Goal: Task Accomplishment & Management: Complete application form

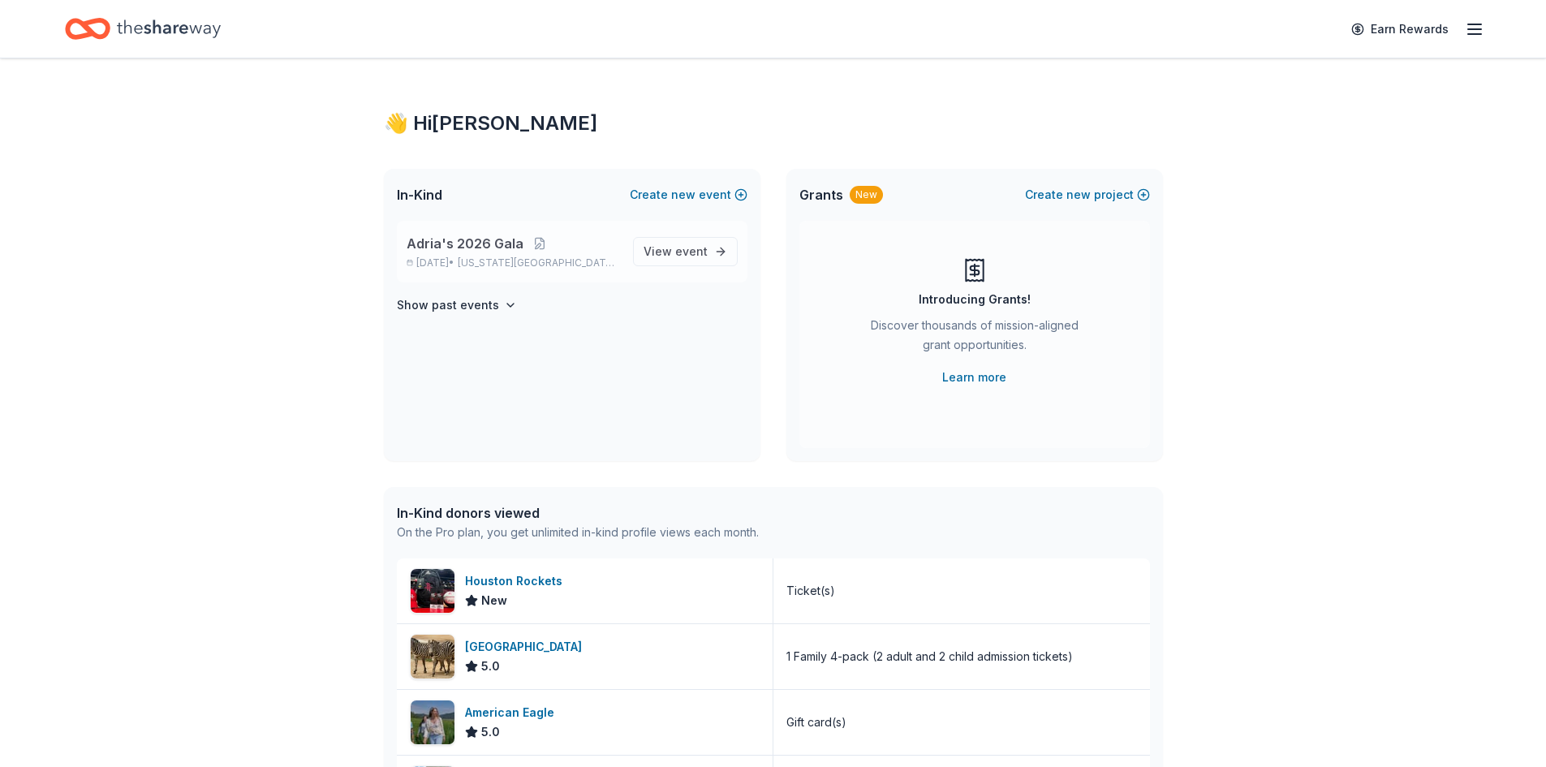
click at [620, 253] on div "Adria's 2026 Gala [DATE] • [US_STATE][GEOGRAPHIC_DATA], [GEOGRAPHIC_DATA]" at bounding box center [513, 252] width 213 height 36
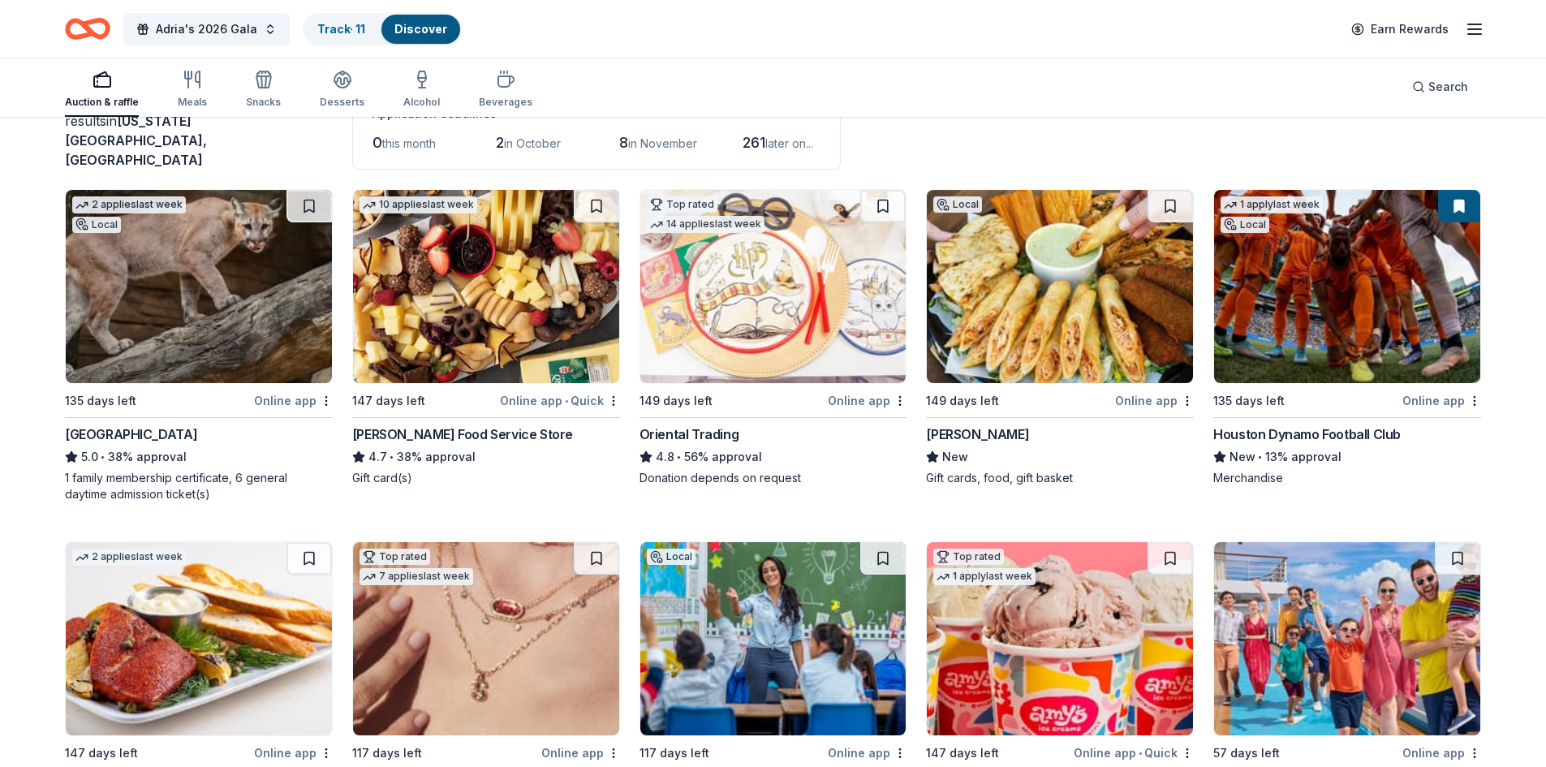
scroll to position [81, 0]
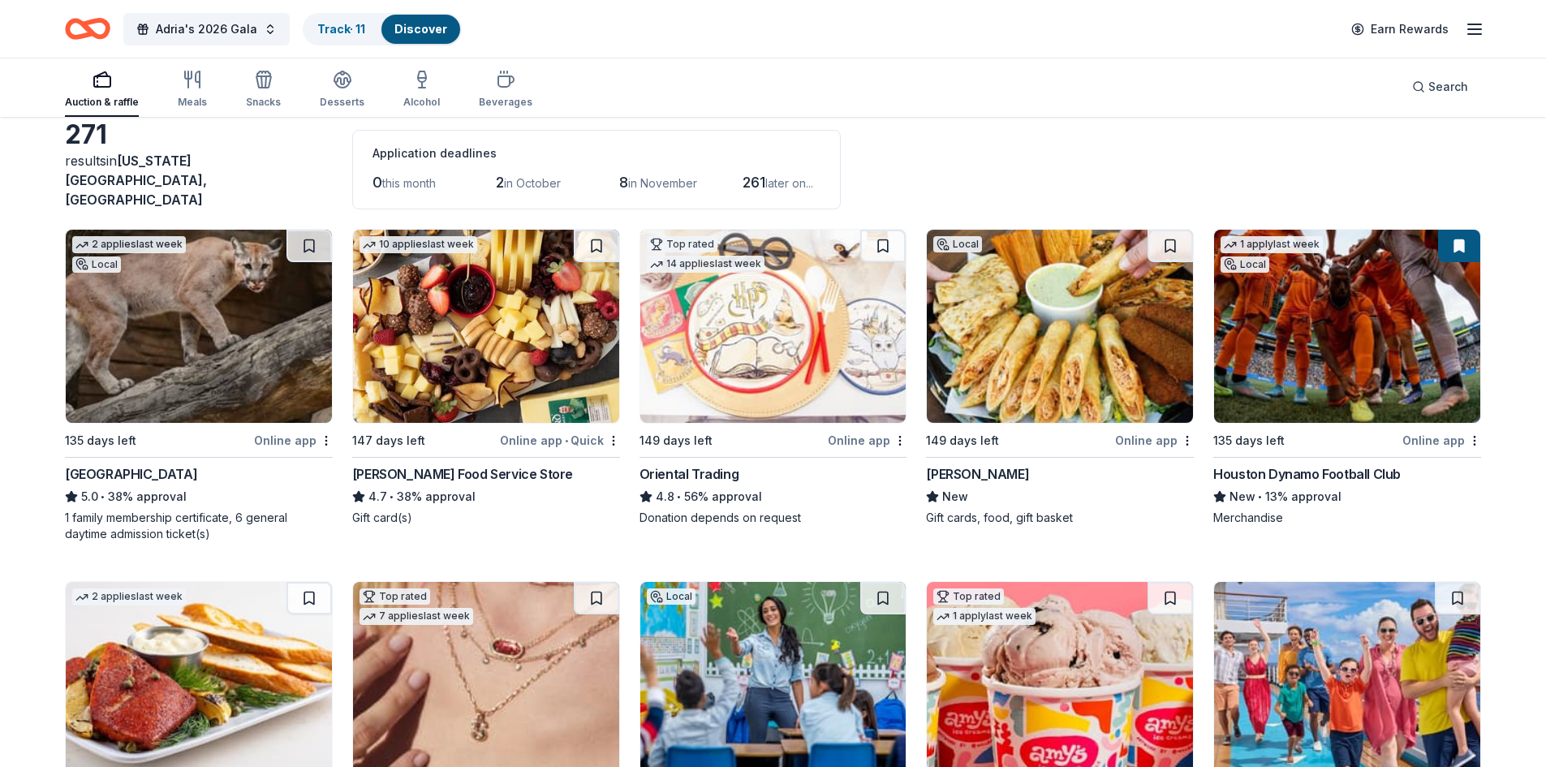
click at [1475, 240] on button at bounding box center [1459, 246] width 42 height 32
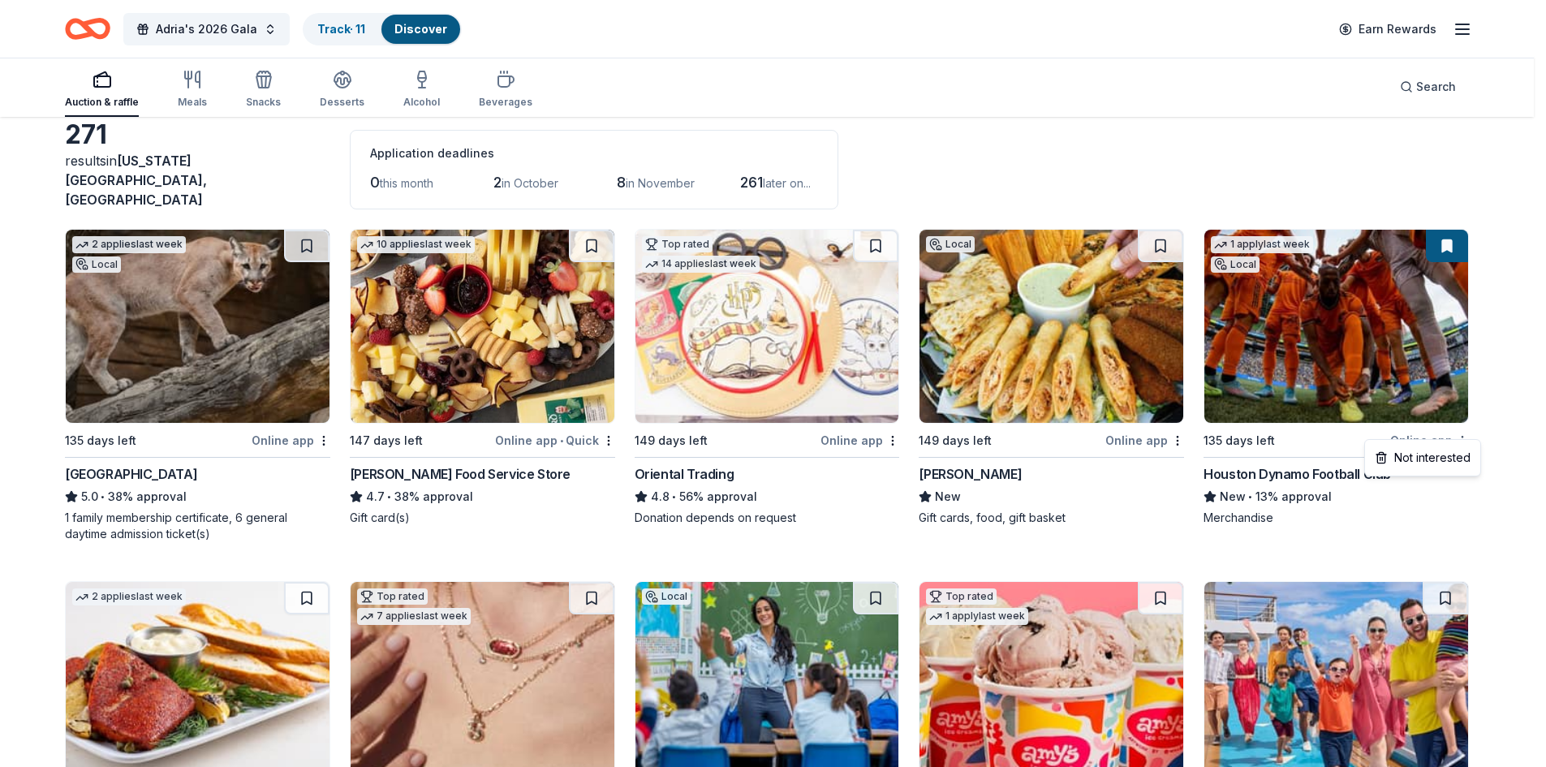
click at [1475, 428] on html "Adria's 2026 Gala Track · 11 Discover Earn Rewards Auction & raffle Meals Snack…" at bounding box center [773, 302] width 1546 height 767
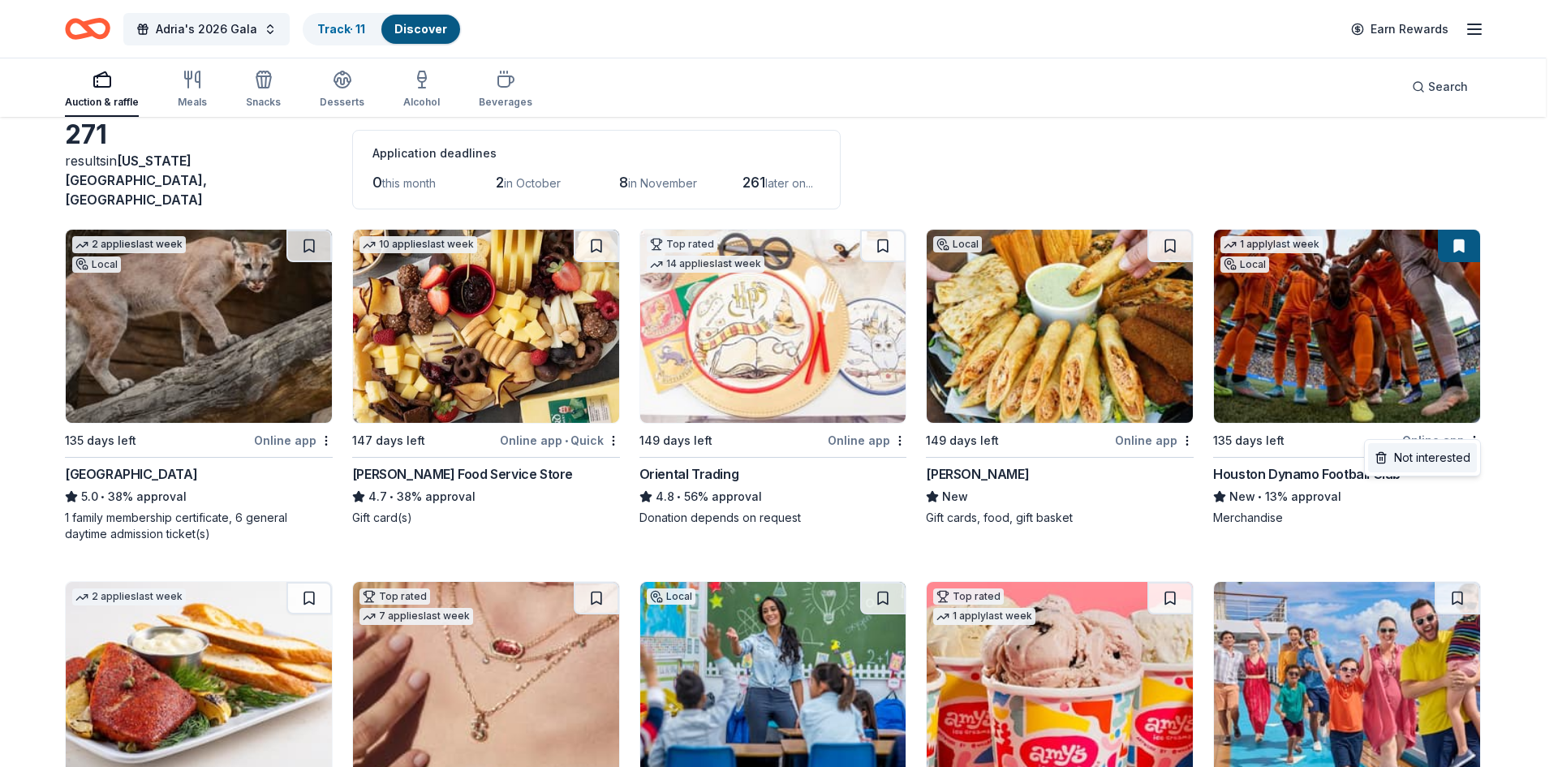
click at [1449, 455] on div "Not interested" at bounding box center [1422, 457] width 109 height 29
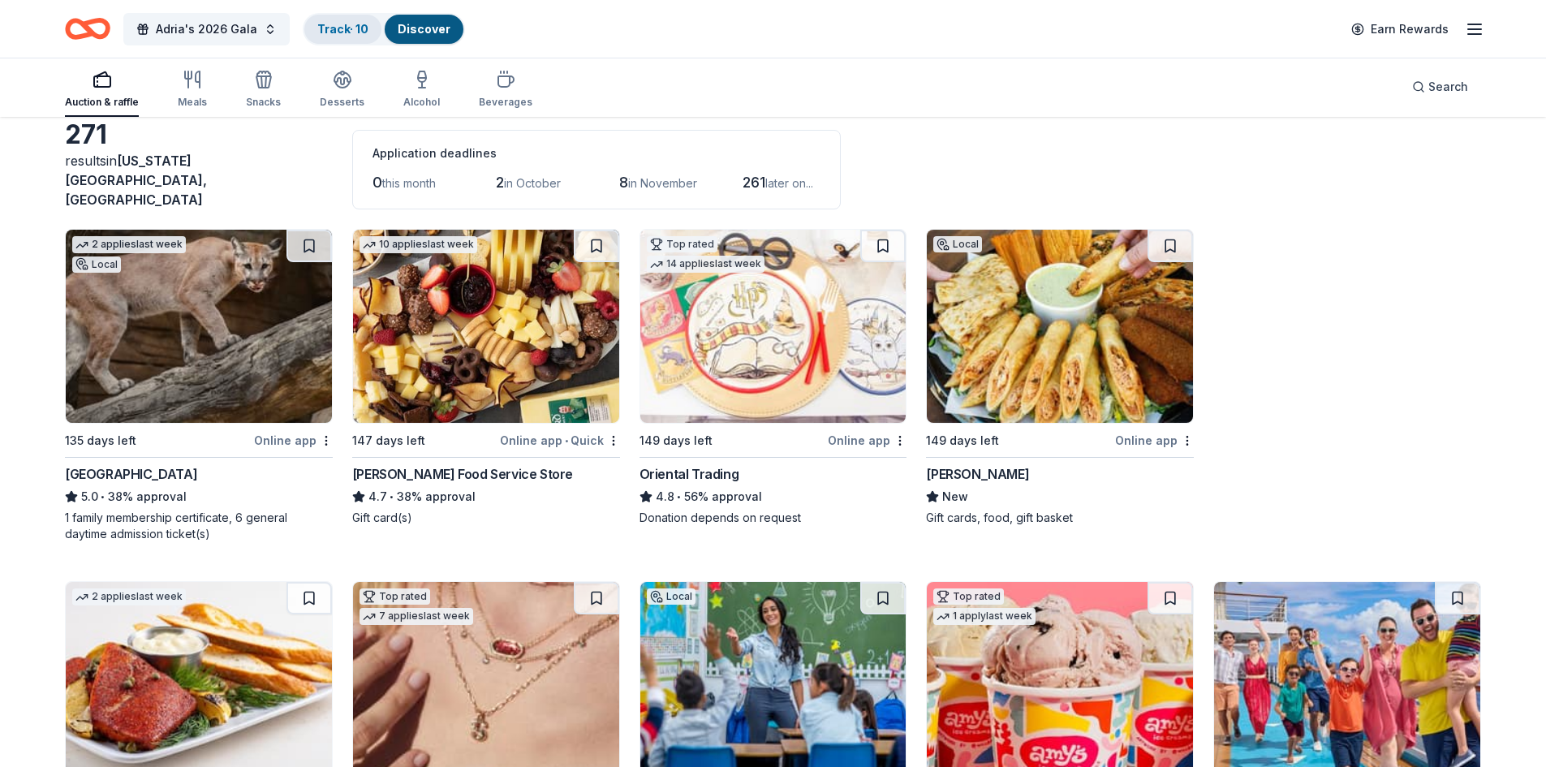
click at [334, 36] on div "Track · 10" at bounding box center [342, 29] width 77 height 29
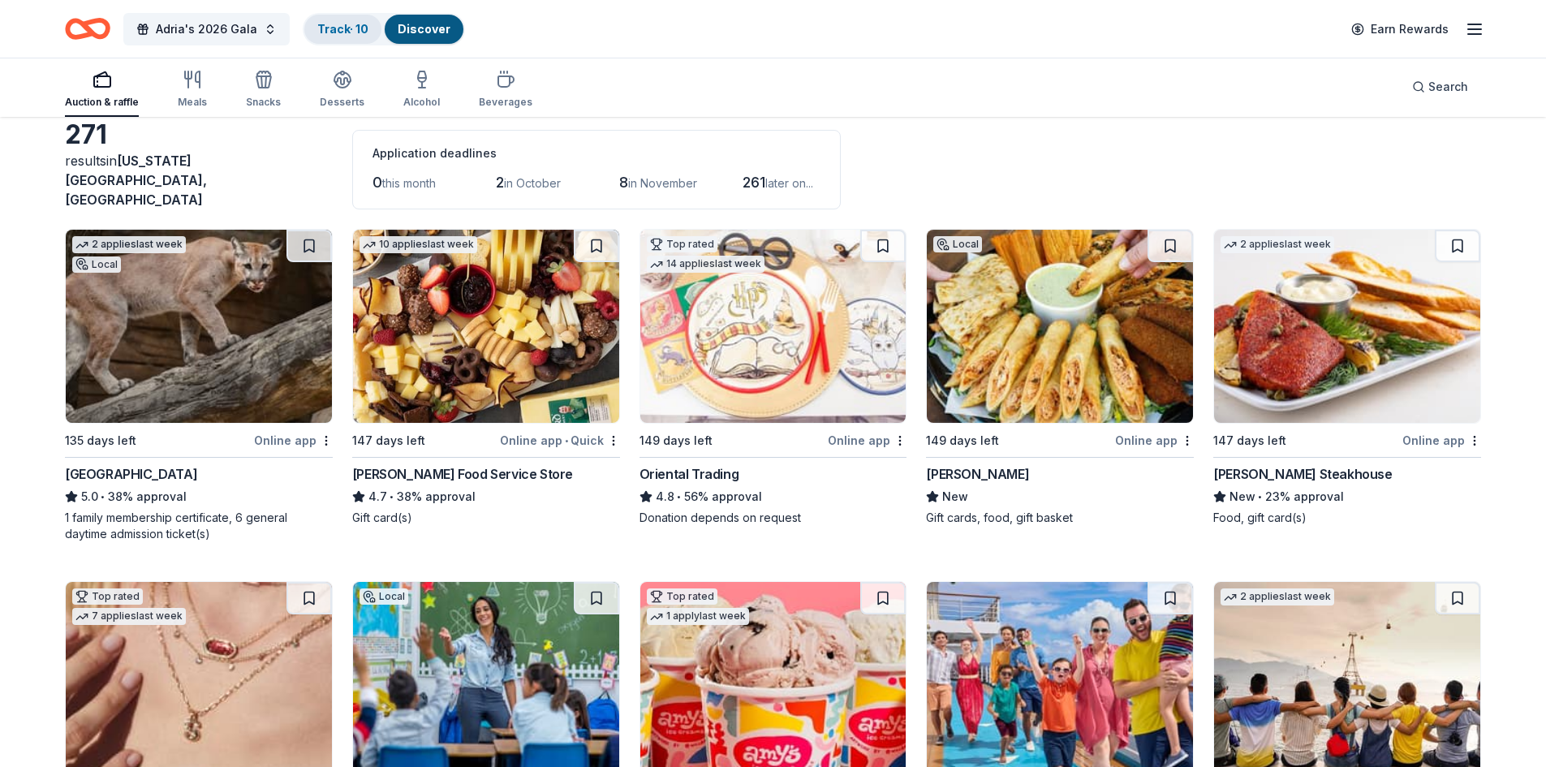
click at [345, 24] on link "Track · 10" at bounding box center [342, 29] width 51 height 14
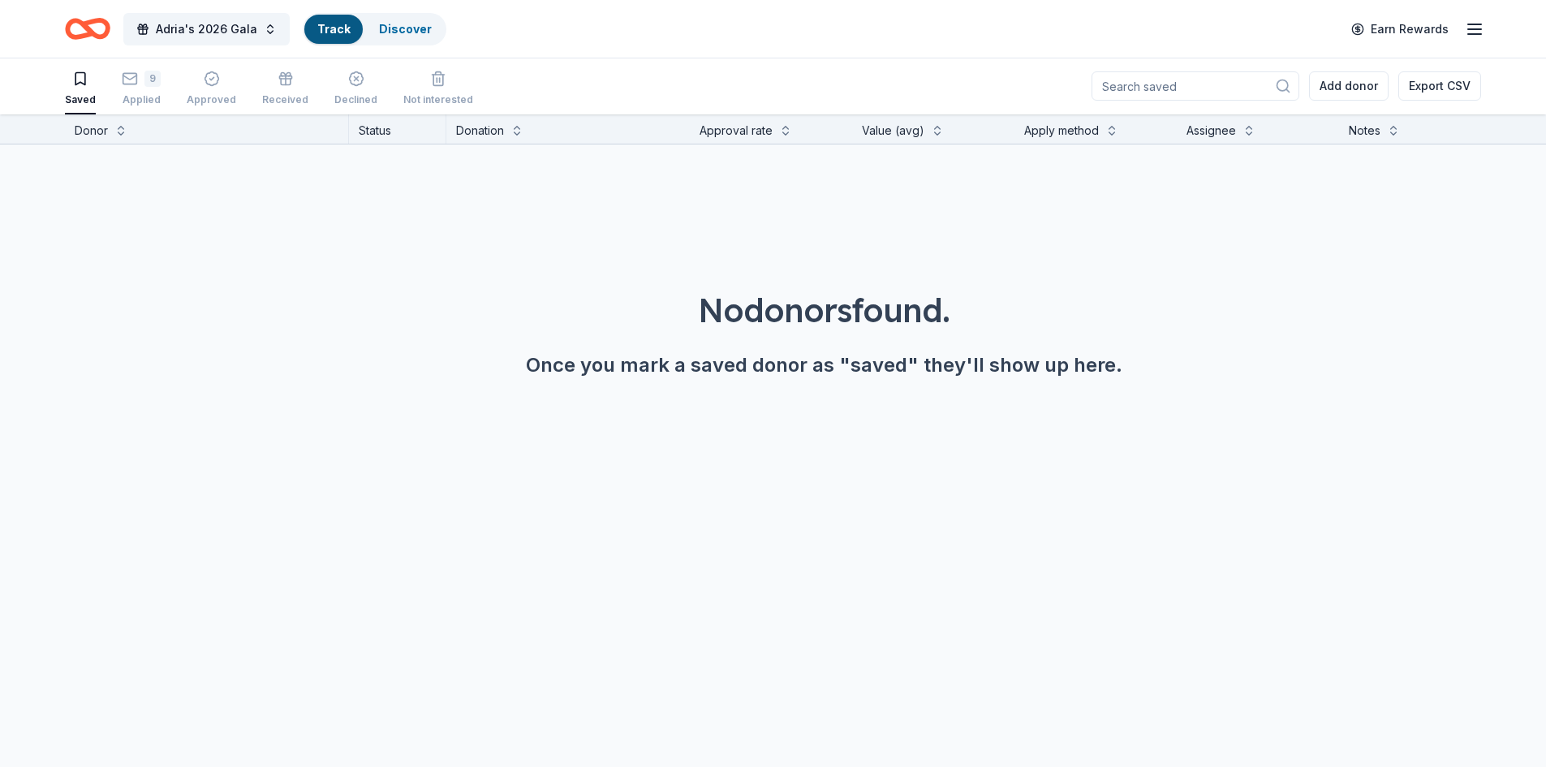
scroll to position [1, 0]
click at [127, 88] on div "9 Applied" at bounding box center [141, 89] width 39 height 36
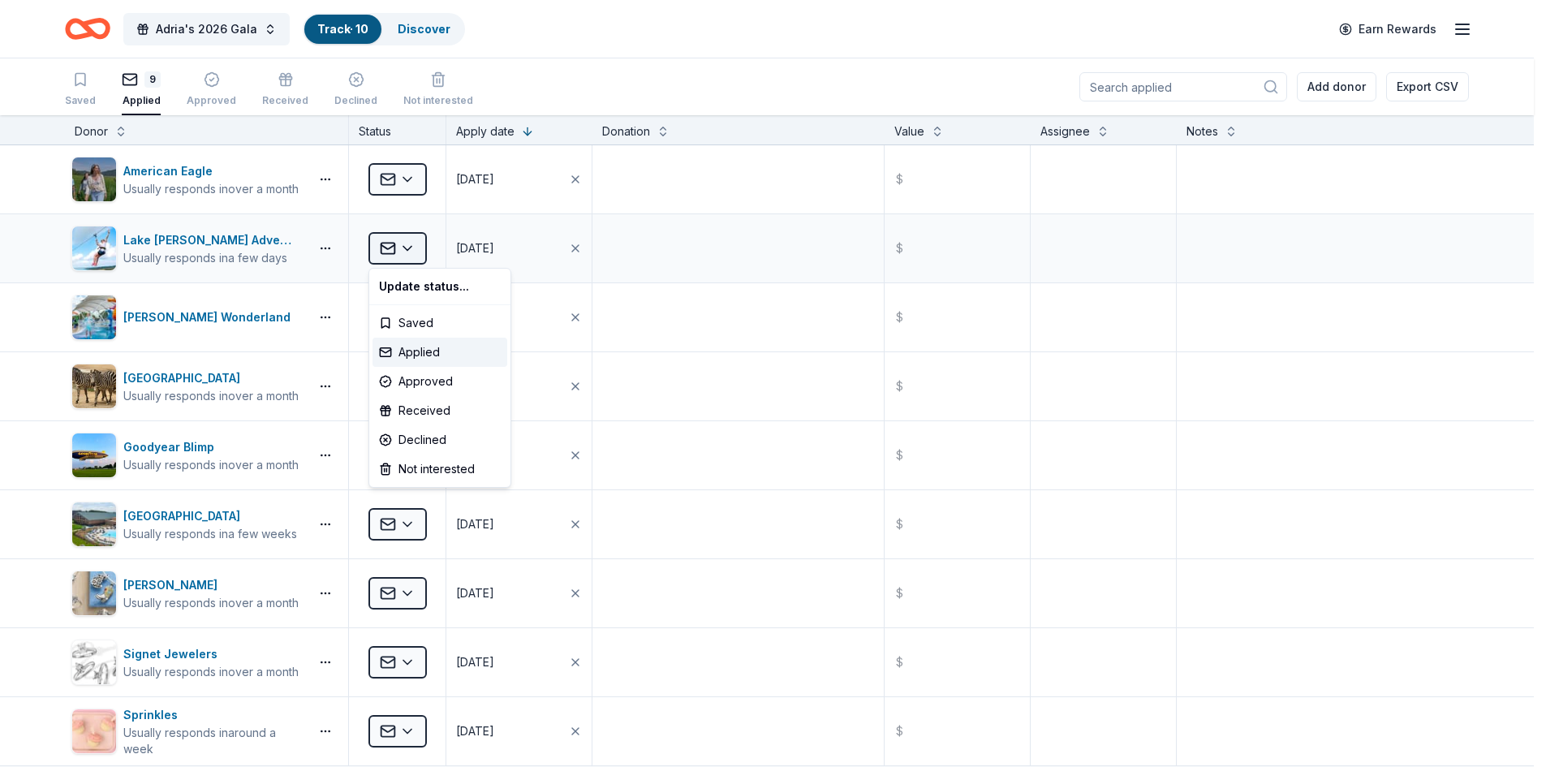
click at [409, 242] on html "Adria's 2026 Gala Track · 10 Discover Earn Rewards Saved 9 Applied Approved Rec…" at bounding box center [773, 383] width 1546 height 767
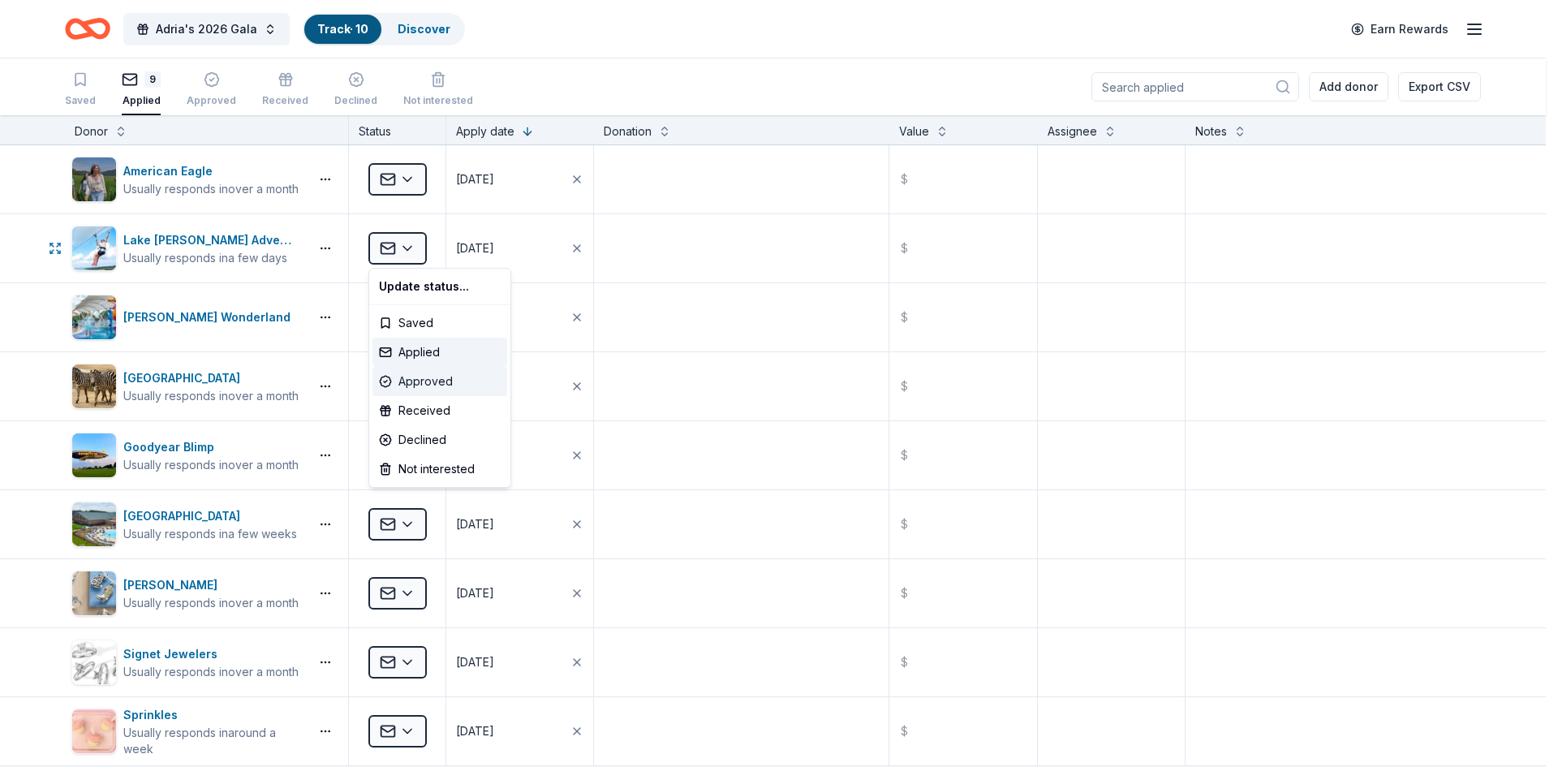
click at [446, 375] on div "Approved" at bounding box center [440, 381] width 135 height 29
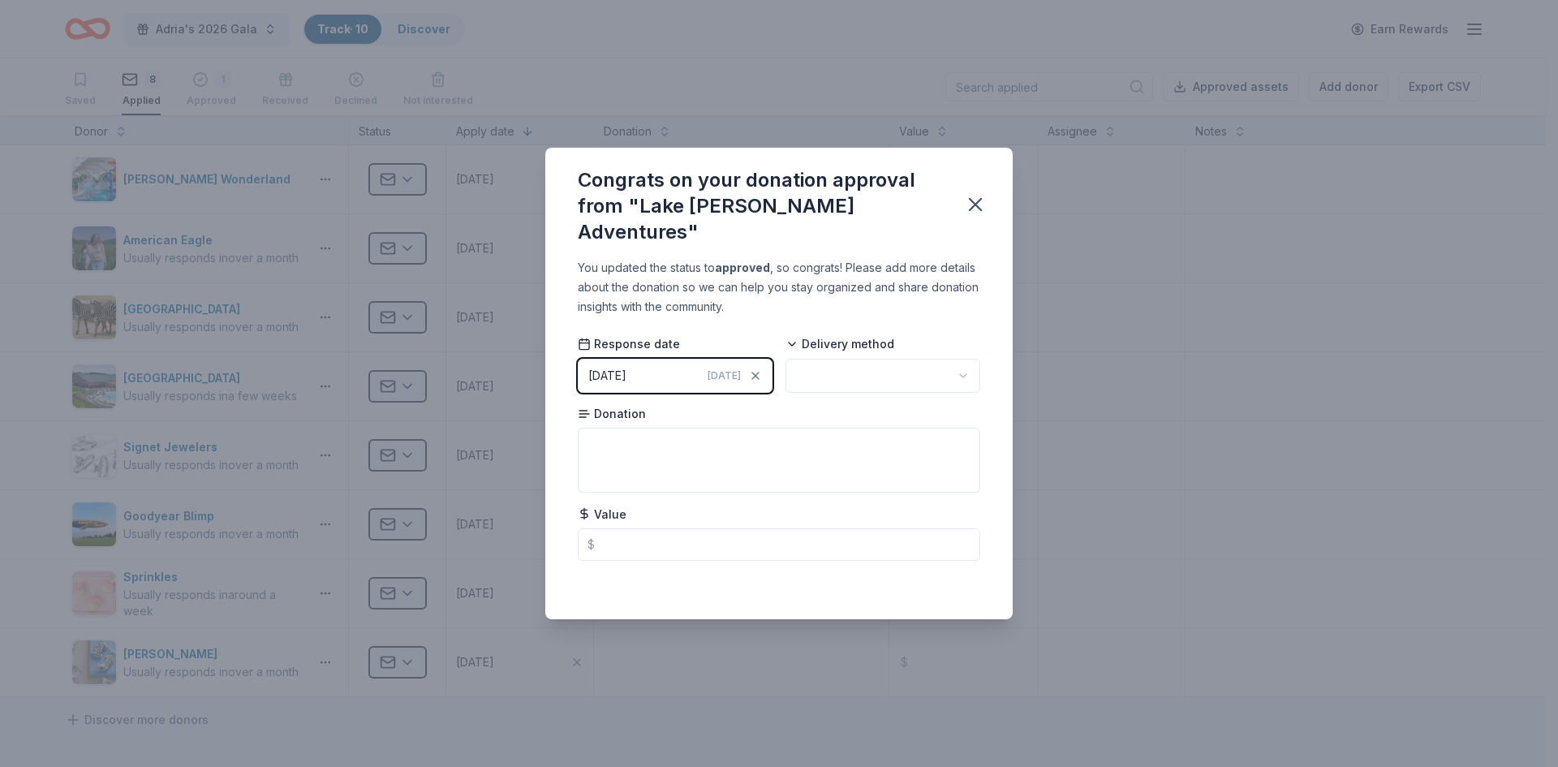
click at [963, 357] on html "Adria's 2026 Gala Track · 10 Discover Earn Rewards Saved 8 Applied 1 Approved R…" at bounding box center [779, 383] width 1558 height 767
click at [835, 445] on textarea at bounding box center [779, 460] width 403 height 65
type textarea "passes"
click at [742, 535] on input "text" at bounding box center [779, 544] width 403 height 32
type input "300.00"
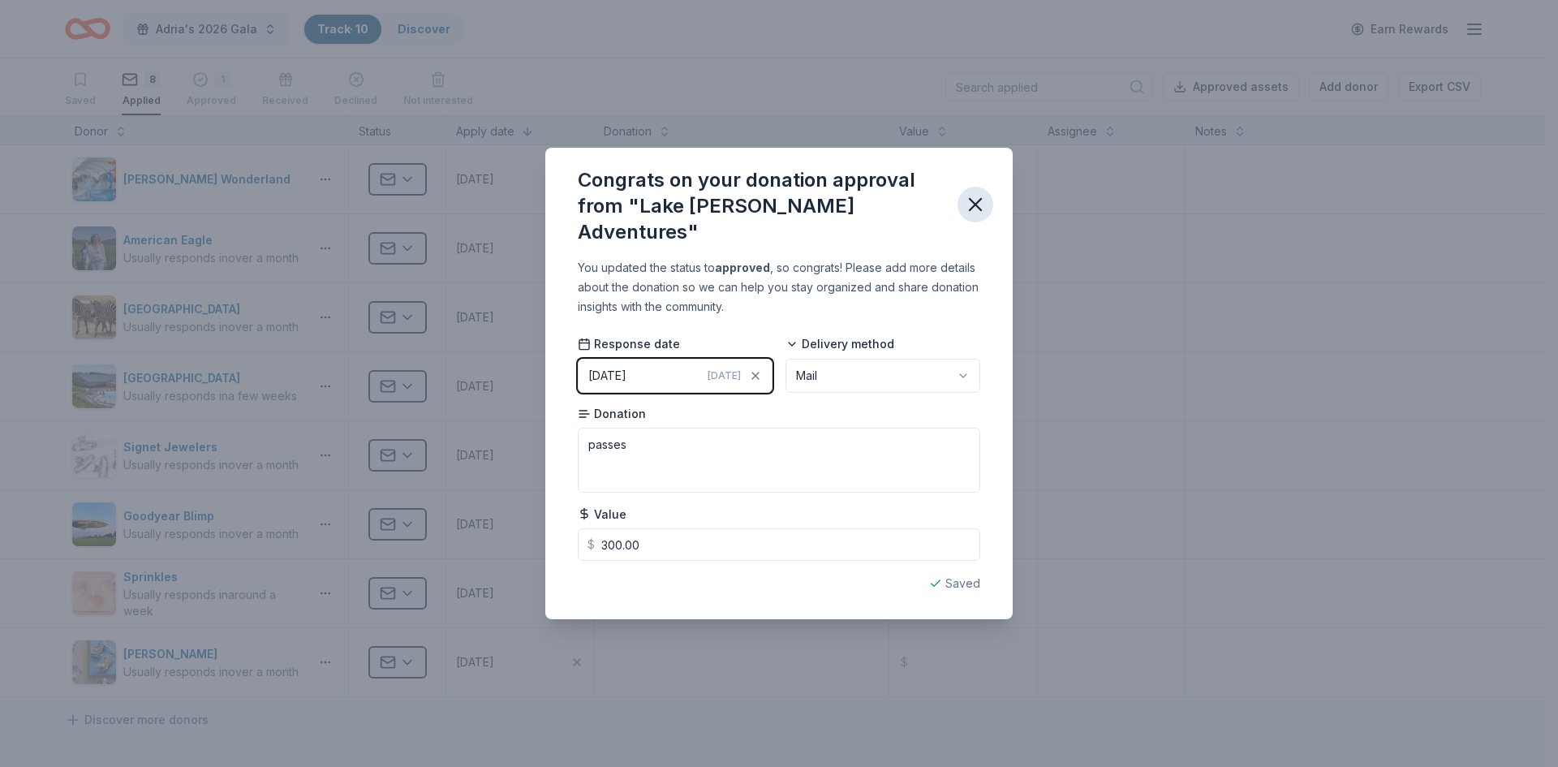
click at [980, 194] on icon "button" at bounding box center [975, 204] width 23 height 23
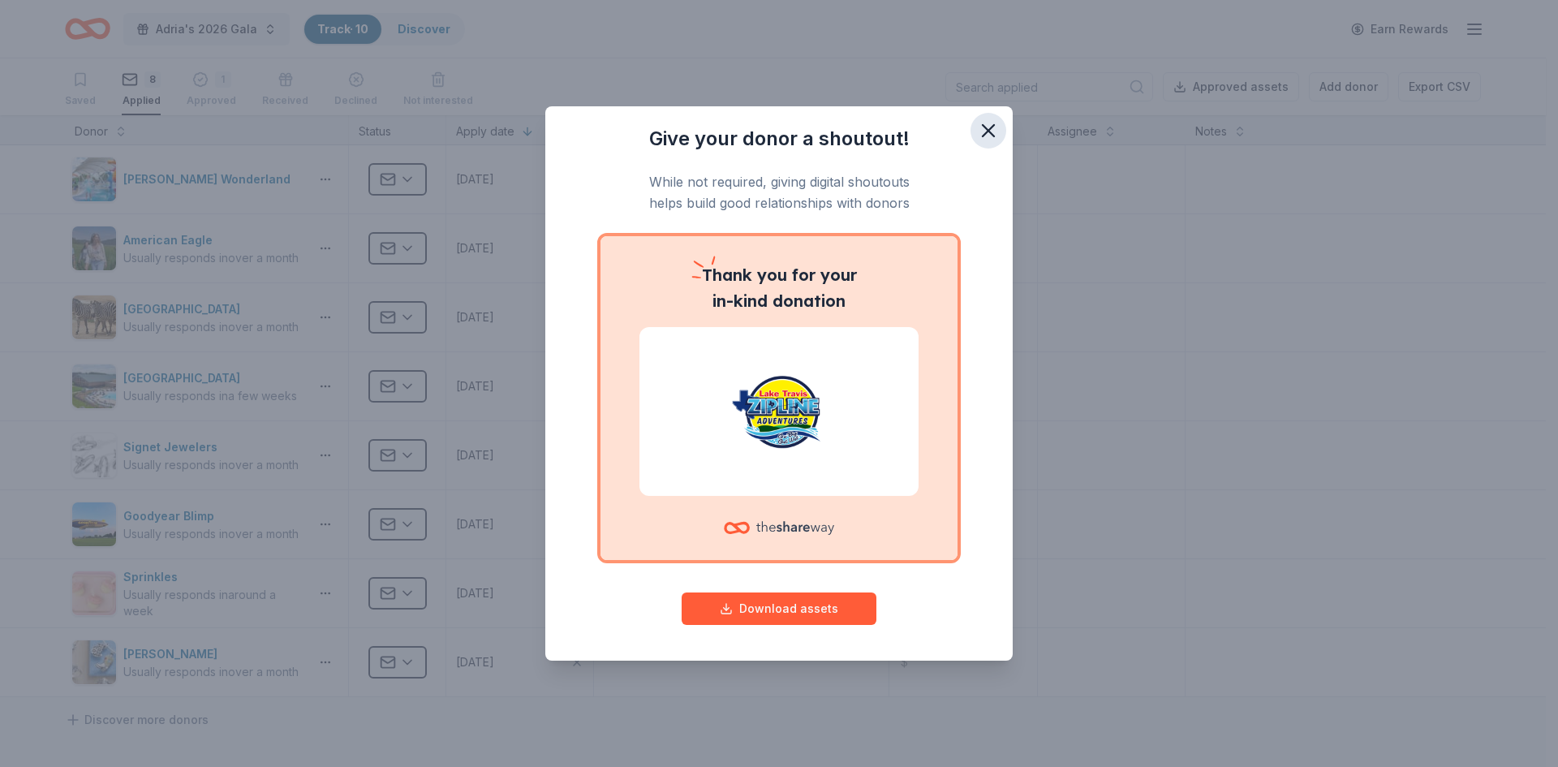
click at [994, 123] on icon "button" at bounding box center [988, 130] width 23 height 23
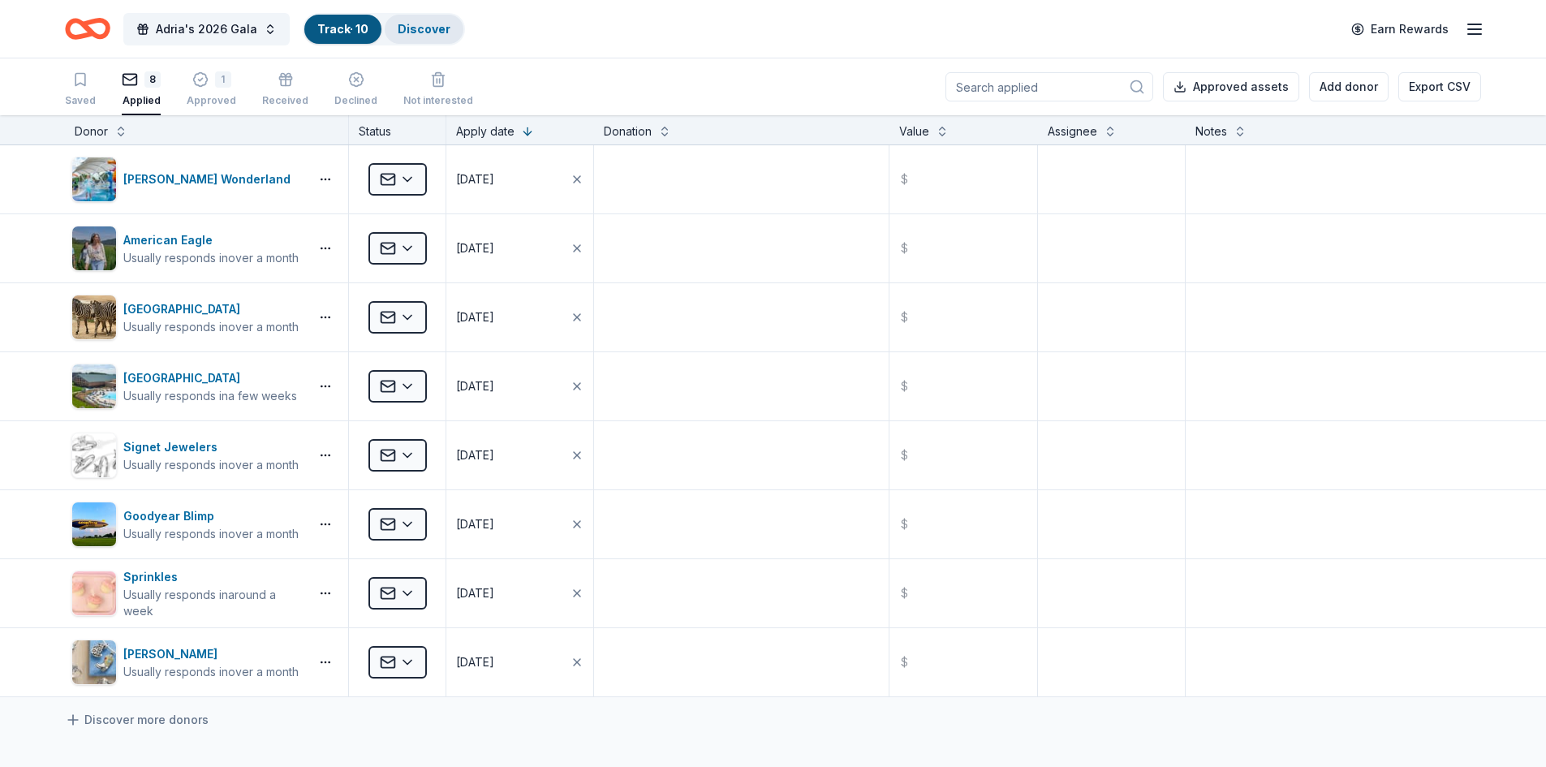
click at [427, 37] on div "Discover" at bounding box center [424, 29] width 79 height 29
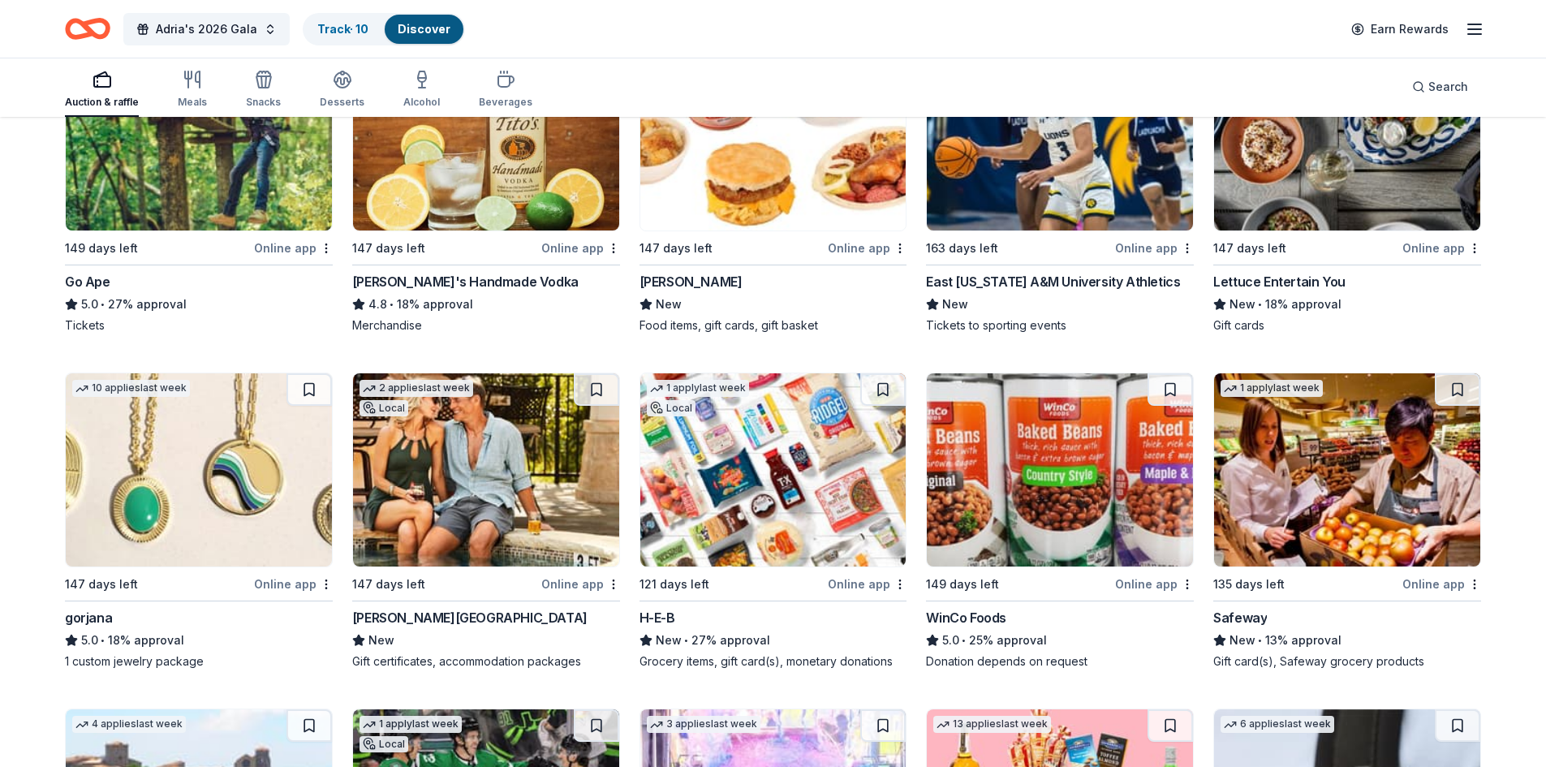
scroll to position [3560, 0]
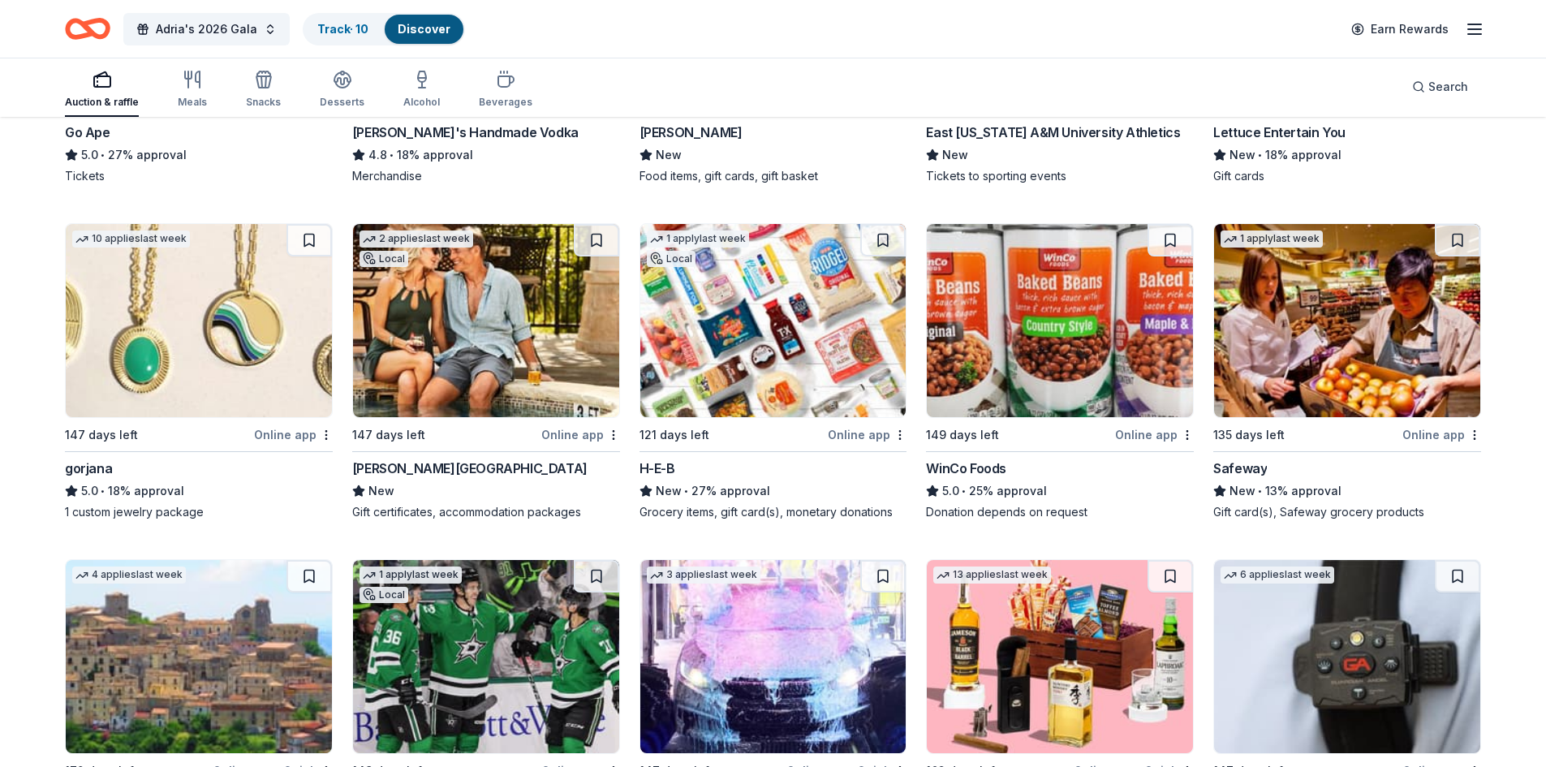
click at [429, 325] on img at bounding box center [486, 320] width 266 height 193
click at [826, 344] on img at bounding box center [773, 320] width 266 height 193
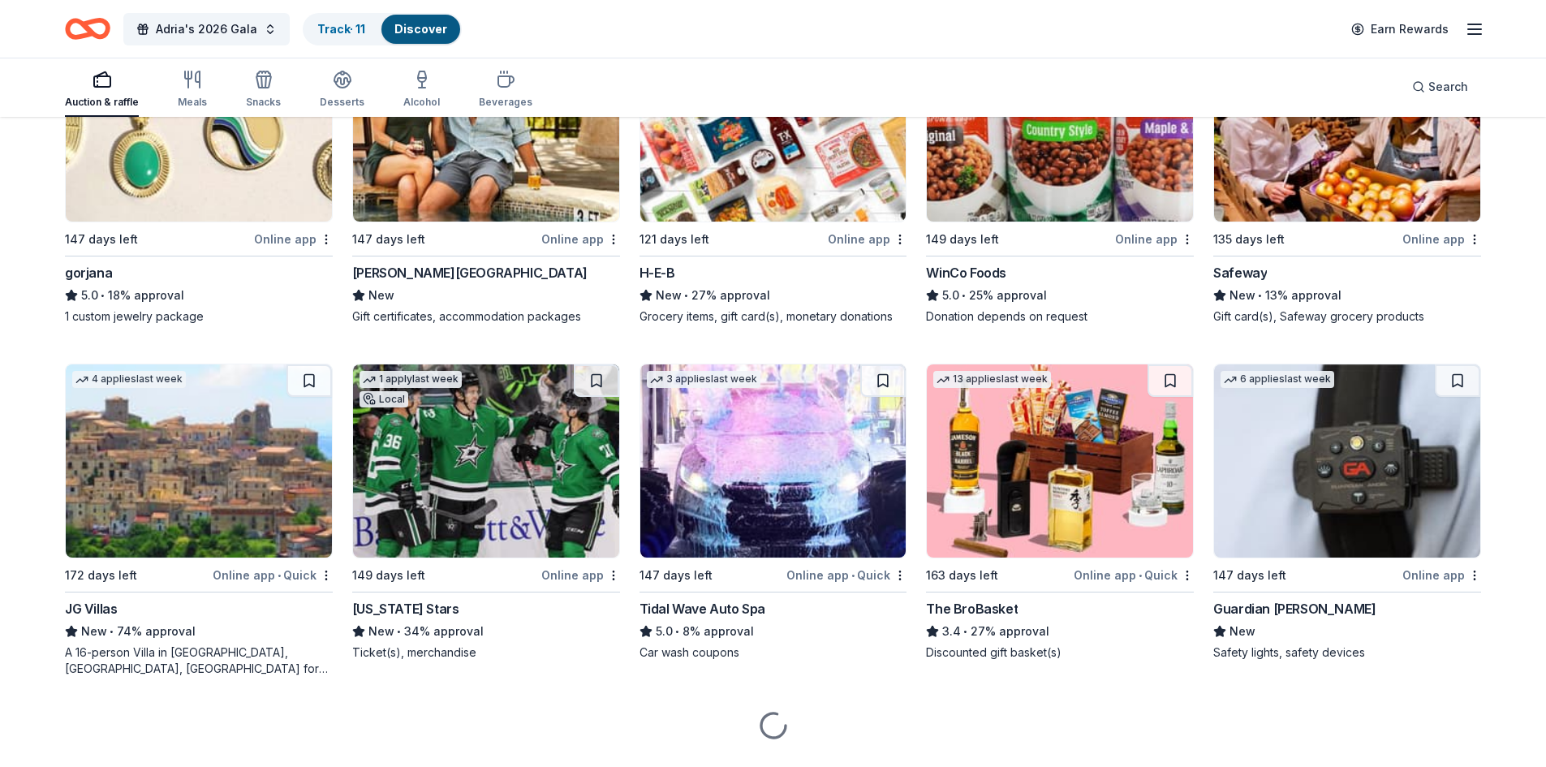
scroll to position [3784, 0]
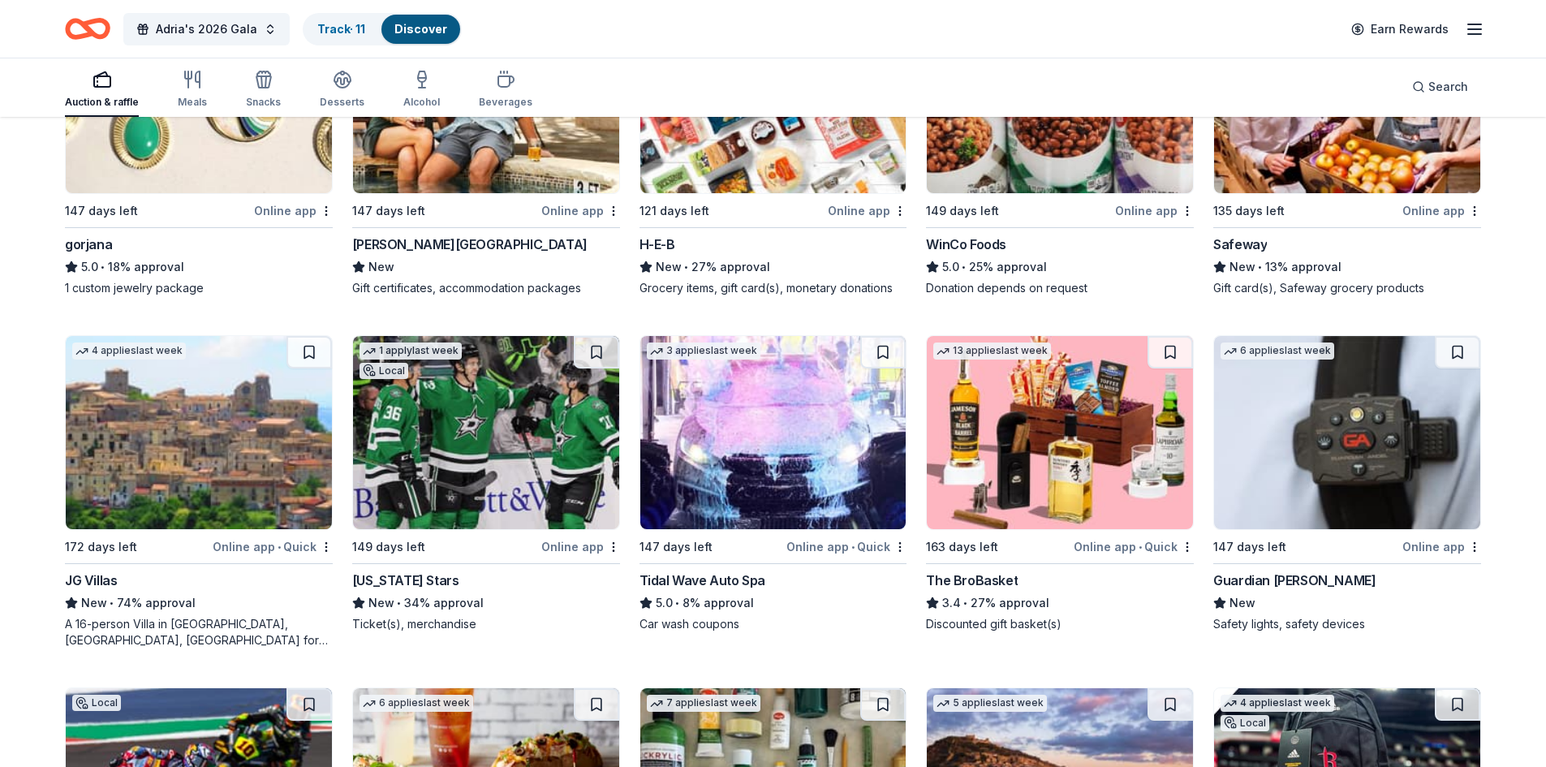
drag, startPoint x: 865, startPoint y: 641, endPoint x: 1411, endPoint y: 635, distance: 545.4
click at [1411, 635] on div "6 applies last week 147 days left Online app Guardian Angel Device New Safety l…" at bounding box center [1347, 491] width 268 height 313
click at [973, 377] on img at bounding box center [1060, 432] width 266 height 193
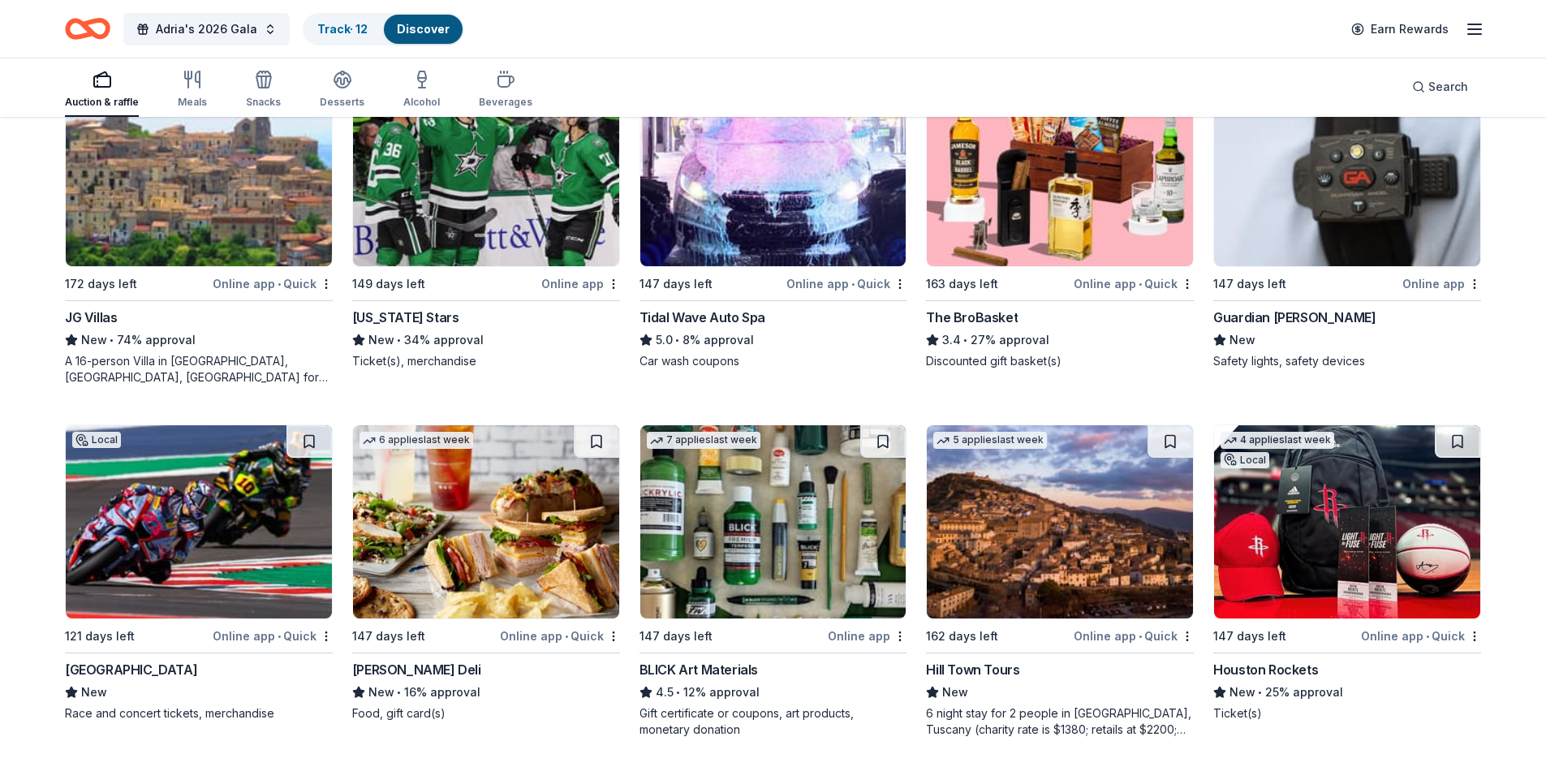
scroll to position [4109, 0]
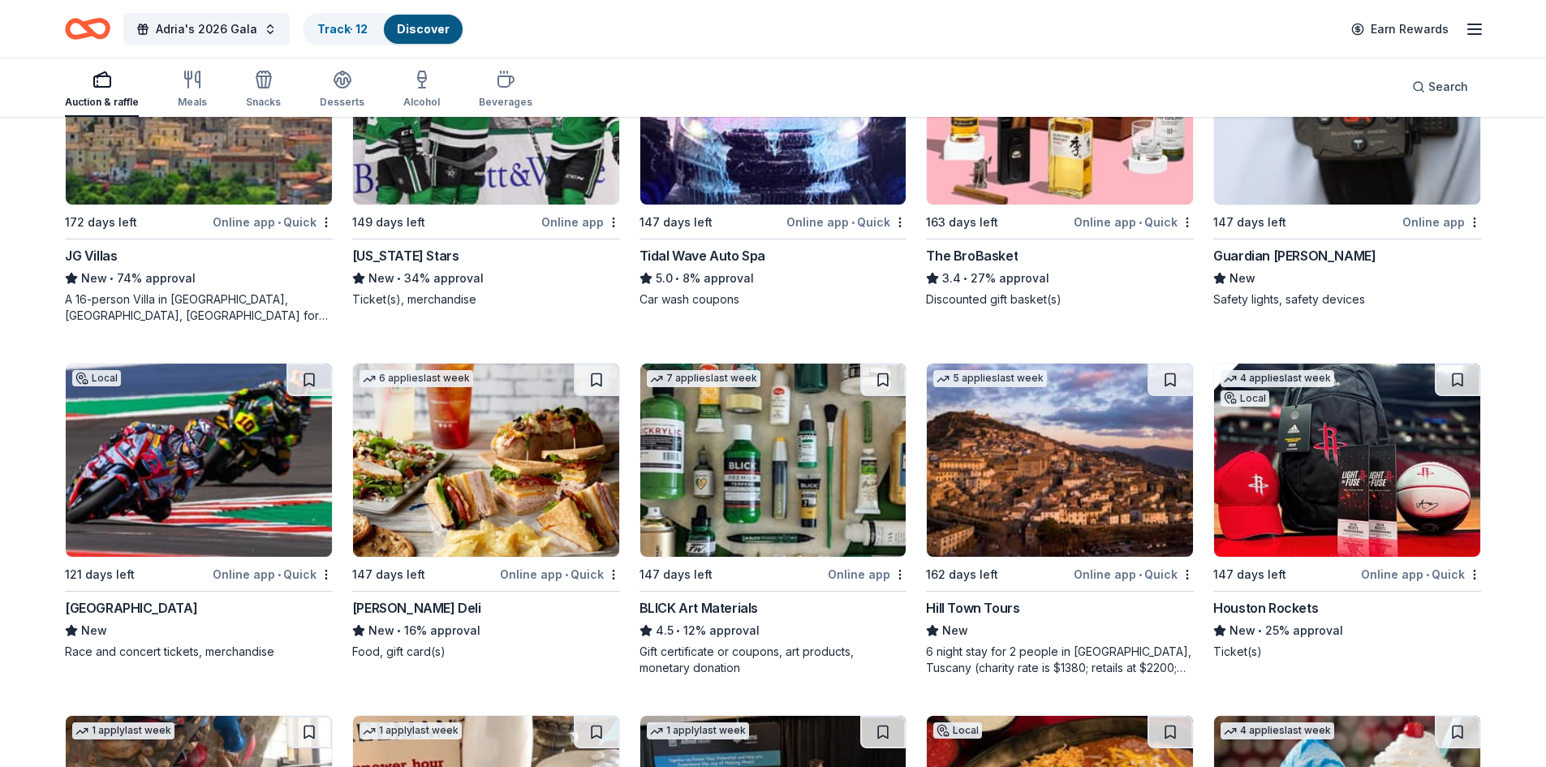
click at [1048, 472] on img at bounding box center [1060, 460] width 266 height 193
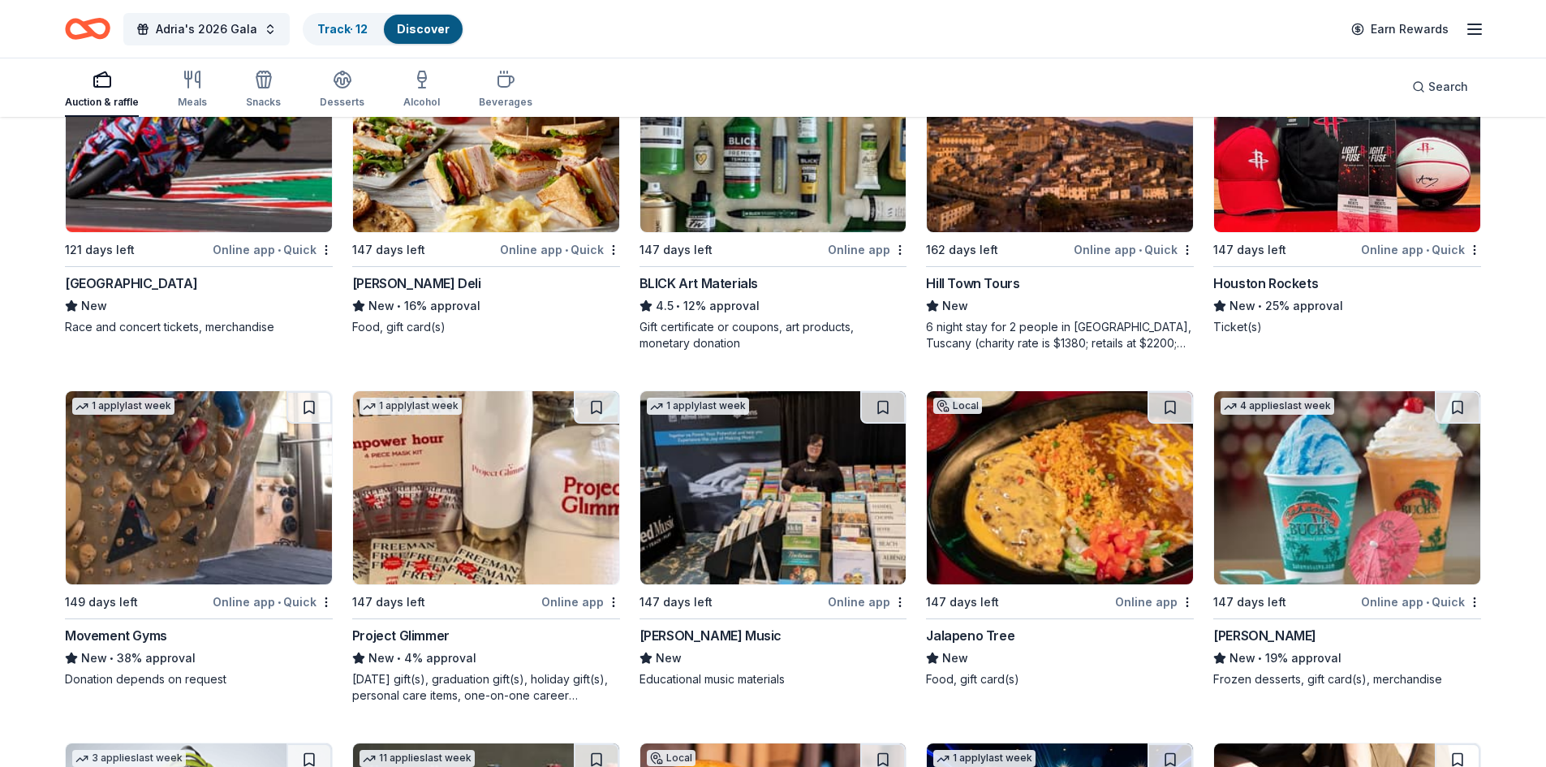
scroll to position [4271, 0]
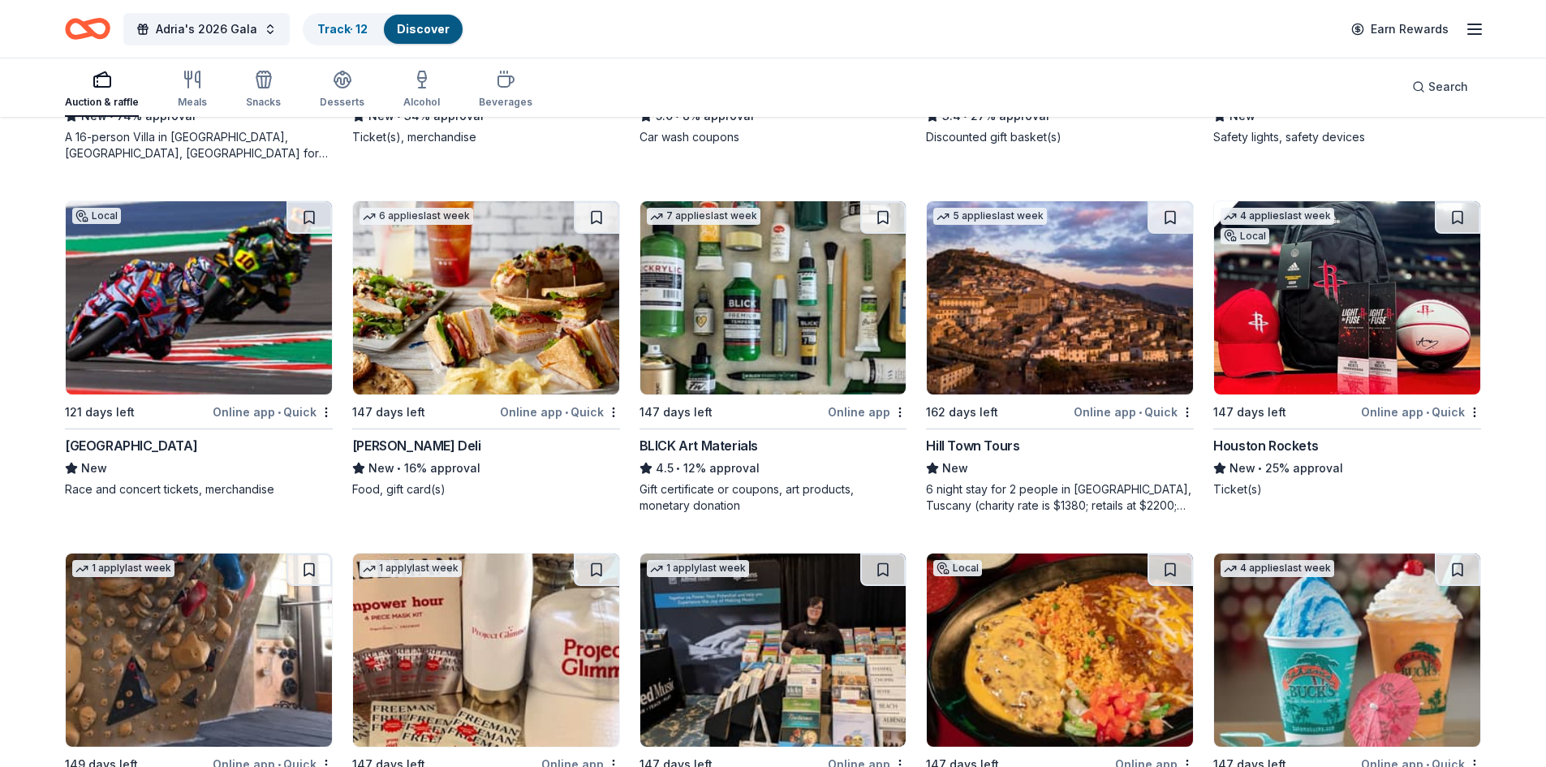
click at [1435, 329] on img at bounding box center [1347, 297] width 266 height 193
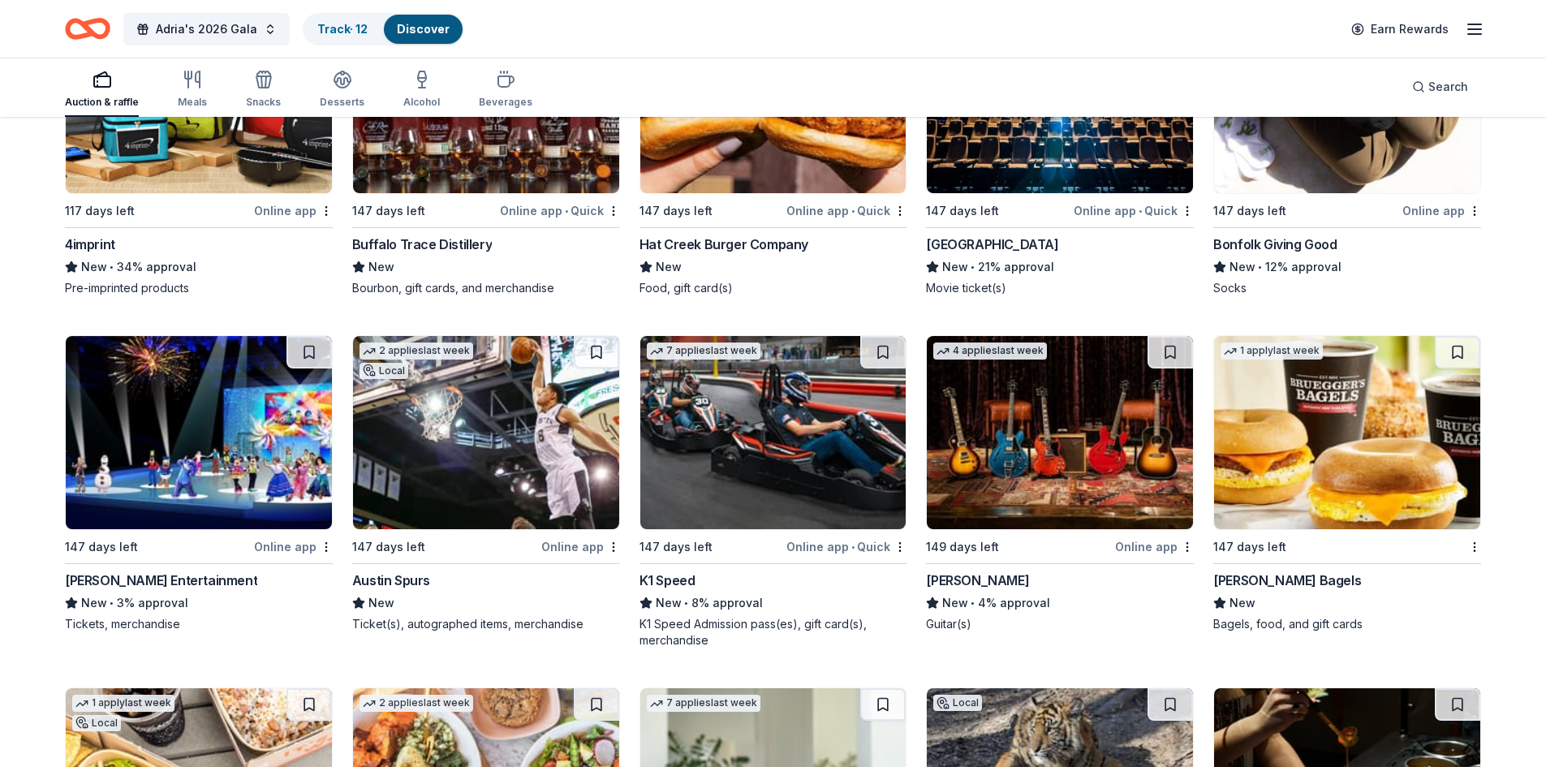
scroll to position [5420, 0]
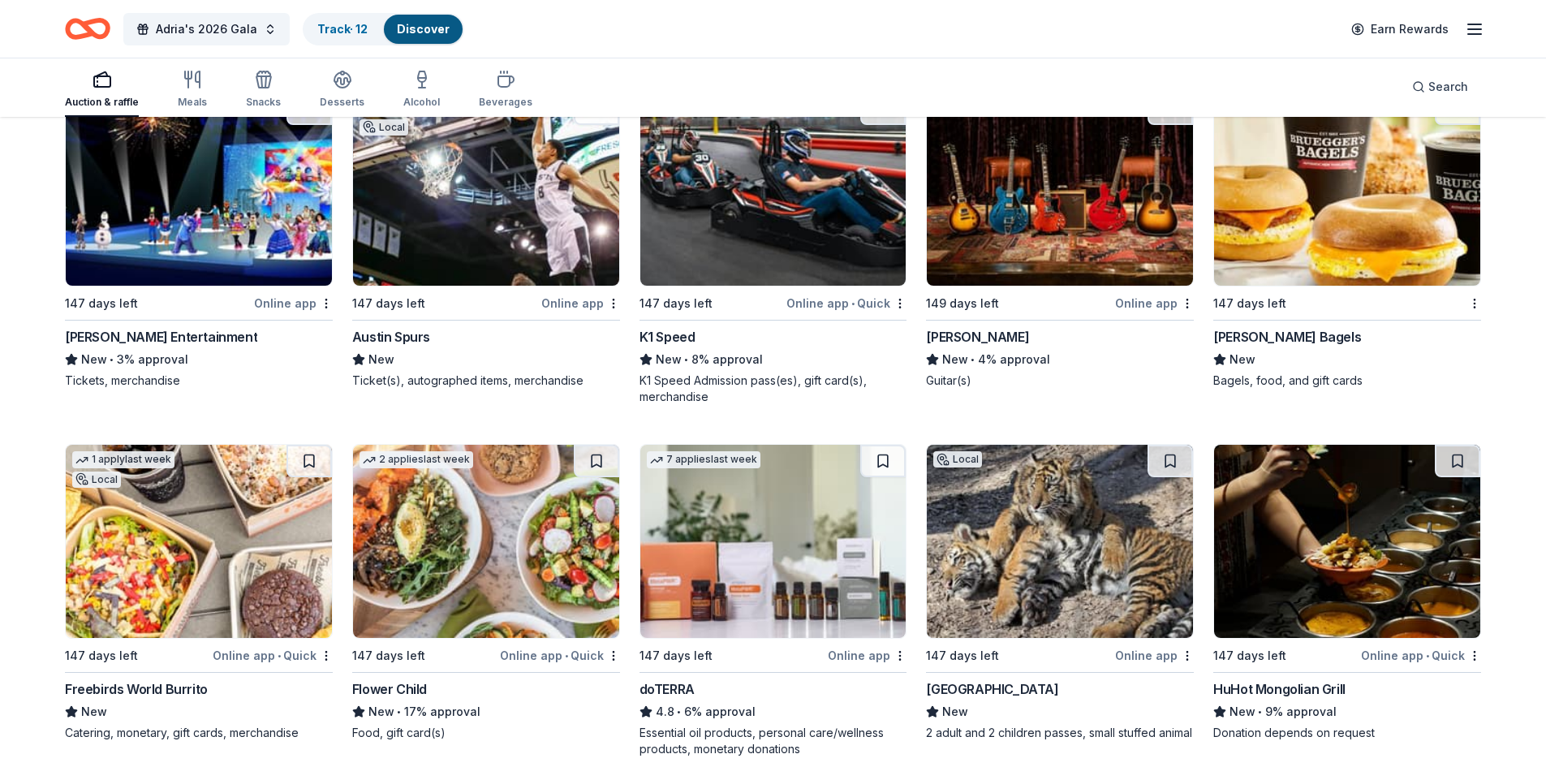
click at [532, 217] on img at bounding box center [486, 189] width 266 height 193
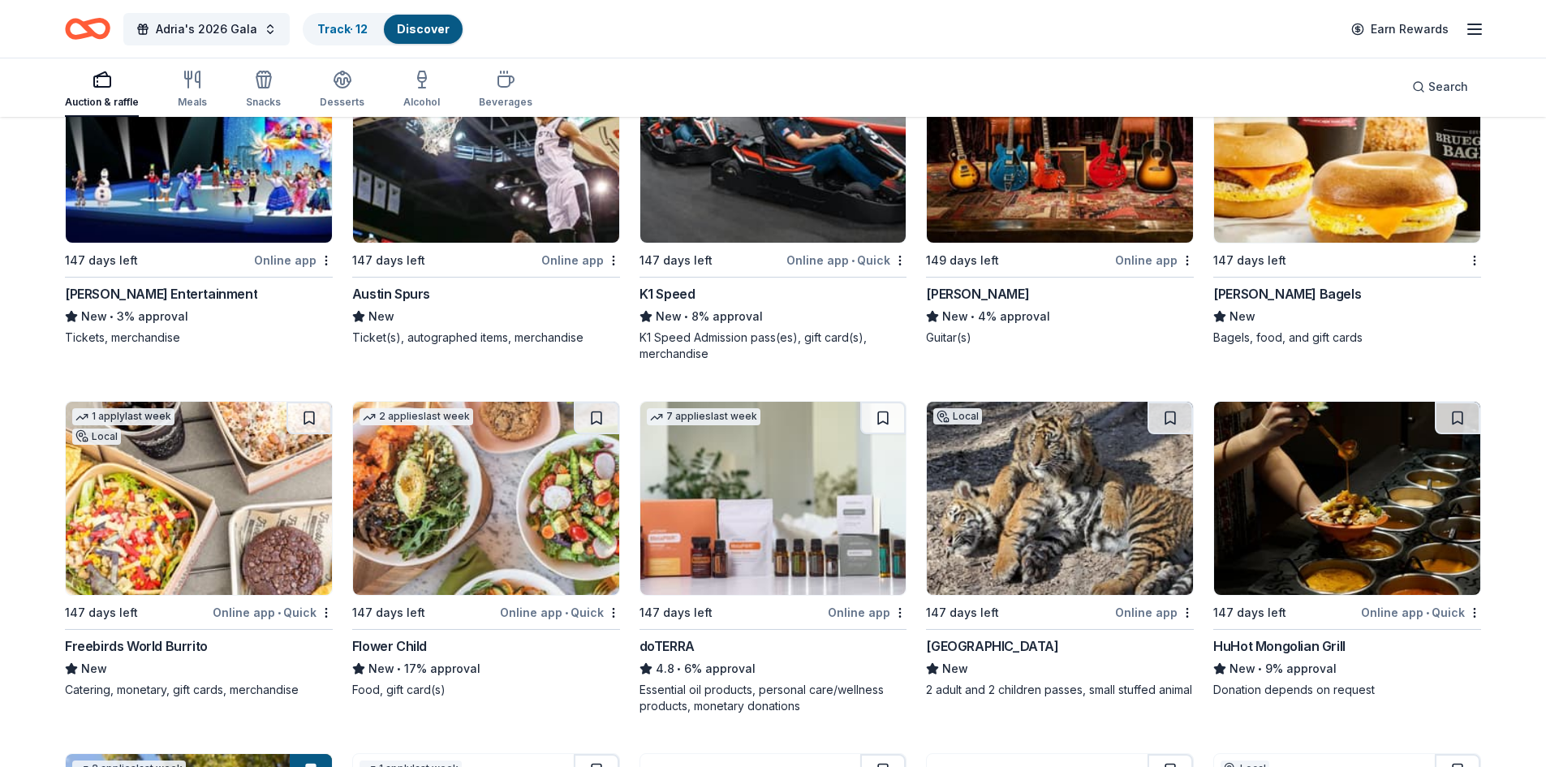
scroll to position [5502, 0]
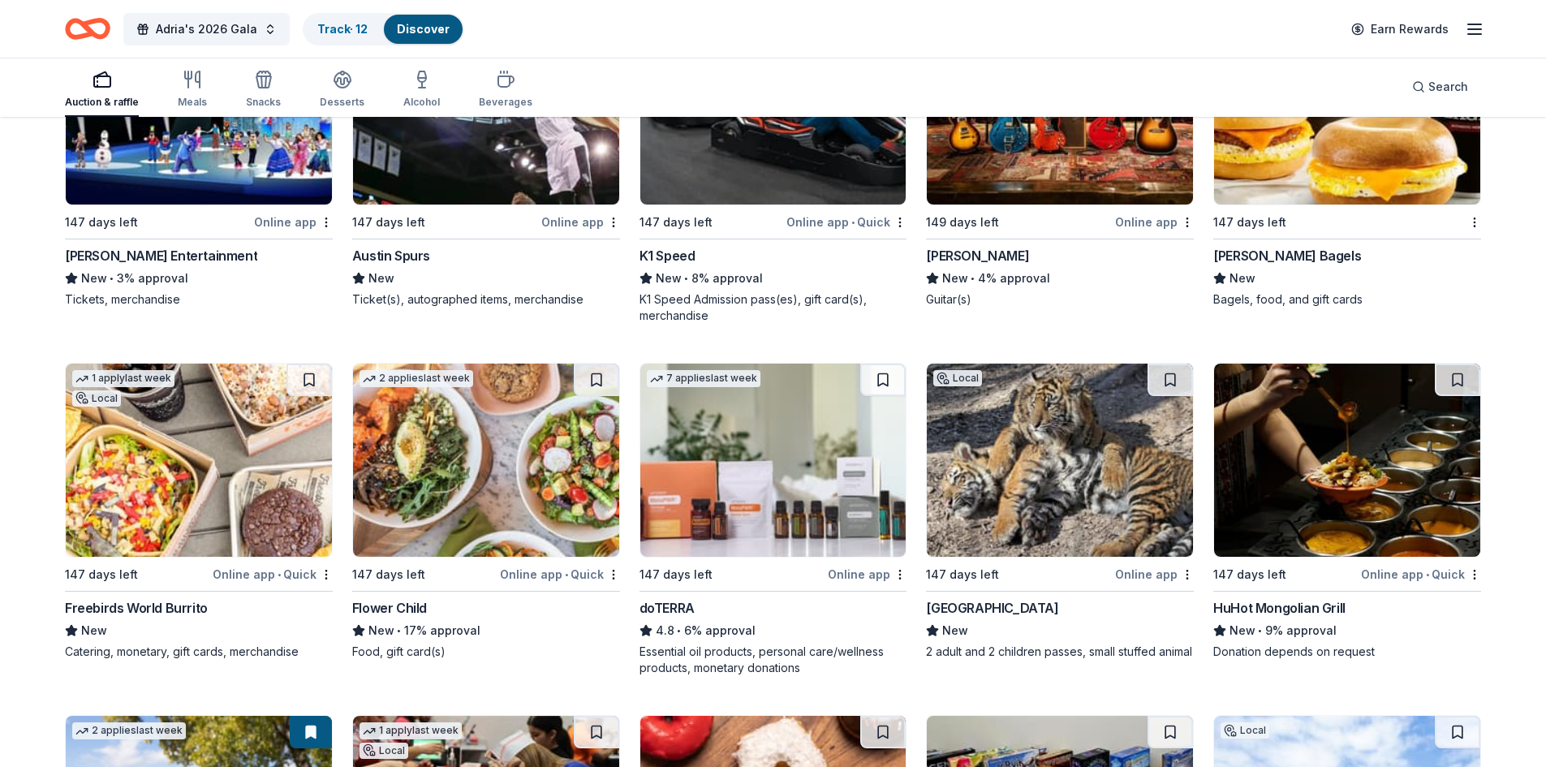
click at [1016, 437] on img at bounding box center [1060, 460] width 266 height 193
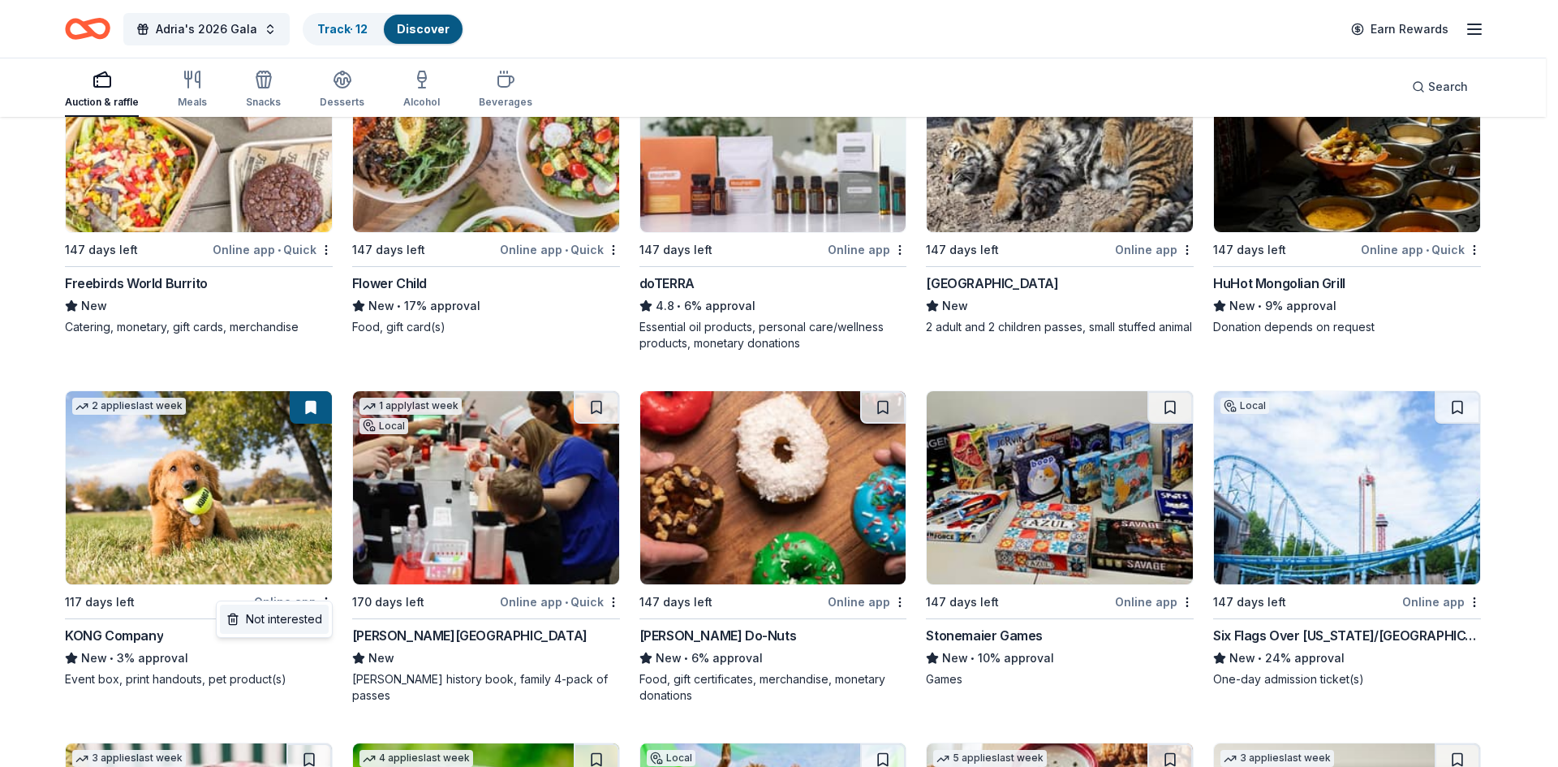
click at [325, 614] on div "Not interested" at bounding box center [274, 619] width 109 height 29
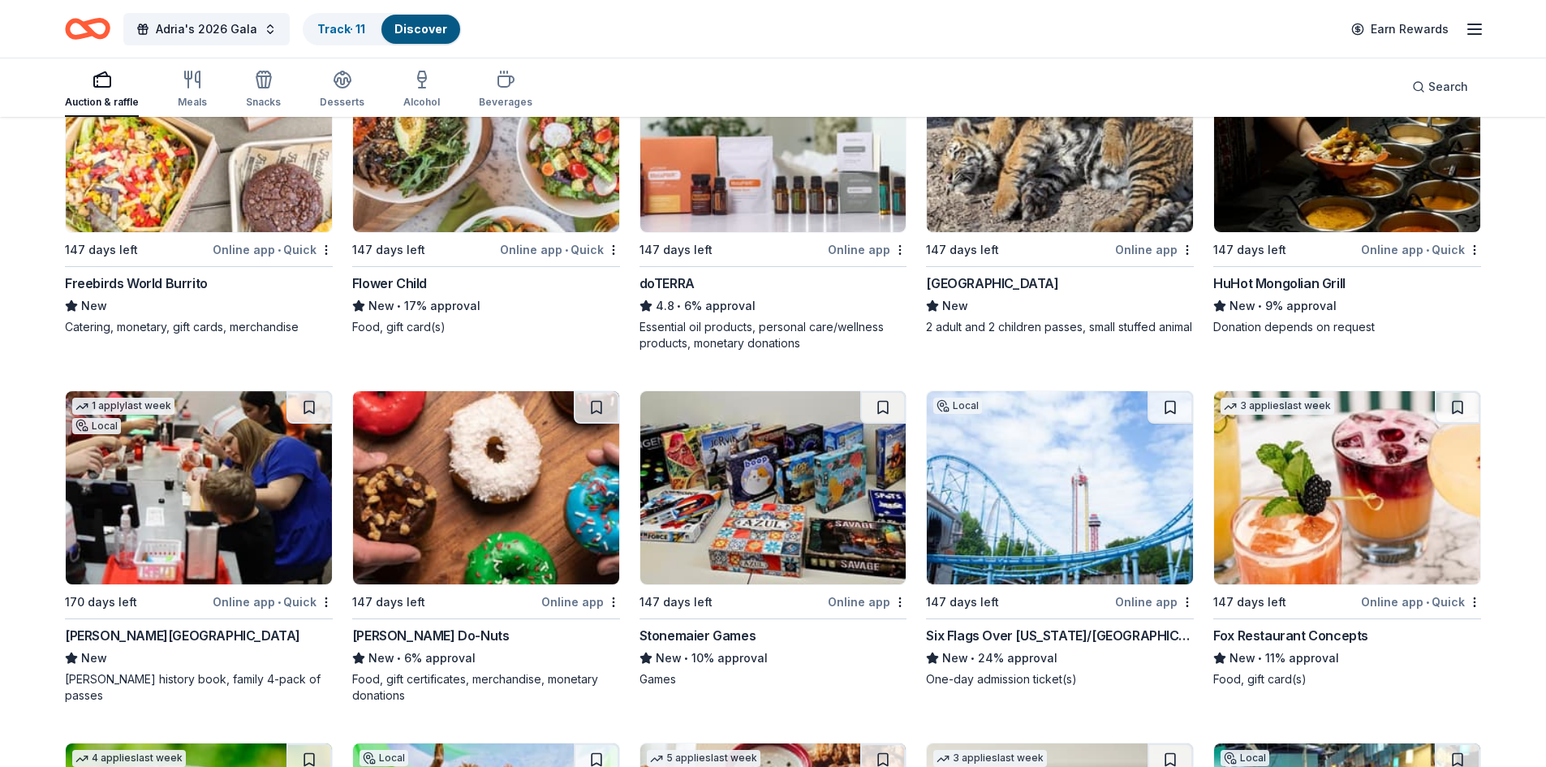
click at [265, 495] on img at bounding box center [199, 487] width 266 height 193
click at [1051, 513] on img at bounding box center [1060, 487] width 266 height 193
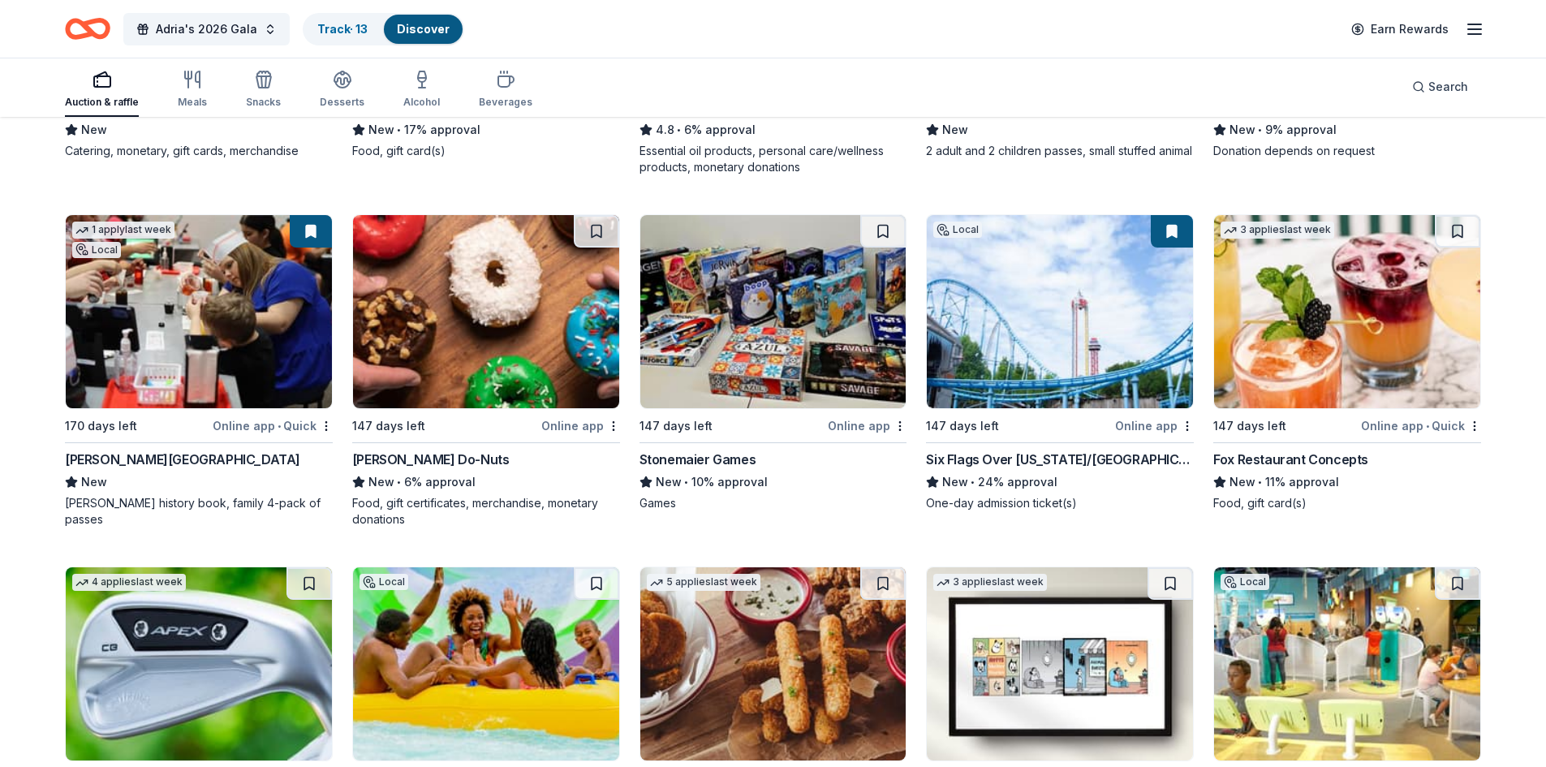
scroll to position [6151, 0]
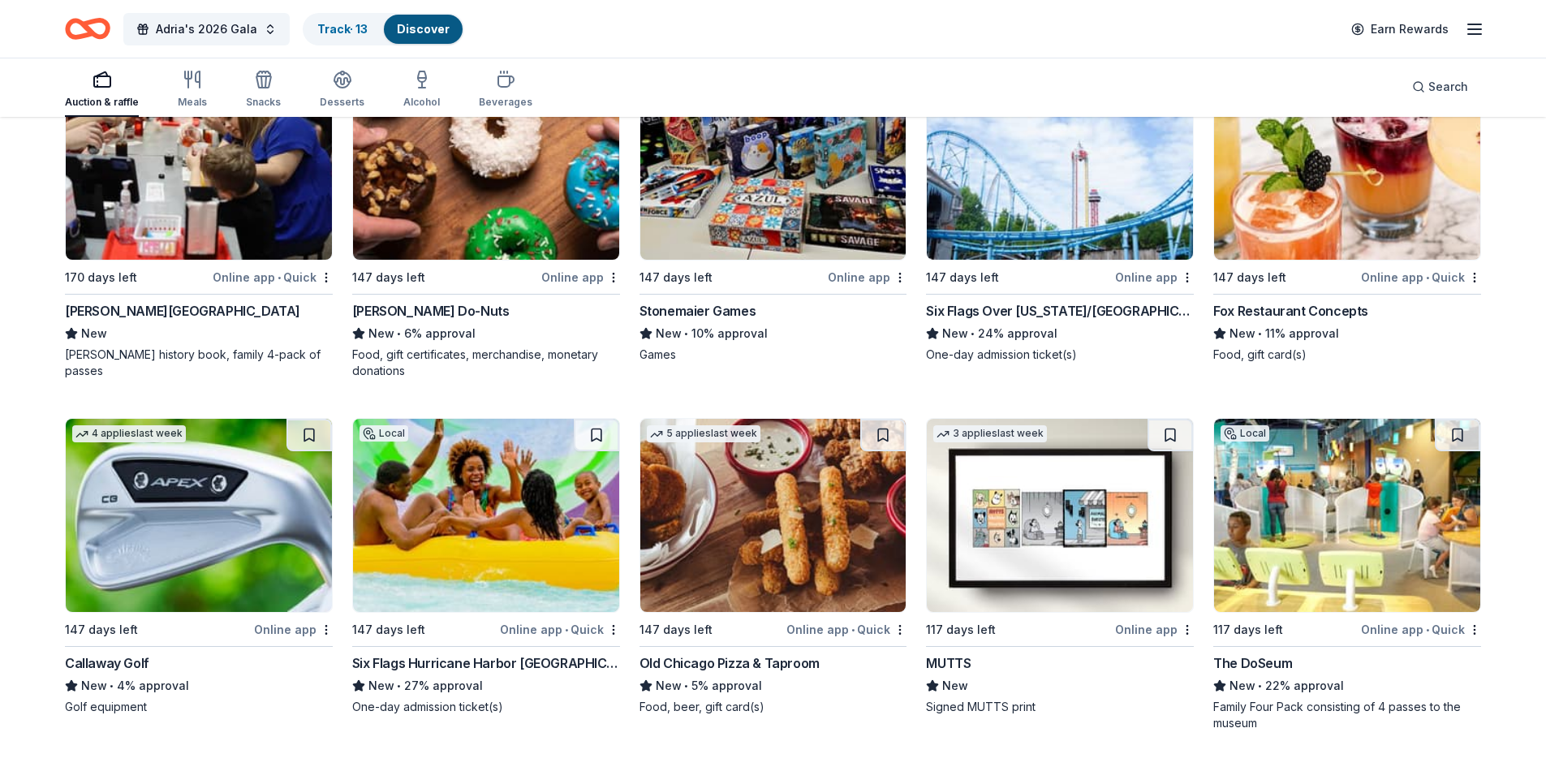
click at [1351, 480] on img at bounding box center [1347, 515] width 266 height 193
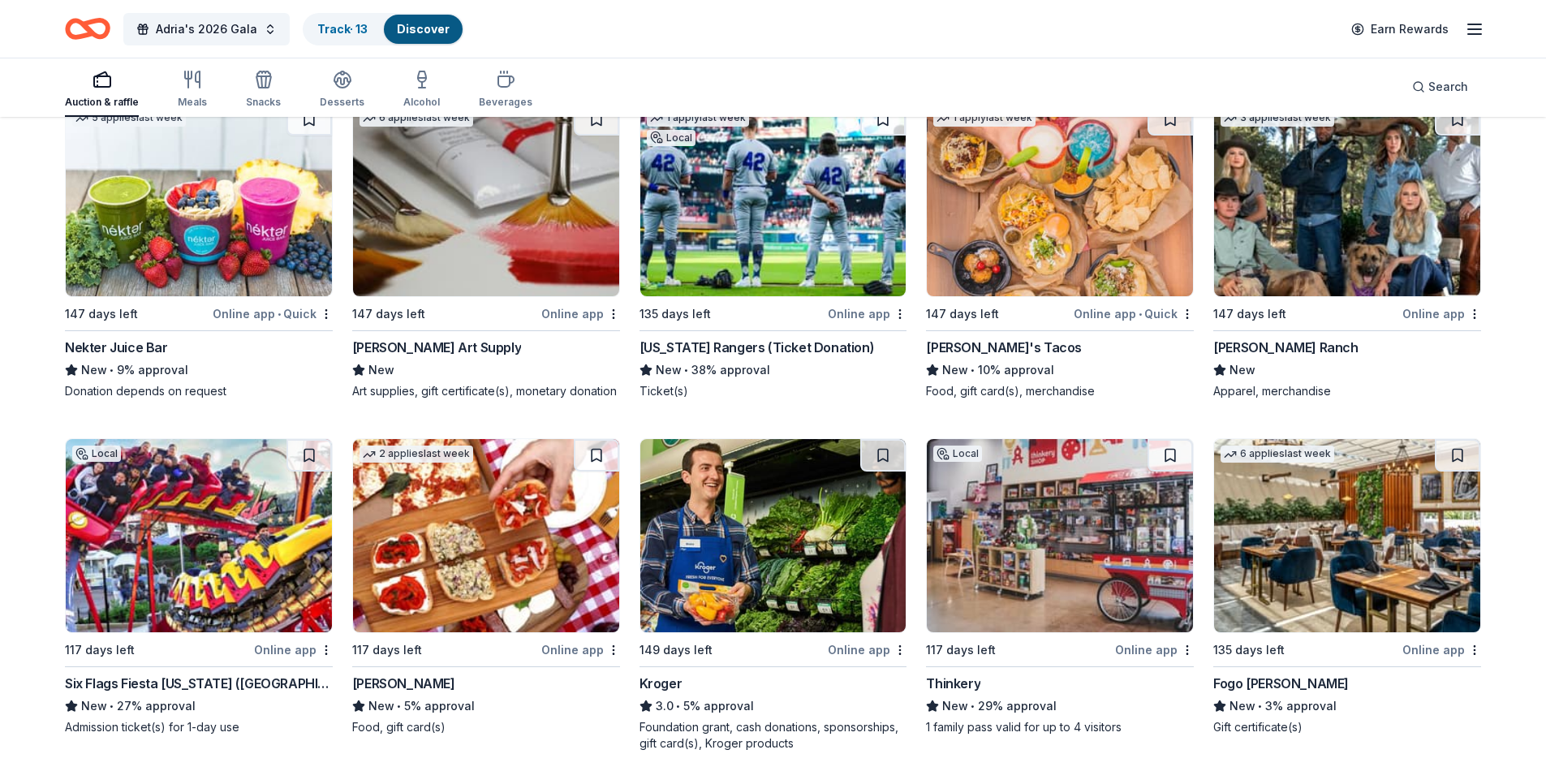
scroll to position [6881, 0]
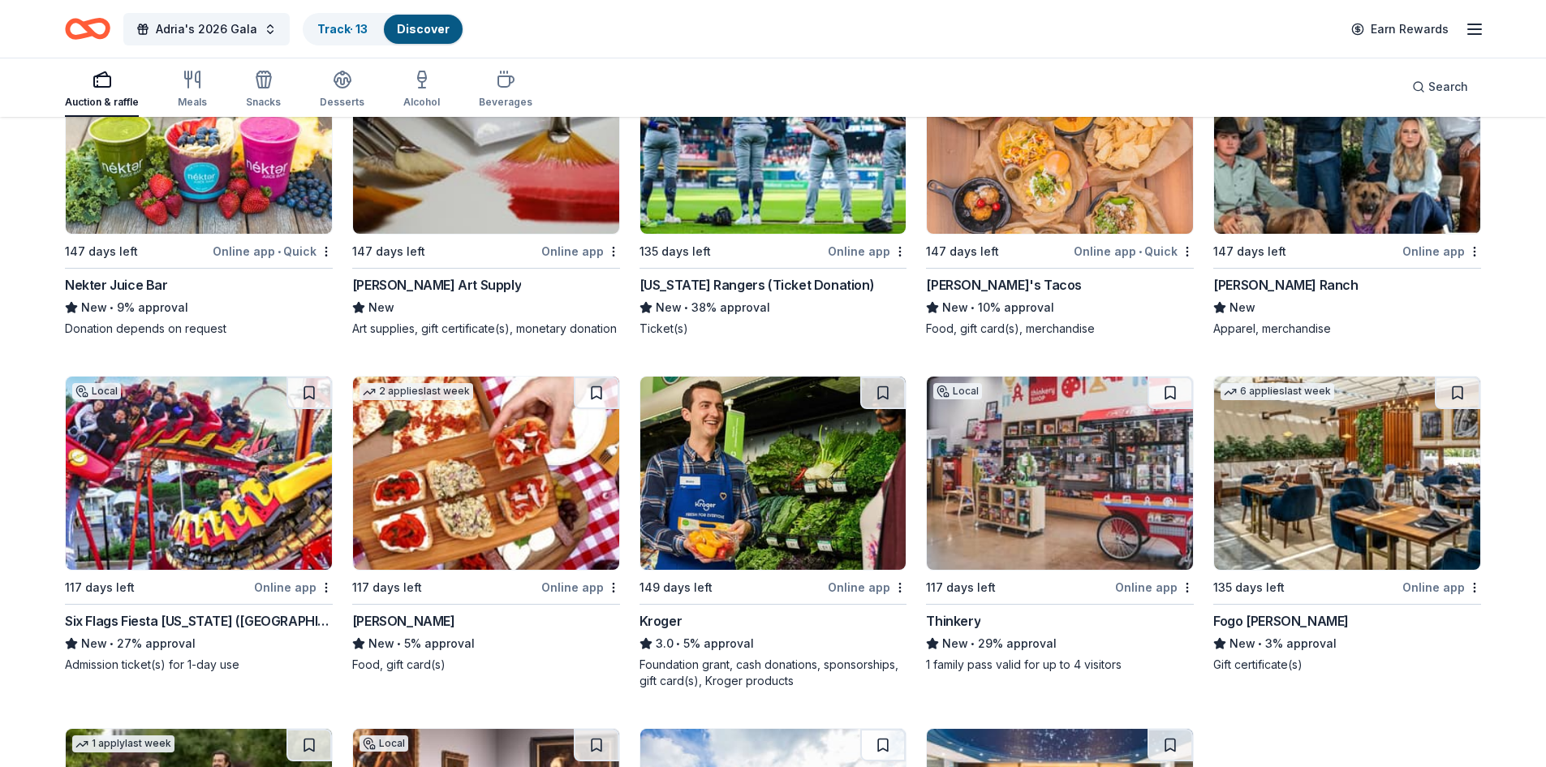
click at [218, 476] on img at bounding box center [199, 473] width 266 height 193
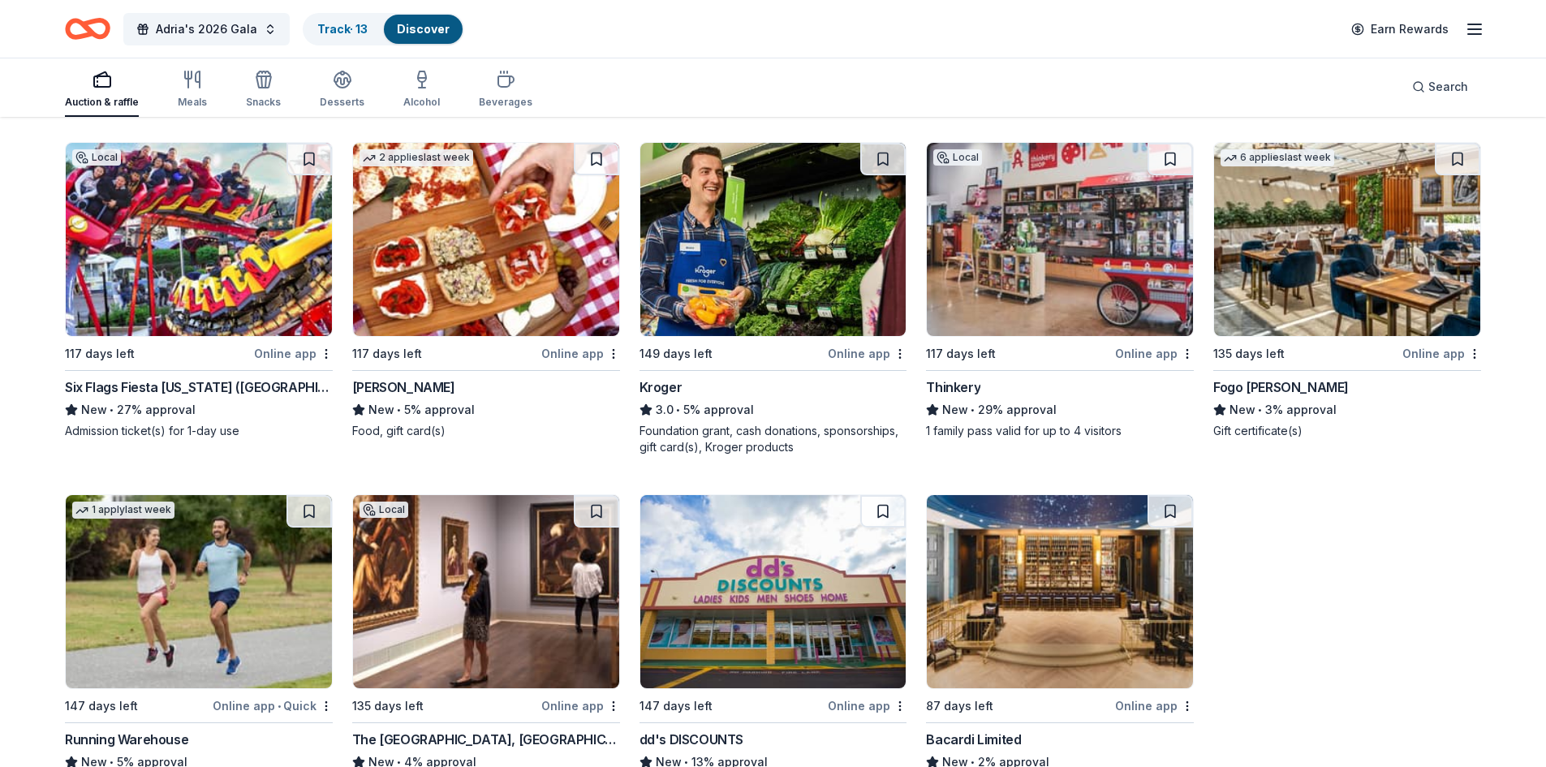
scroll to position [7206, 0]
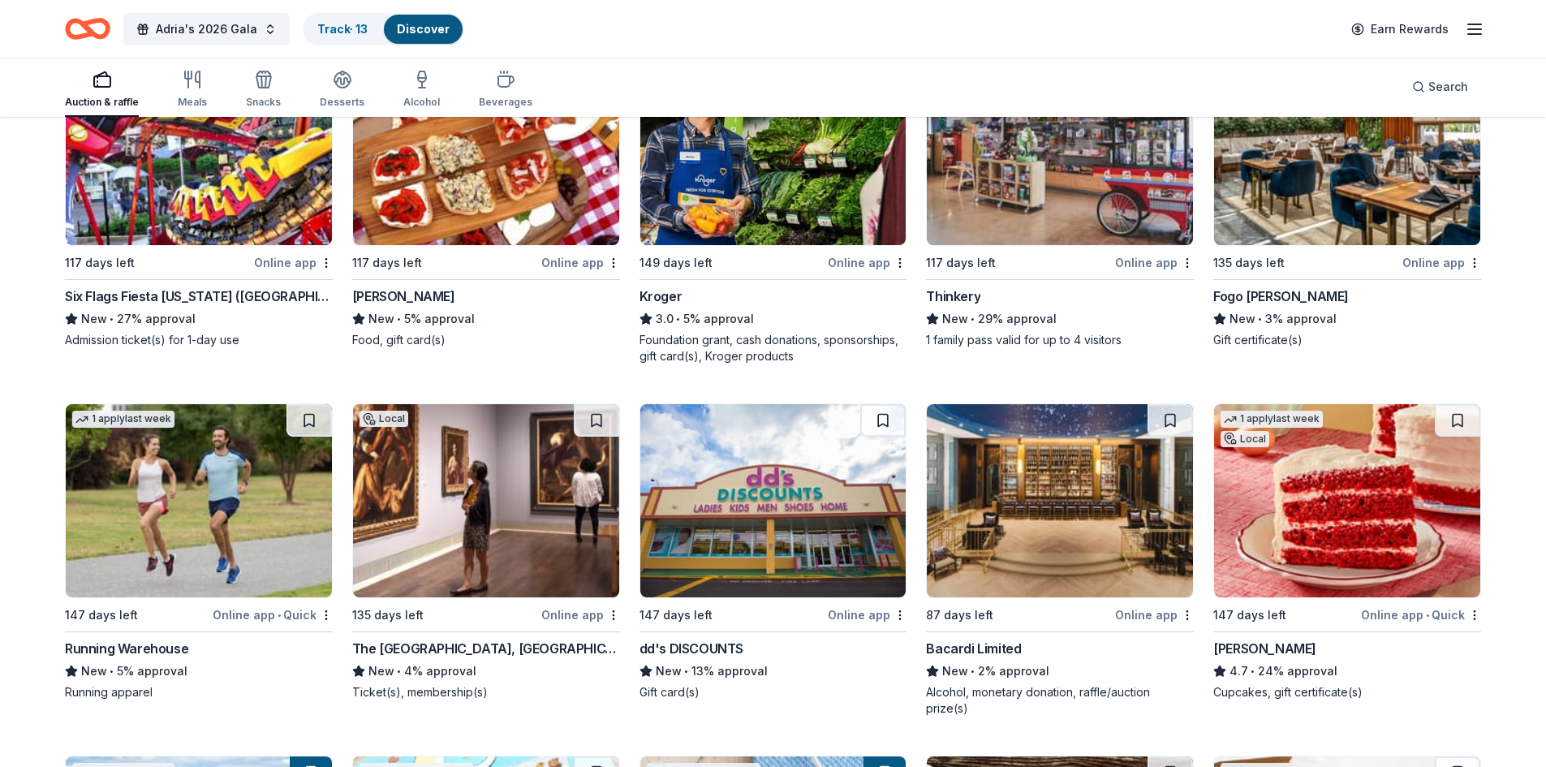
click at [1062, 161] on img at bounding box center [1060, 148] width 266 height 193
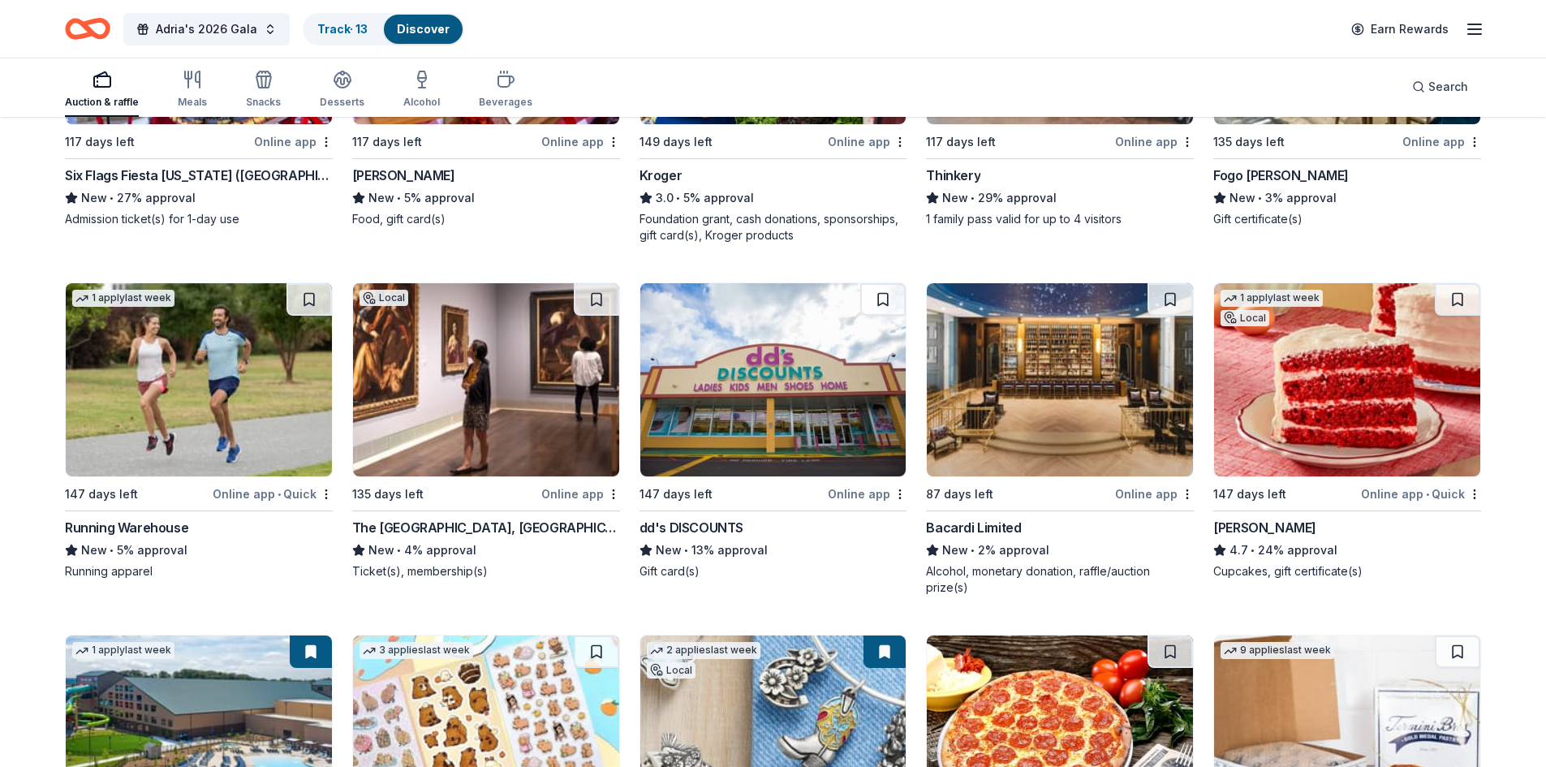
scroll to position [7531, 0]
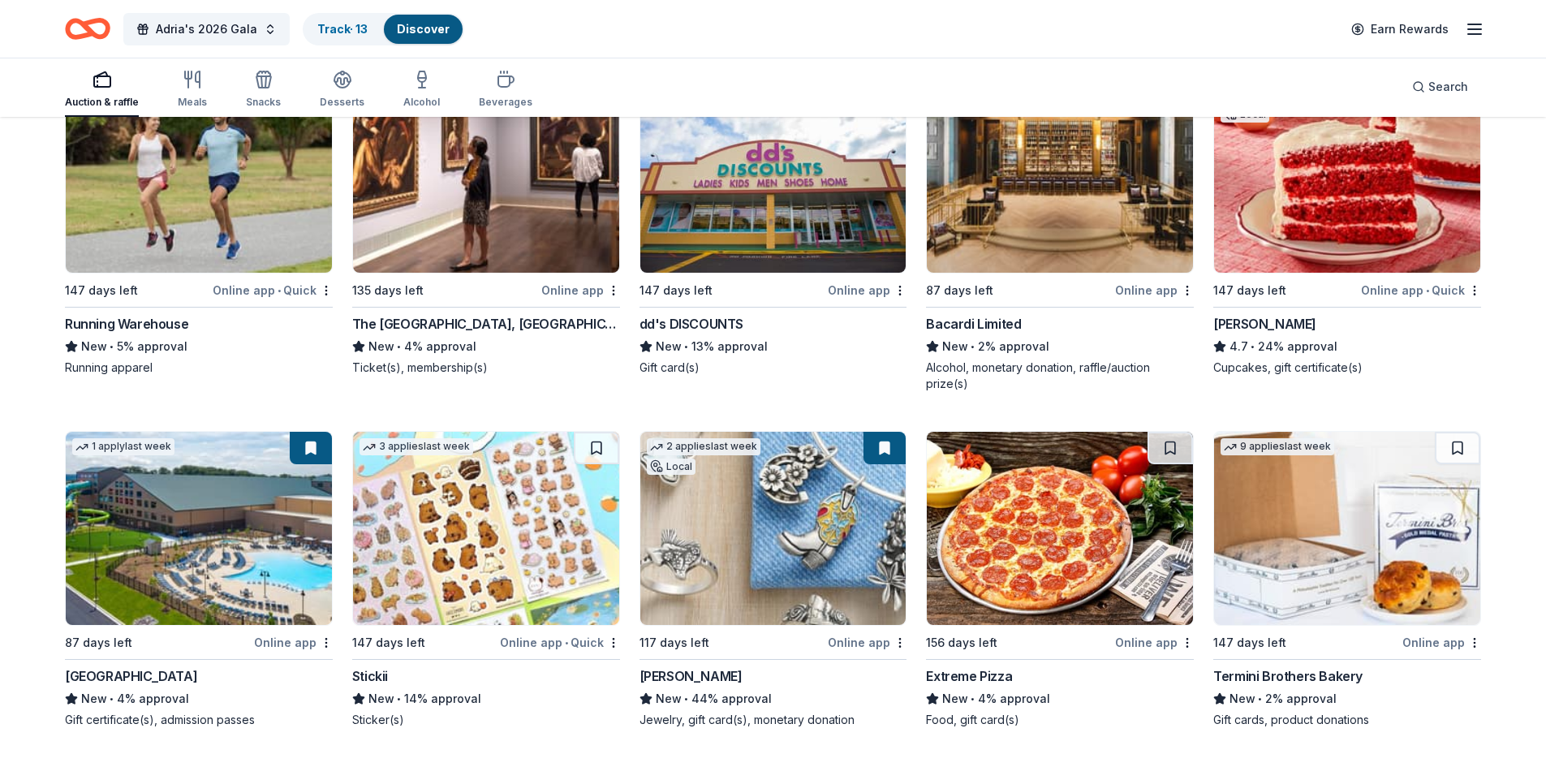
click at [523, 200] on img at bounding box center [486, 176] width 266 height 193
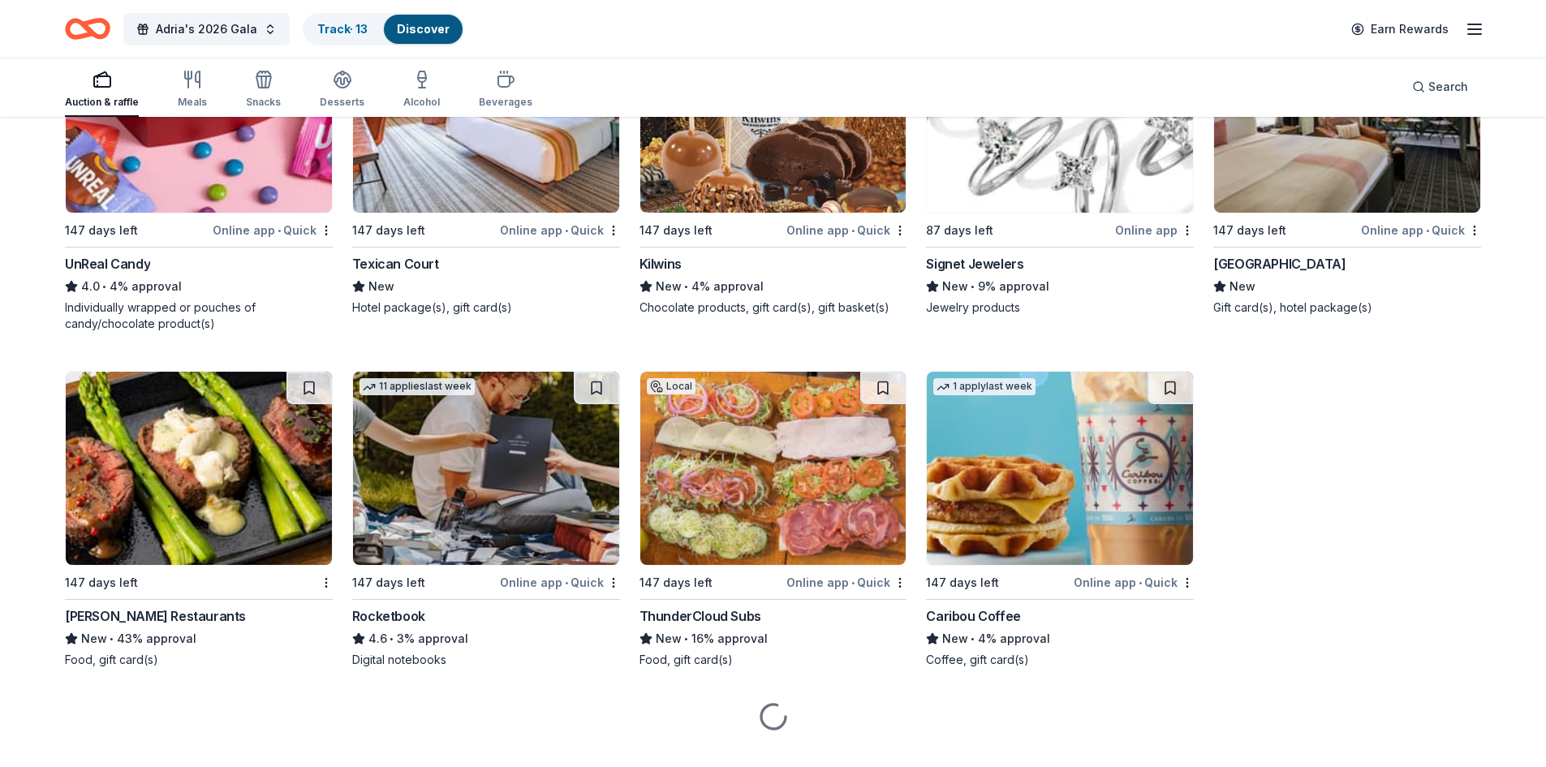
scroll to position [8651, 0]
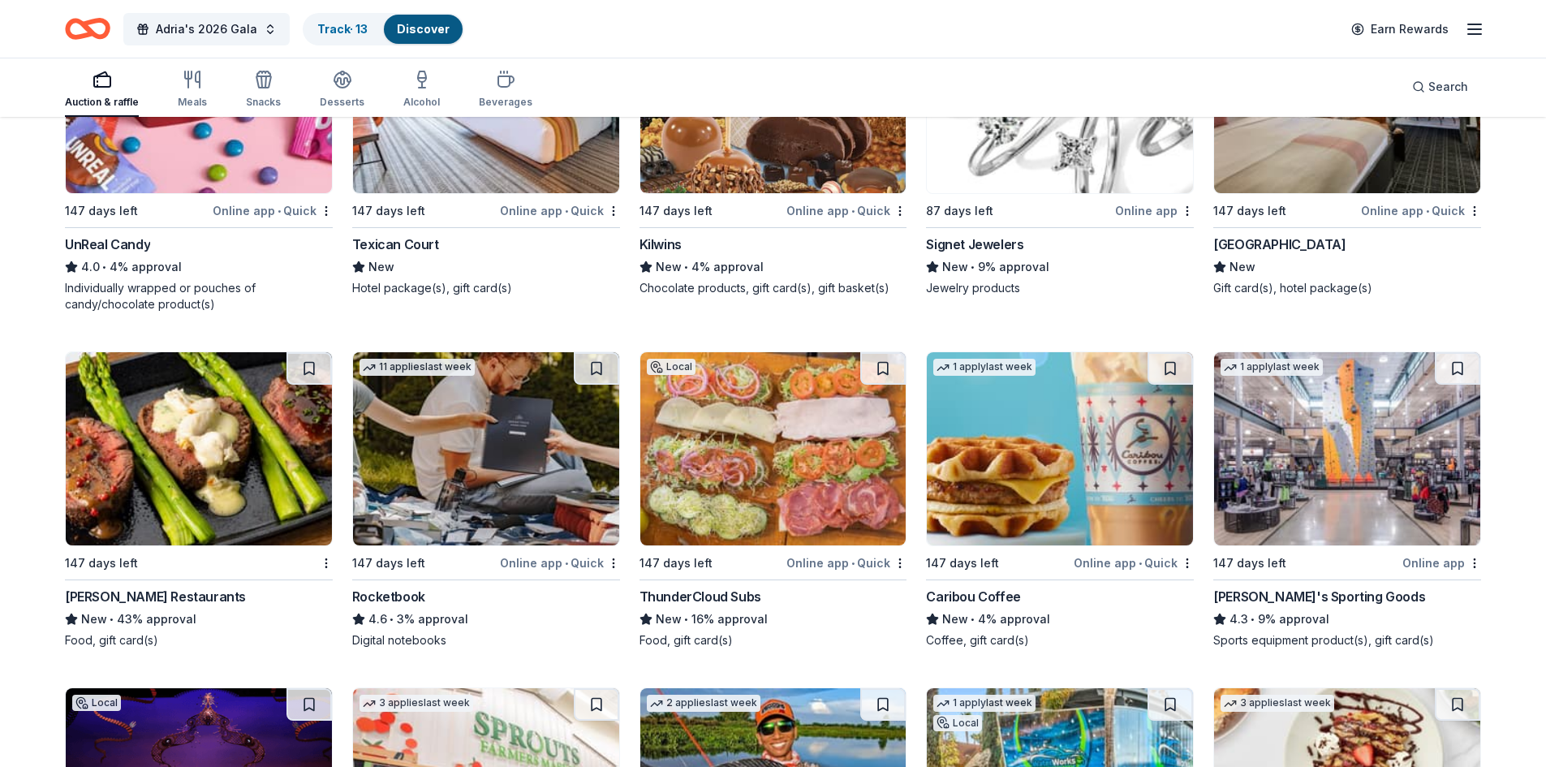
click at [511, 476] on img at bounding box center [486, 448] width 266 height 193
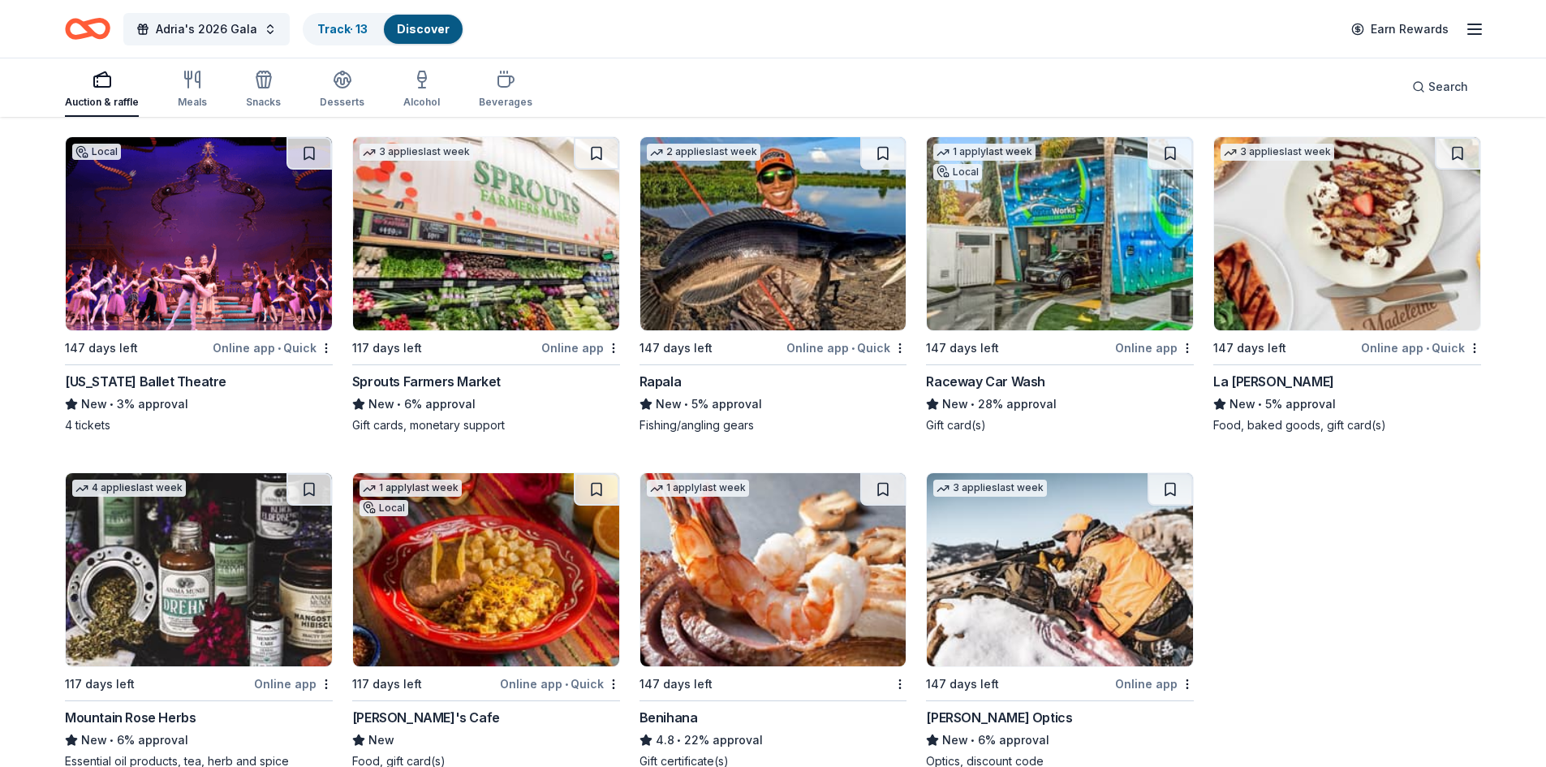
scroll to position [9300, 0]
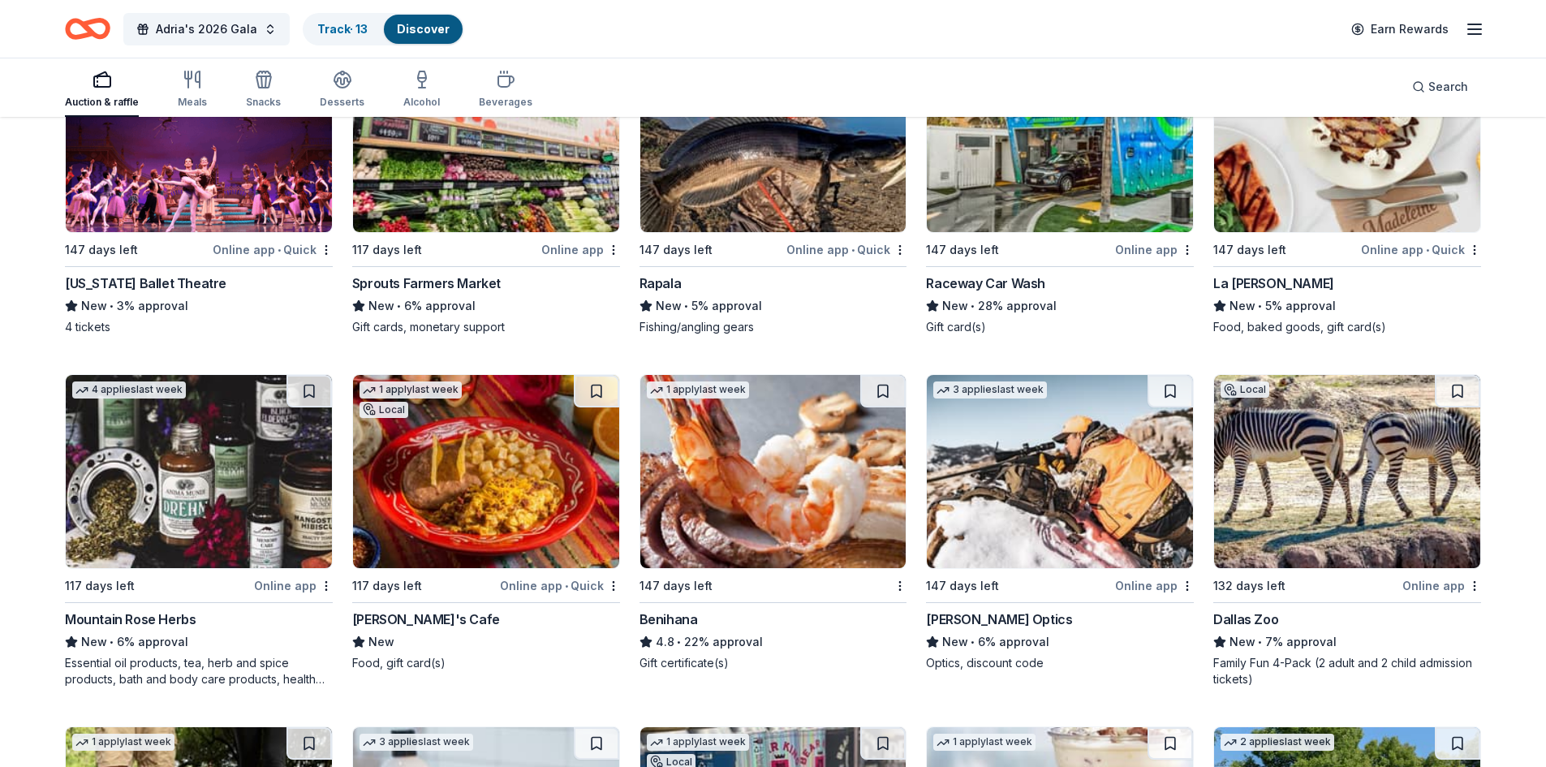
click at [1378, 465] on img at bounding box center [1347, 471] width 266 height 193
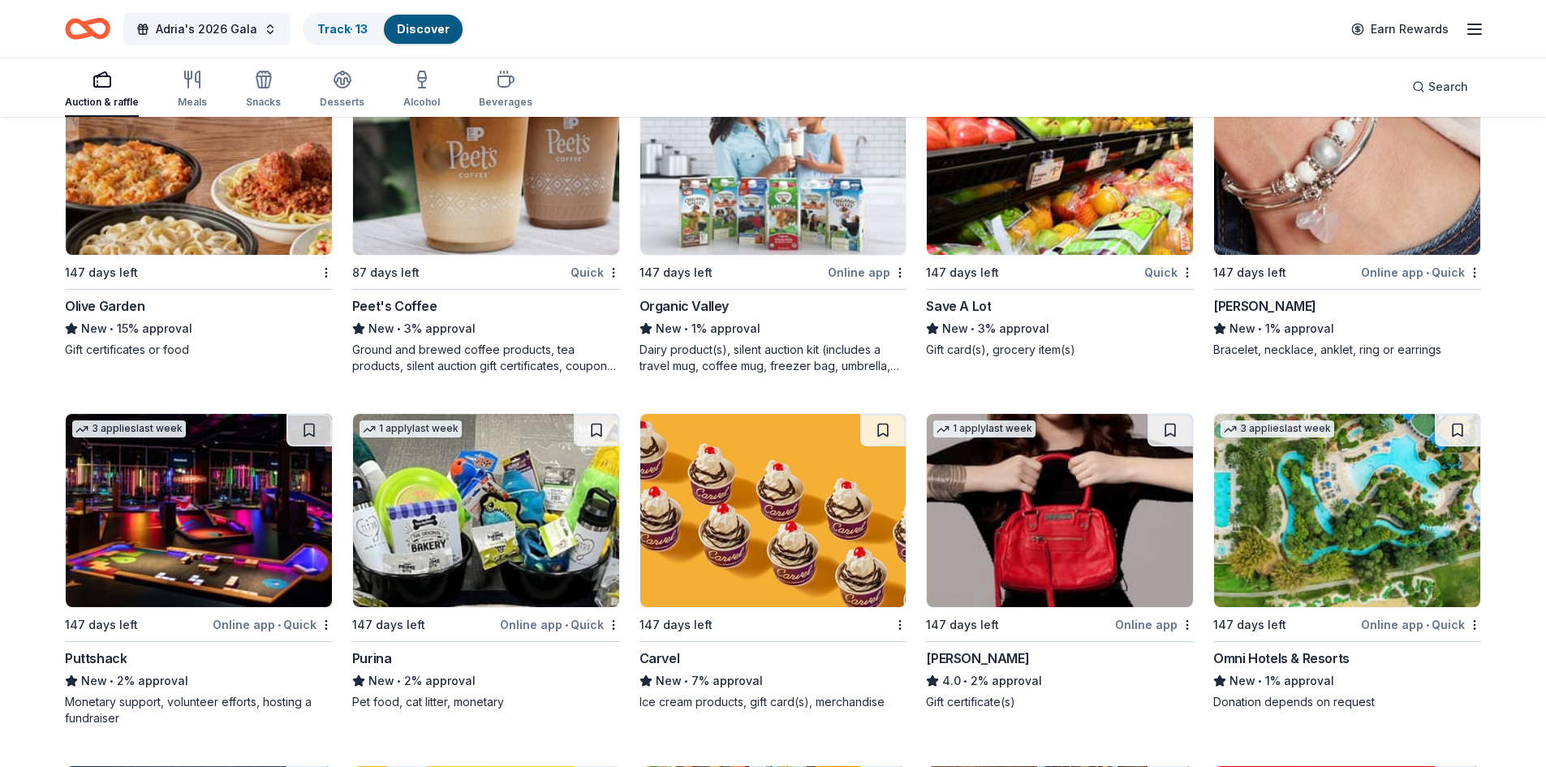
scroll to position [13026, 0]
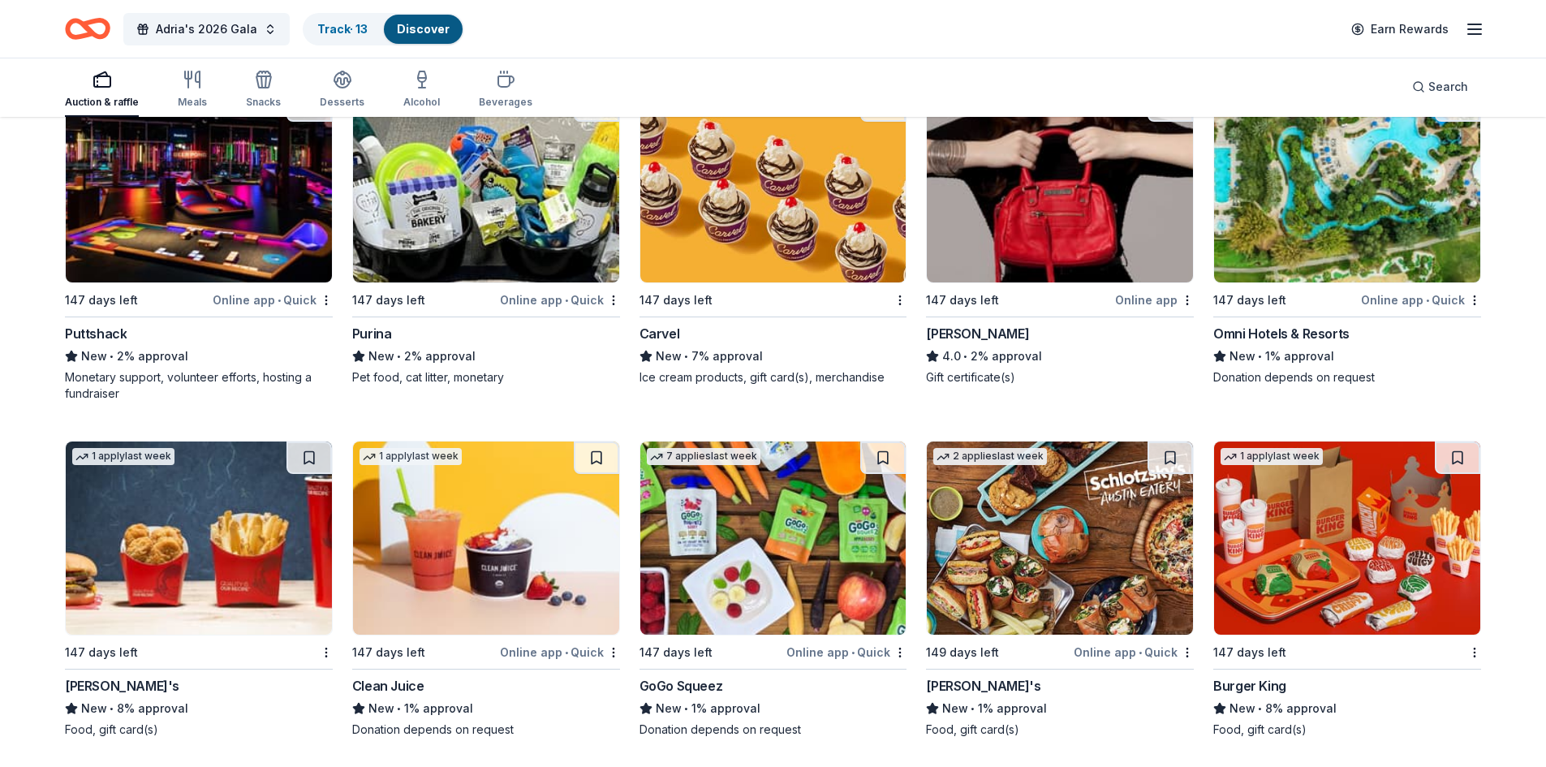
click at [1426, 227] on img at bounding box center [1347, 185] width 266 height 193
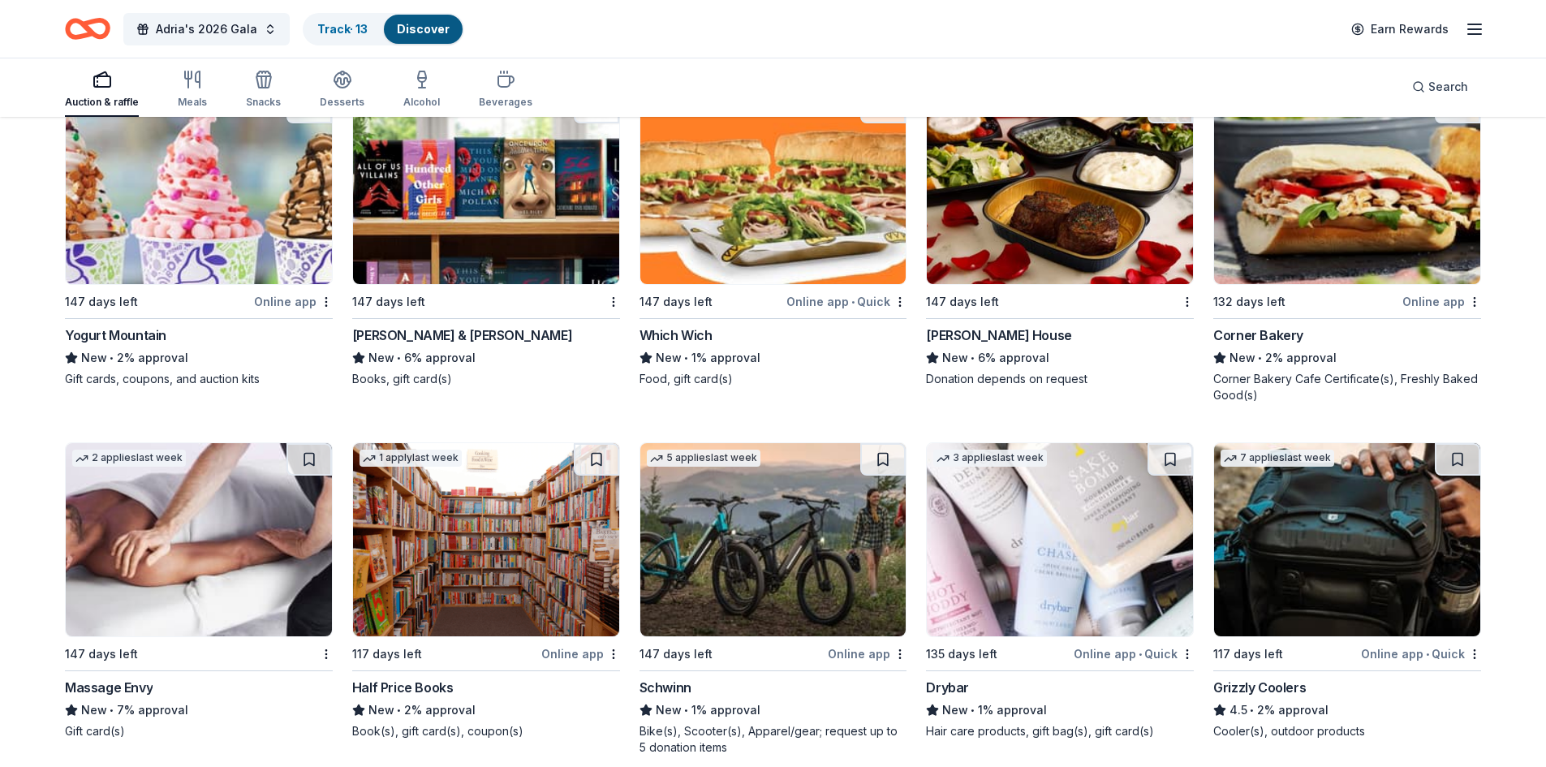
scroll to position [13776, 0]
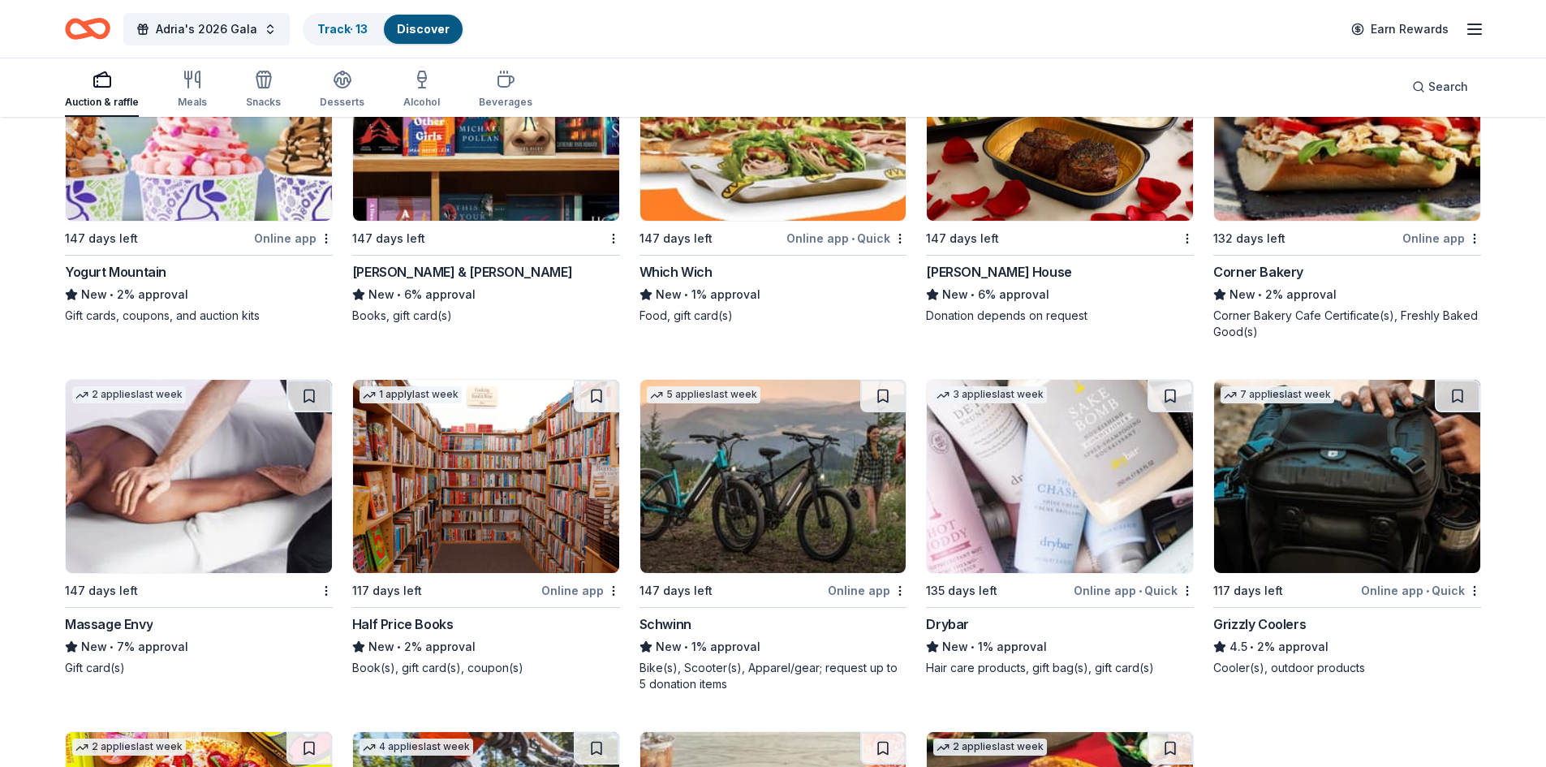
click at [773, 453] on img at bounding box center [773, 476] width 266 height 193
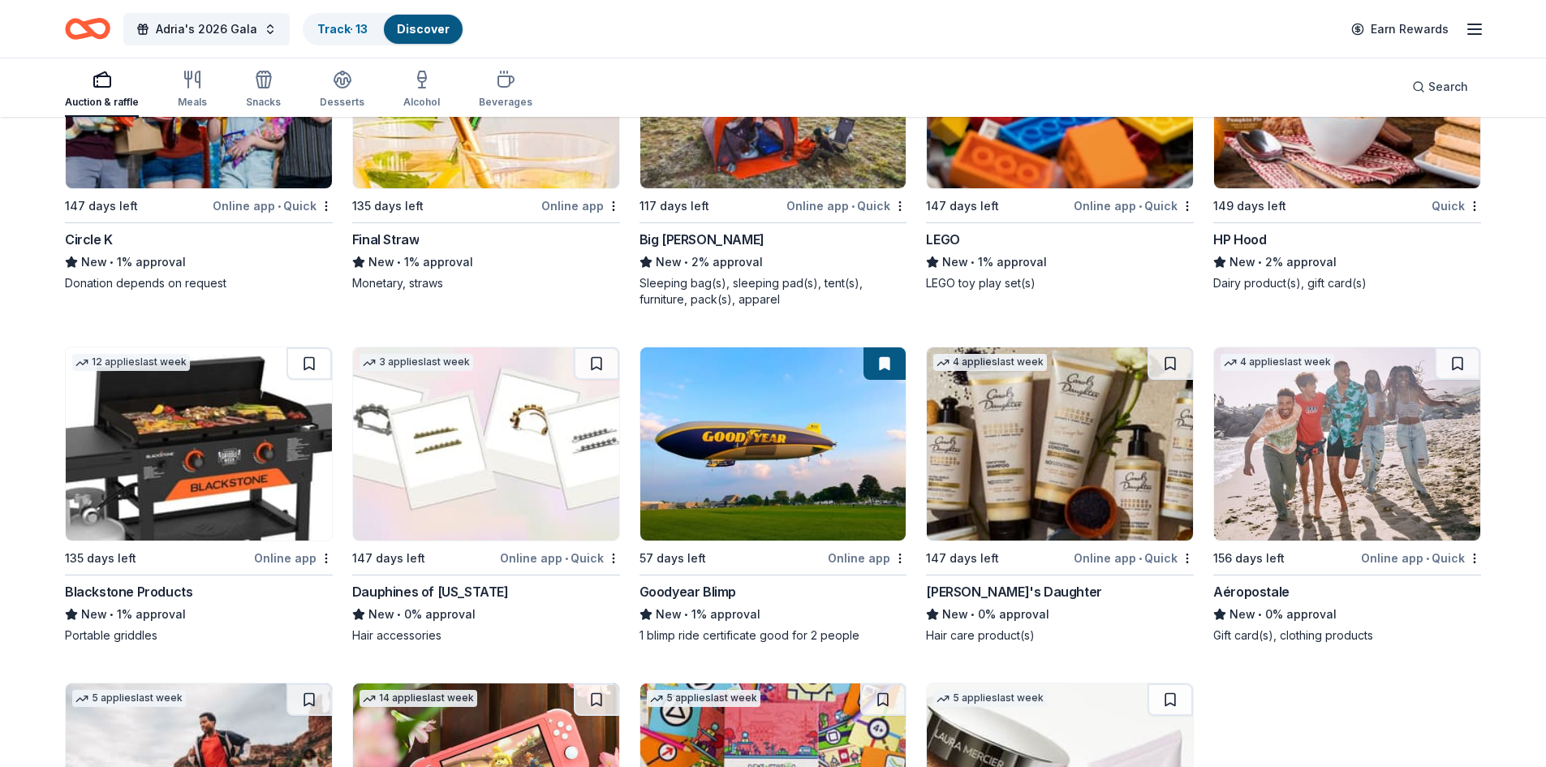
scroll to position [17363, 0]
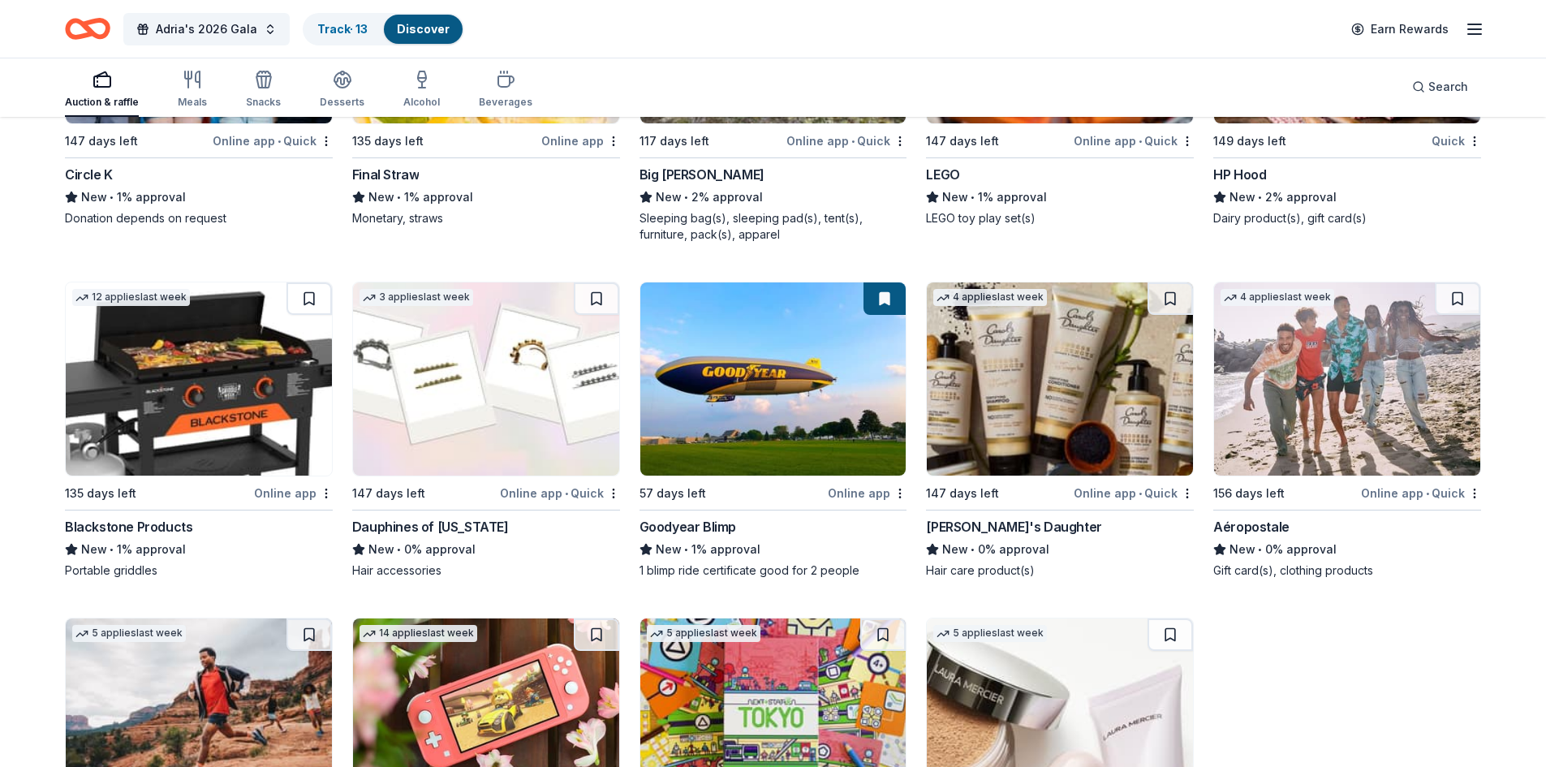
click at [196, 403] on img at bounding box center [199, 378] width 266 height 193
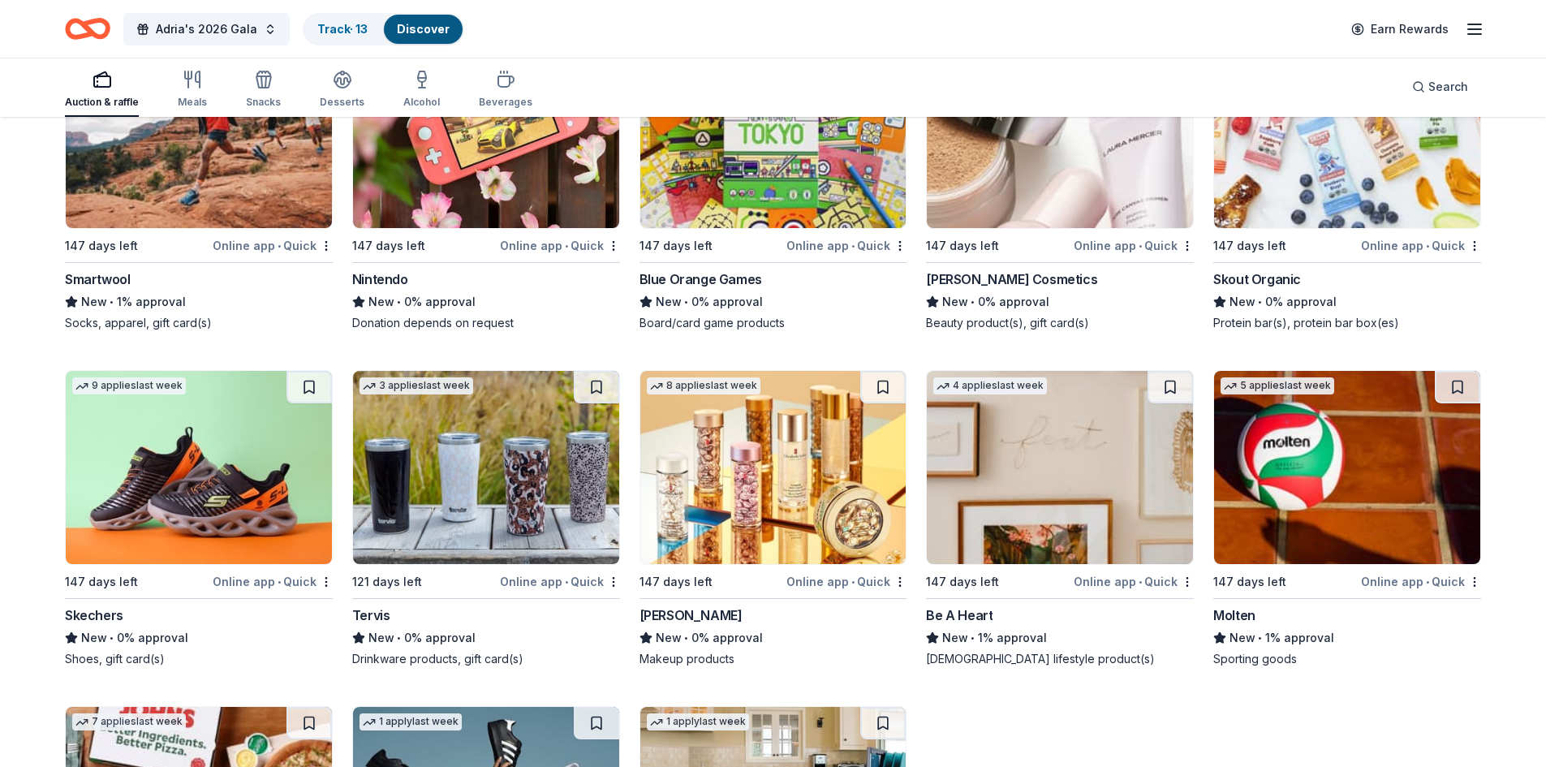
scroll to position [18123, 0]
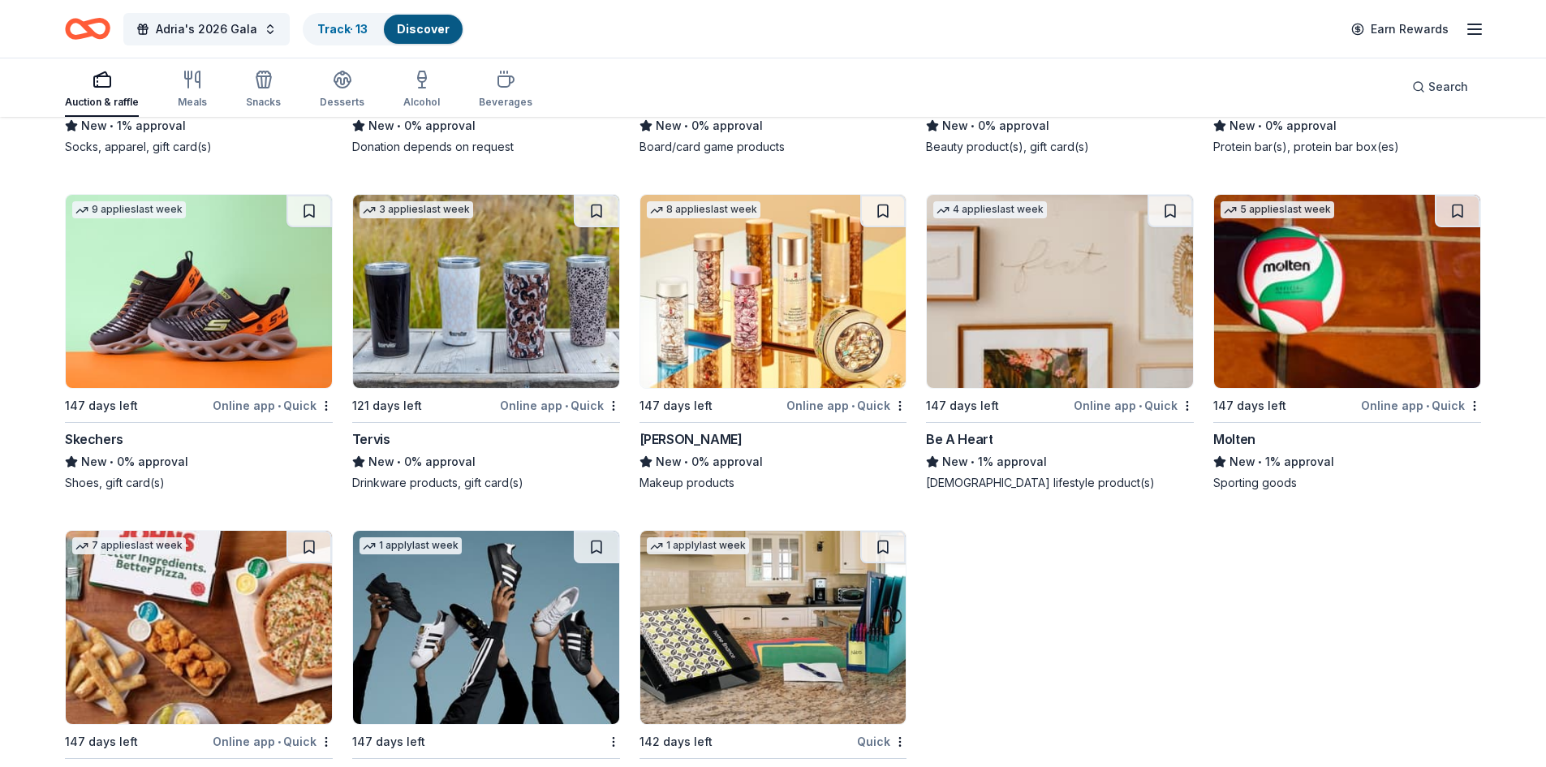
click at [1142, 315] on img at bounding box center [1060, 291] width 266 height 193
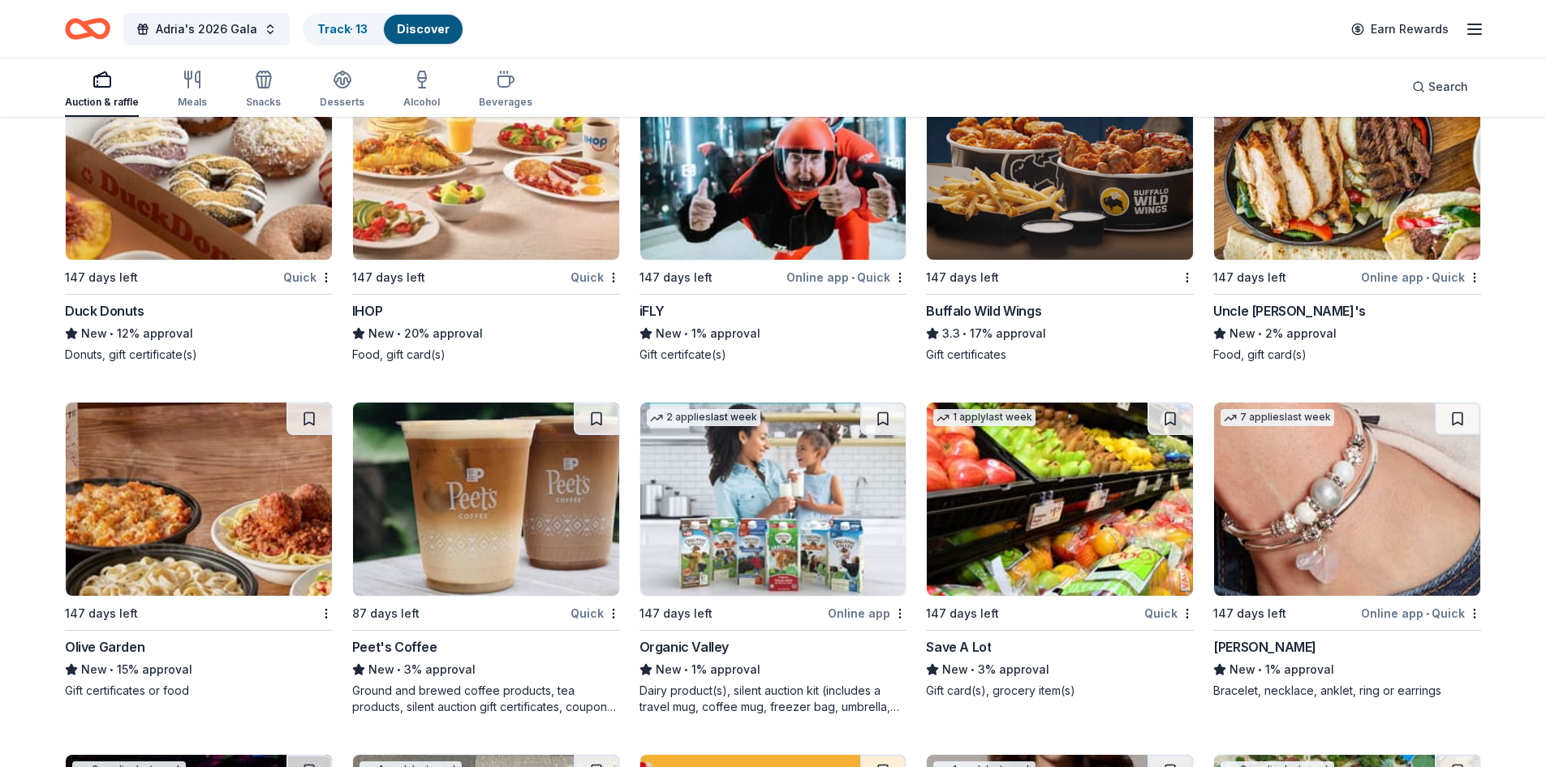
scroll to position [12036, 0]
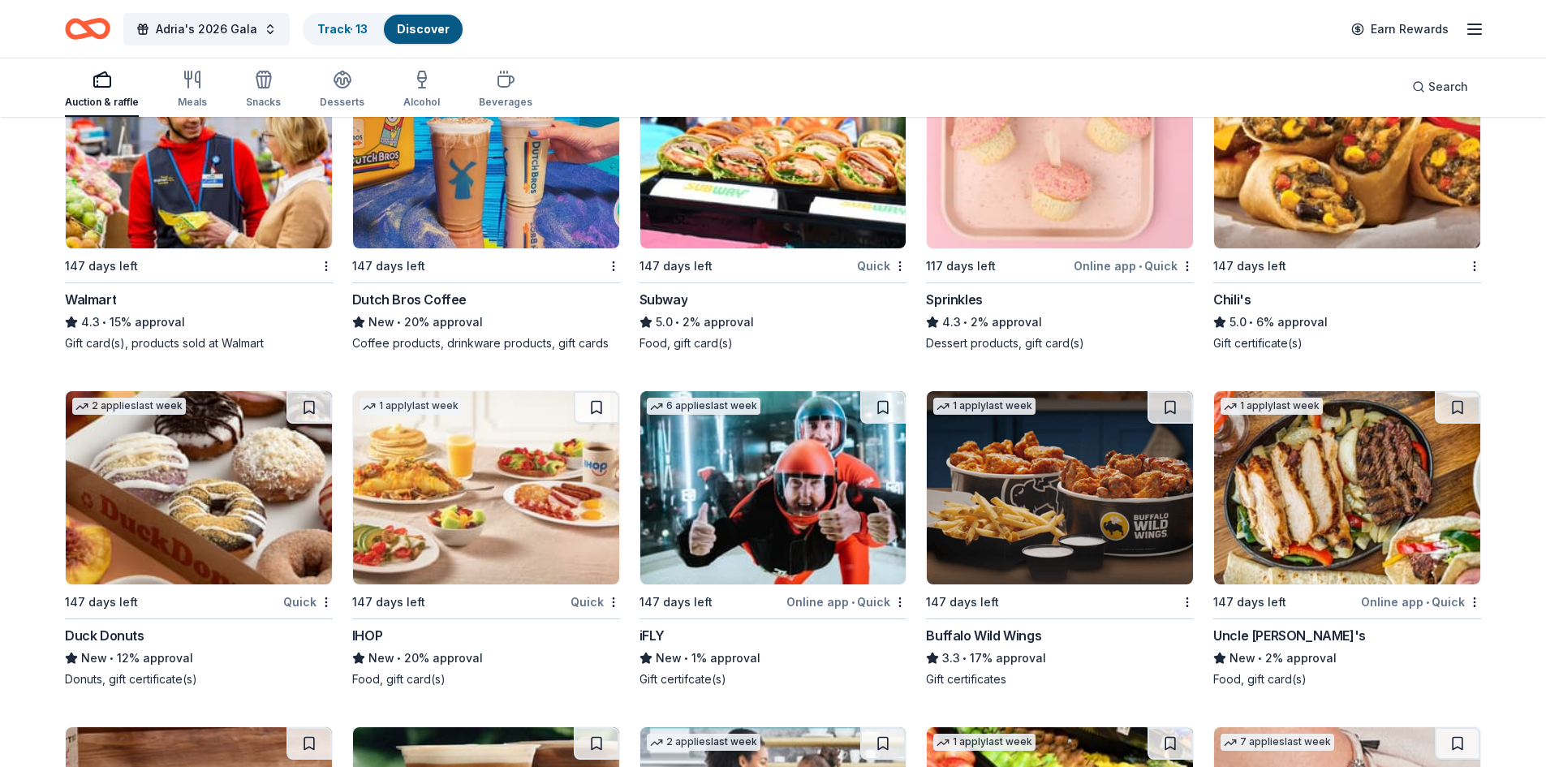
click at [792, 528] on img at bounding box center [773, 487] width 266 height 193
click at [996, 526] on img at bounding box center [1060, 487] width 266 height 193
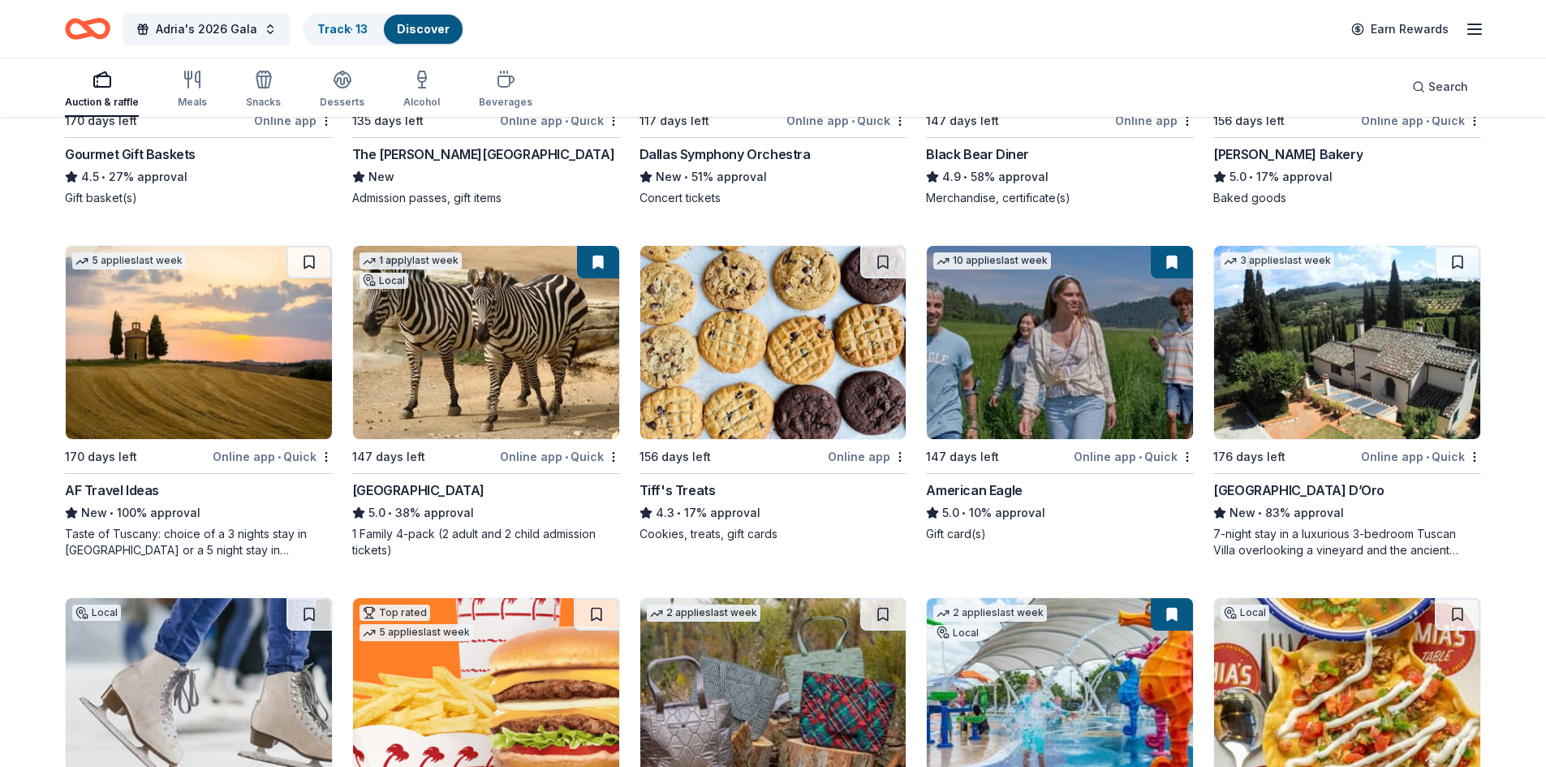
scroll to position [2516, 0]
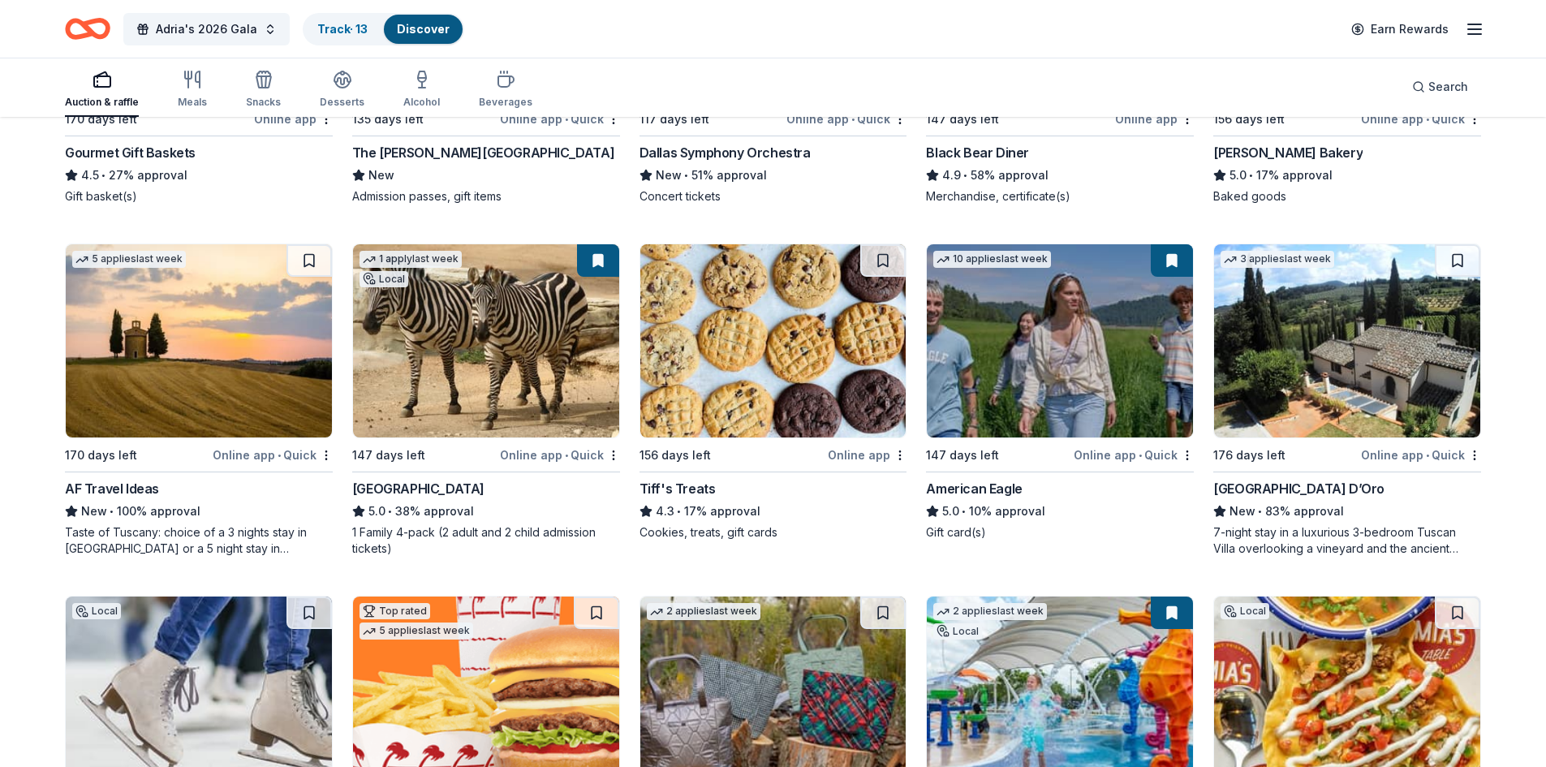
click at [808, 357] on img at bounding box center [773, 340] width 266 height 193
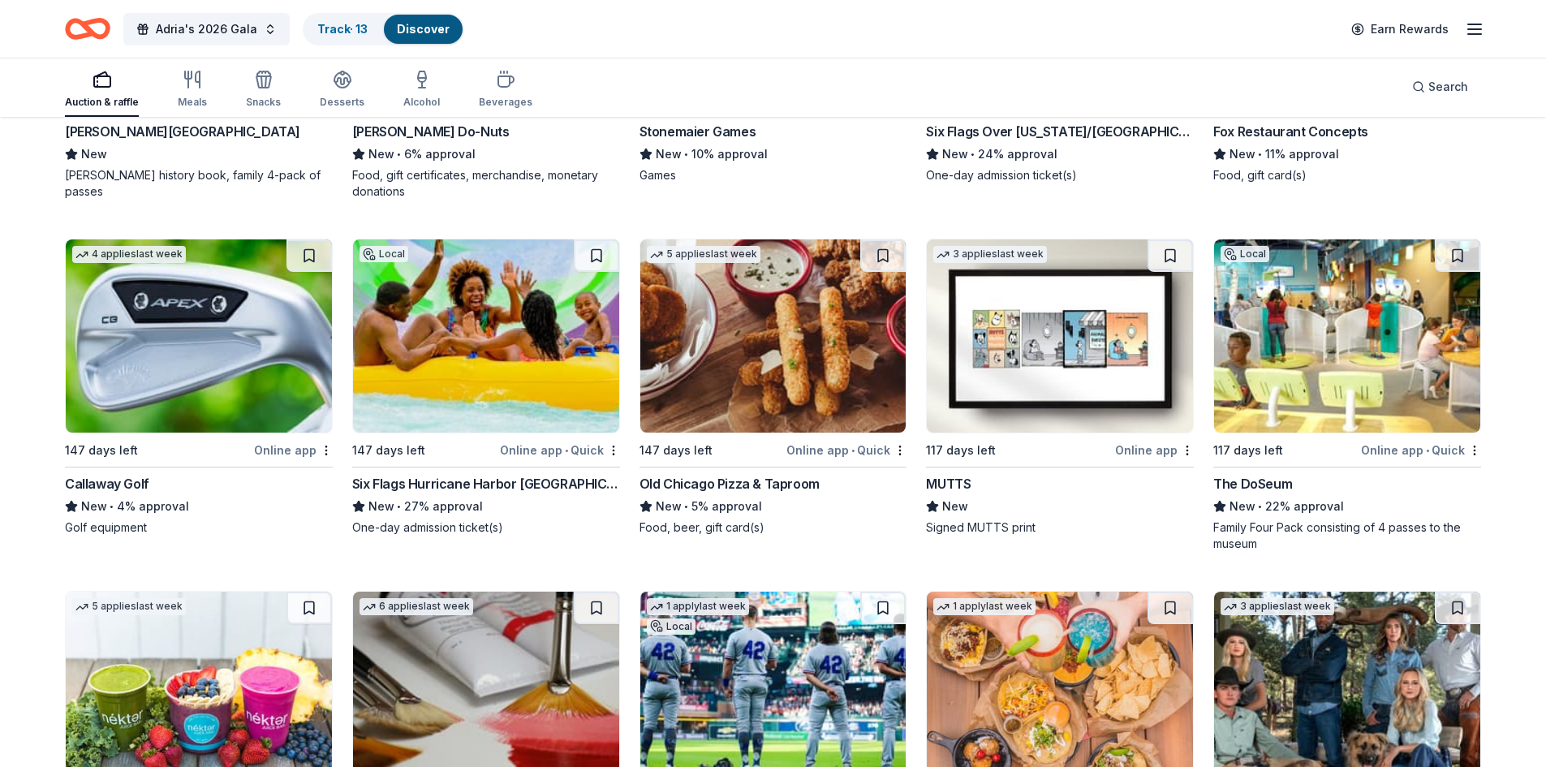
scroll to position [6574, 0]
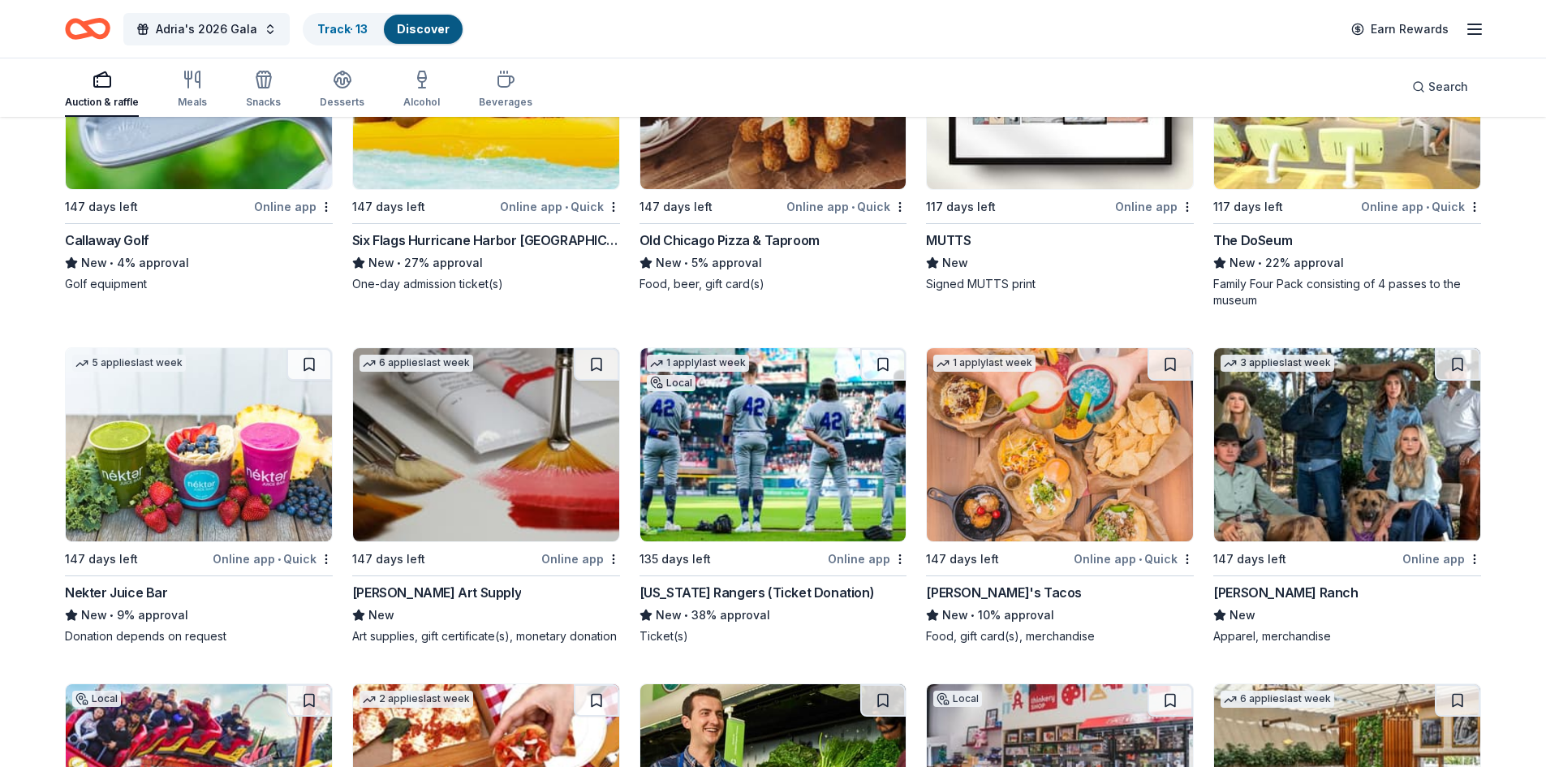
click at [818, 443] on img at bounding box center [773, 444] width 266 height 193
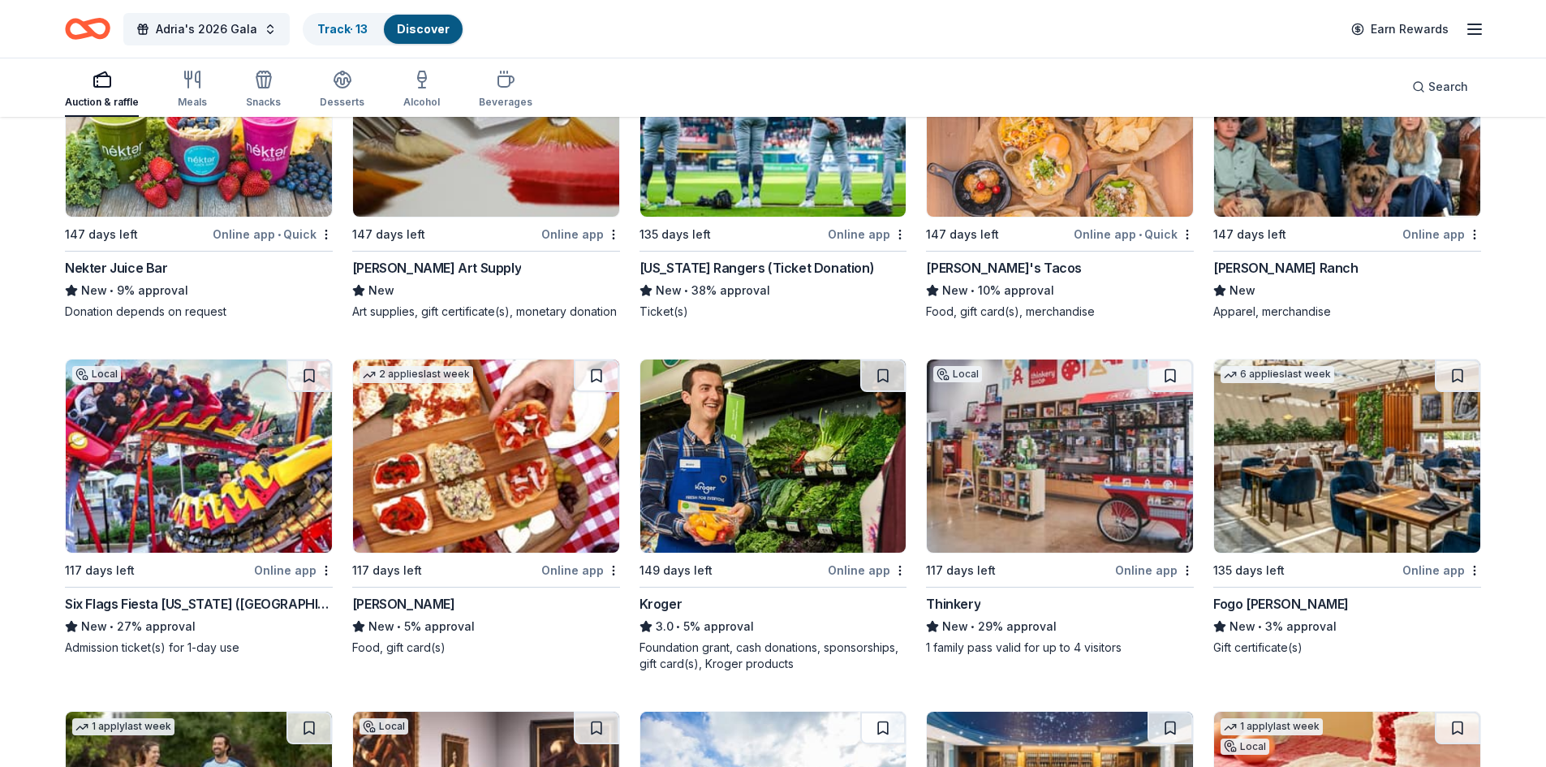
click at [1350, 463] on img at bounding box center [1347, 456] width 266 height 193
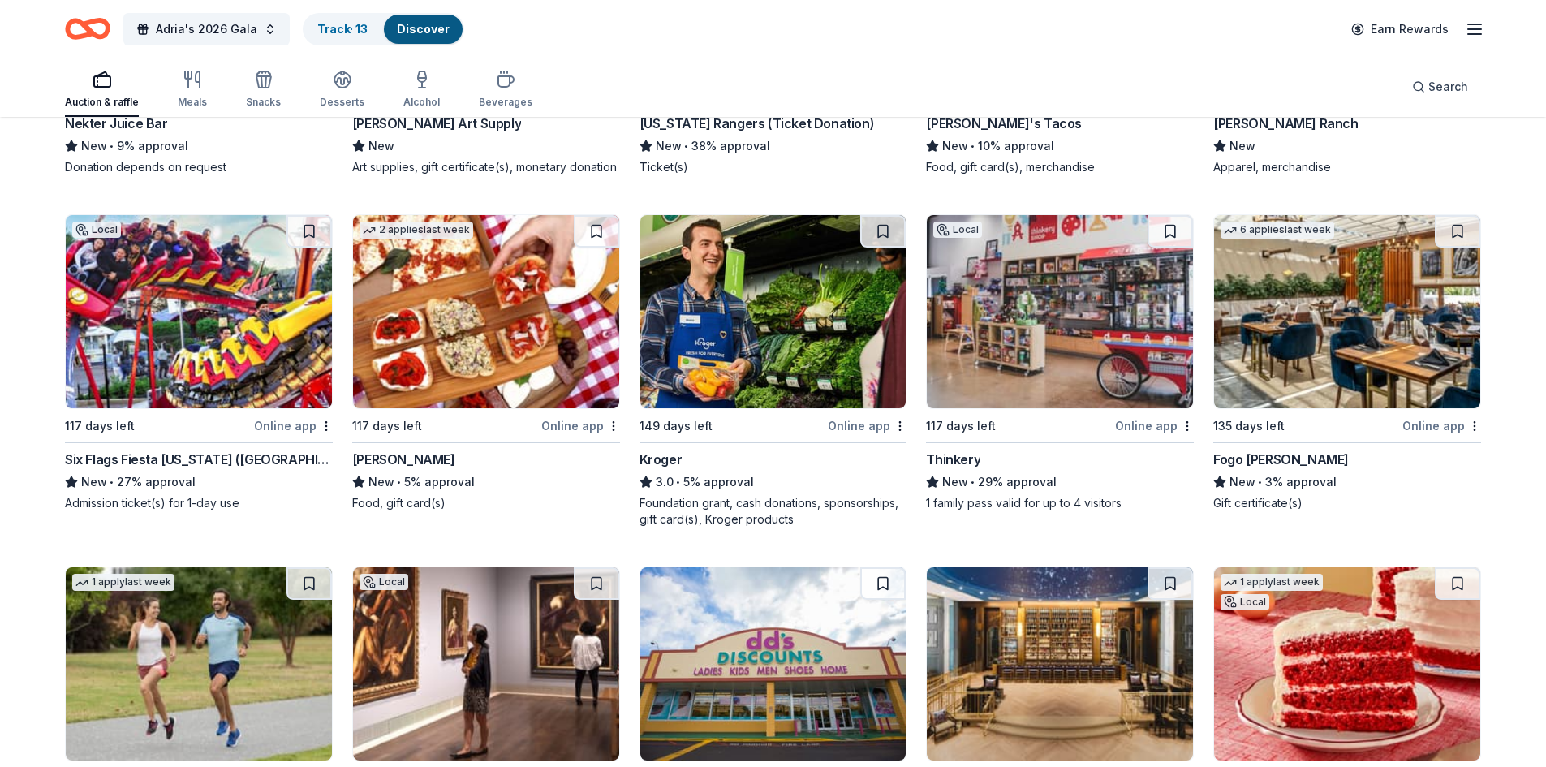
scroll to position [7223, 0]
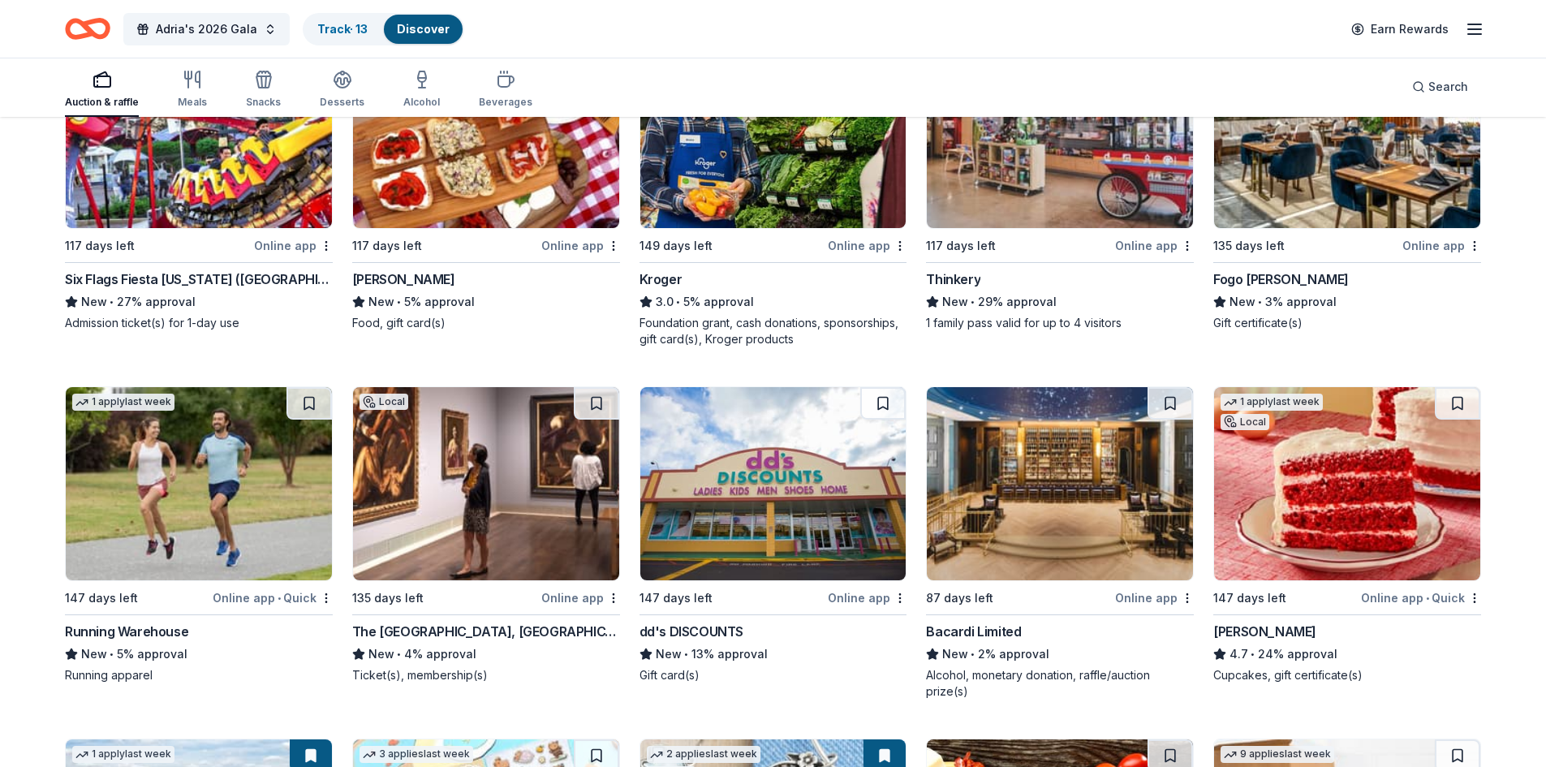
click at [428, 444] on img at bounding box center [486, 483] width 266 height 193
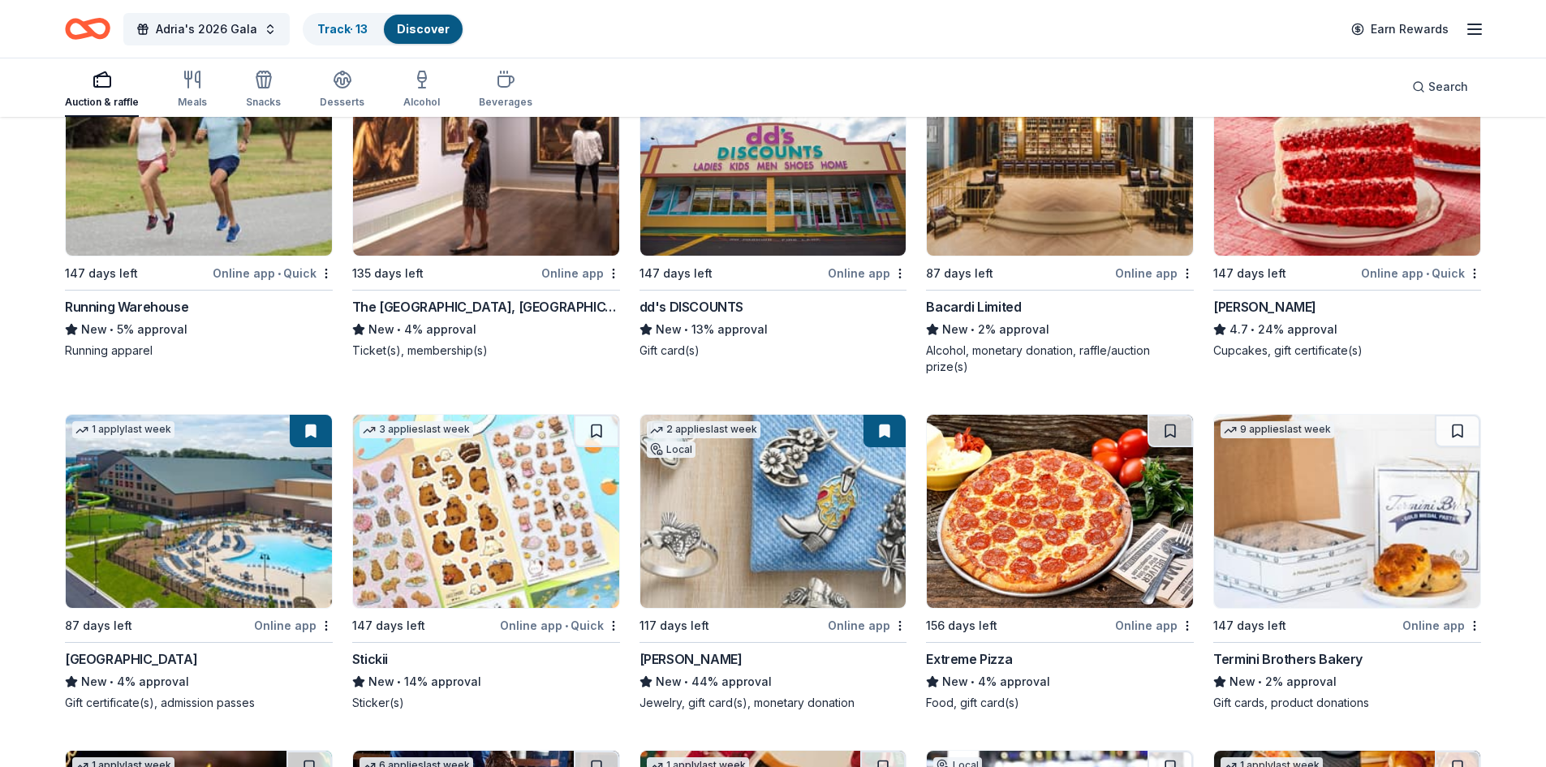
scroll to position [7872, 0]
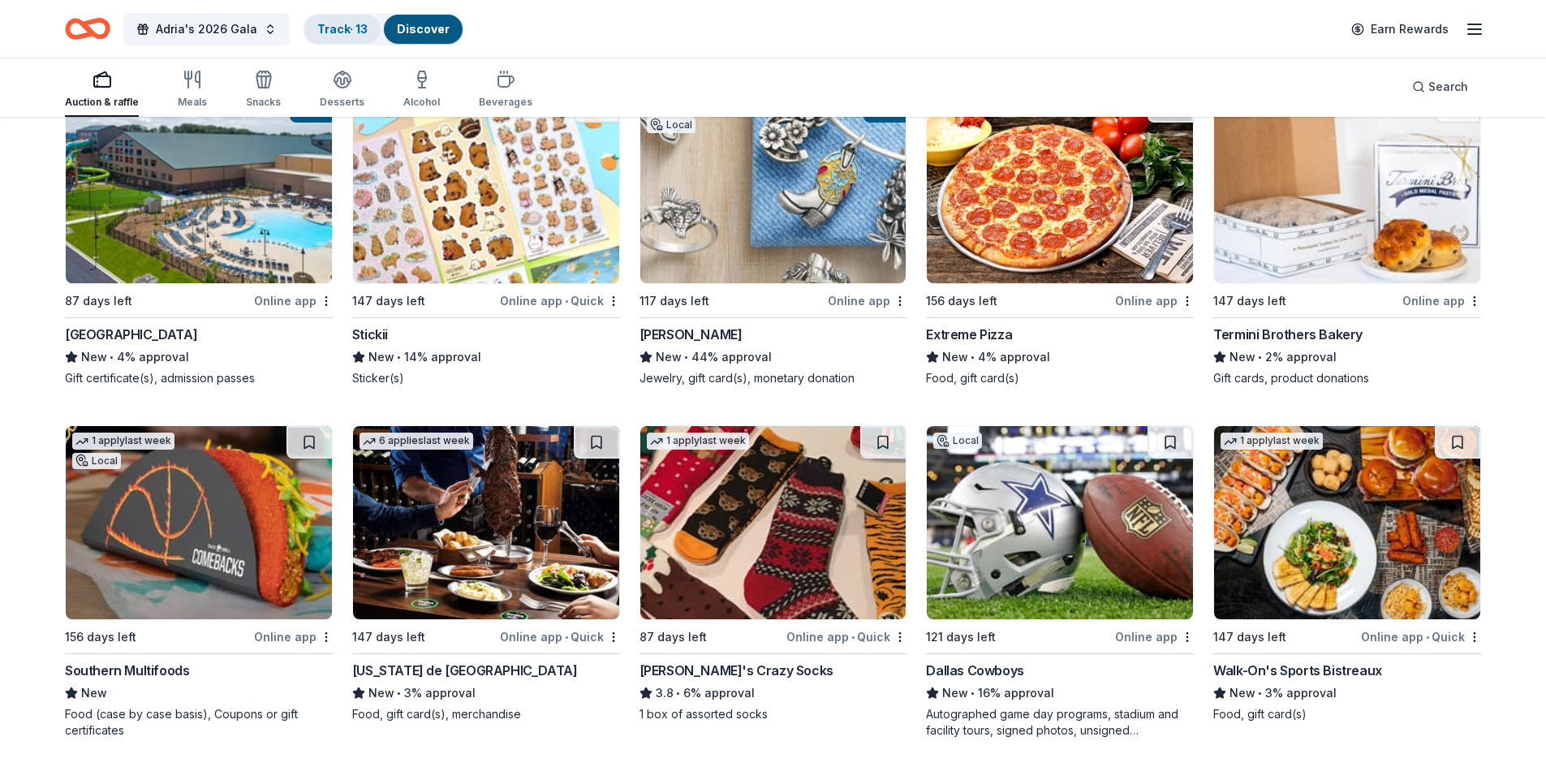
click at [371, 32] on div "Track · 13" at bounding box center [342, 29] width 76 height 29
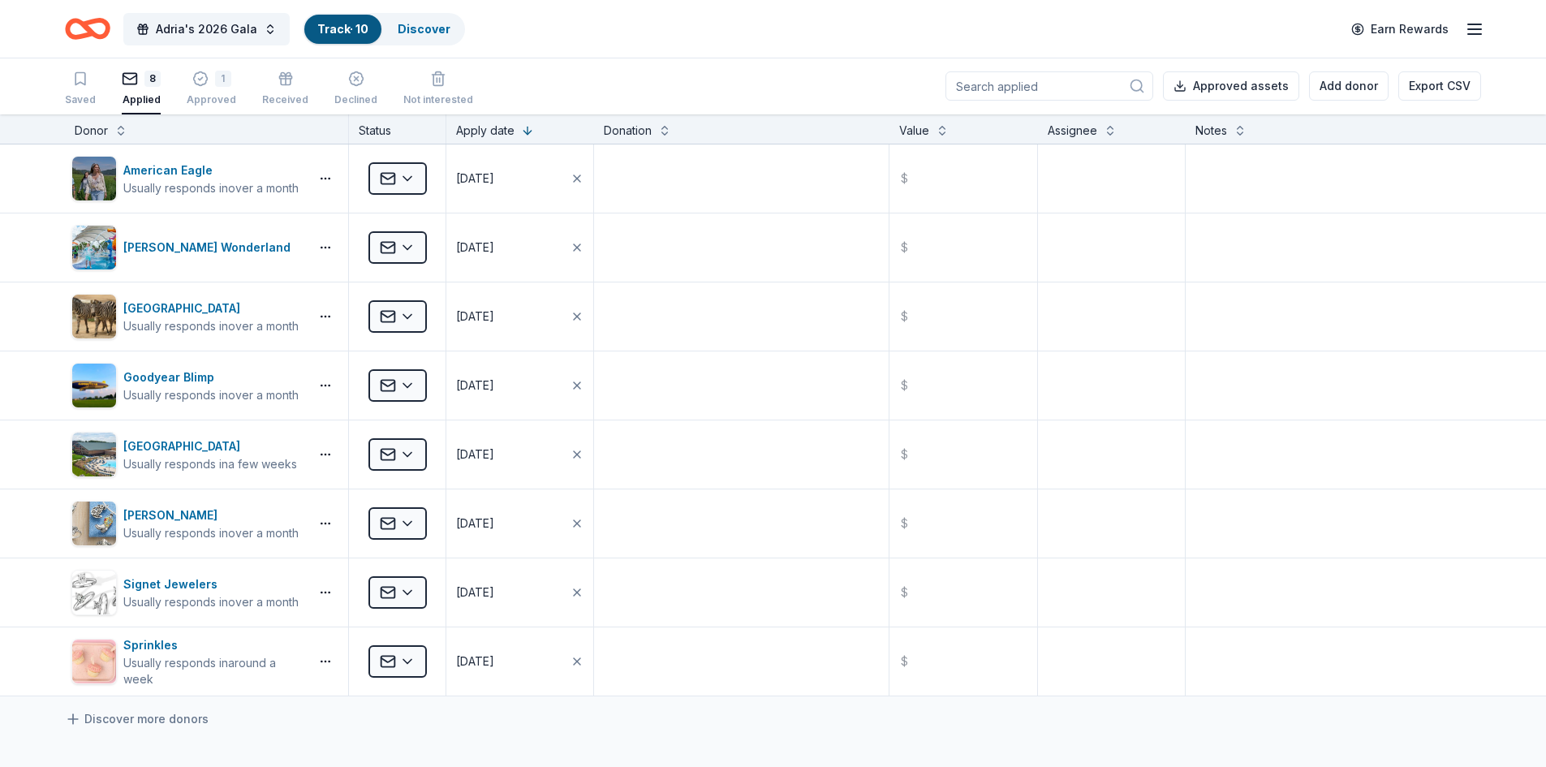
scroll to position [1, 0]
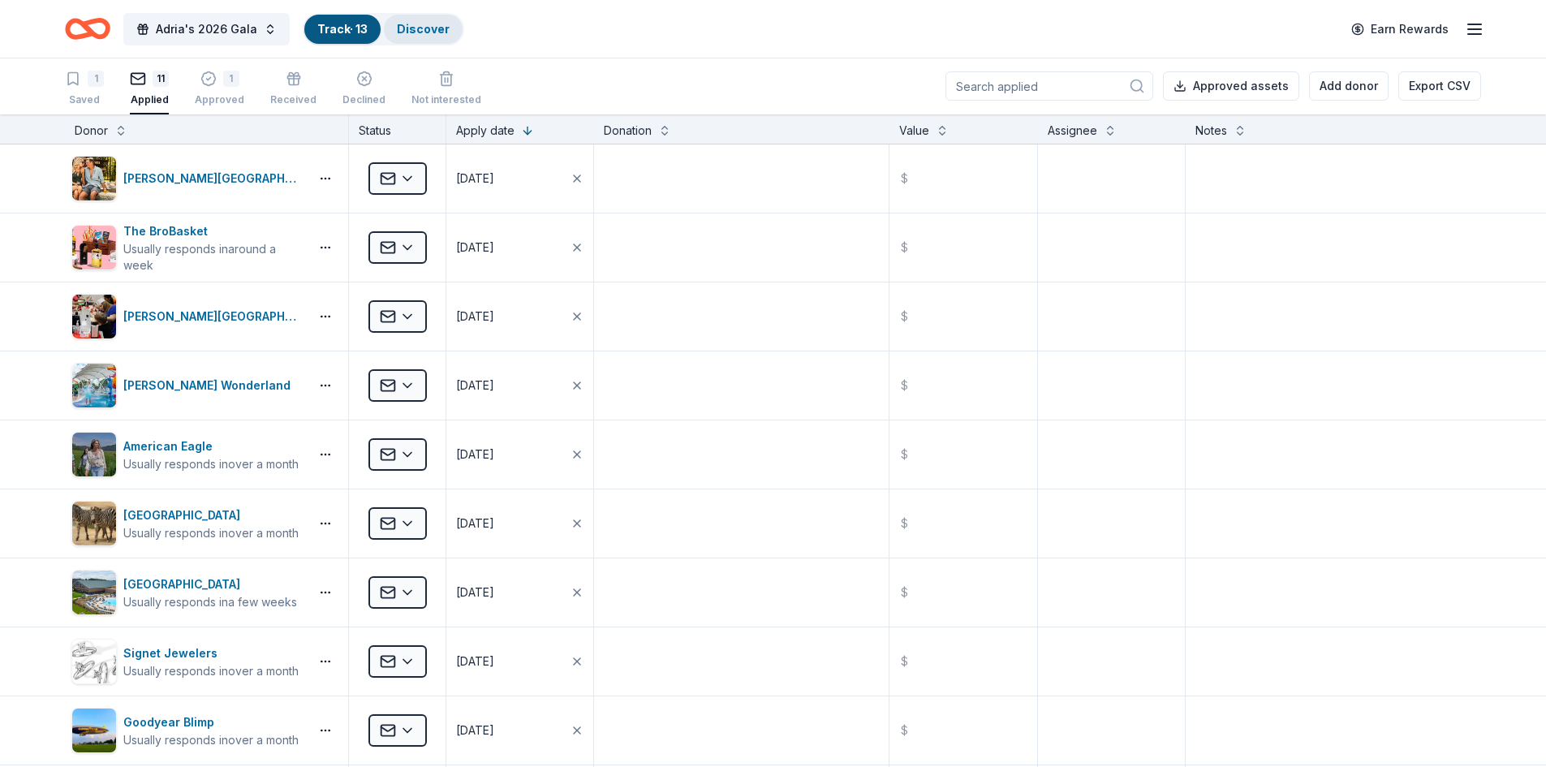
click at [419, 30] on link "Discover" at bounding box center [423, 29] width 53 height 14
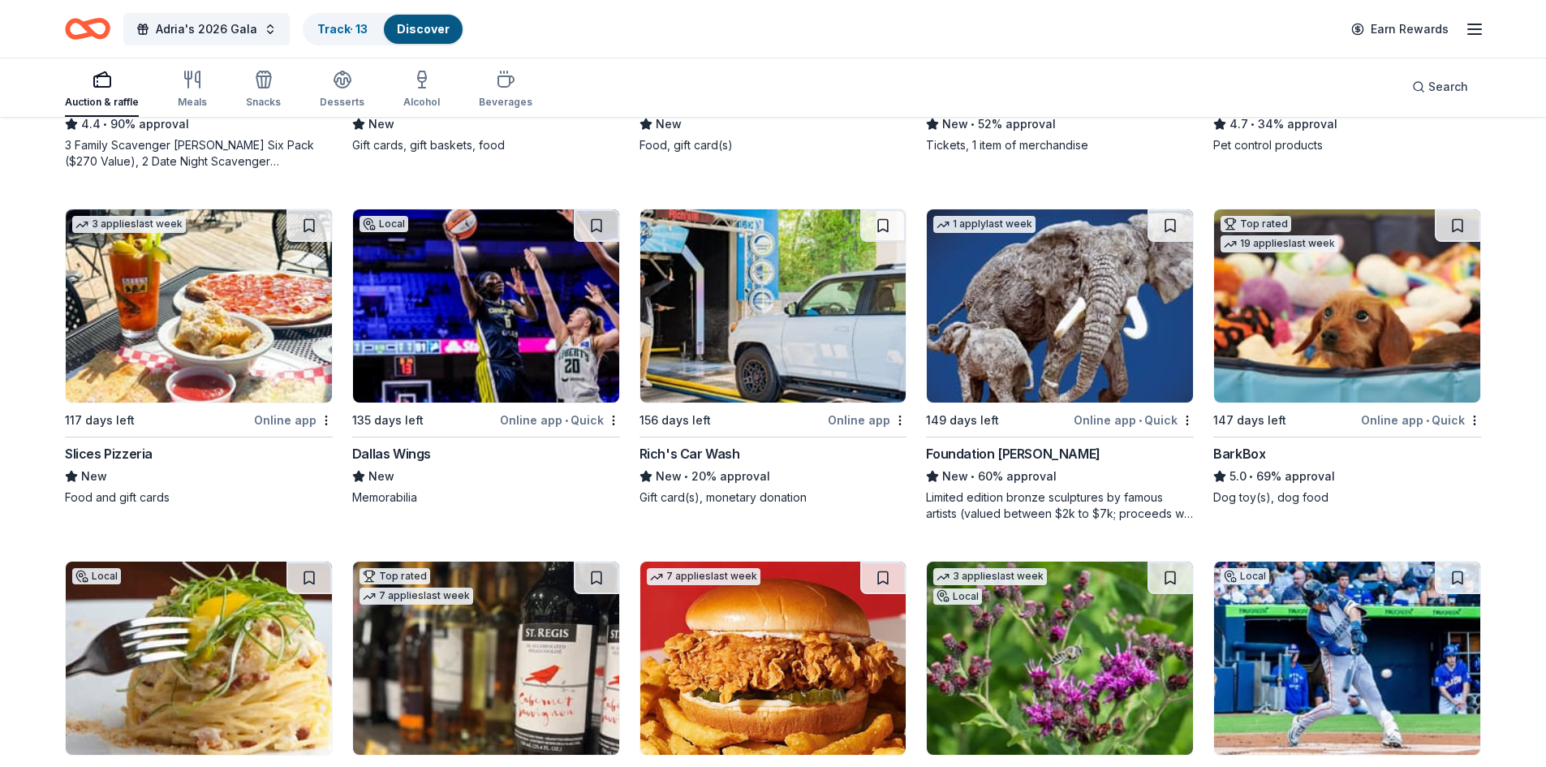
scroll to position [1299, 0]
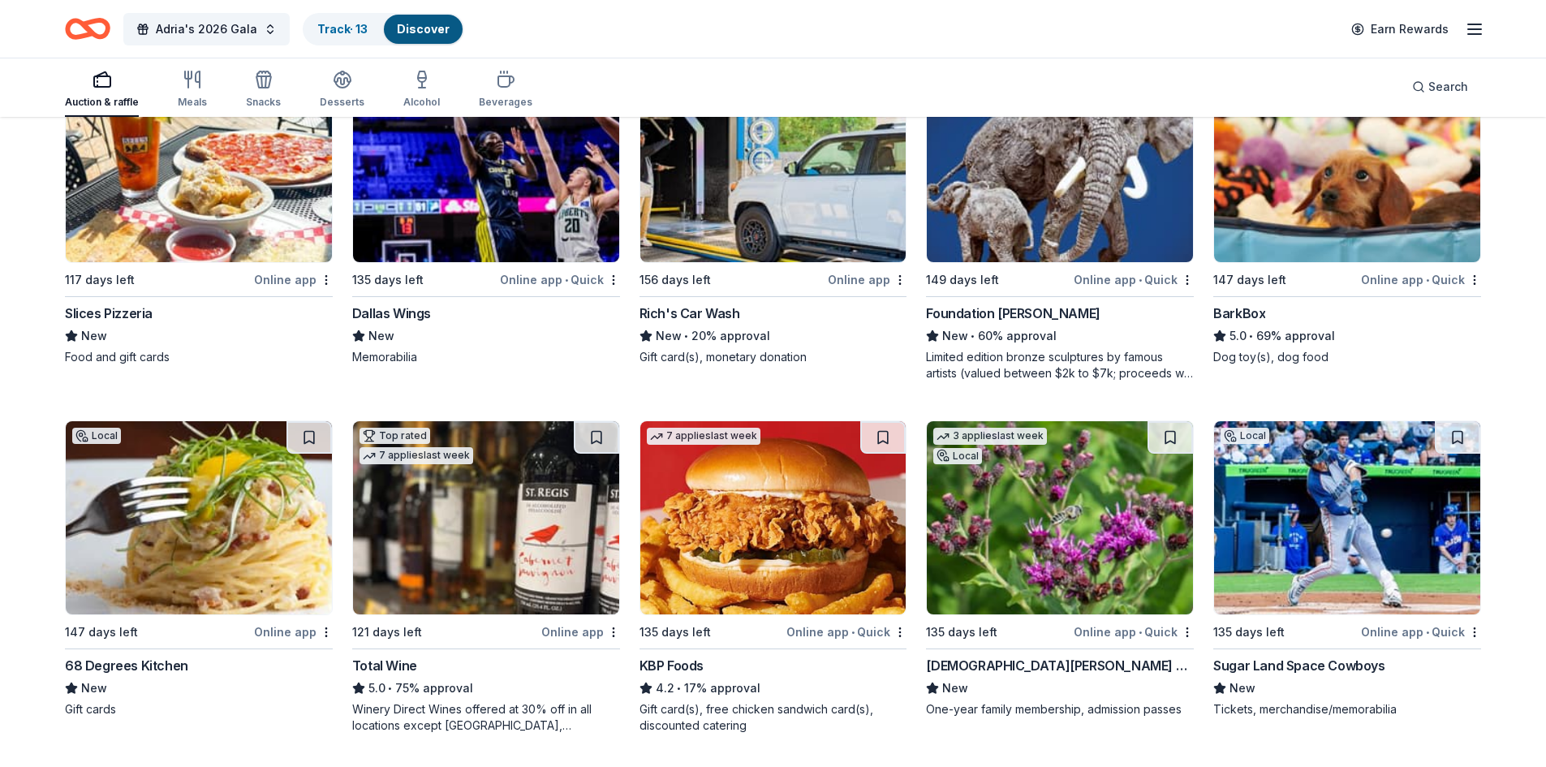
click at [231, 543] on img at bounding box center [199, 517] width 266 height 193
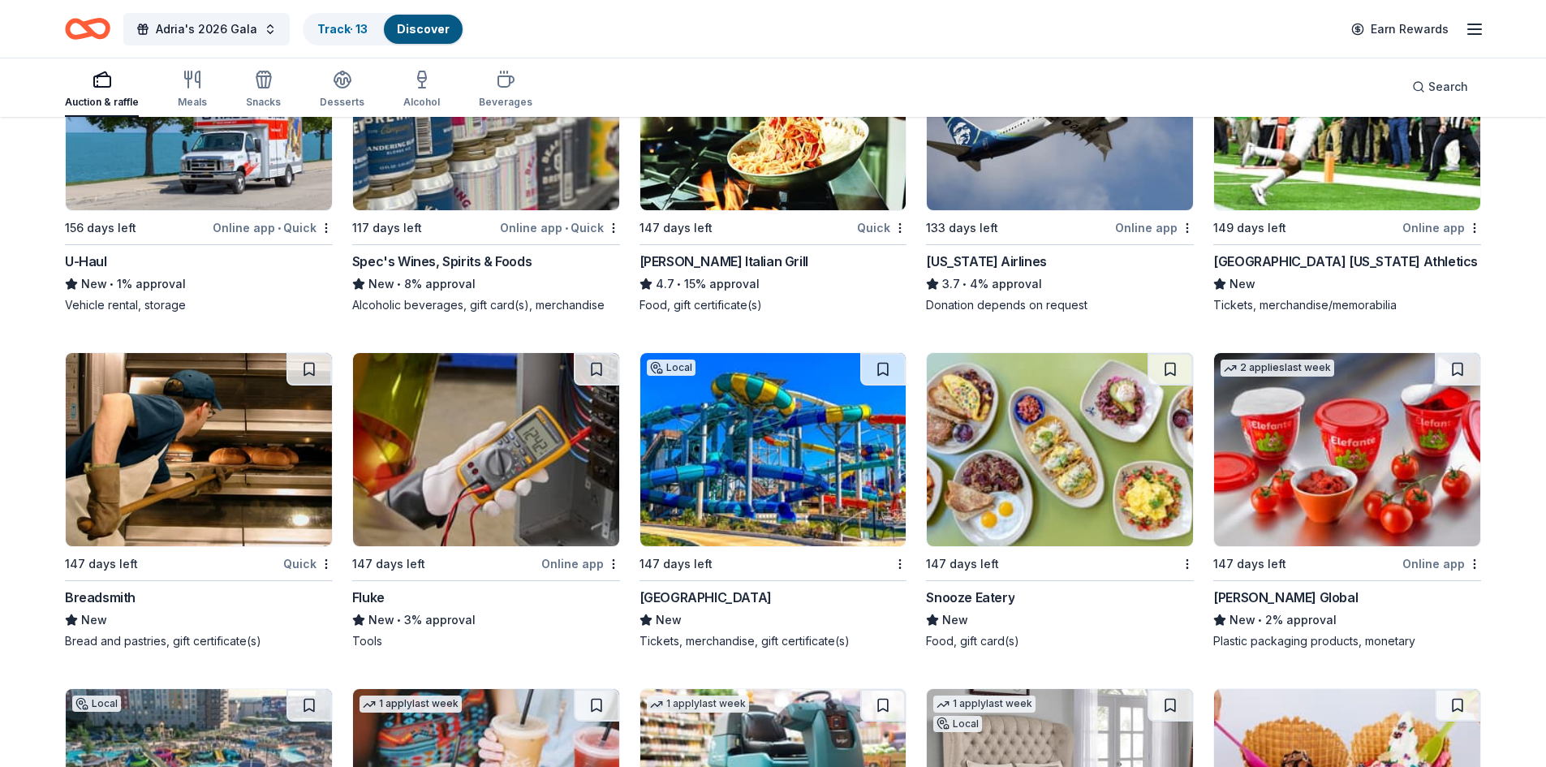
scroll to position [10388, 0]
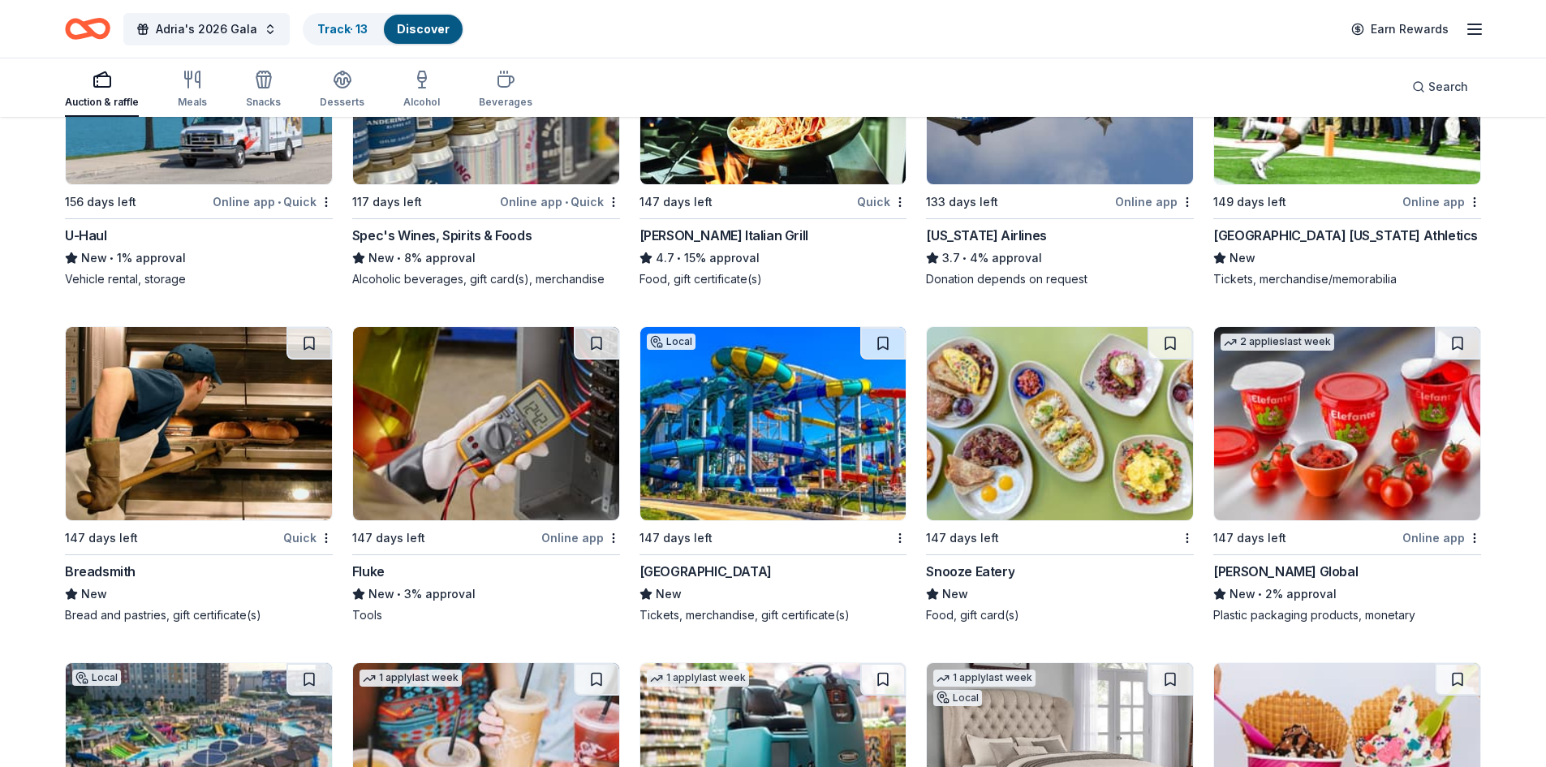
click at [1126, 439] on img at bounding box center [1060, 423] width 266 height 193
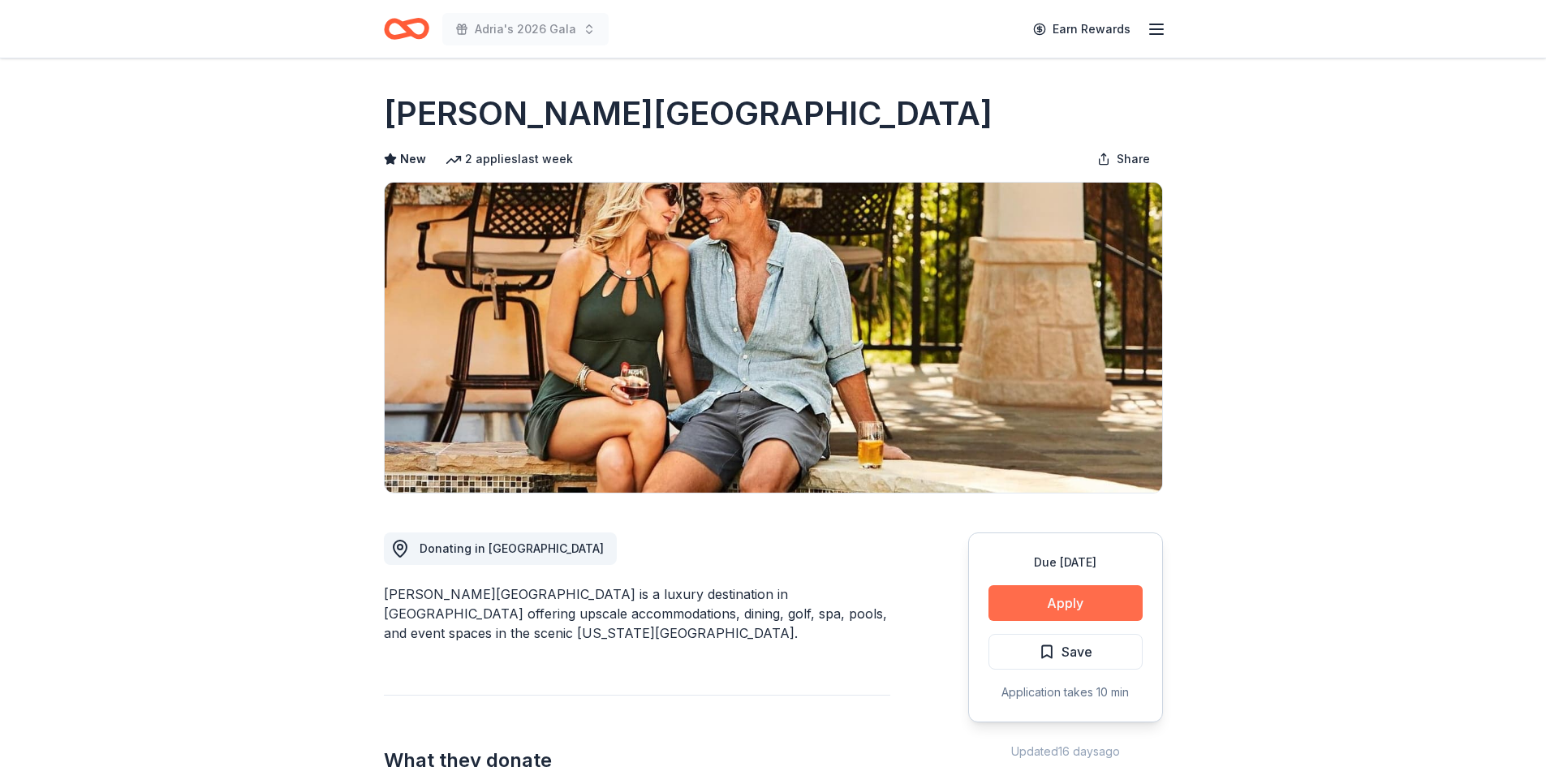
click at [1095, 604] on button "Apply" at bounding box center [1065, 603] width 154 height 36
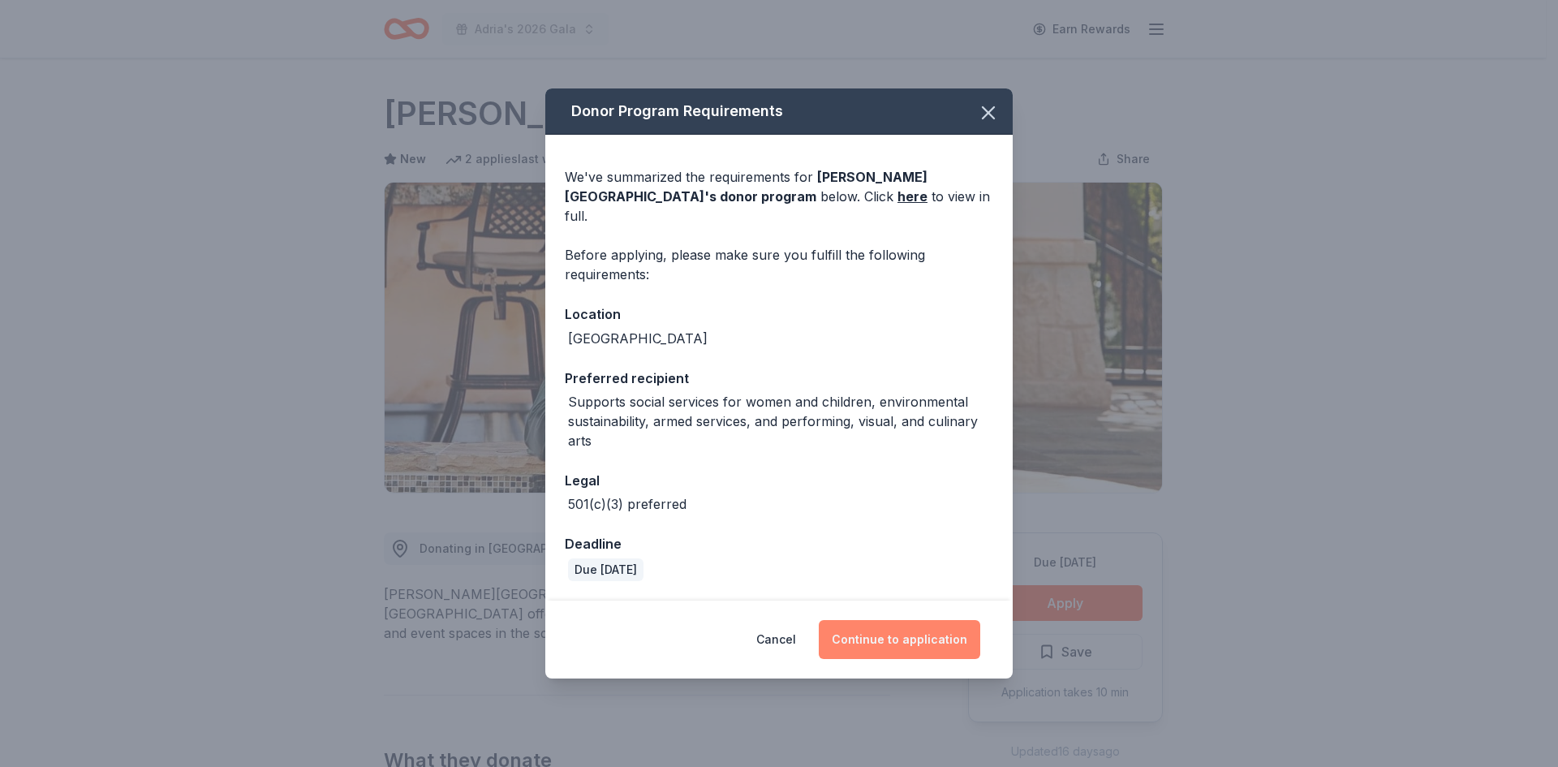
click at [921, 634] on button "Continue to application" at bounding box center [900, 639] width 162 height 39
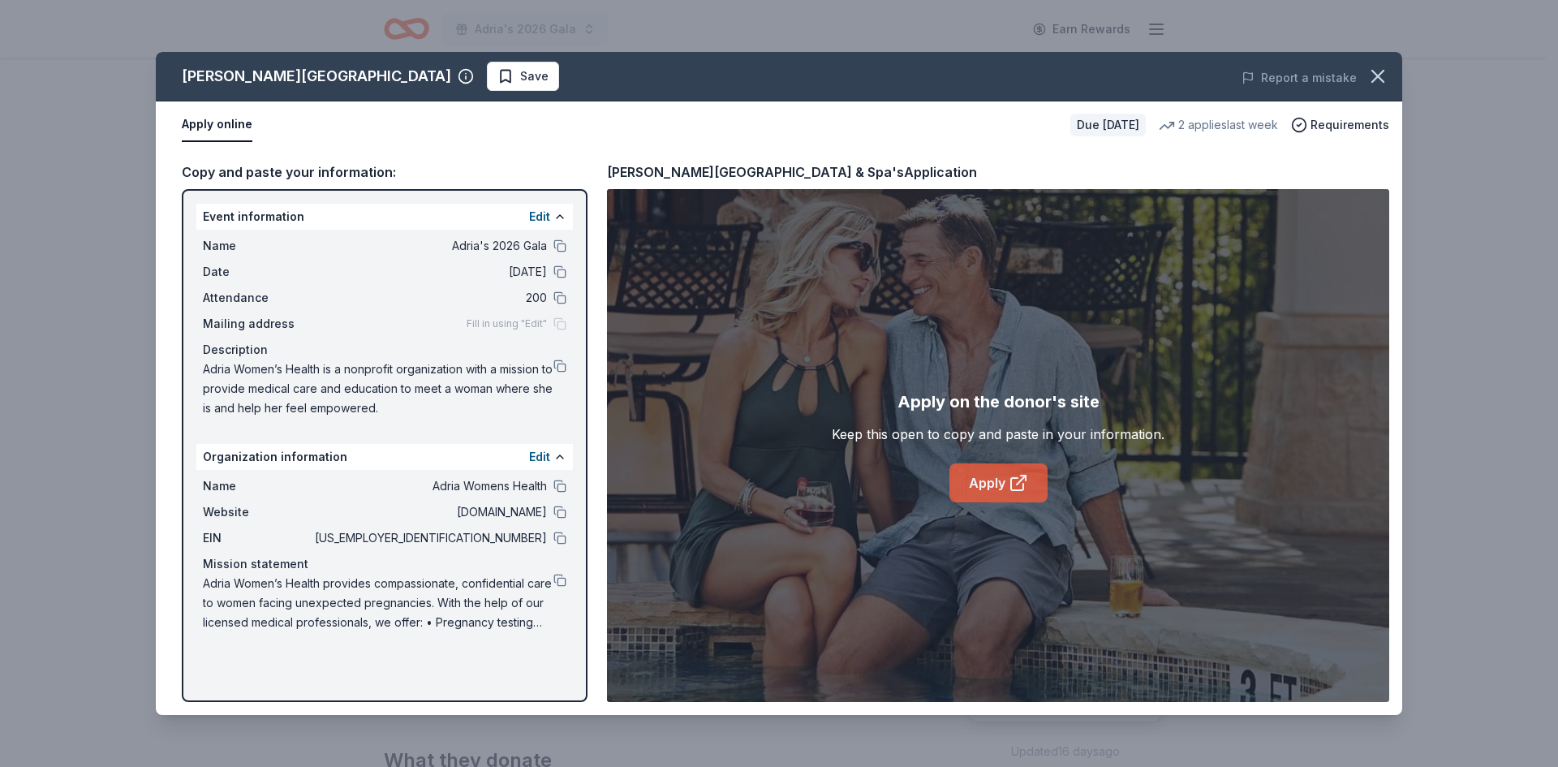
click at [1023, 472] on link "Apply" at bounding box center [999, 482] width 98 height 39
click at [487, 68] on button "Save" at bounding box center [523, 76] width 72 height 29
click at [465, 72] on html "Adria's 2026 Gala Earn Rewards Due in 147 days Share La Cantera Resort & Spa Ne…" at bounding box center [779, 383] width 1558 height 767
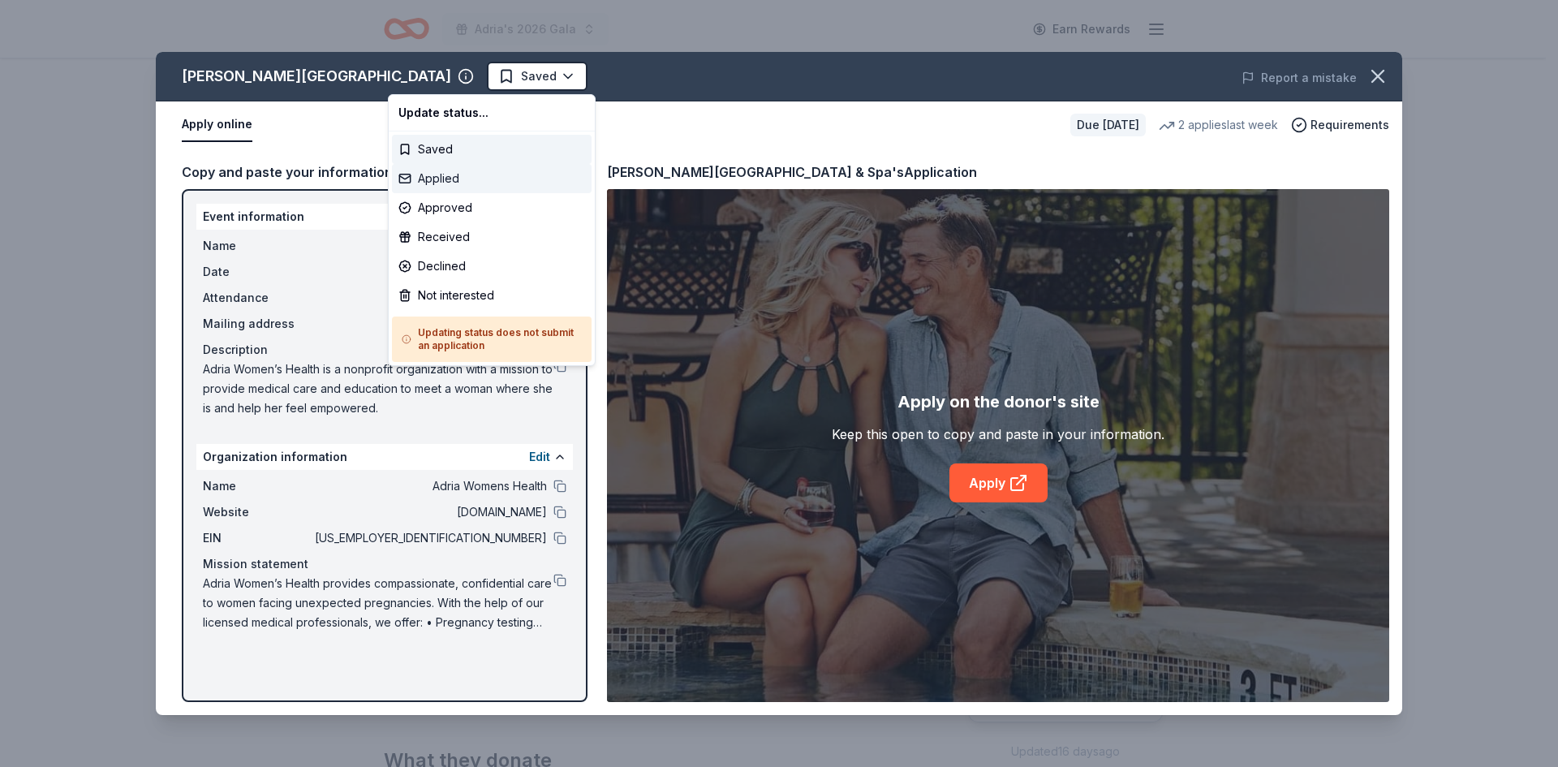
click at [450, 177] on div "Applied" at bounding box center [492, 178] width 200 height 29
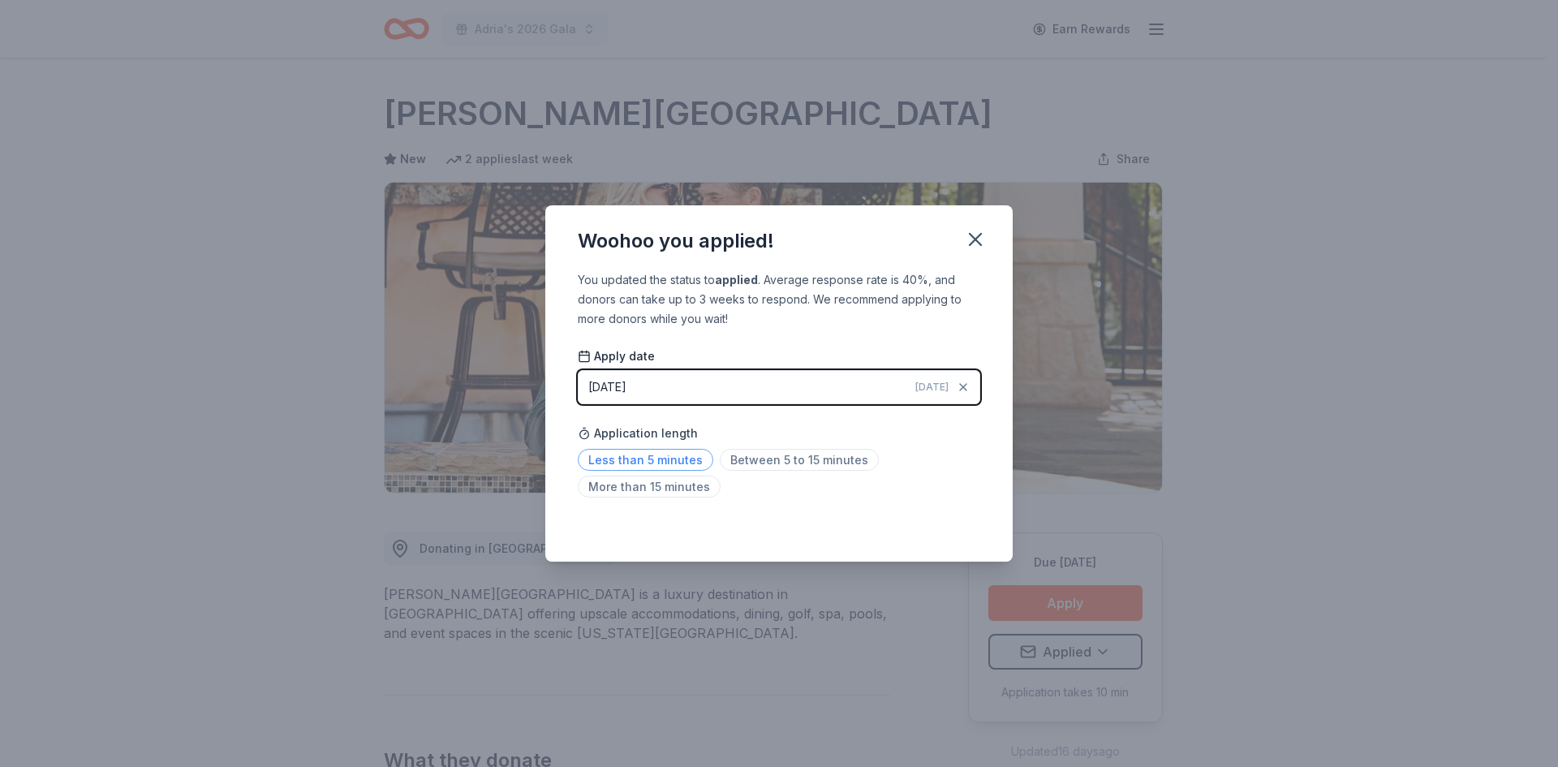
click at [670, 458] on span "Less than 5 minutes" at bounding box center [646, 460] width 136 height 22
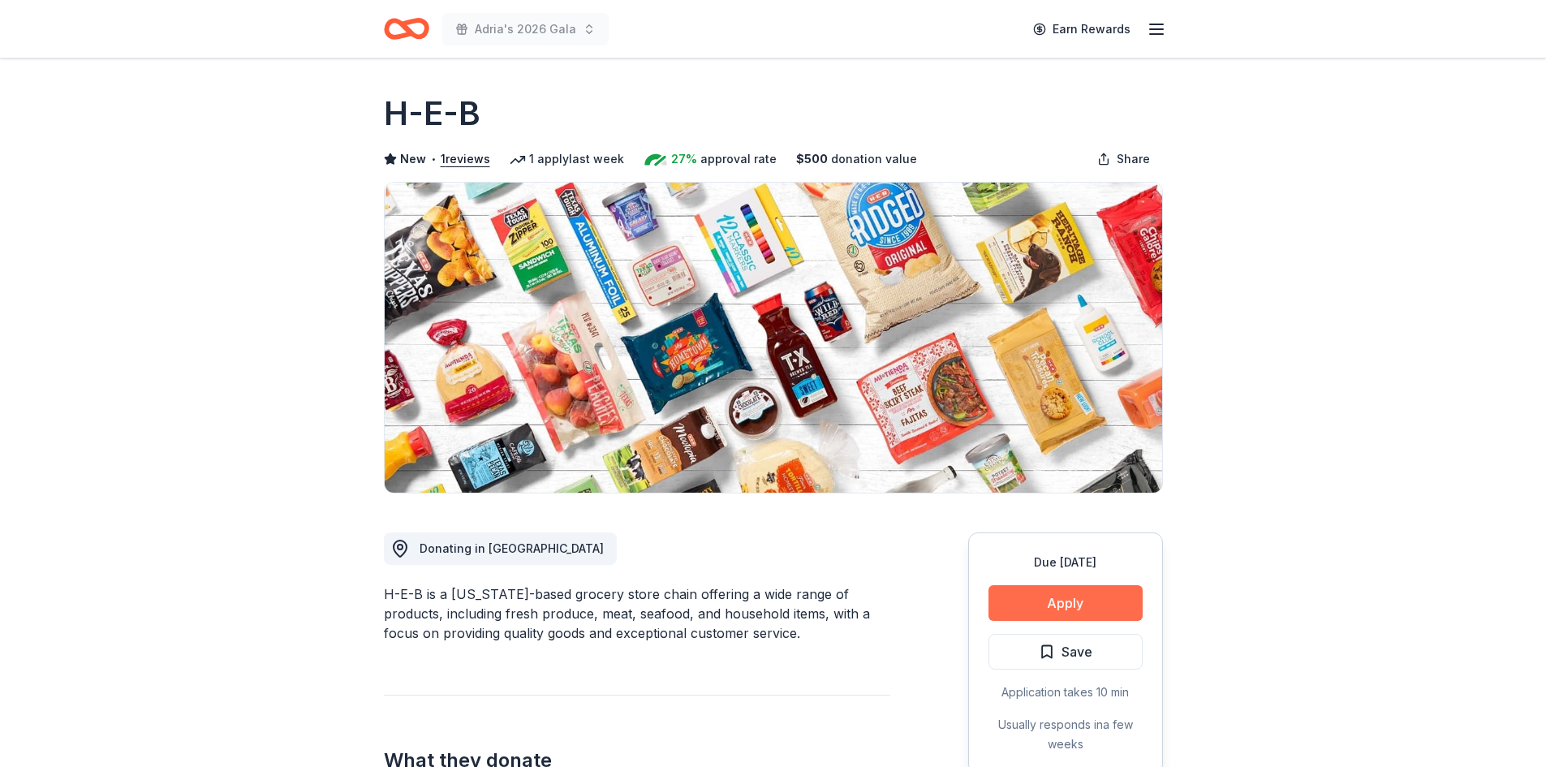
click at [1046, 610] on button "Apply" at bounding box center [1065, 603] width 154 height 36
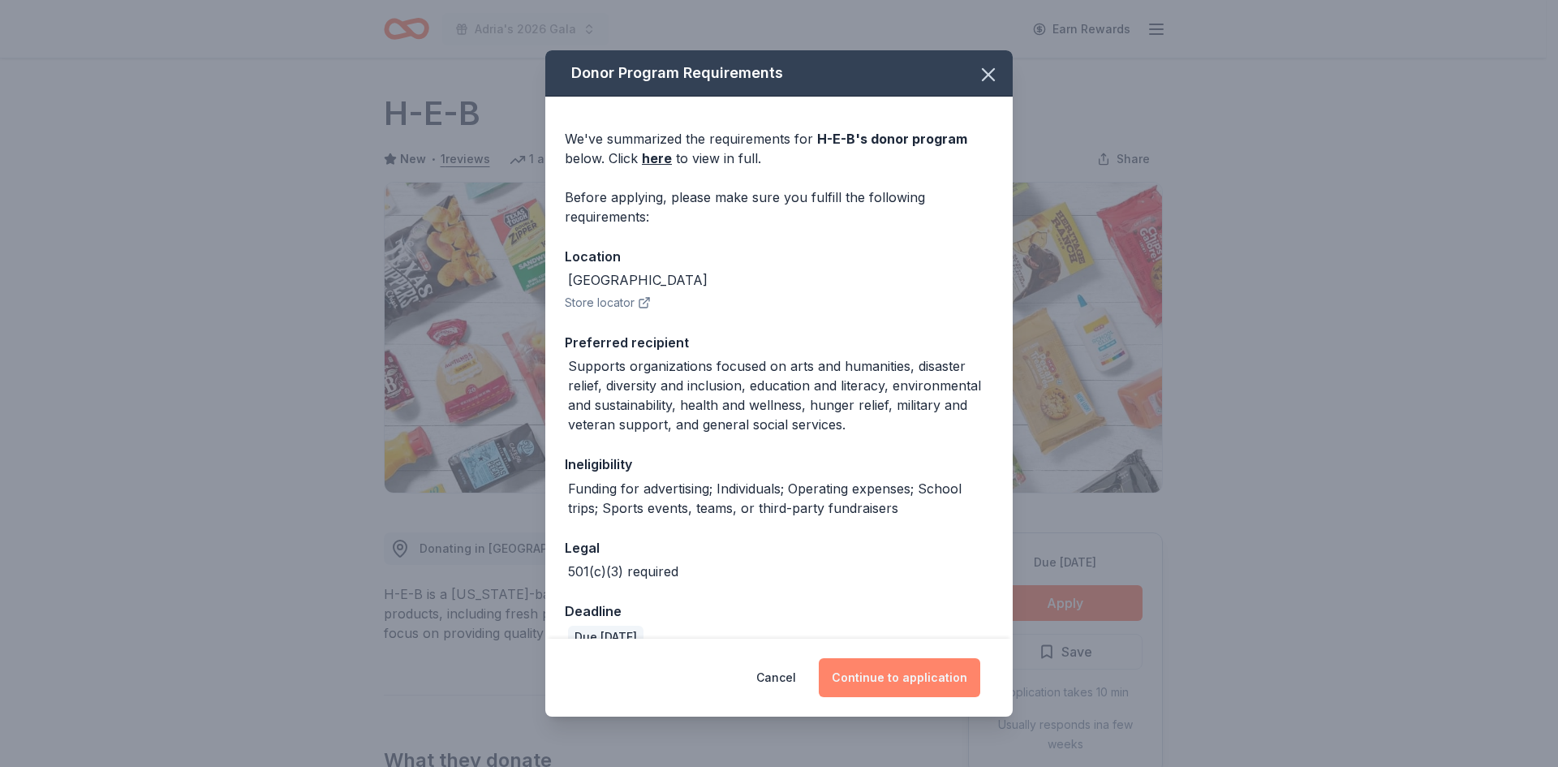
click at [909, 686] on button "Continue to application" at bounding box center [900, 677] width 162 height 39
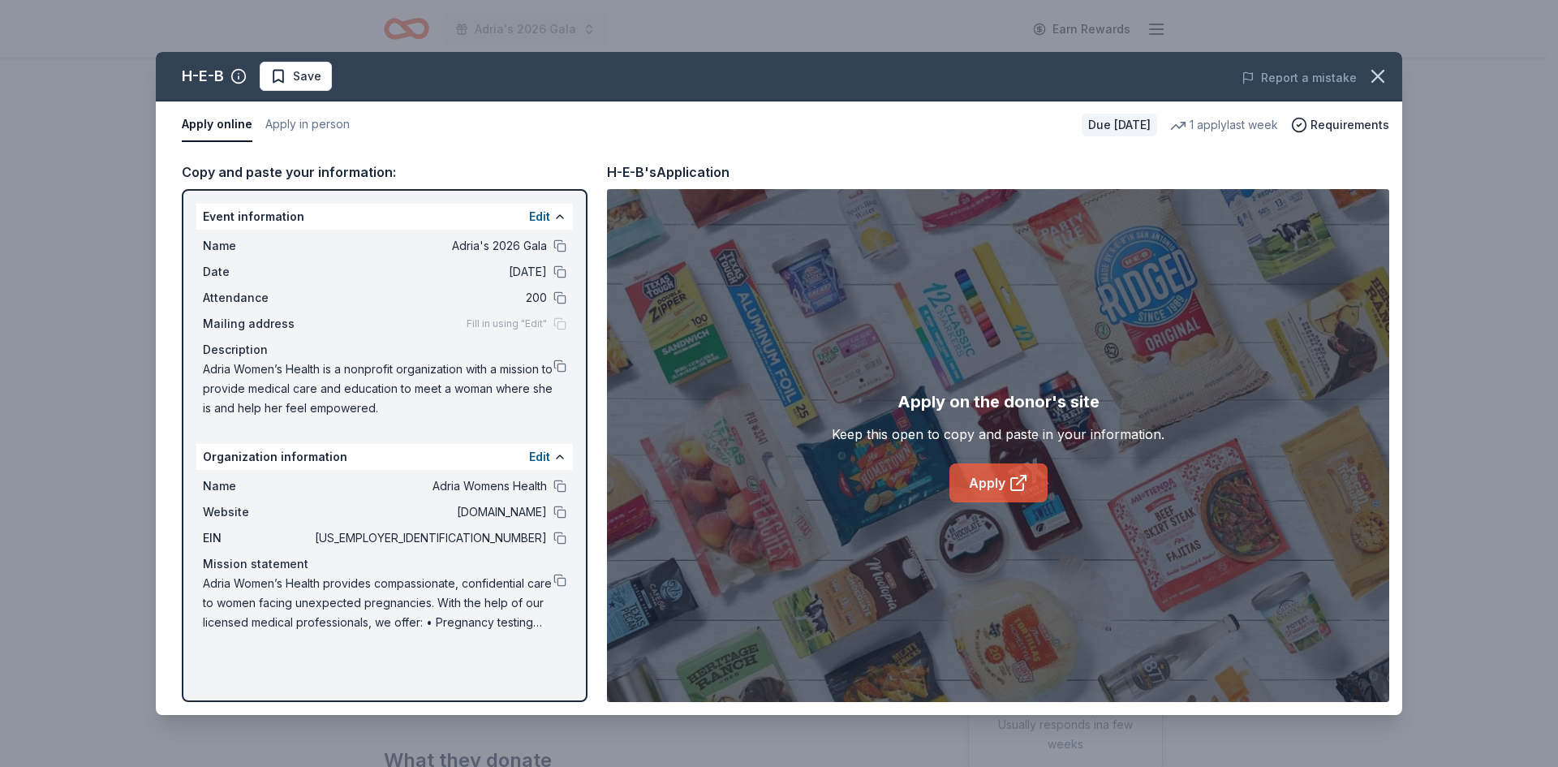
click at [995, 480] on link "Apply" at bounding box center [999, 482] width 98 height 39
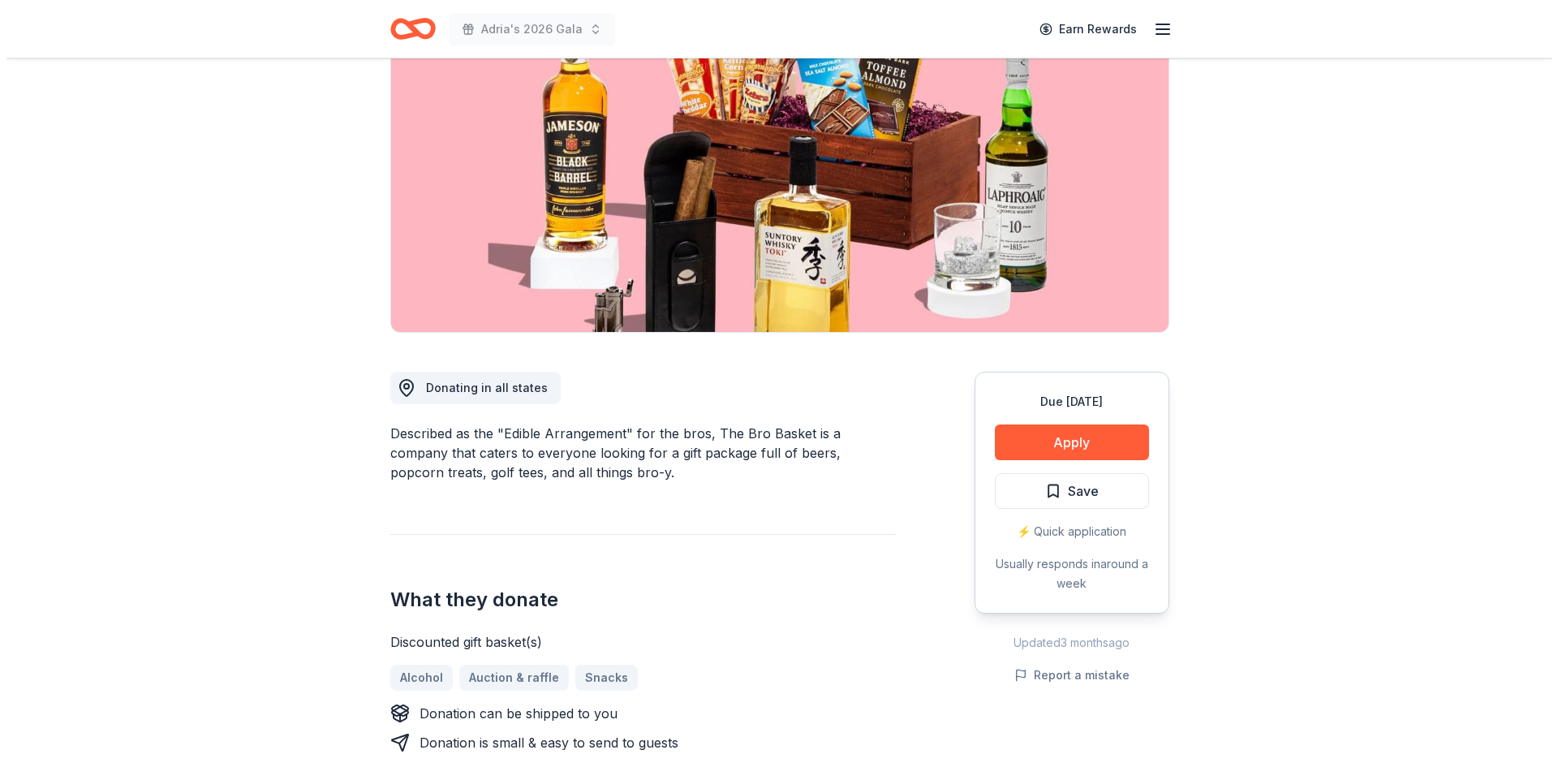
scroll to position [162, 0]
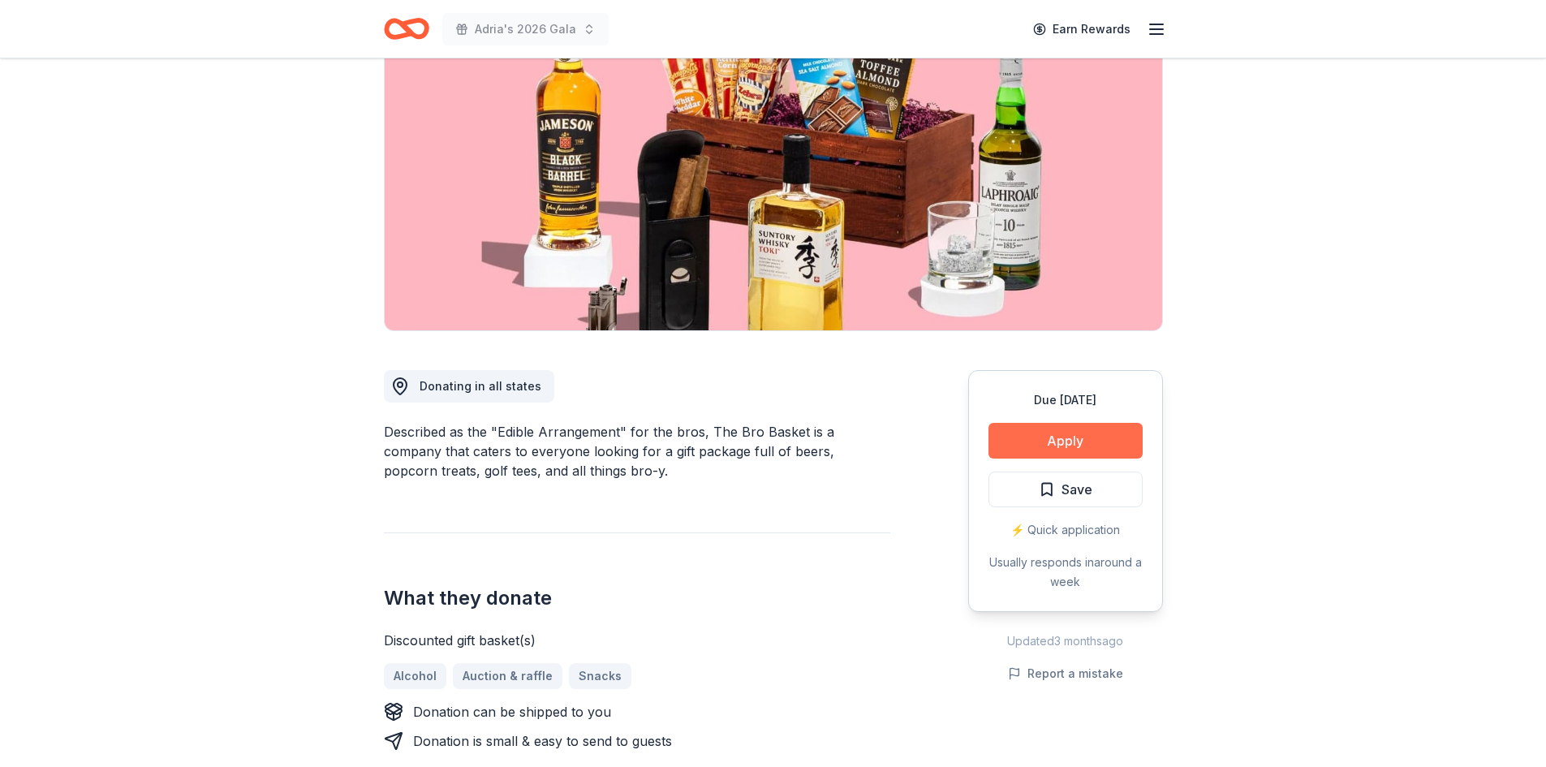
click at [1045, 441] on button "Apply" at bounding box center [1065, 441] width 154 height 36
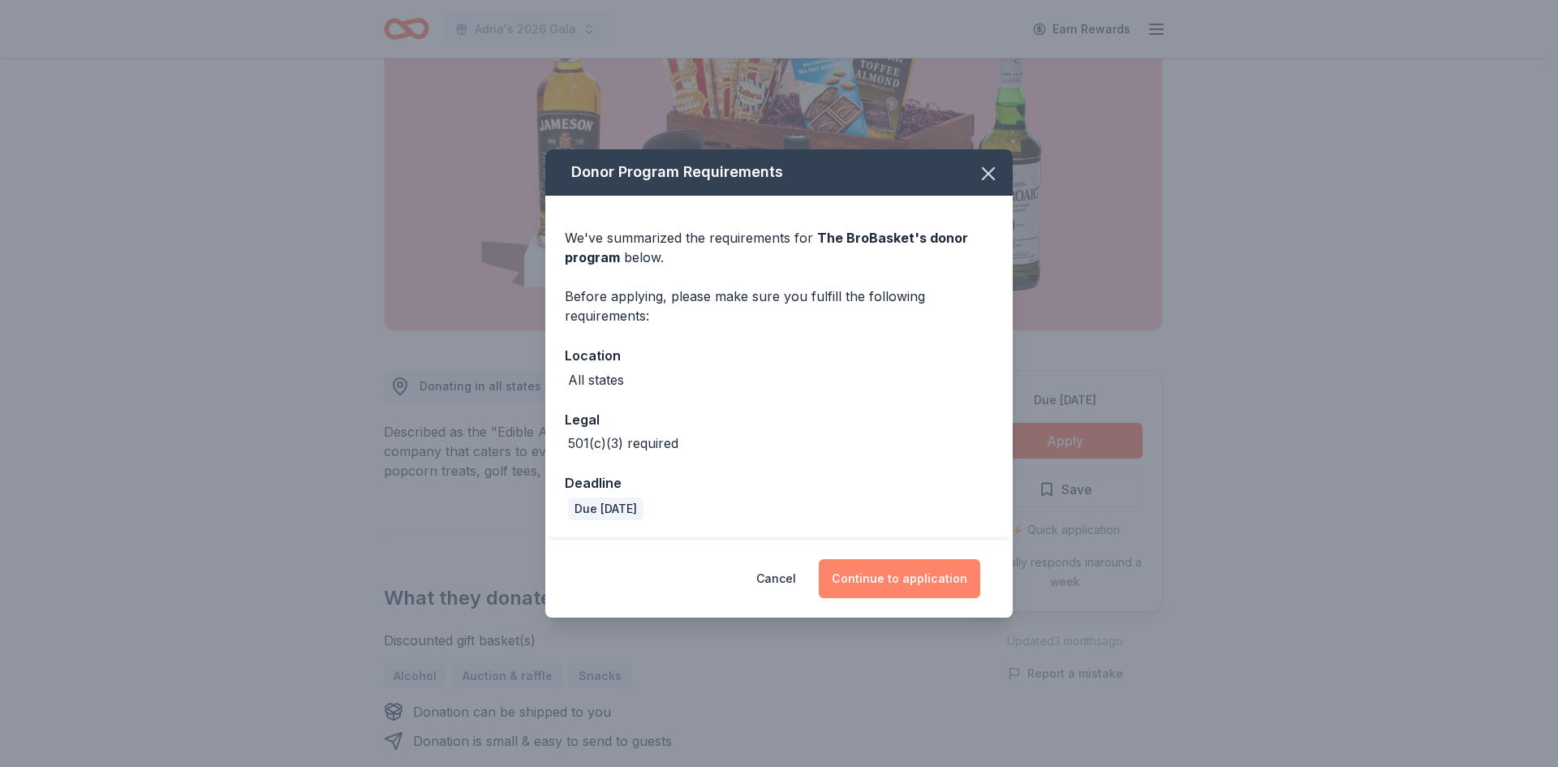
click at [954, 583] on button "Continue to application" at bounding box center [900, 578] width 162 height 39
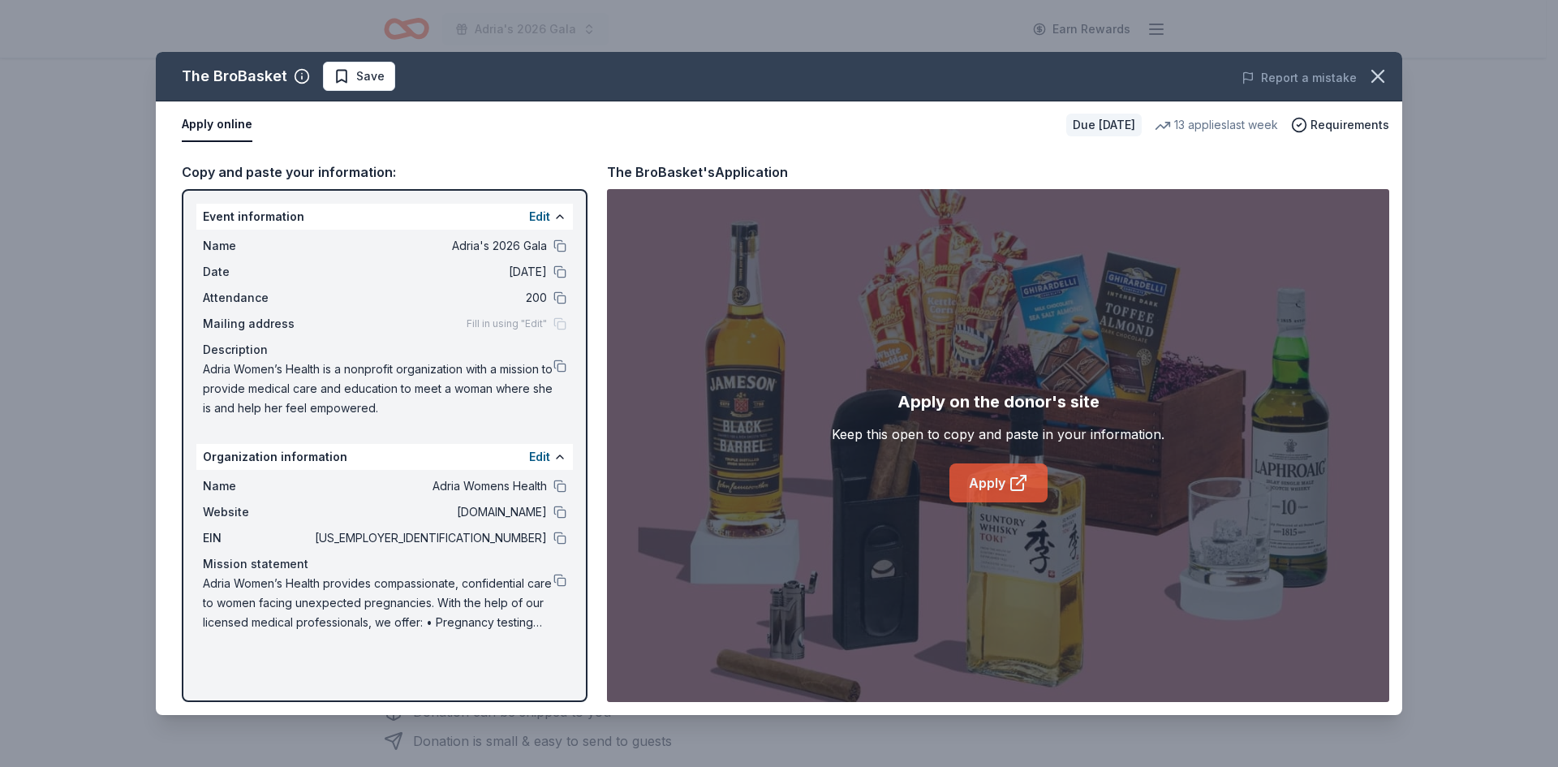
click at [980, 478] on link "Apply" at bounding box center [999, 482] width 98 height 39
click at [379, 74] on span "Save" at bounding box center [370, 76] width 28 height 19
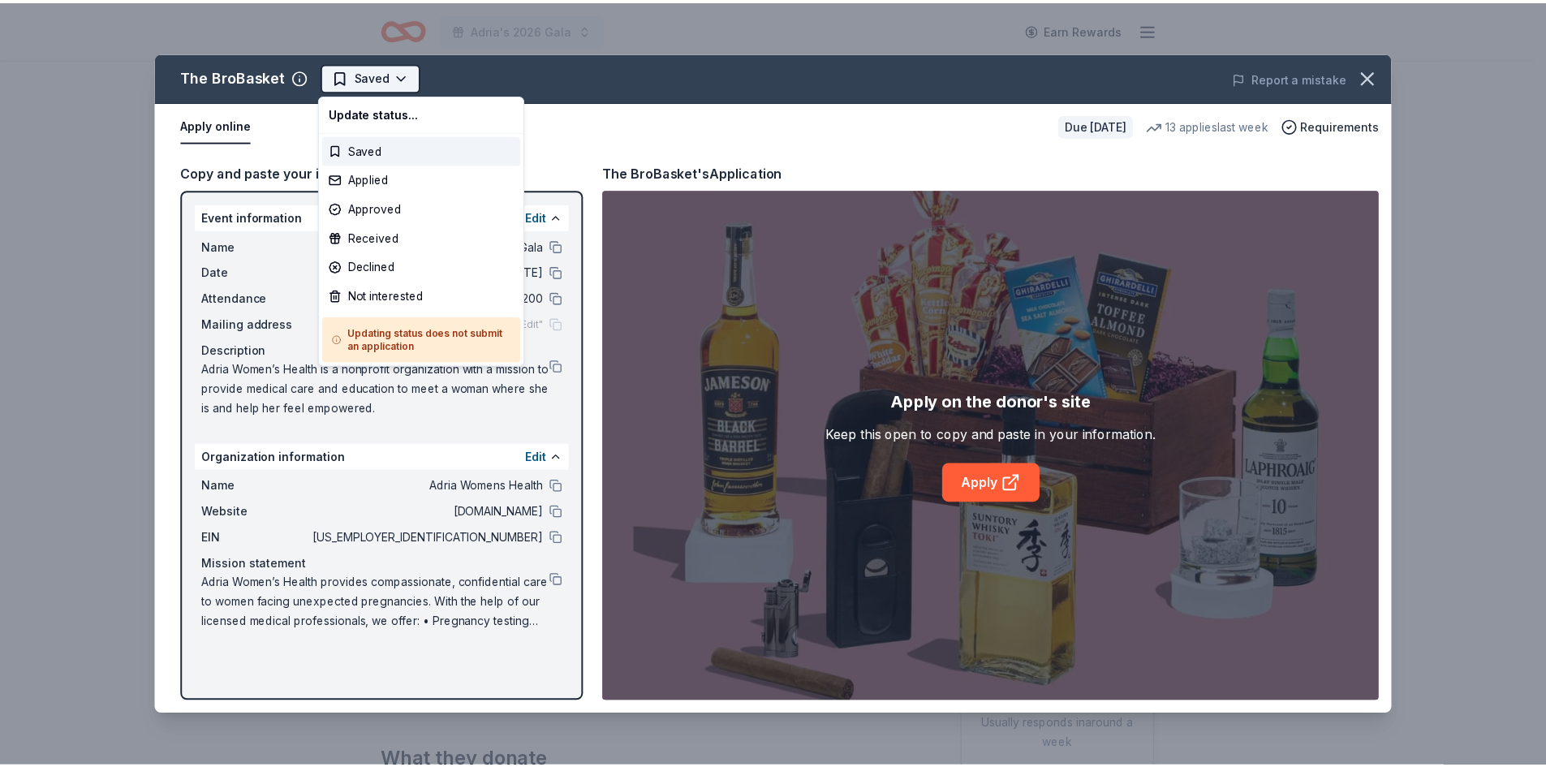
scroll to position [0, 0]
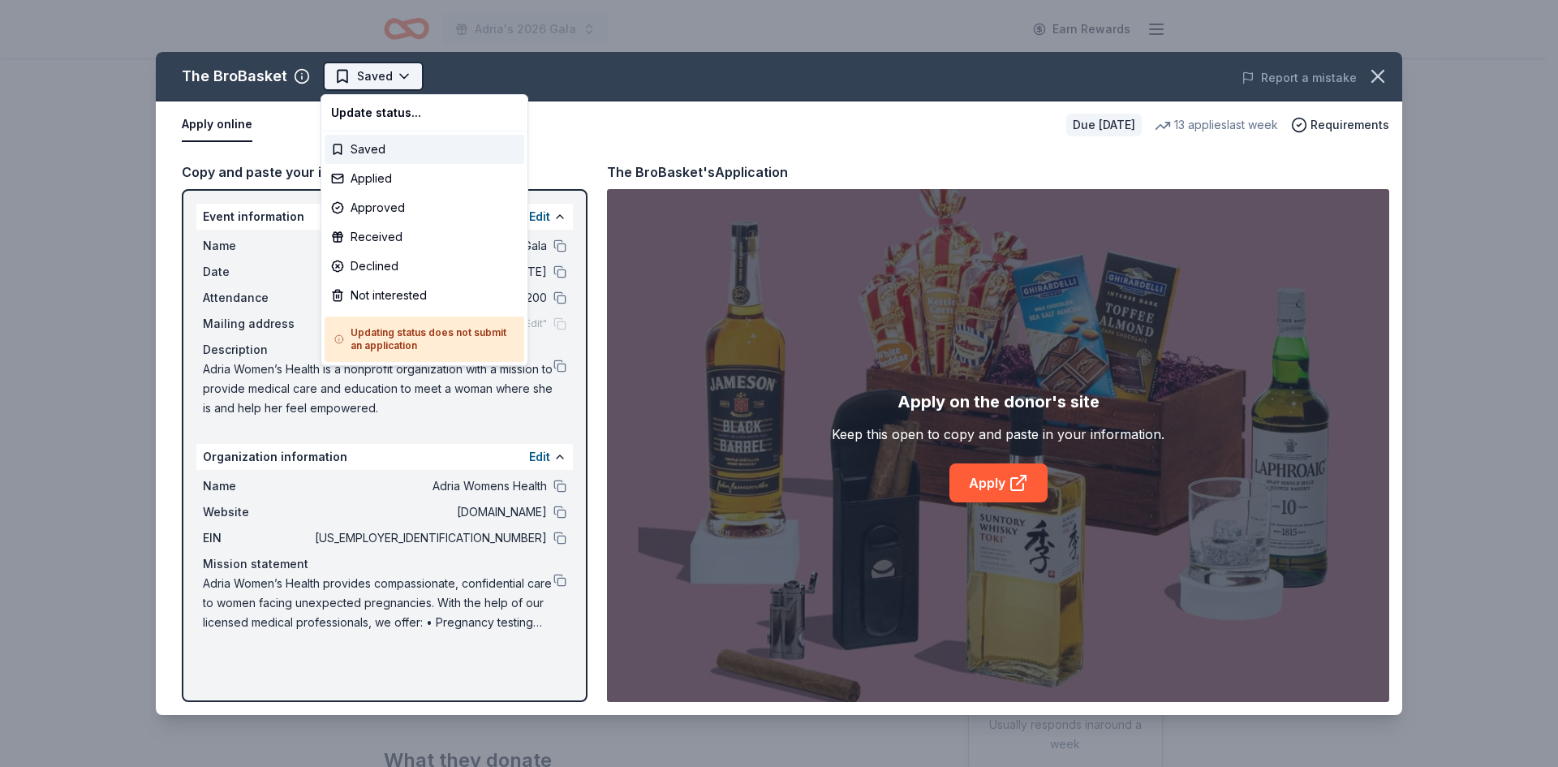
click at [390, 67] on html "Adria's 2026 Gala Earn Rewards Due in 163 days Share The BroBasket 3.4 • 19 rev…" at bounding box center [779, 383] width 1558 height 767
click at [391, 179] on div "Applied" at bounding box center [425, 178] width 200 height 29
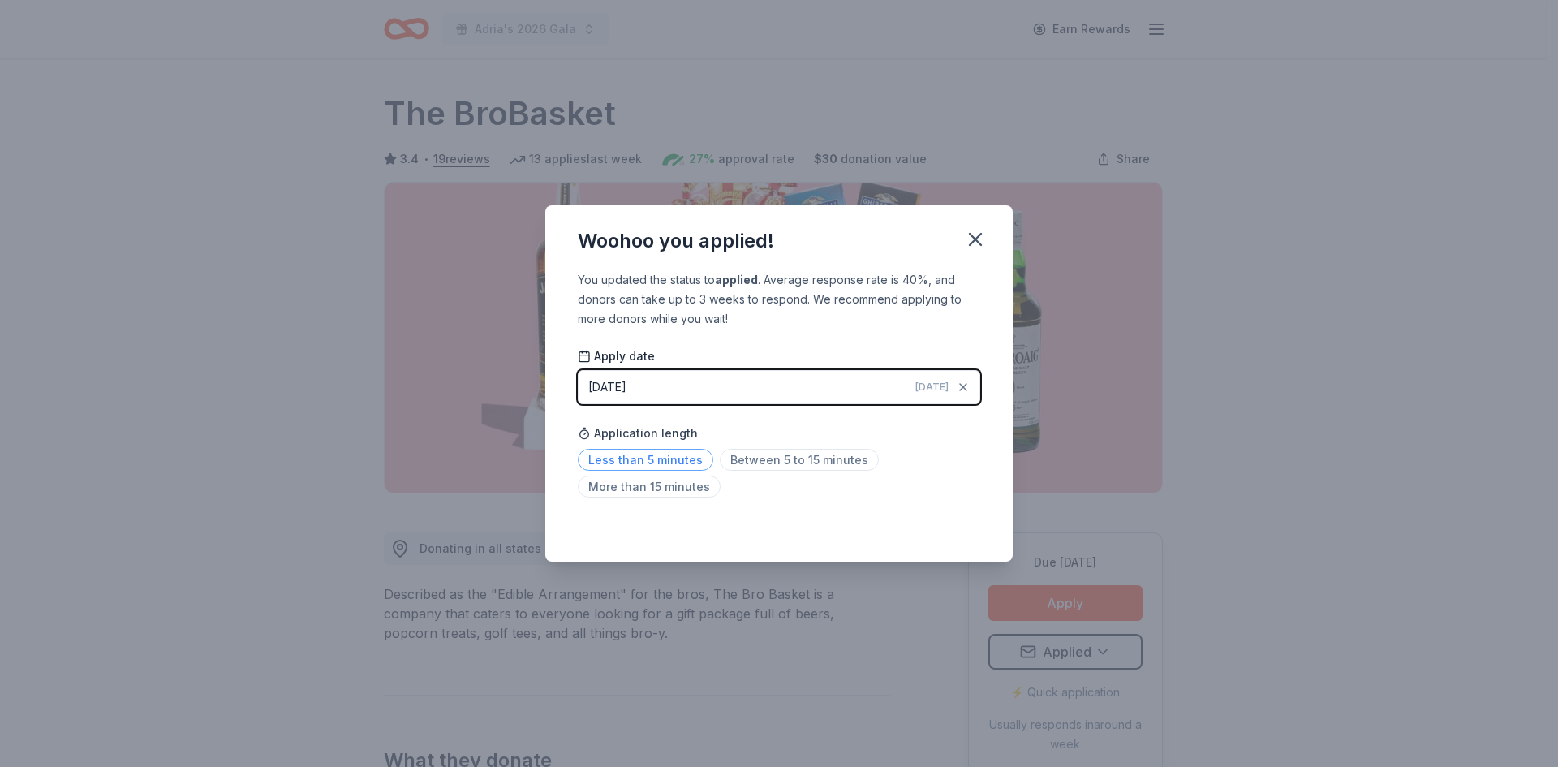
click at [658, 457] on span "Less than 5 minutes" at bounding box center [646, 460] width 136 height 22
click at [981, 230] on icon "button" at bounding box center [975, 239] width 23 height 23
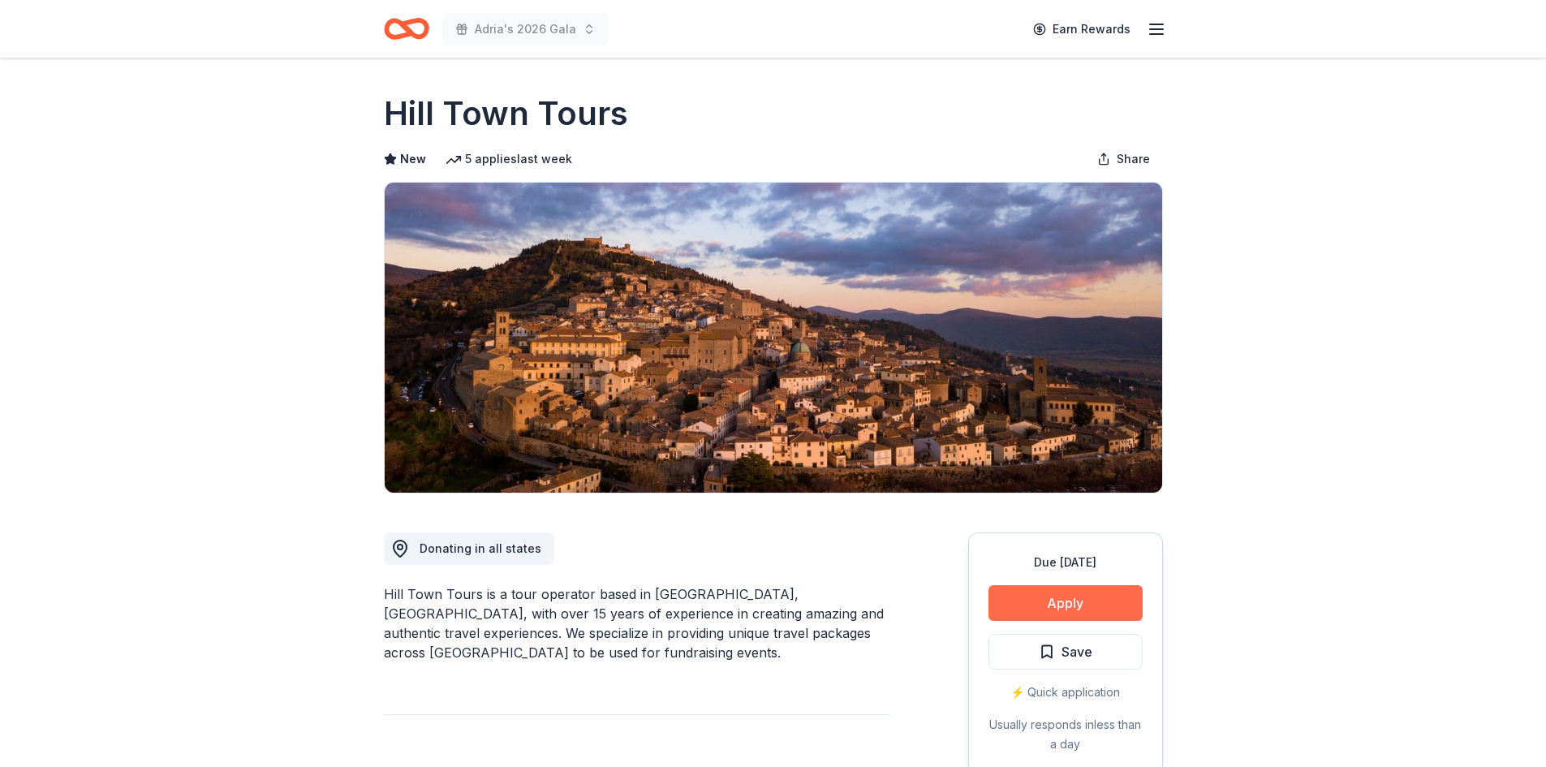
click at [1058, 601] on button "Apply" at bounding box center [1065, 603] width 154 height 36
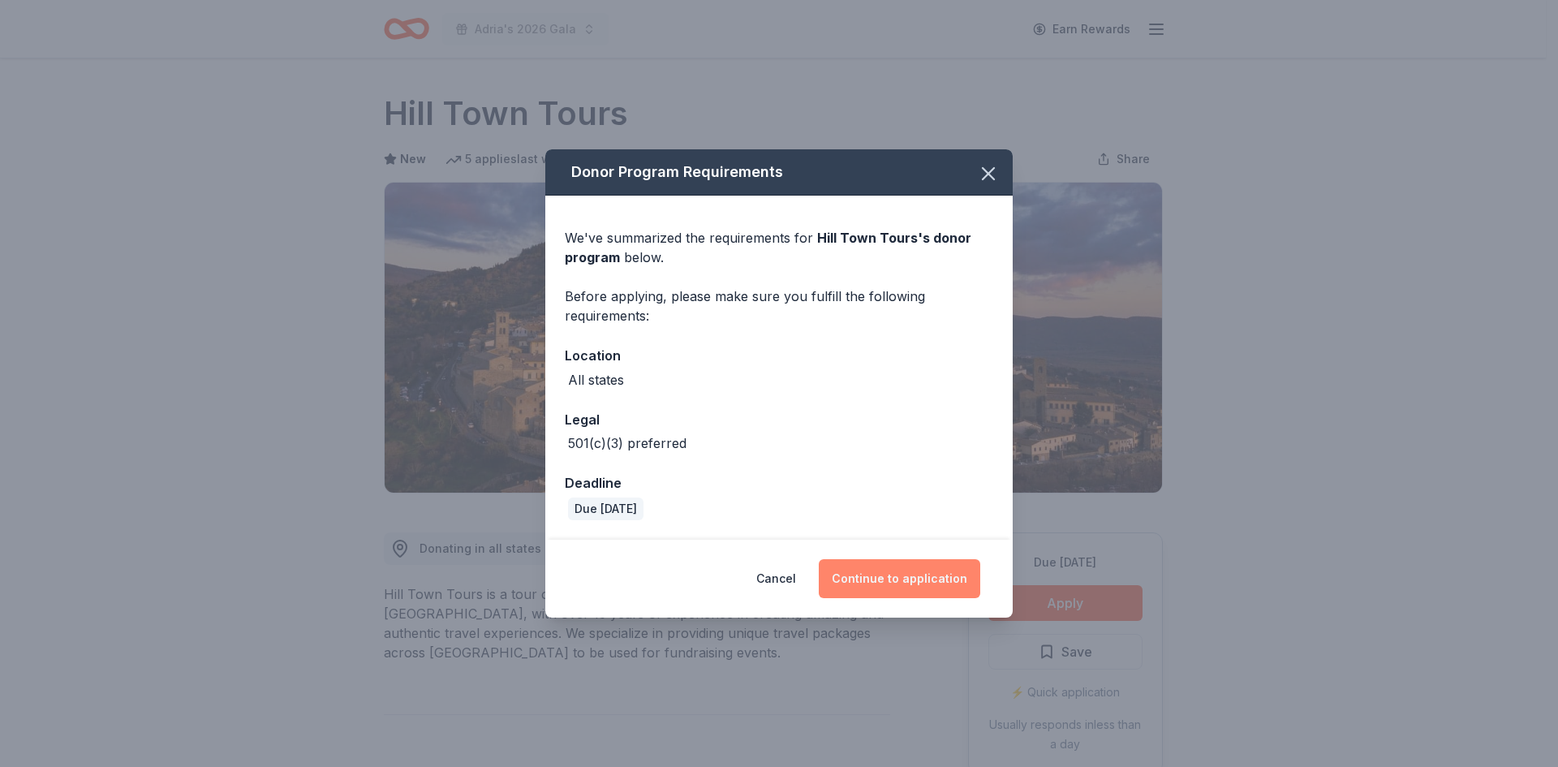
click at [906, 582] on button "Continue to application" at bounding box center [900, 578] width 162 height 39
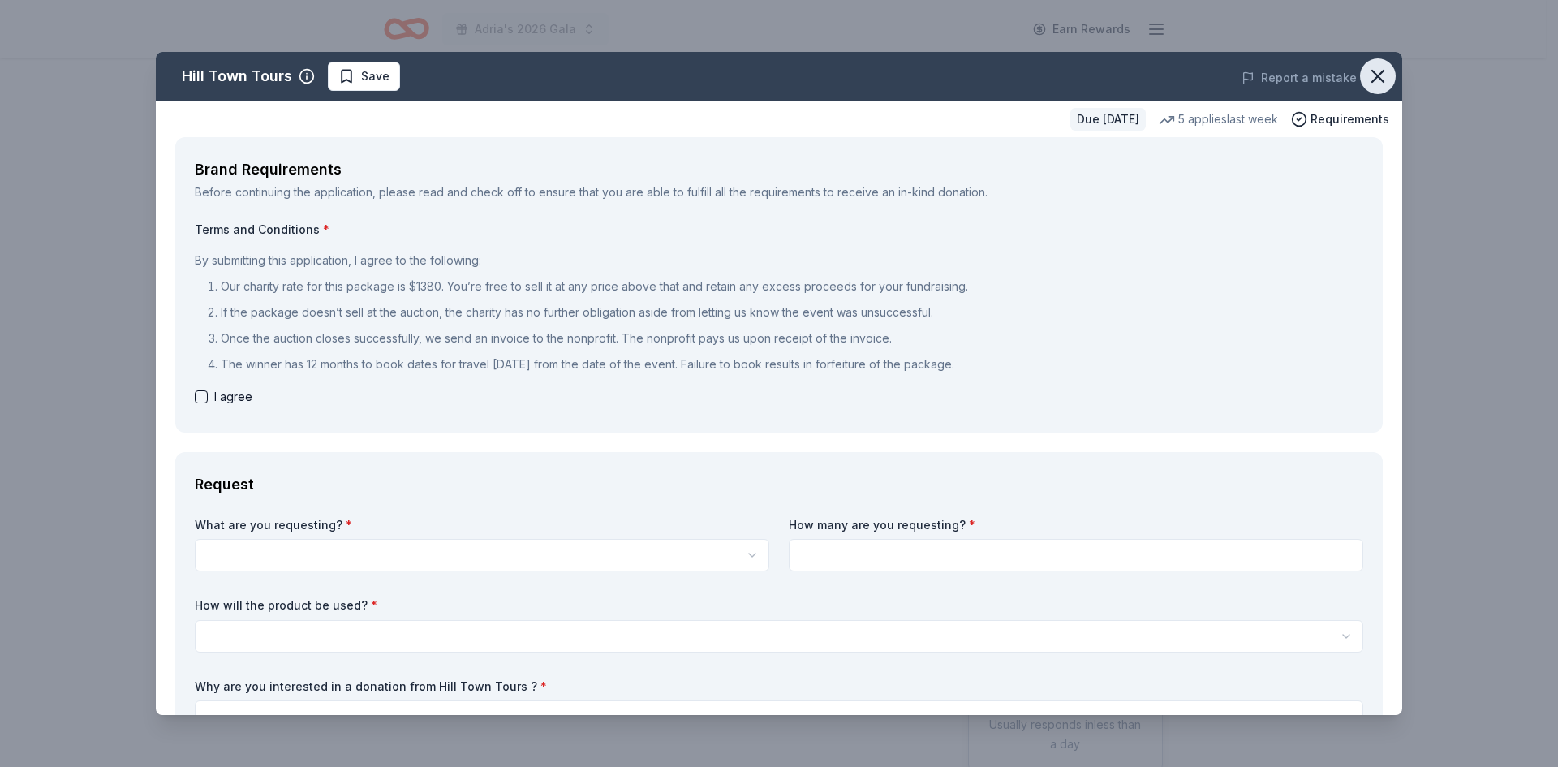
click at [1371, 80] on icon "button" at bounding box center [1378, 76] width 23 height 23
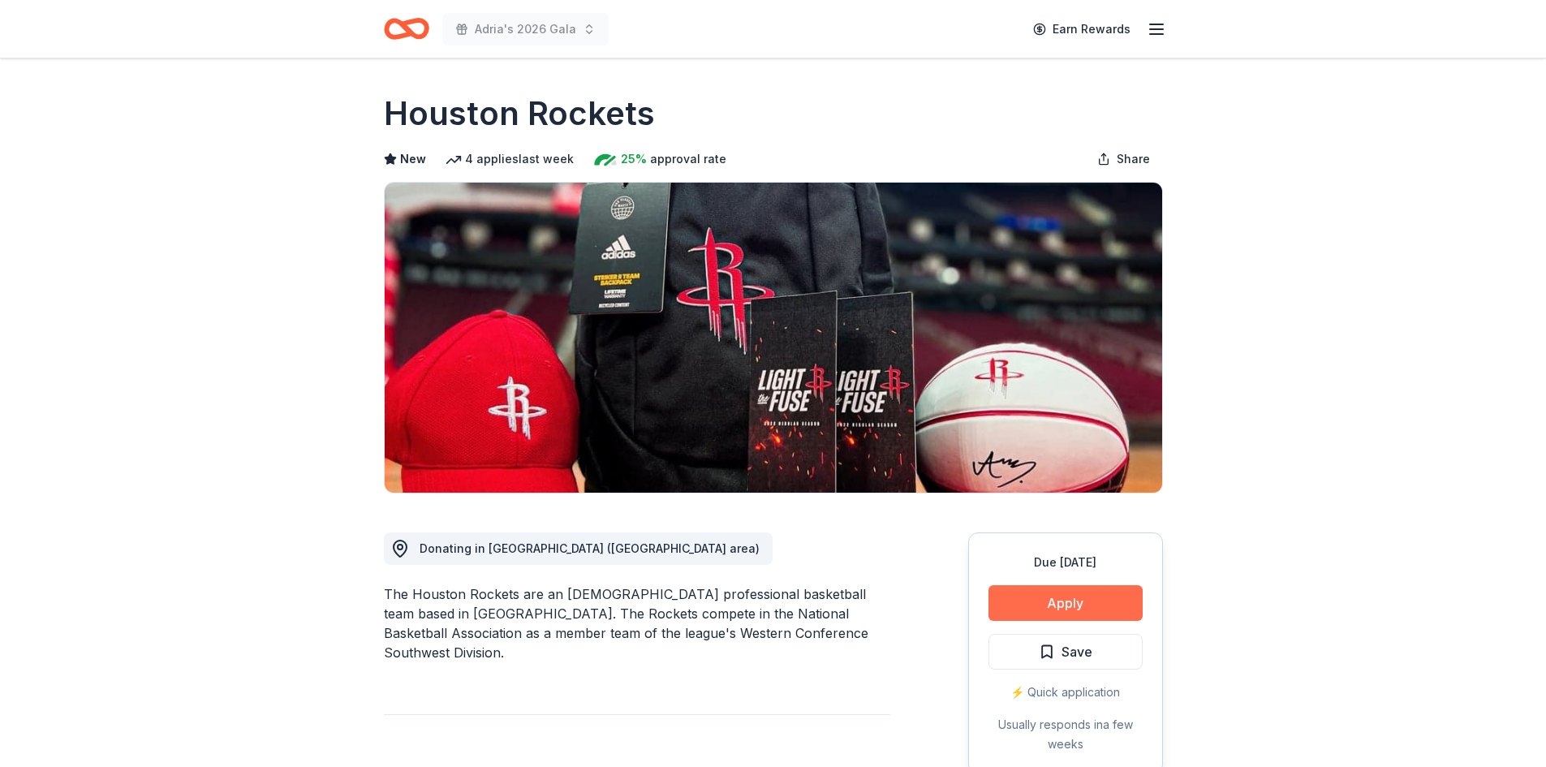
click at [1106, 614] on button "Apply" at bounding box center [1065, 603] width 154 height 36
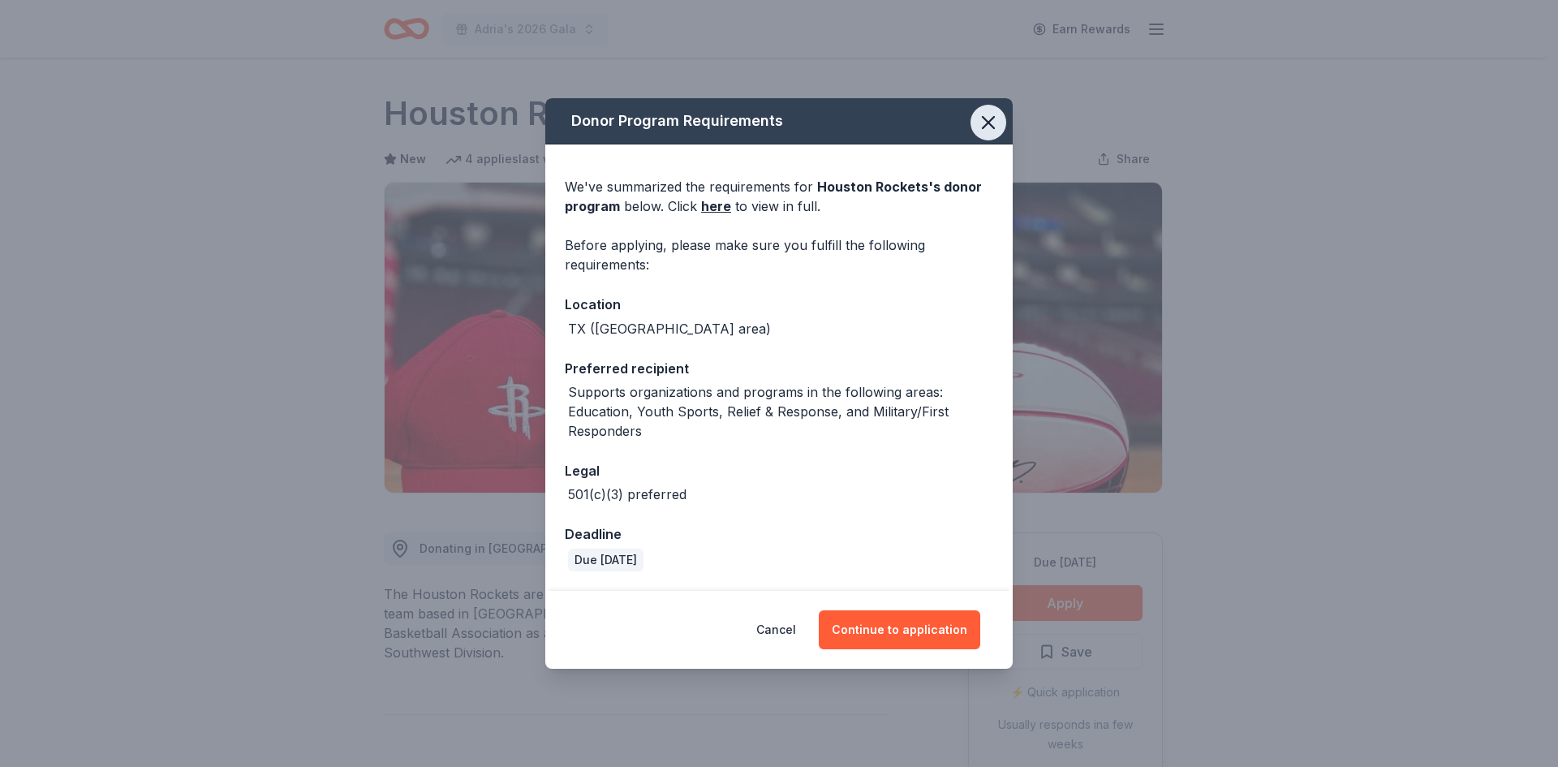
click at [988, 119] on icon "button" at bounding box center [988, 122] width 23 height 23
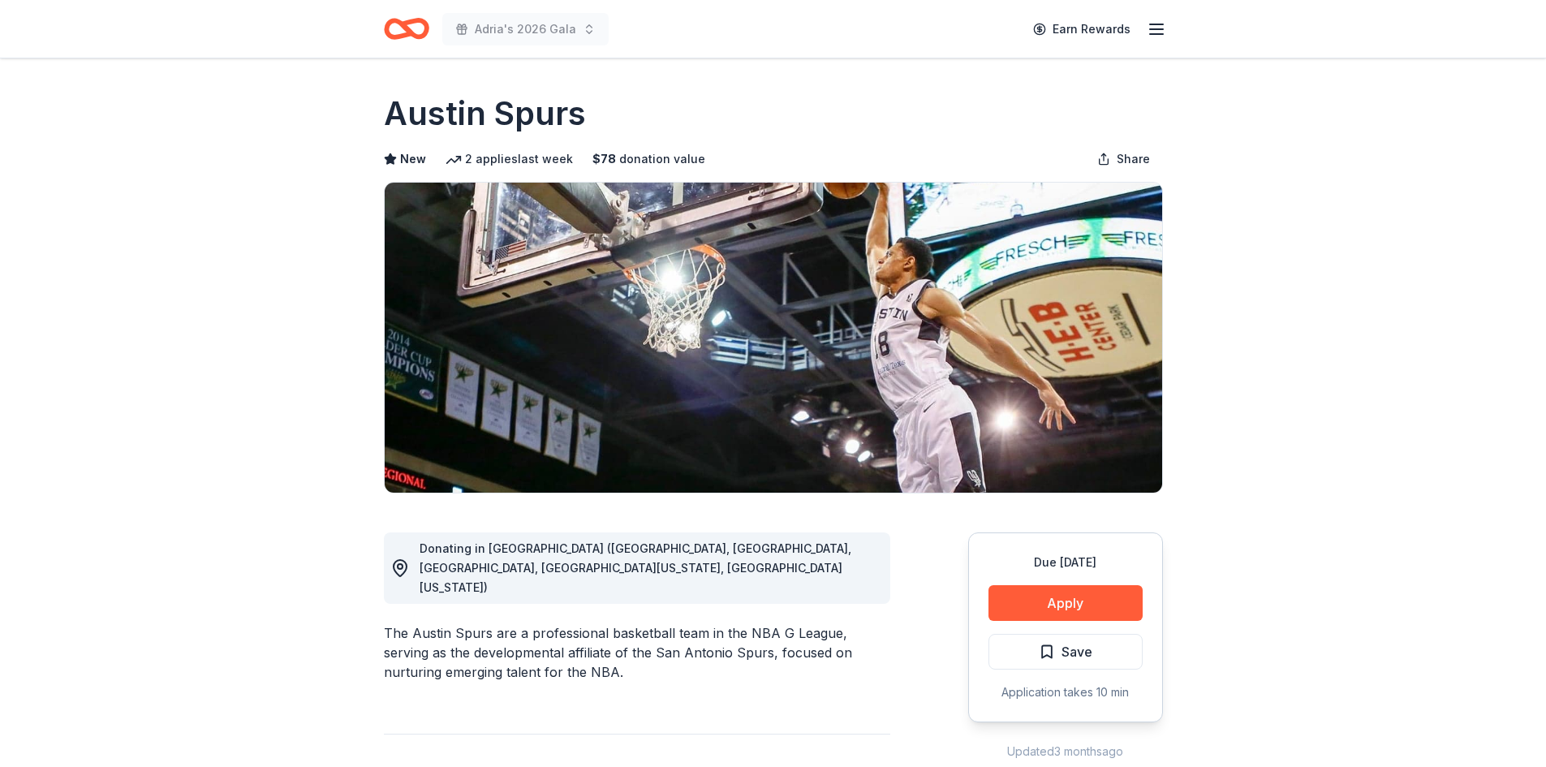
drag, startPoint x: 1062, startPoint y: 615, endPoint x: 1330, endPoint y: 650, distance: 270.1
click at [1089, 596] on button "Apply" at bounding box center [1065, 603] width 154 height 36
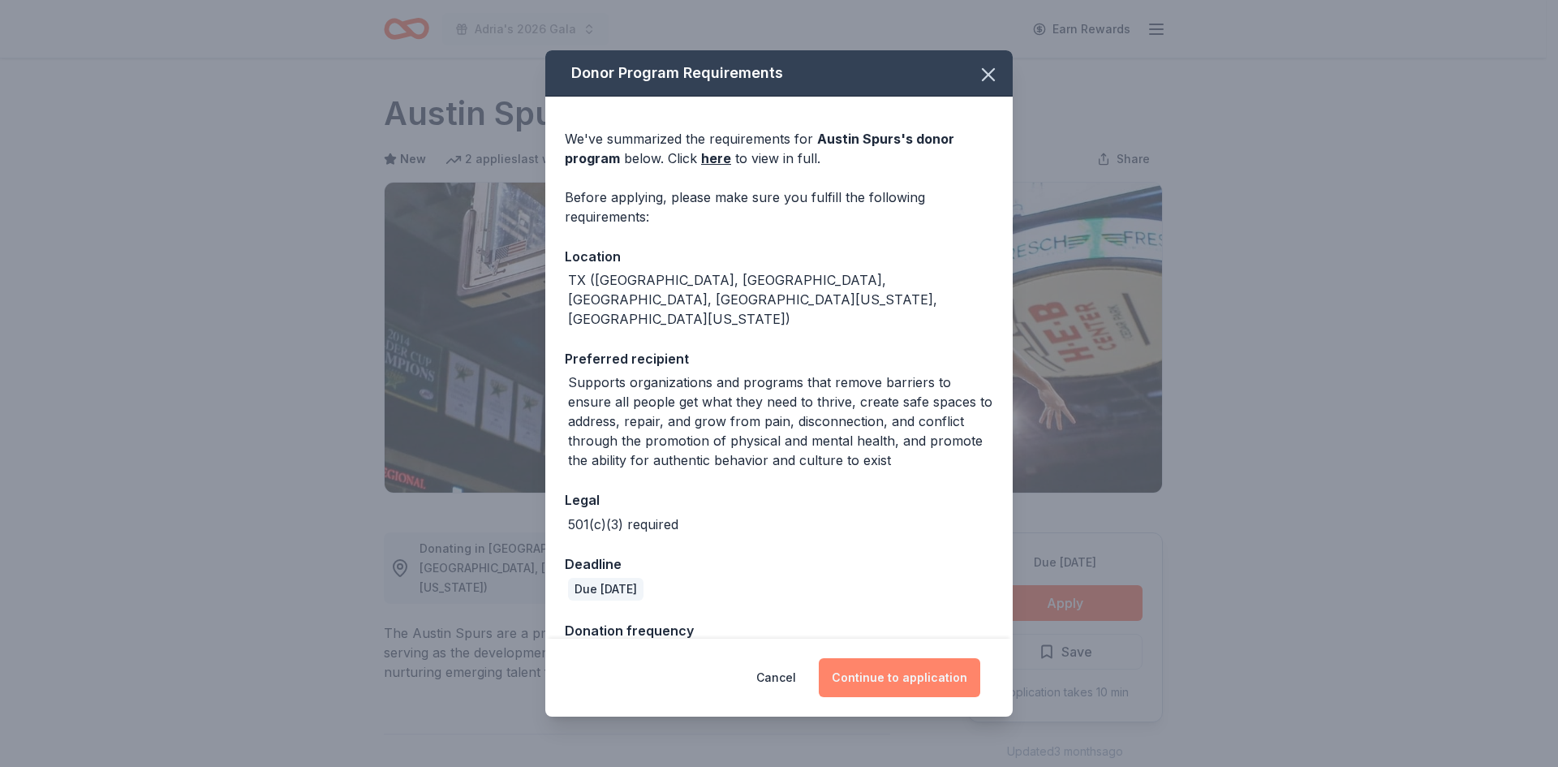
click at [941, 678] on button "Continue to application" at bounding box center [900, 677] width 162 height 39
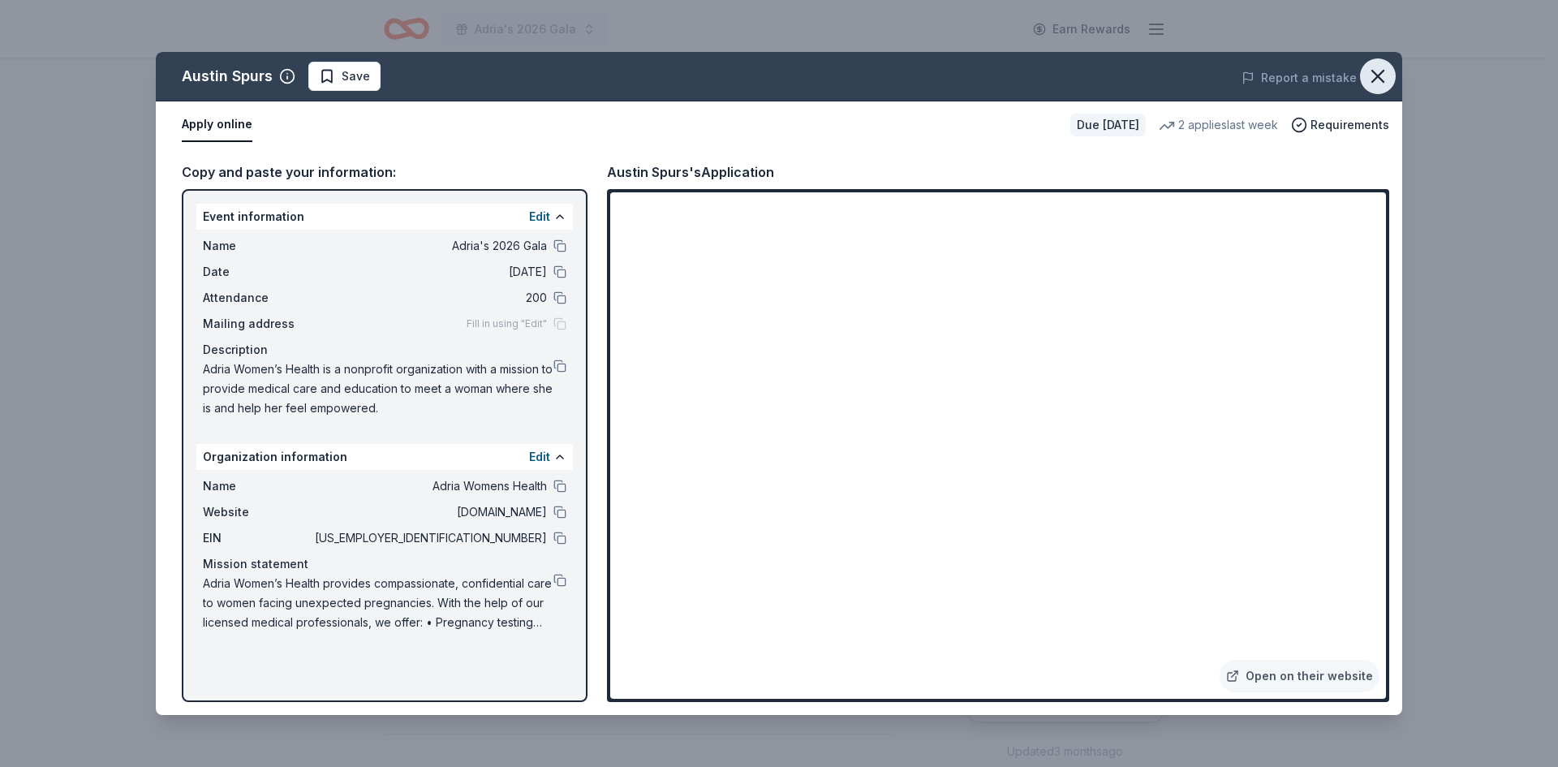
click at [1383, 78] on icon "button" at bounding box center [1378, 76] width 23 height 23
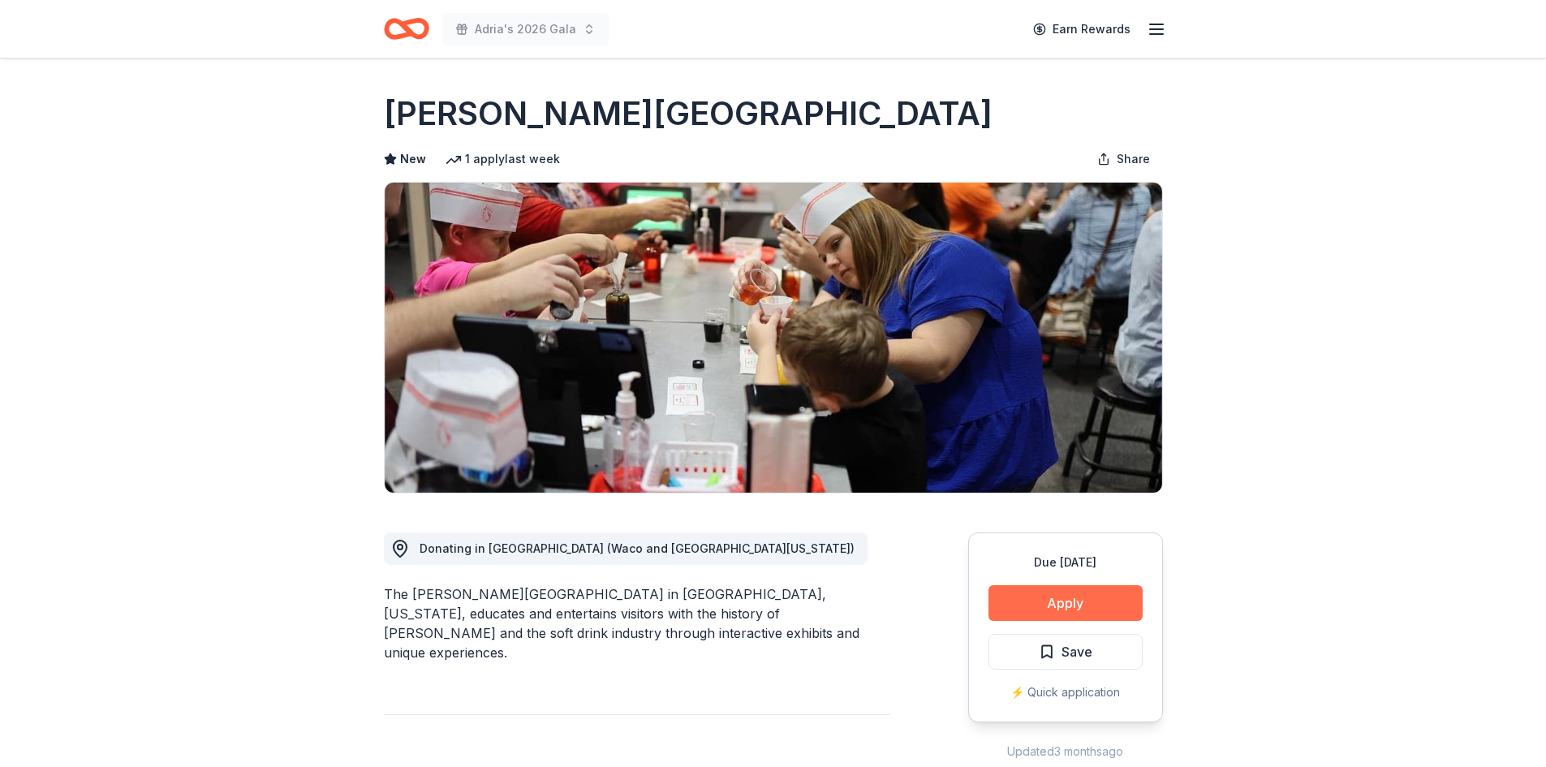
click at [1132, 609] on button "Apply" at bounding box center [1065, 603] width 154 height 36
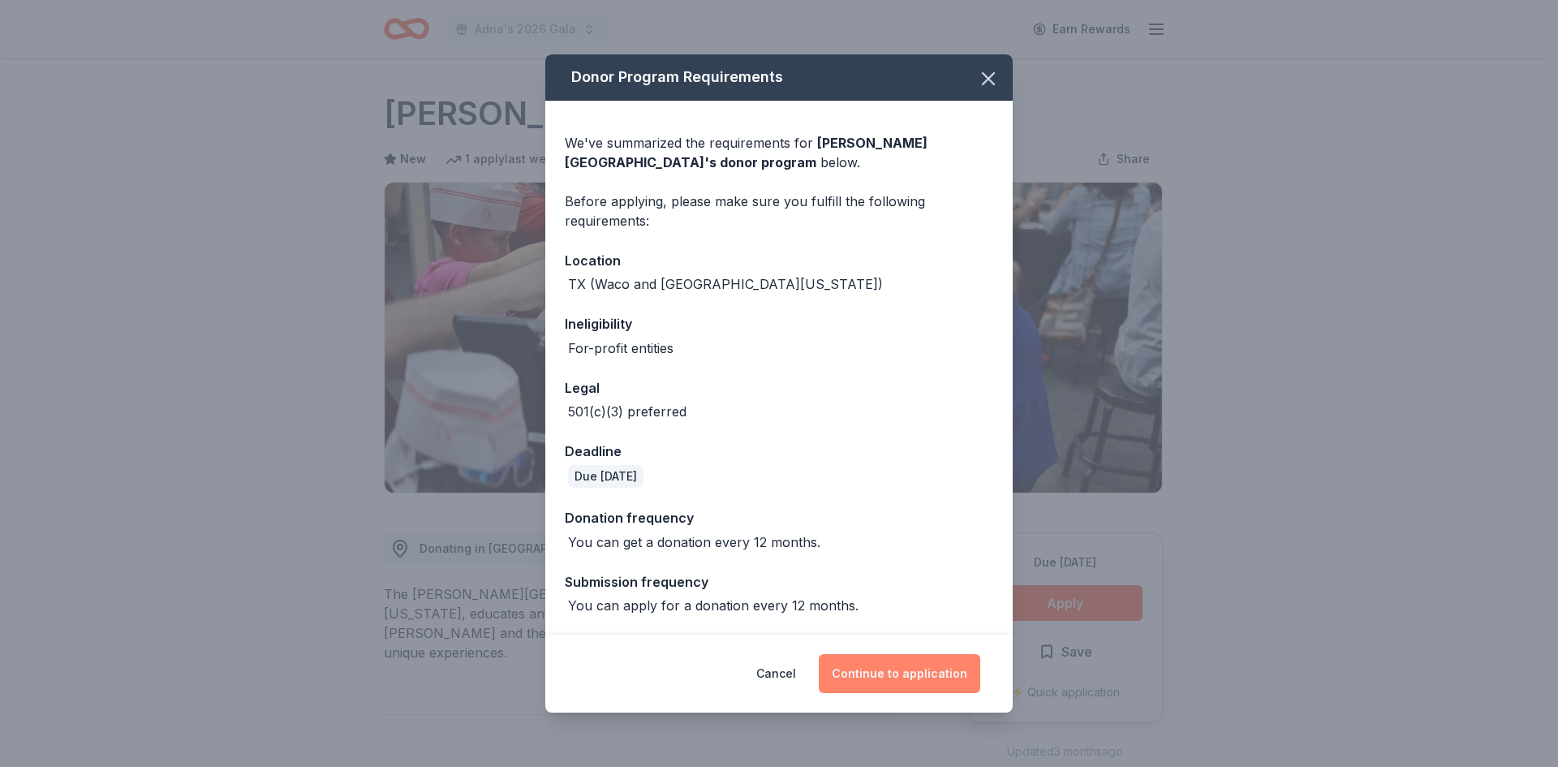
click at [862, 674] on button "Continue to application" at bounding box center [900, 673] width 162 height 39
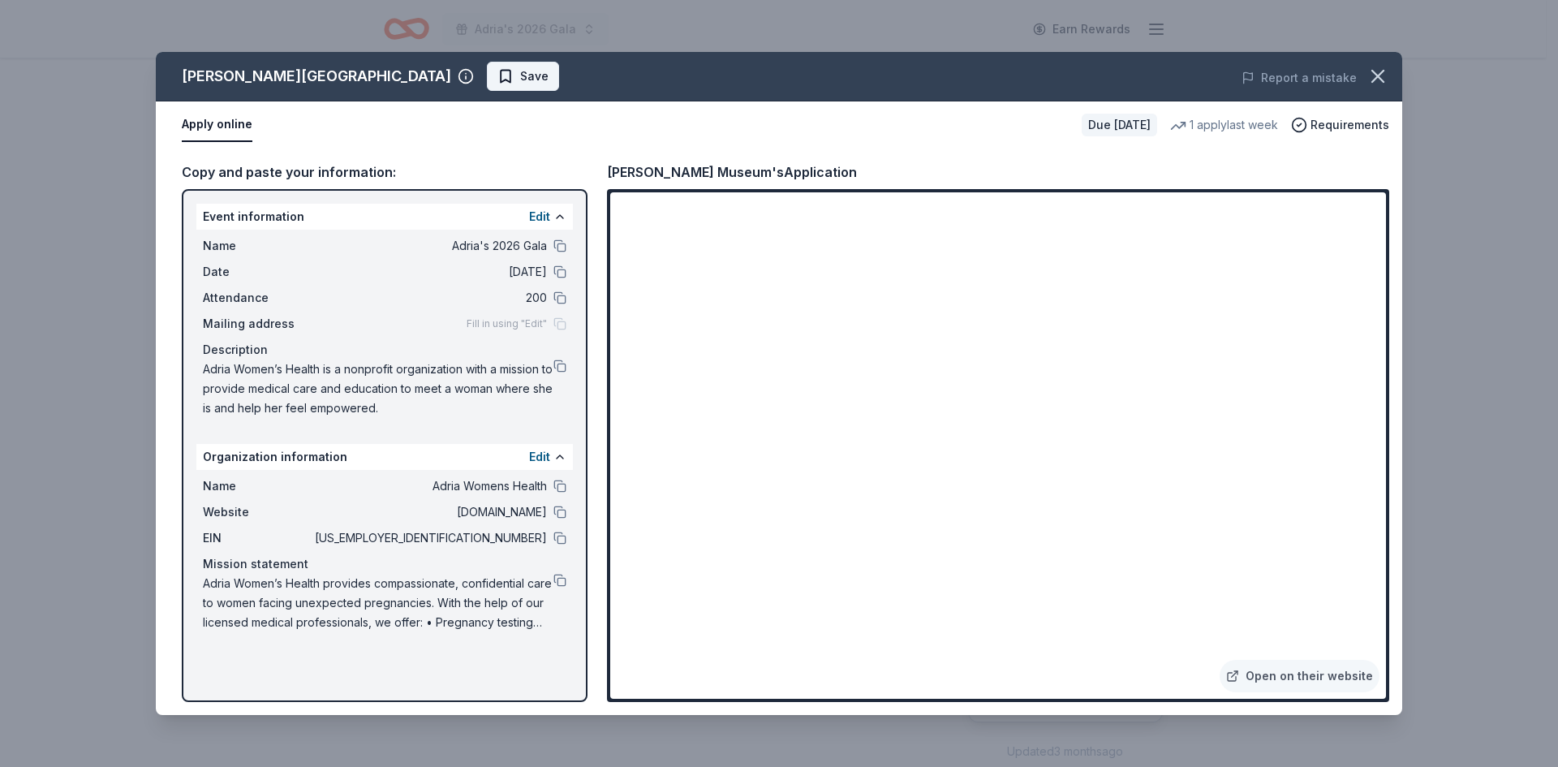
click at [520, 75] on span "Save" at bounding box center [534, 76] width 28 height 19
click at [428, 75] on html "Adria's 2026 Gala Earn Rewards Due in 170 days Share Dr Pepper Museum New 1 app…" at bounding box center [779, 383] width 1558 height 767
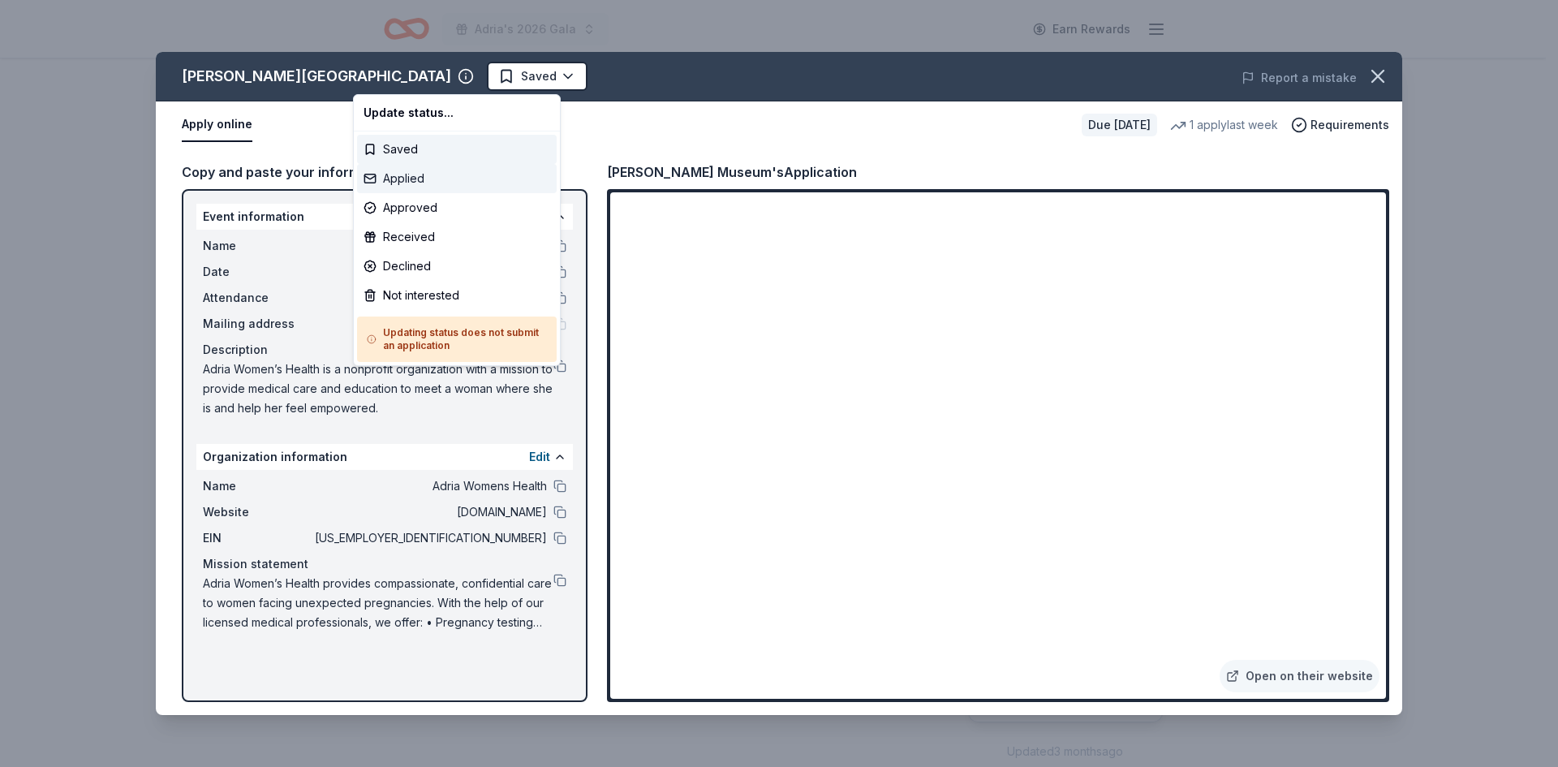
click at [431, 181] on div "Applied" at bounding box center [457, 178] width 200 height 29
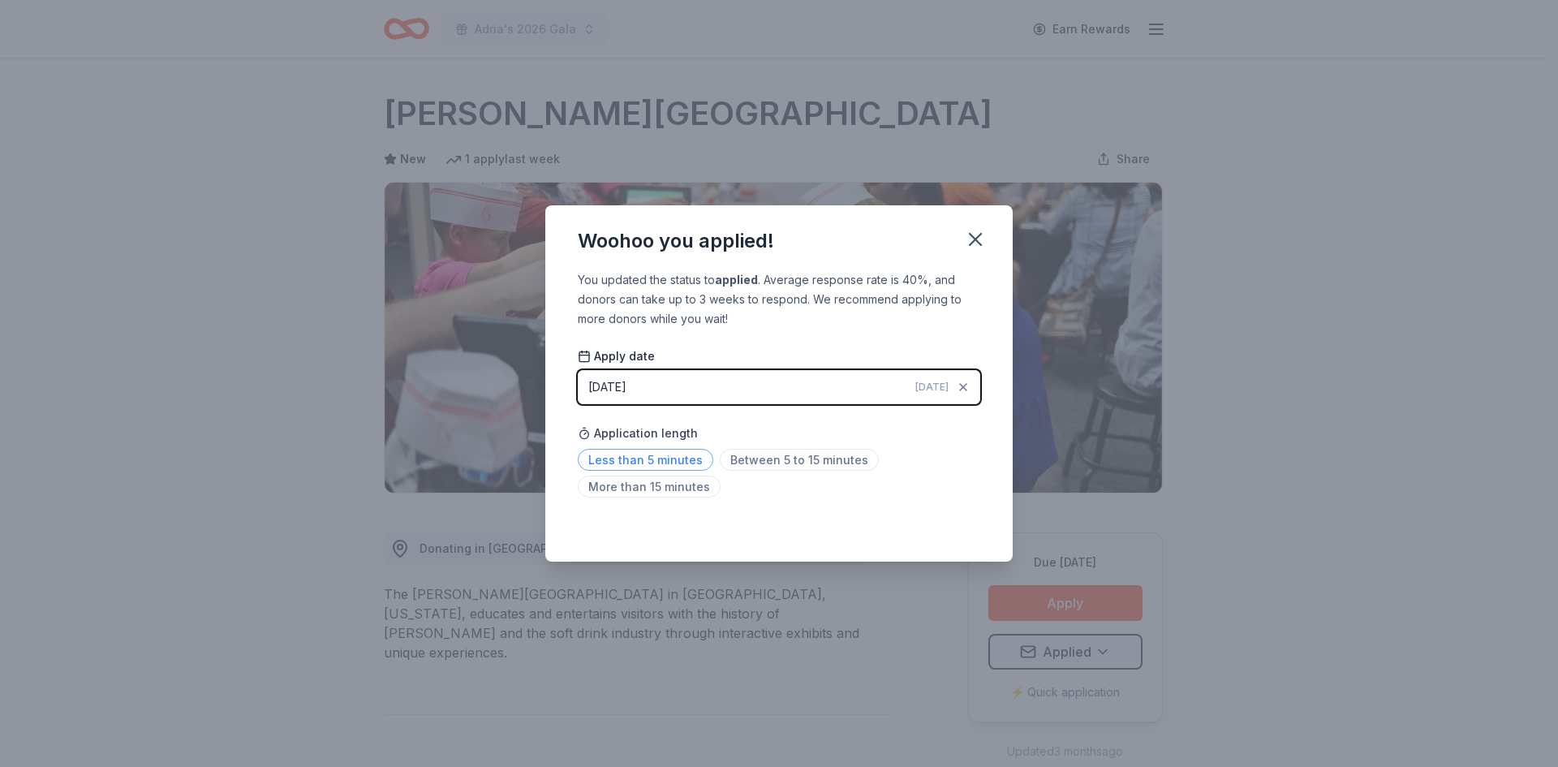
click at [640, 460] on span "Less than 5 minutes" at bounding box center [646, 460] width 136 height 22
click at [984, 239] on icon "button" at bounding box center [975, 239] width 23 height 23
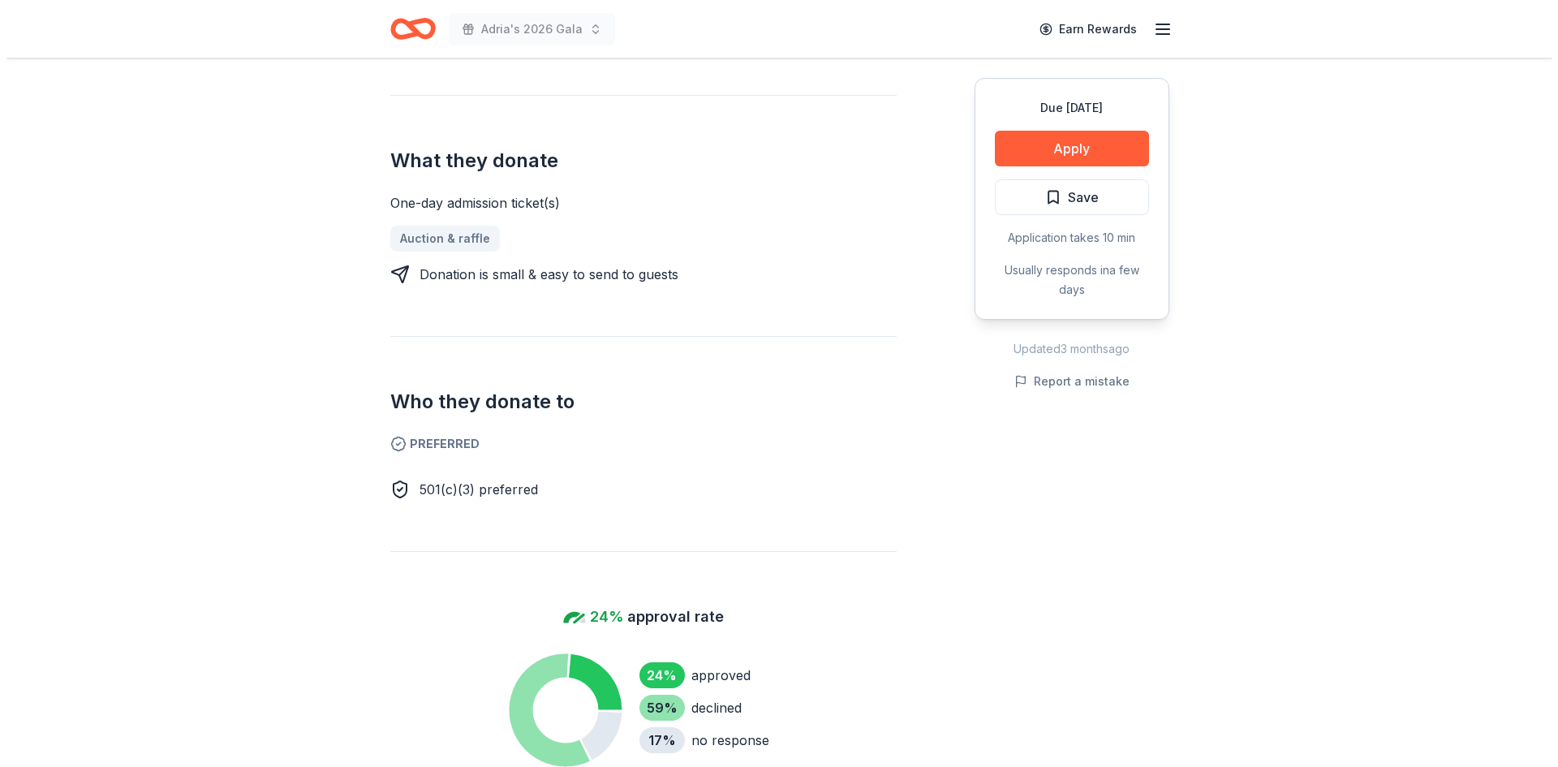
scroll to position [649, 0]
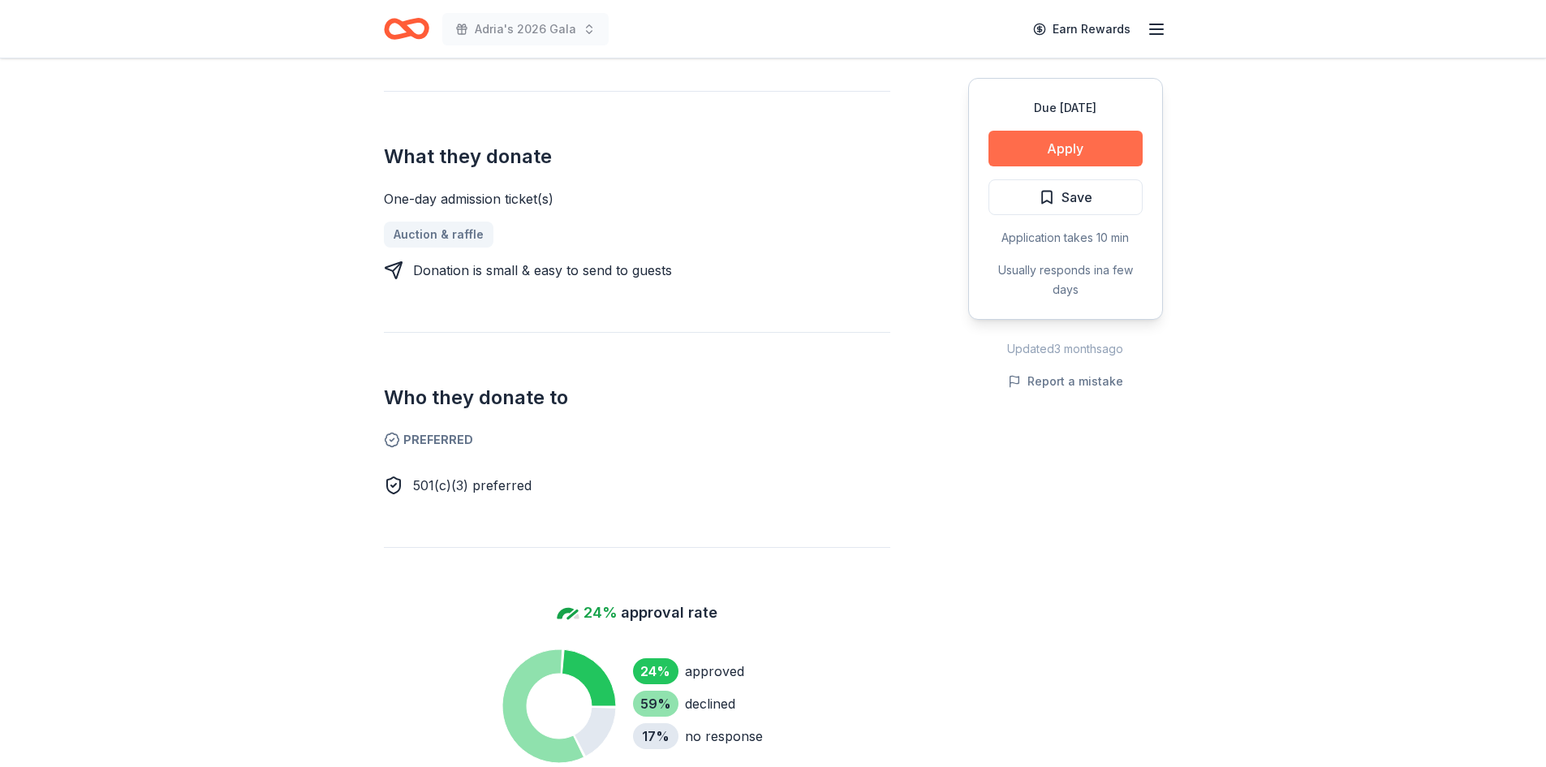
click at [1069, 152] on button "Apply" at bounding box center [1065, 149] width 154 height 36
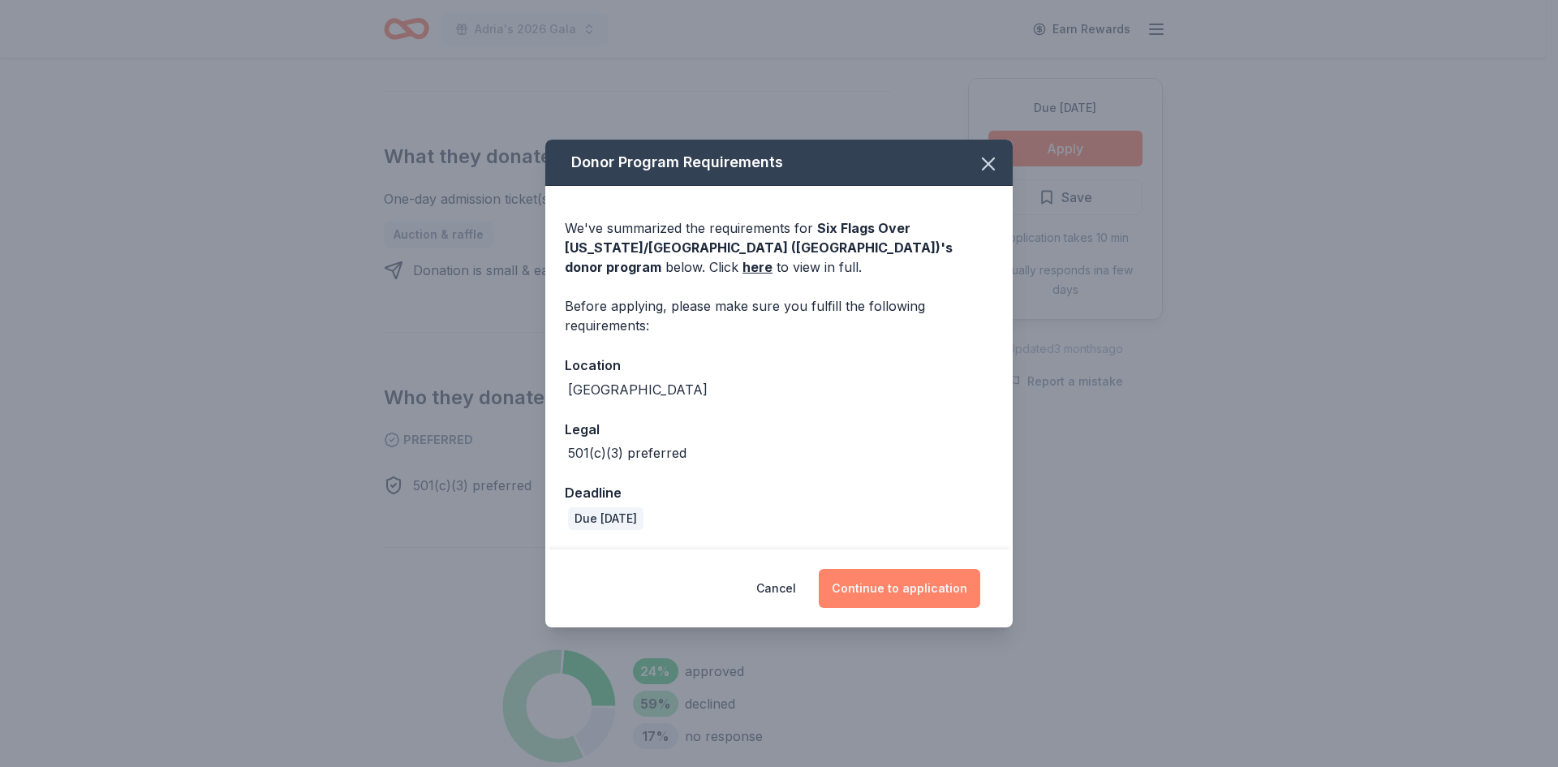
click at [902, 593] on button "Continue to application" at bounding box center [900, 588] width 162 height 39
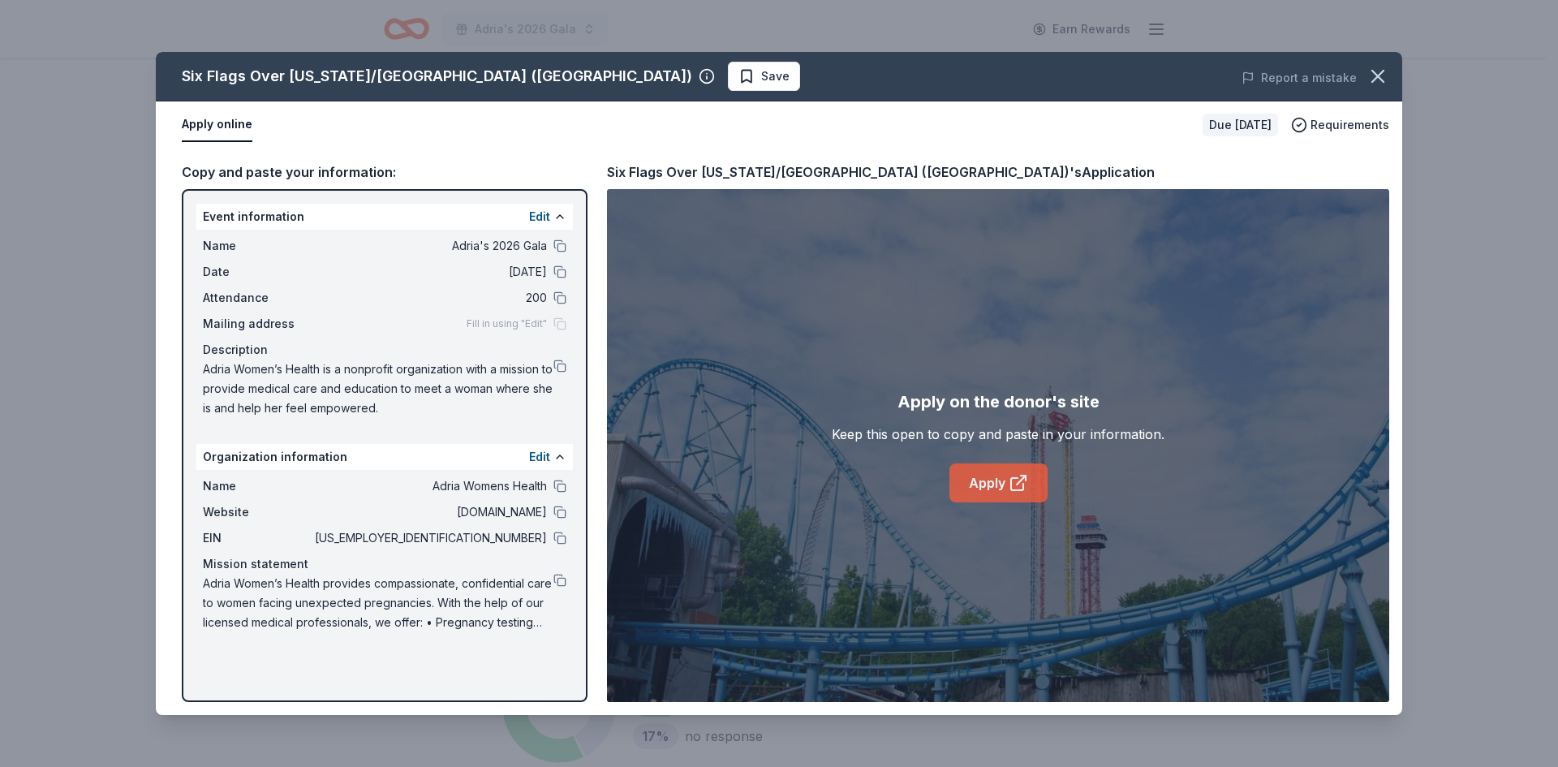
click at [988, 478] on link "Apply" at bounding box center [999, 482] width 98 height 39
click at [994, 485] on link "Apply" at bounding box center [999, 482] width 98 height 39
click at [563, 536] on button at bounding box center [559, 538] width 13 height 13
click at [560, 364] on button at bounding box center [559, 366] width 13 height 13
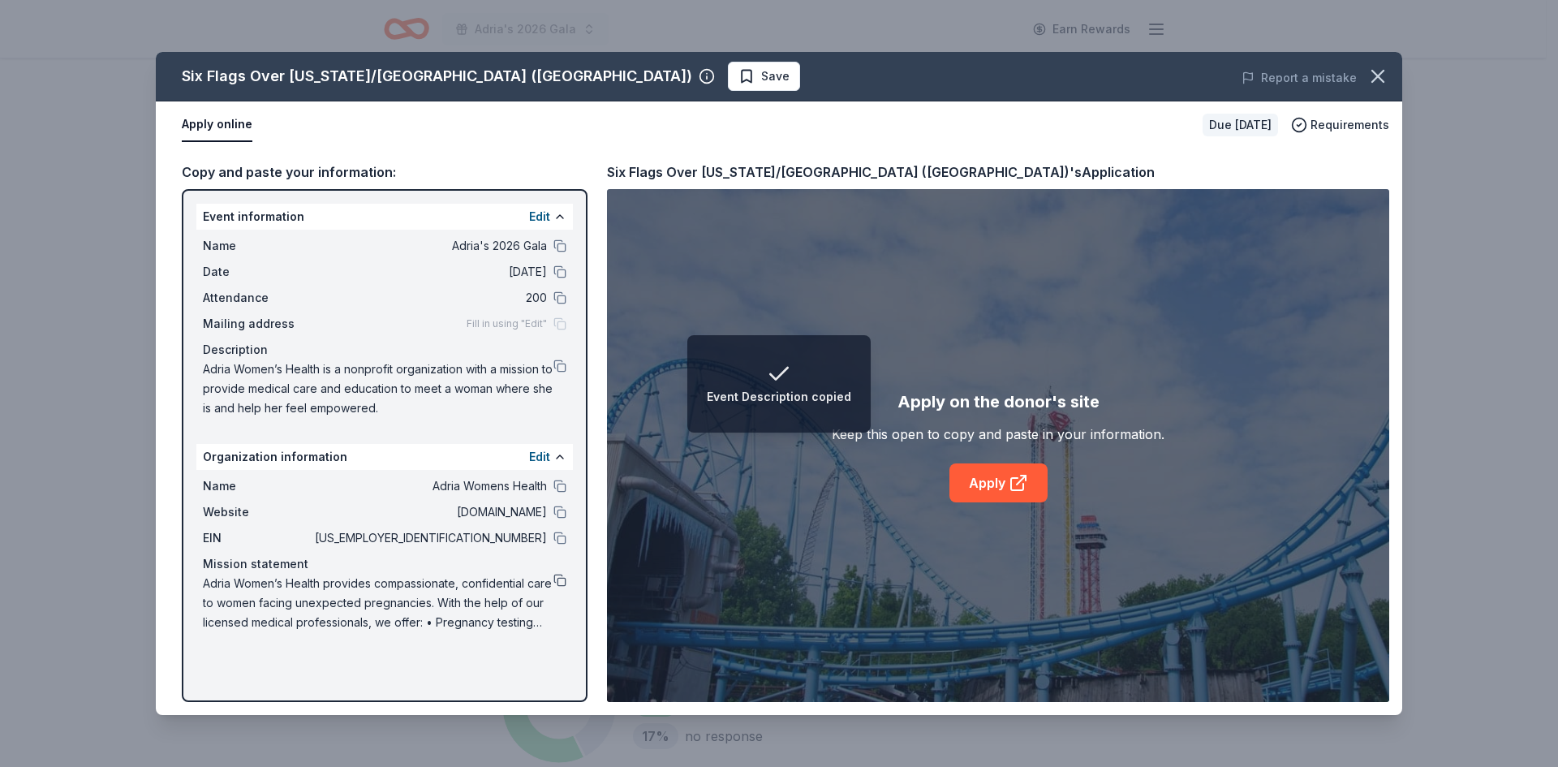
click at [558, 582] on button at bounding box center [559, 580] width 13 height 13
click at [562, 511] on button at bounding box center [559, 512] width 13 height 13
click at [761, 75] on span "Save" at bounding box center [775, 76] width 28 height 19
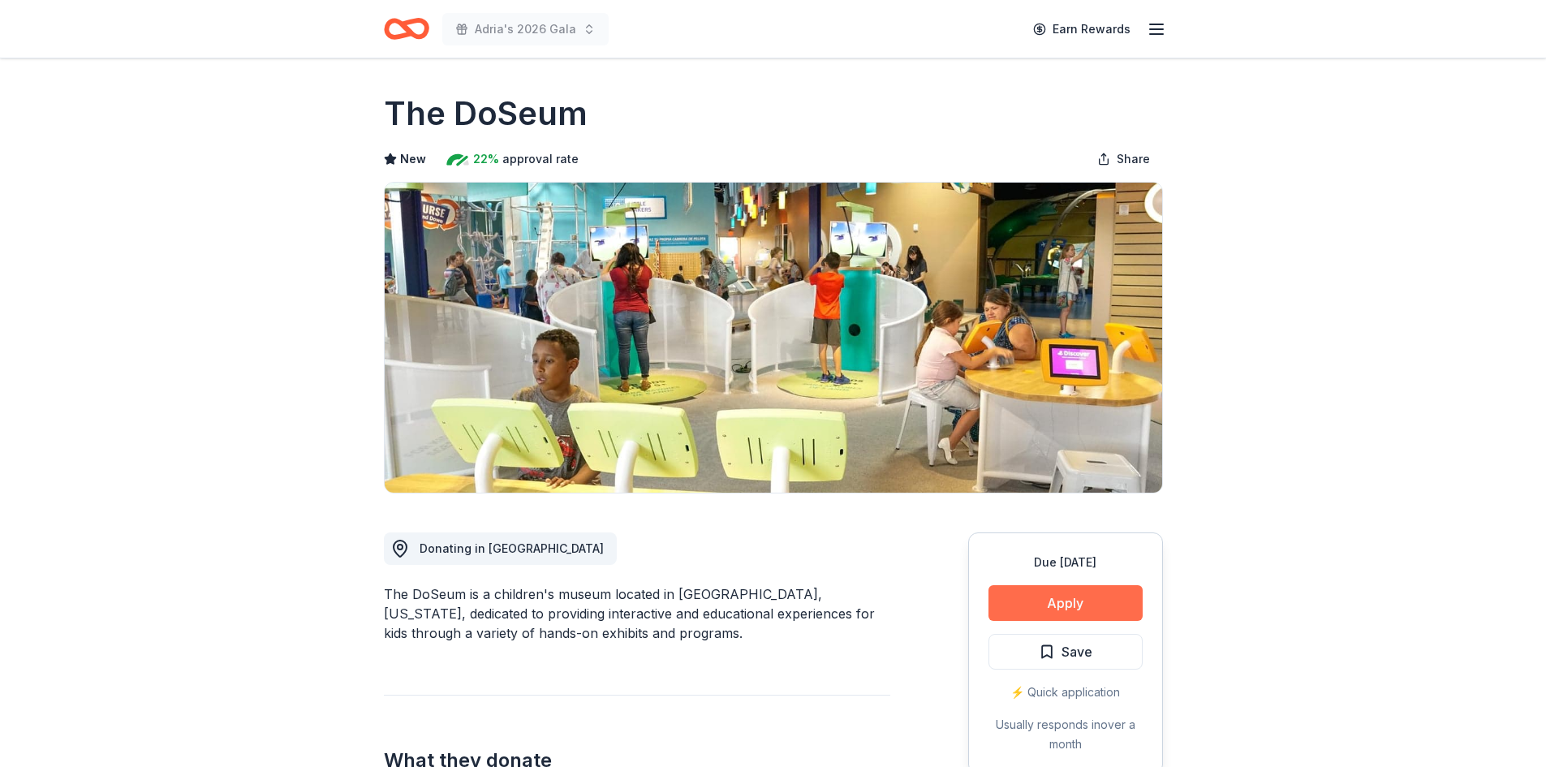
click at [1049, 609] on button "Apply" at bounding box center [1065, 603] width 154 height 36
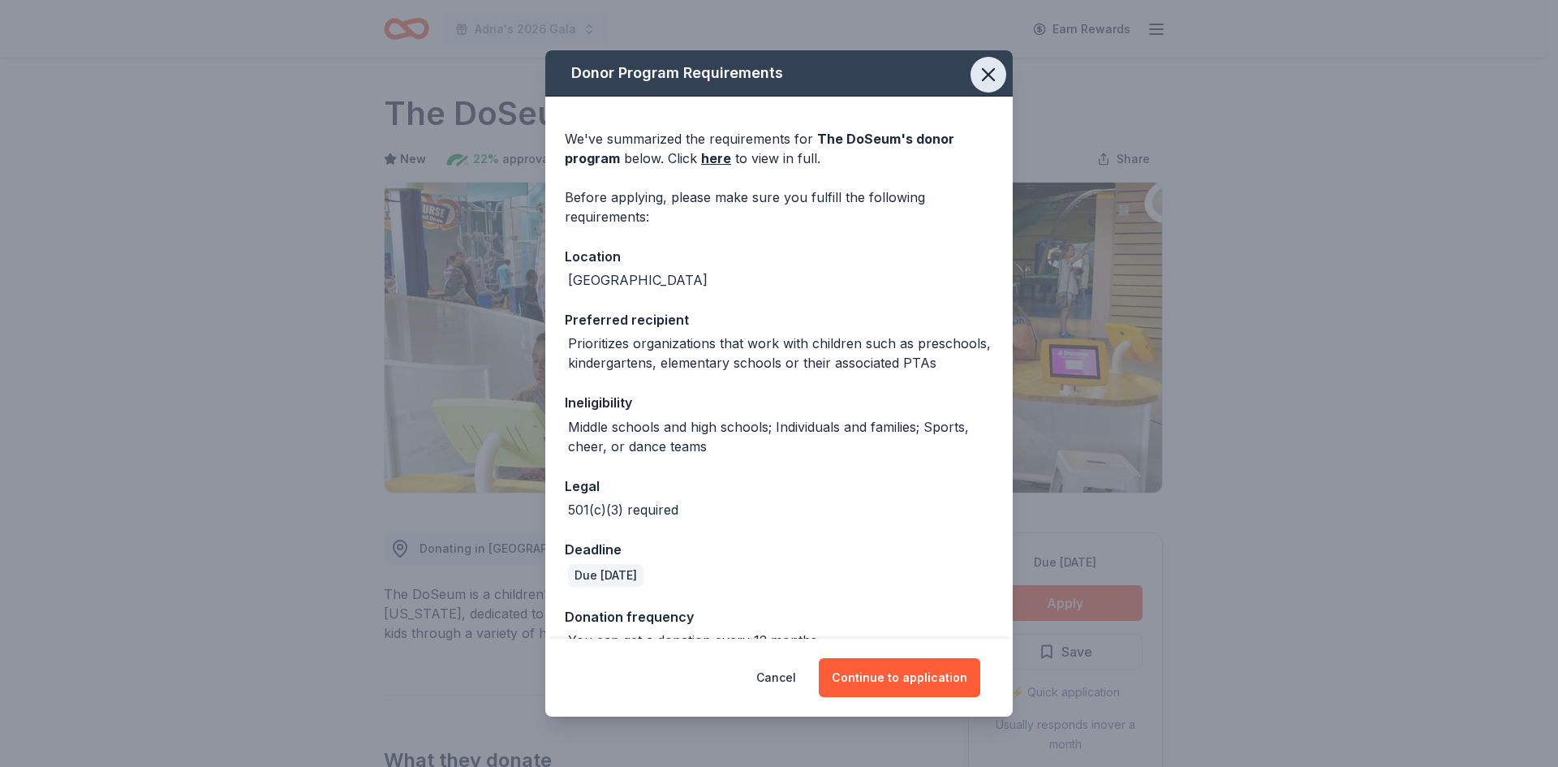
click at [983, 73] on icon "button" at bounding box center [988, 74] width 11 height 11
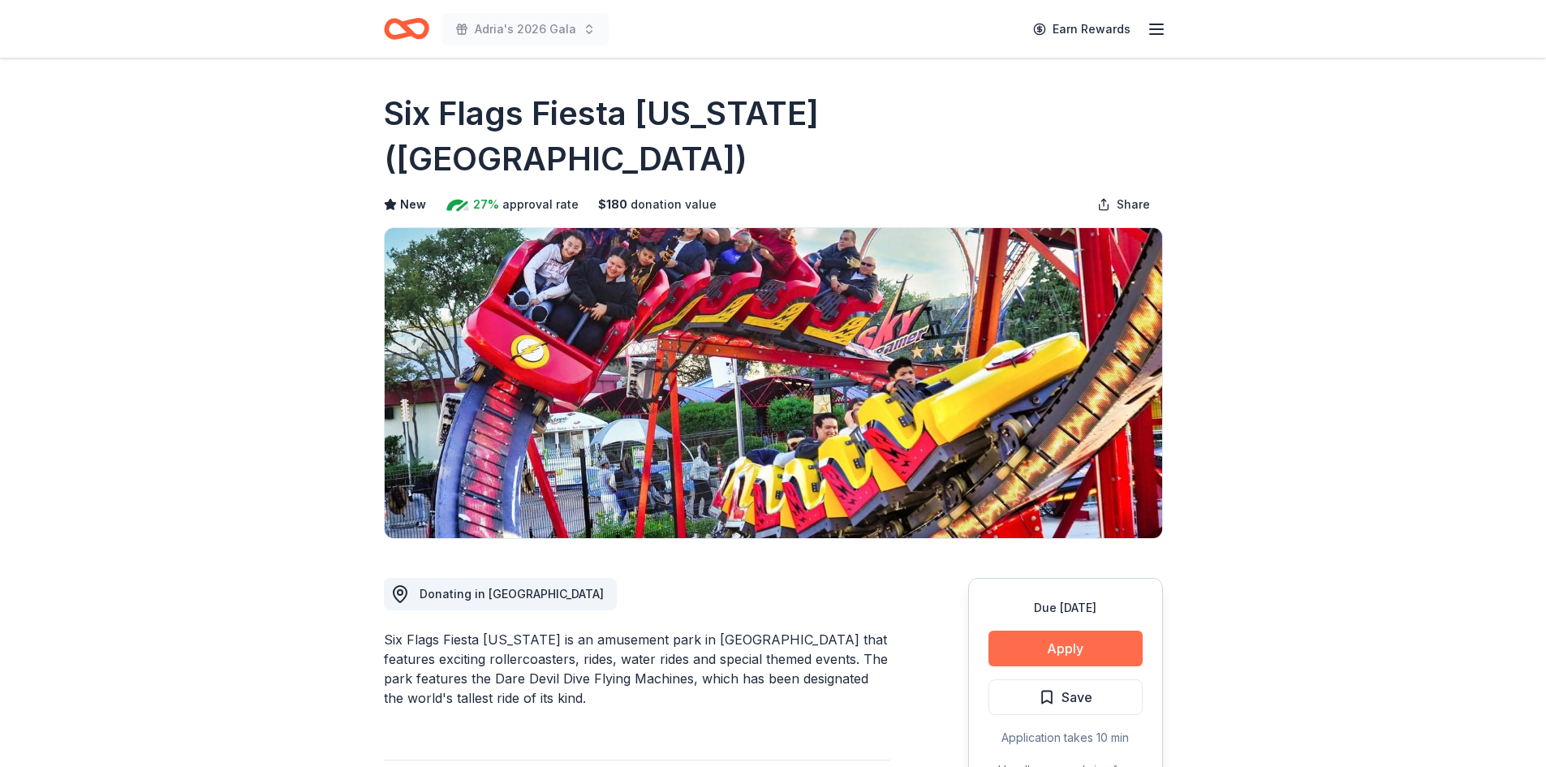
click at [1119, 631] on button "Apply" at bounding box center [1065, 649] width 154 height 36
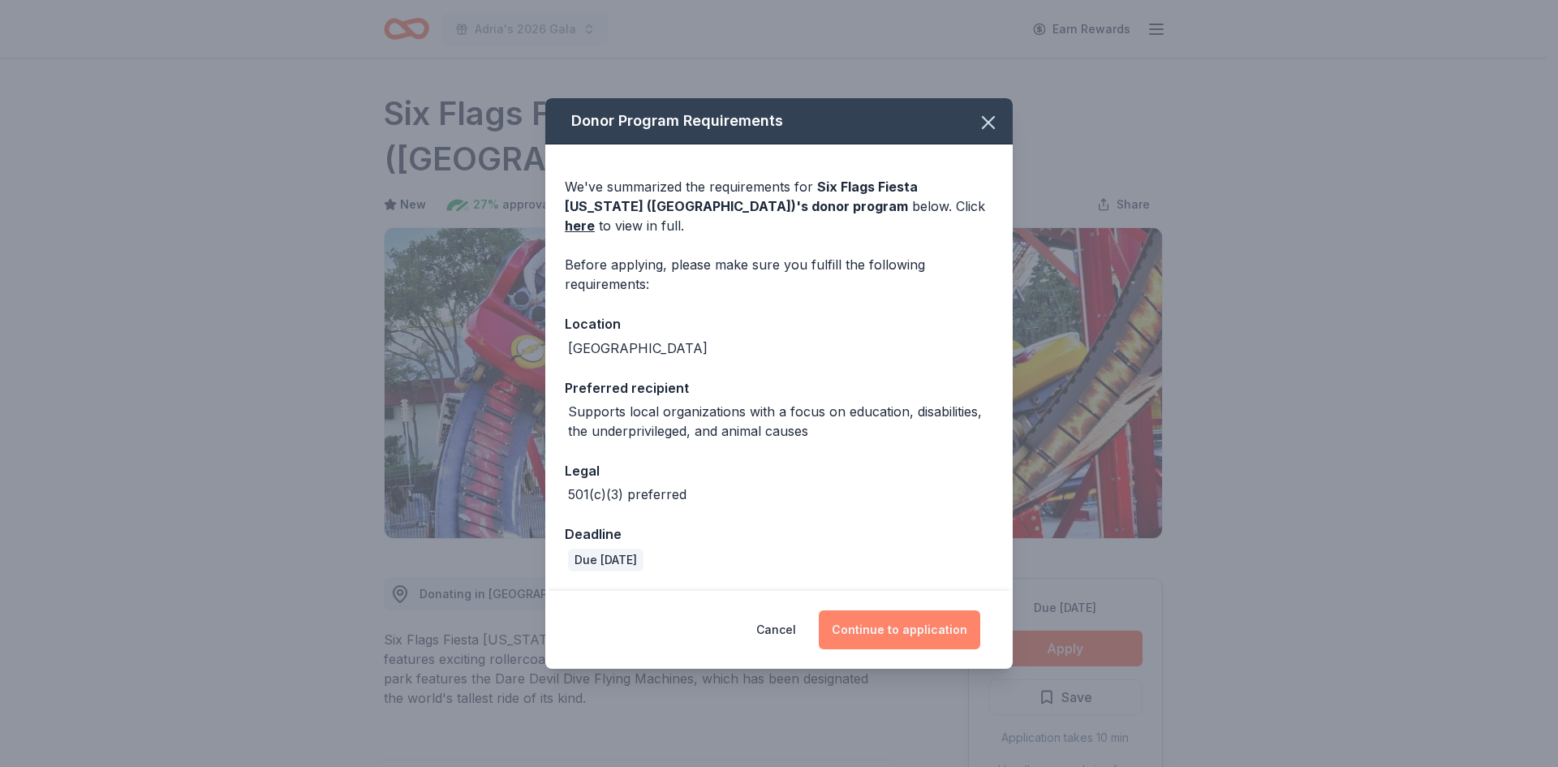
click at [902, 622] on button "Continue to application" at bounding box center [900, 629] width 162 height 39
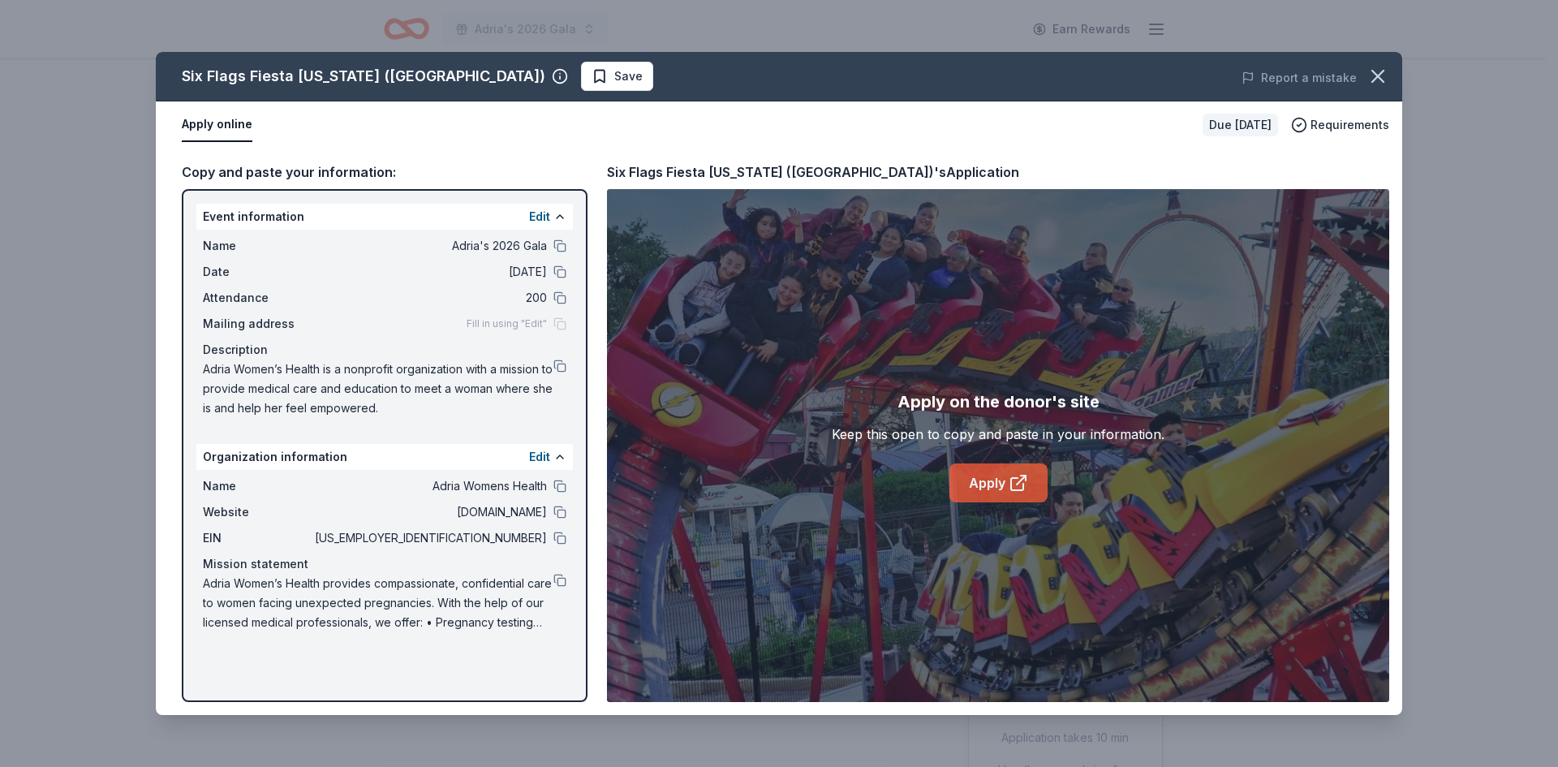
click at [997, 479] on link "Apply" at bounding box center [999, 482] width 98 height 39
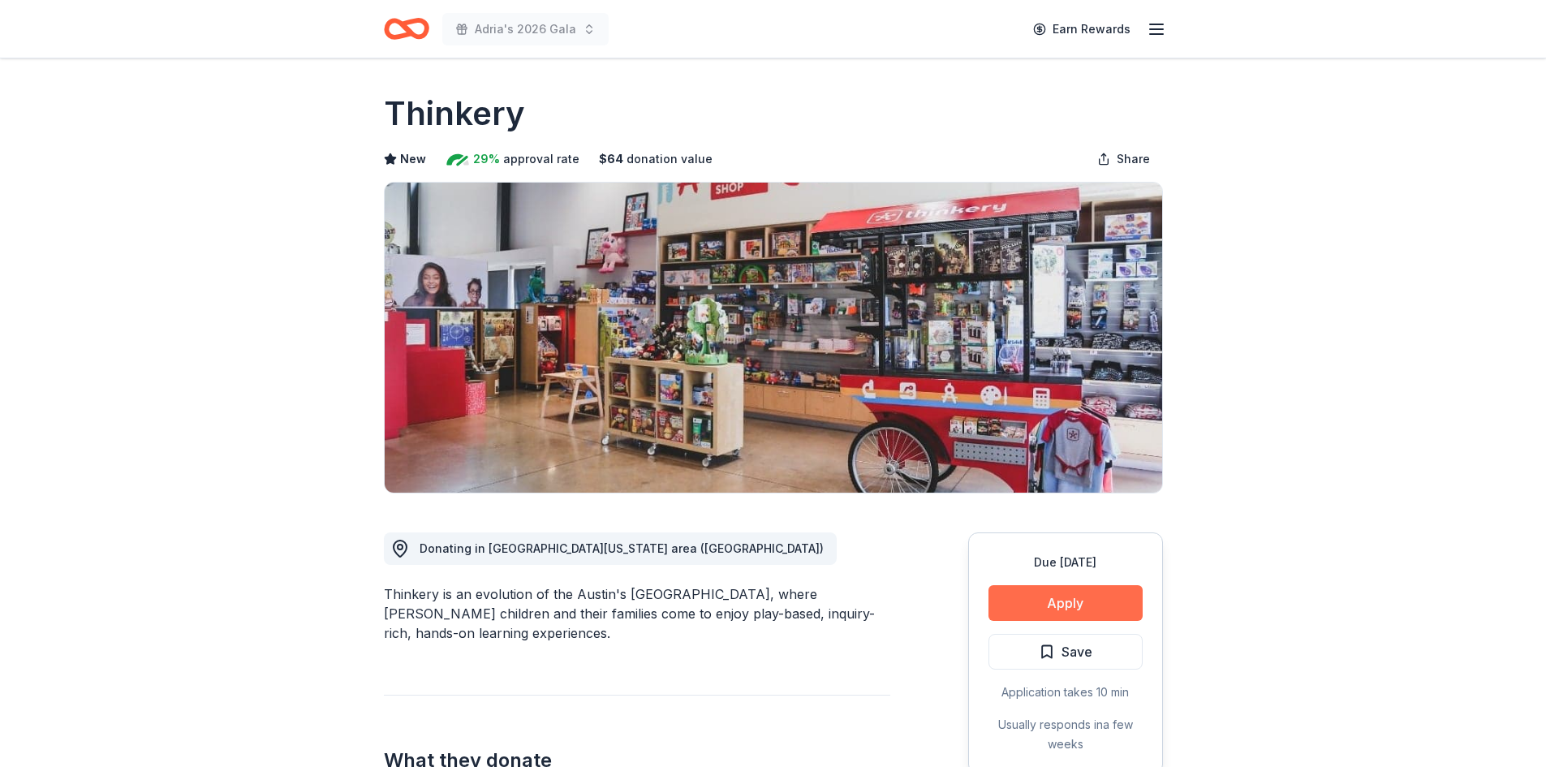
click at [1088, 599] on button "Apply" at bounding box center [1065, 603] width 154 height 36
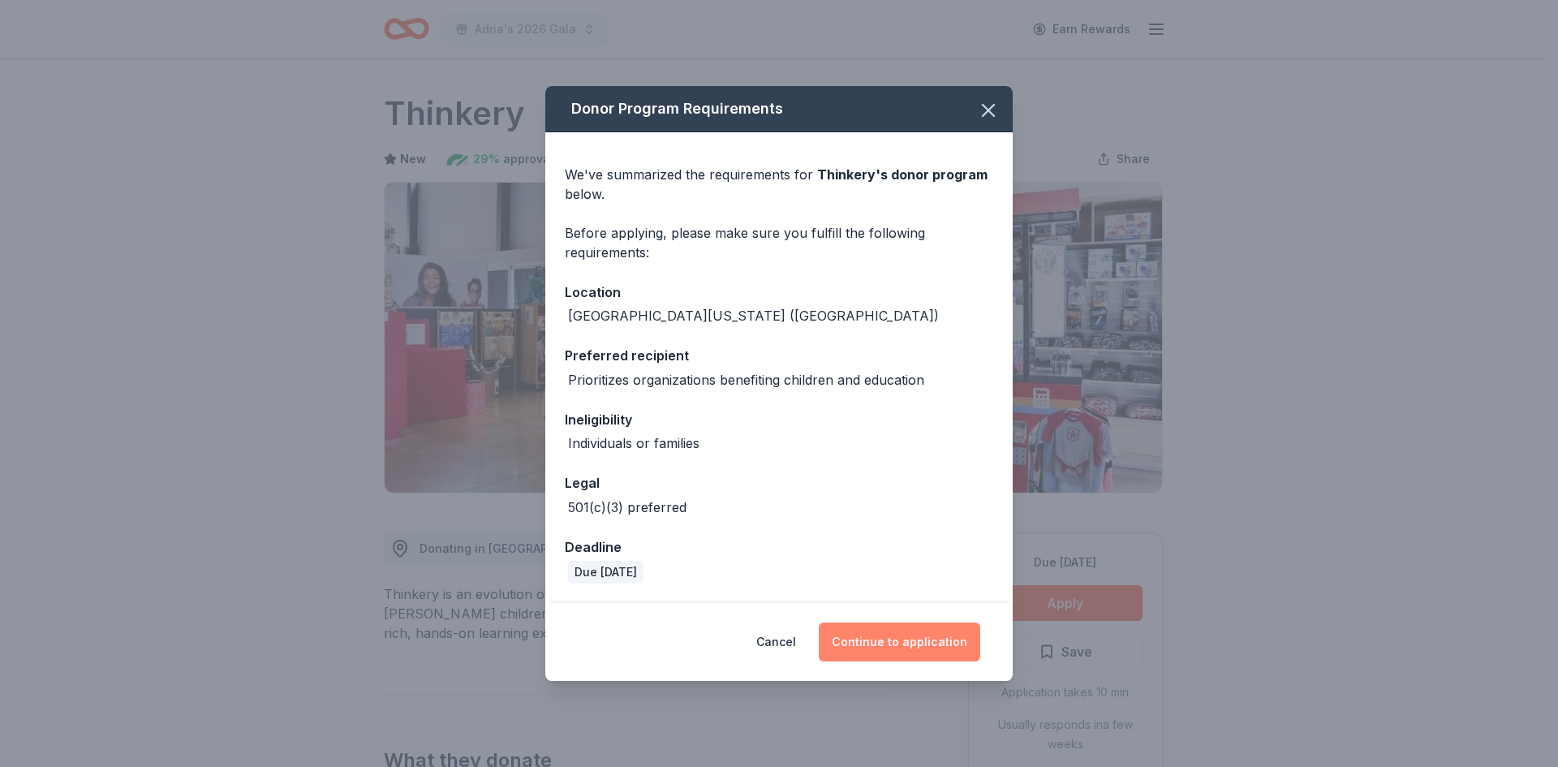
click at [891, 645] on button "Continue to application" at bounding box center [900, 641] width 162 height 39
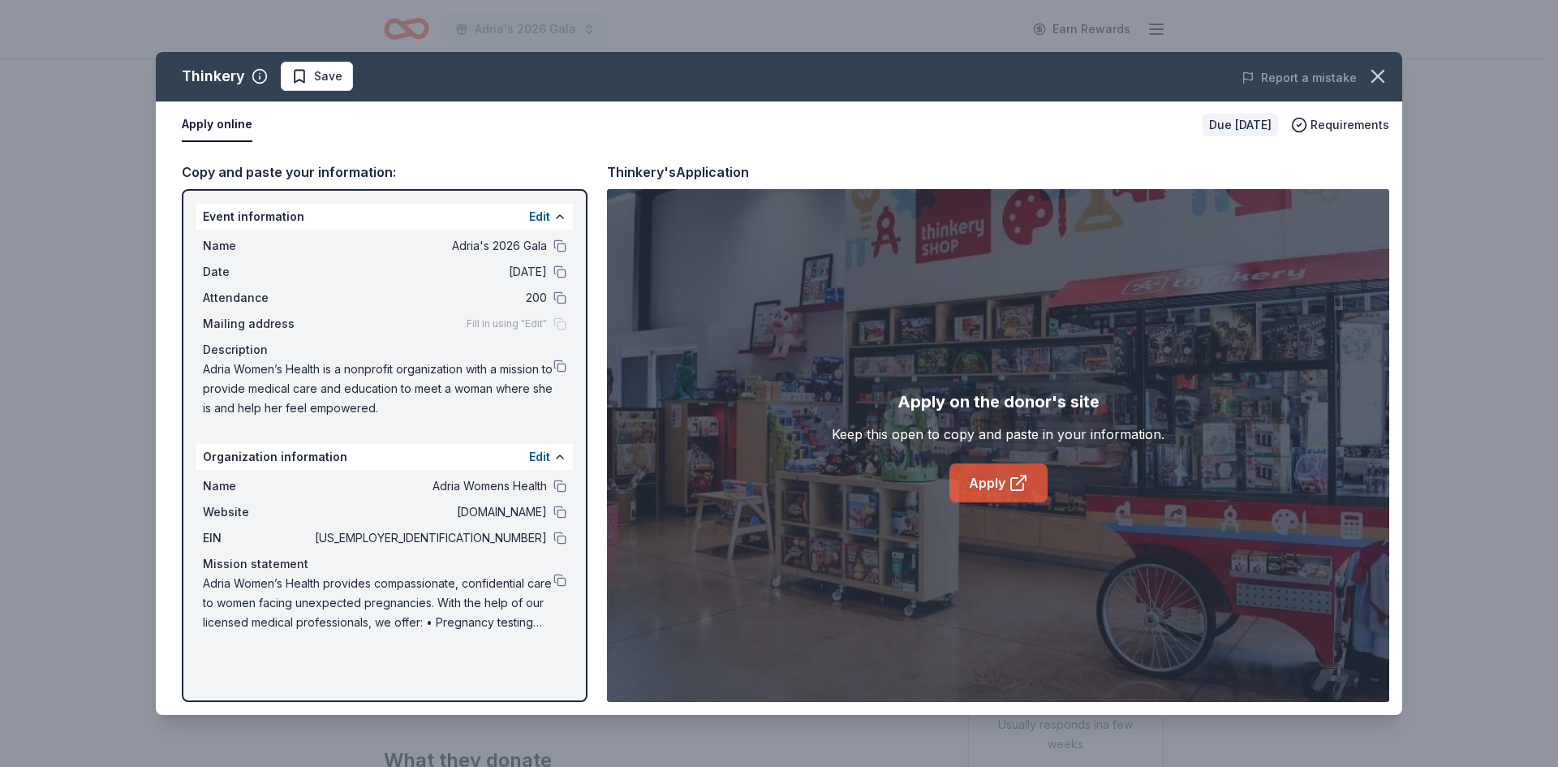
click at [989, 491] on link "Apply" at bounding box center [999, 482] width 98 height 39
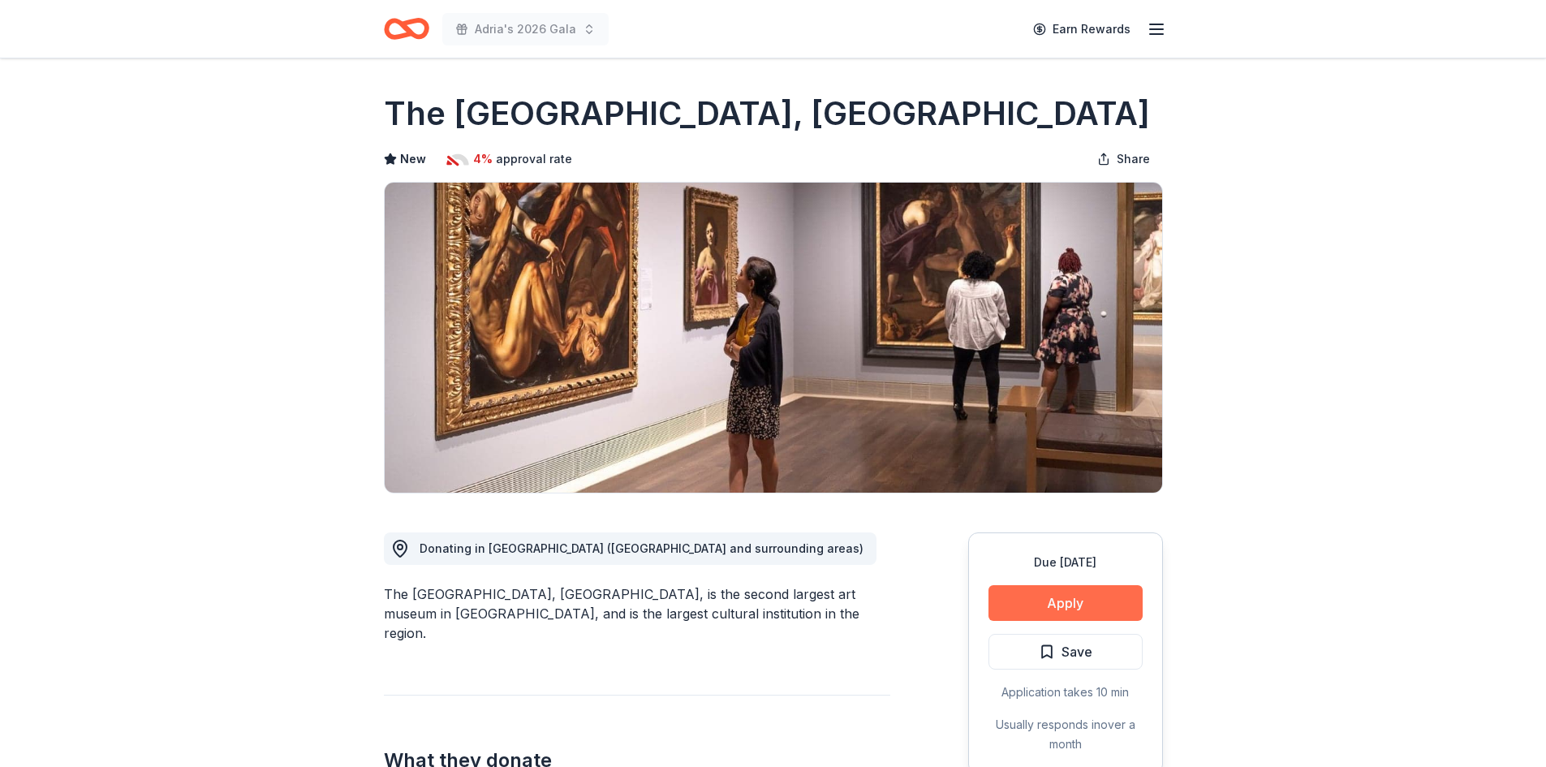
click at [1057, 608] on button "Apply" at bounding box center [1065, 603] width 154 height 36
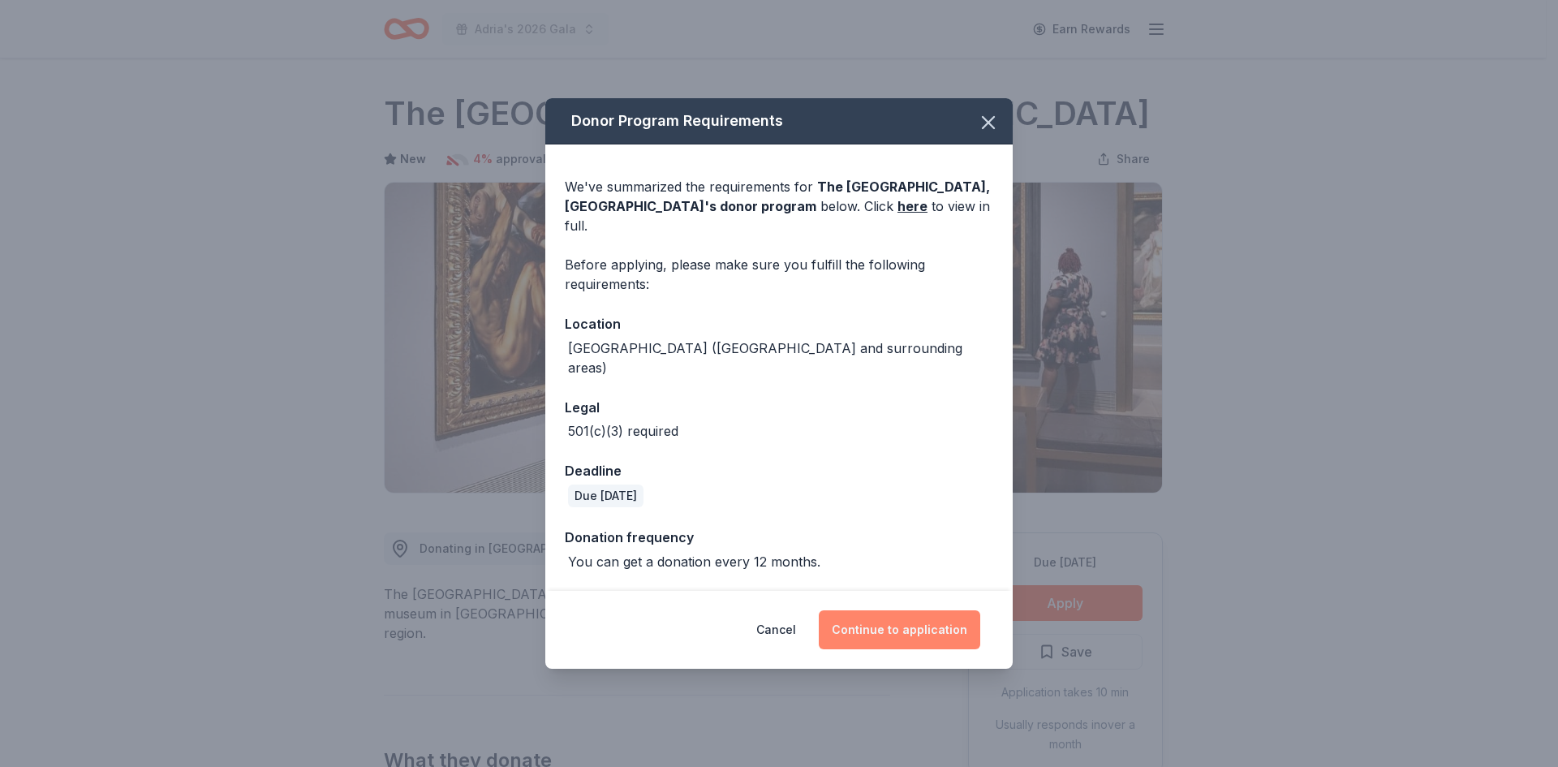
click at [869, 614] on button "Continue to application" at bounding box center [900, 629] width 162 height 39
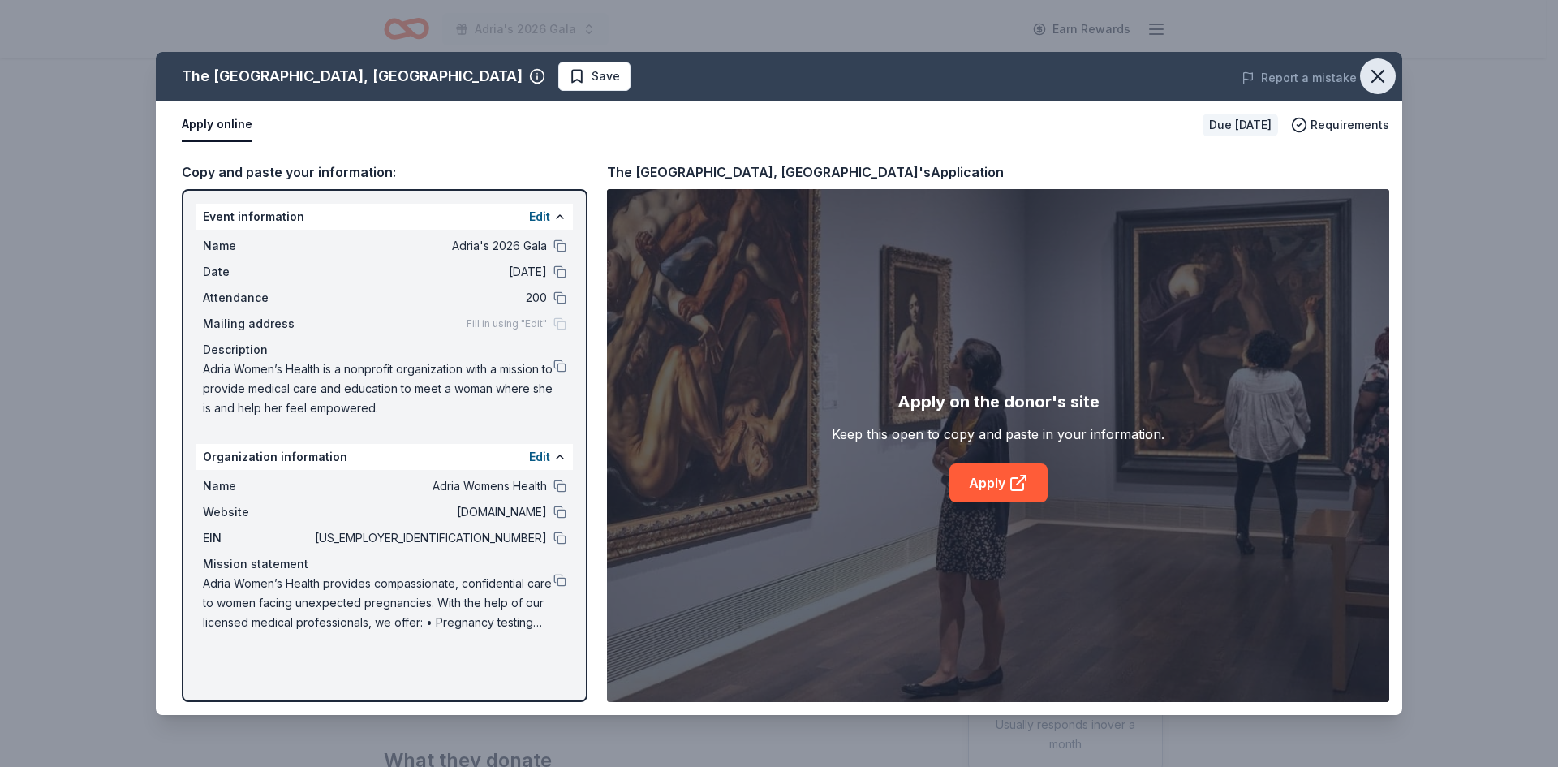
click at [1380, 75] on icon "button" at bounding box center [1378, 76] width 23 height 23
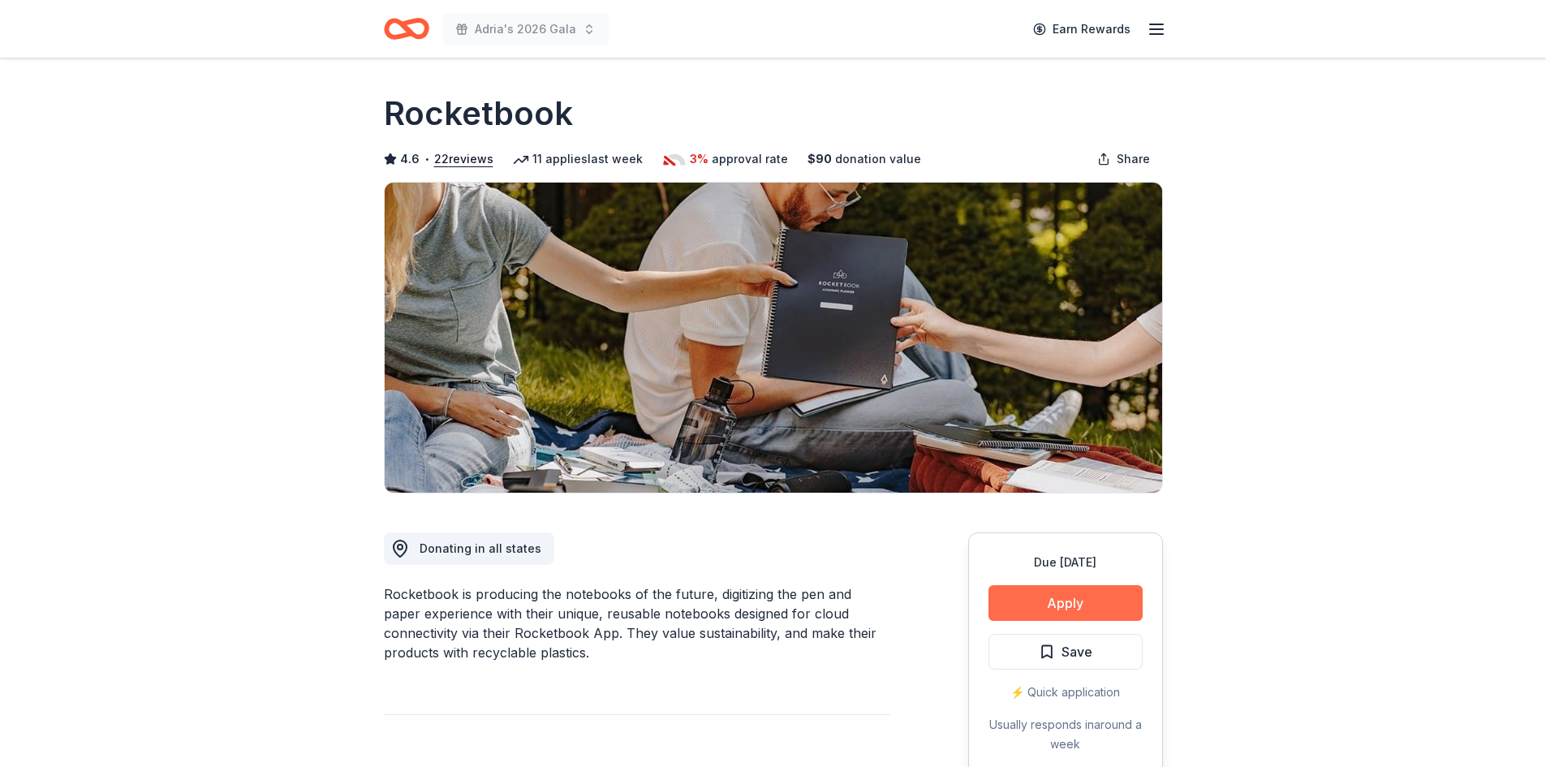
click at [1057, 607] on button "Apply" at bounding box center [1065, 603] width 154 height 36
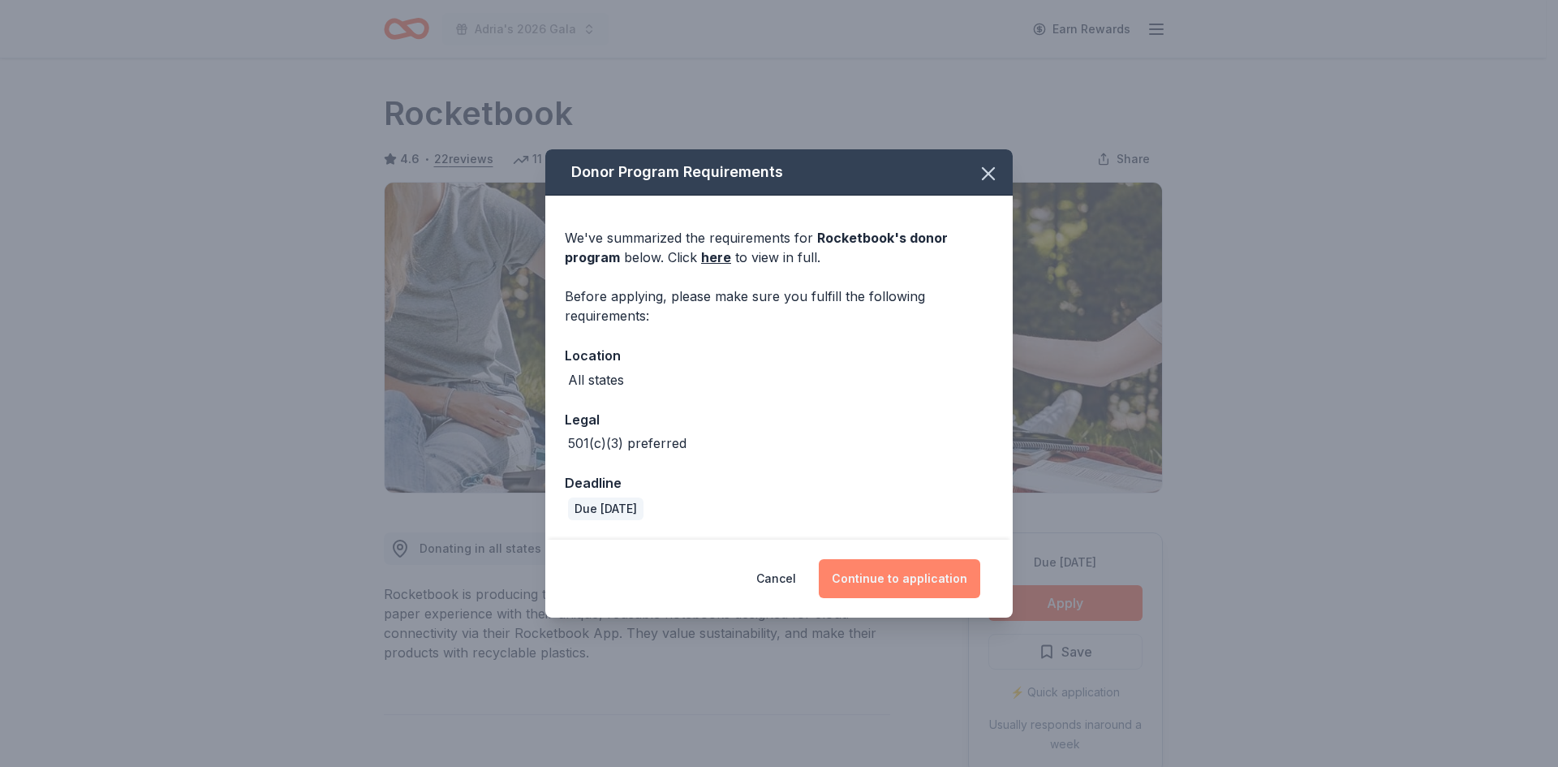
click at [911, 578] on button "Continue to application" at bounding box center [900, 578] width 162 height 39
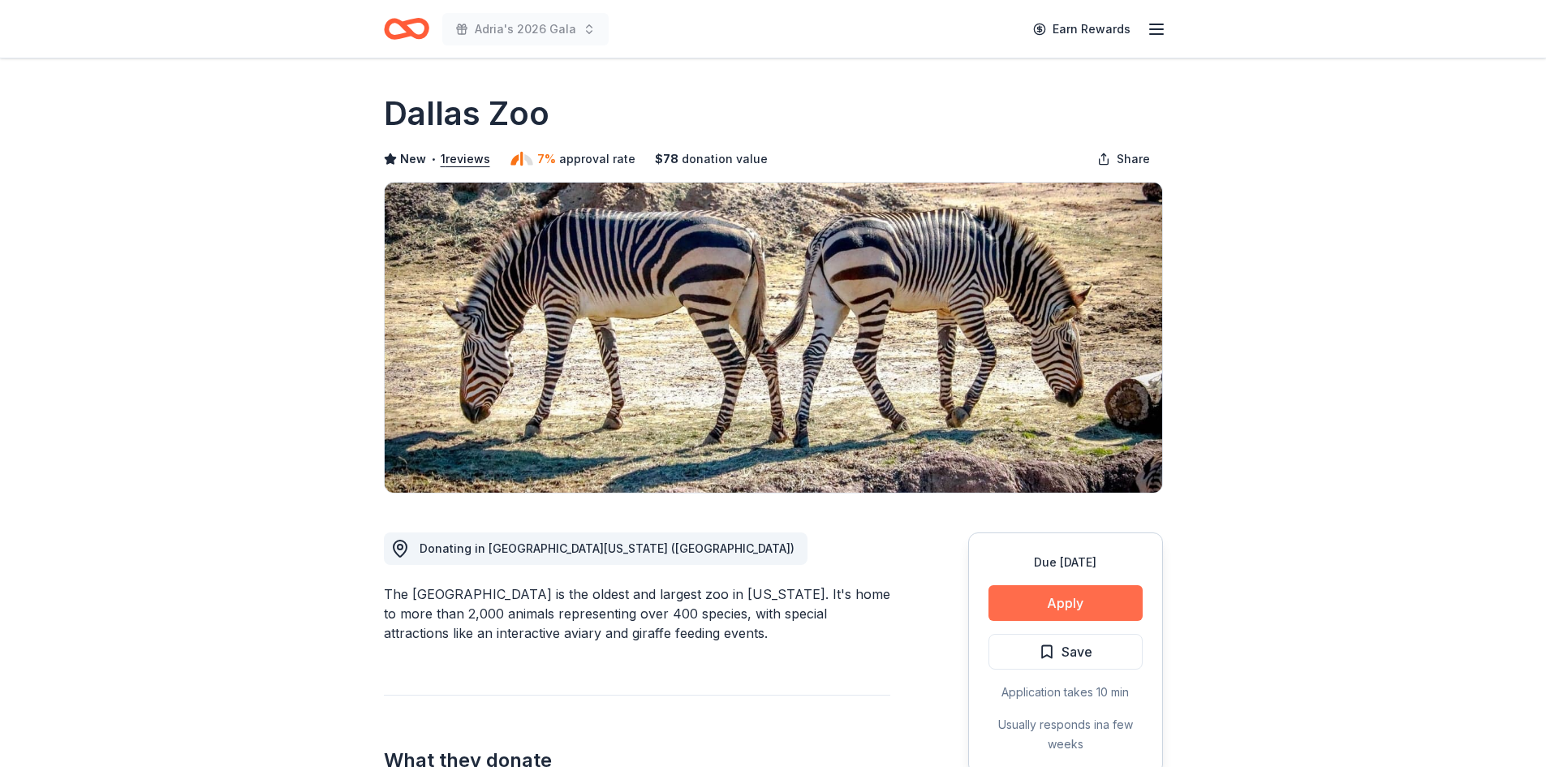
click at [1107, 594] on button "Apply" at bounding box center [1065, 603] width 154 height 36
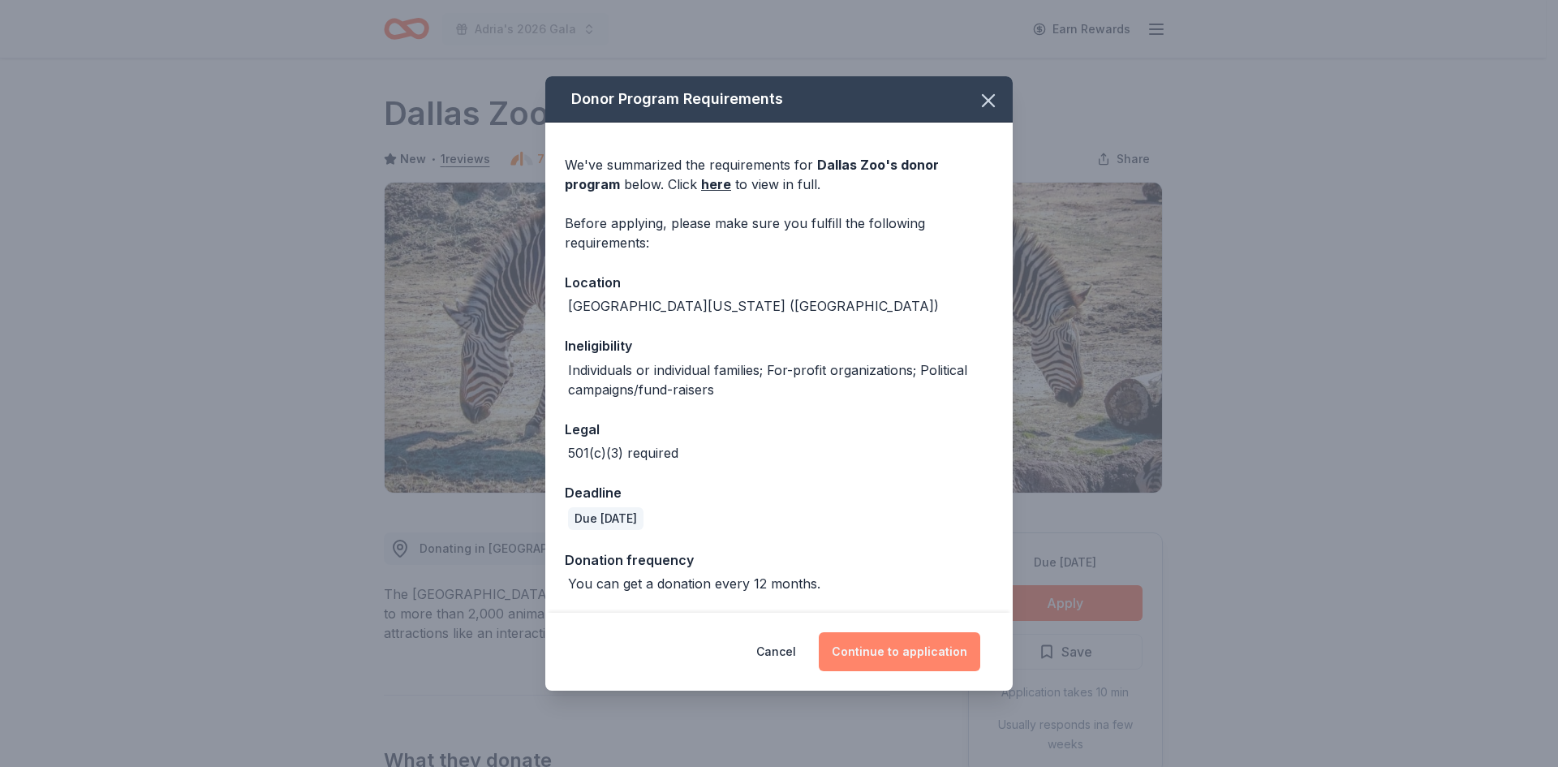
click at [931, 653] on button "Continue to application" at bounding box center [900, 651] width 162 height 39
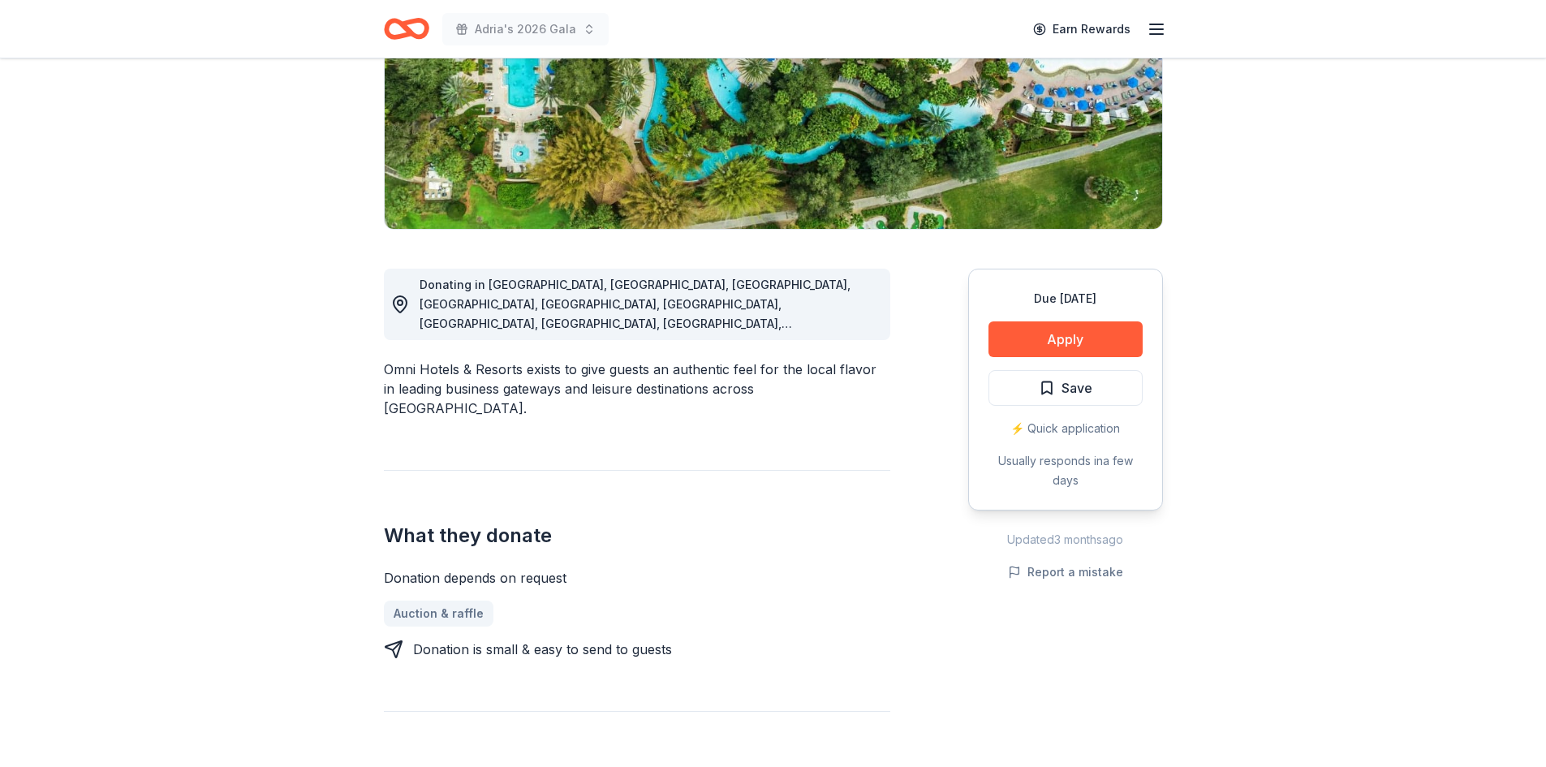
scroll to position [325, 0]
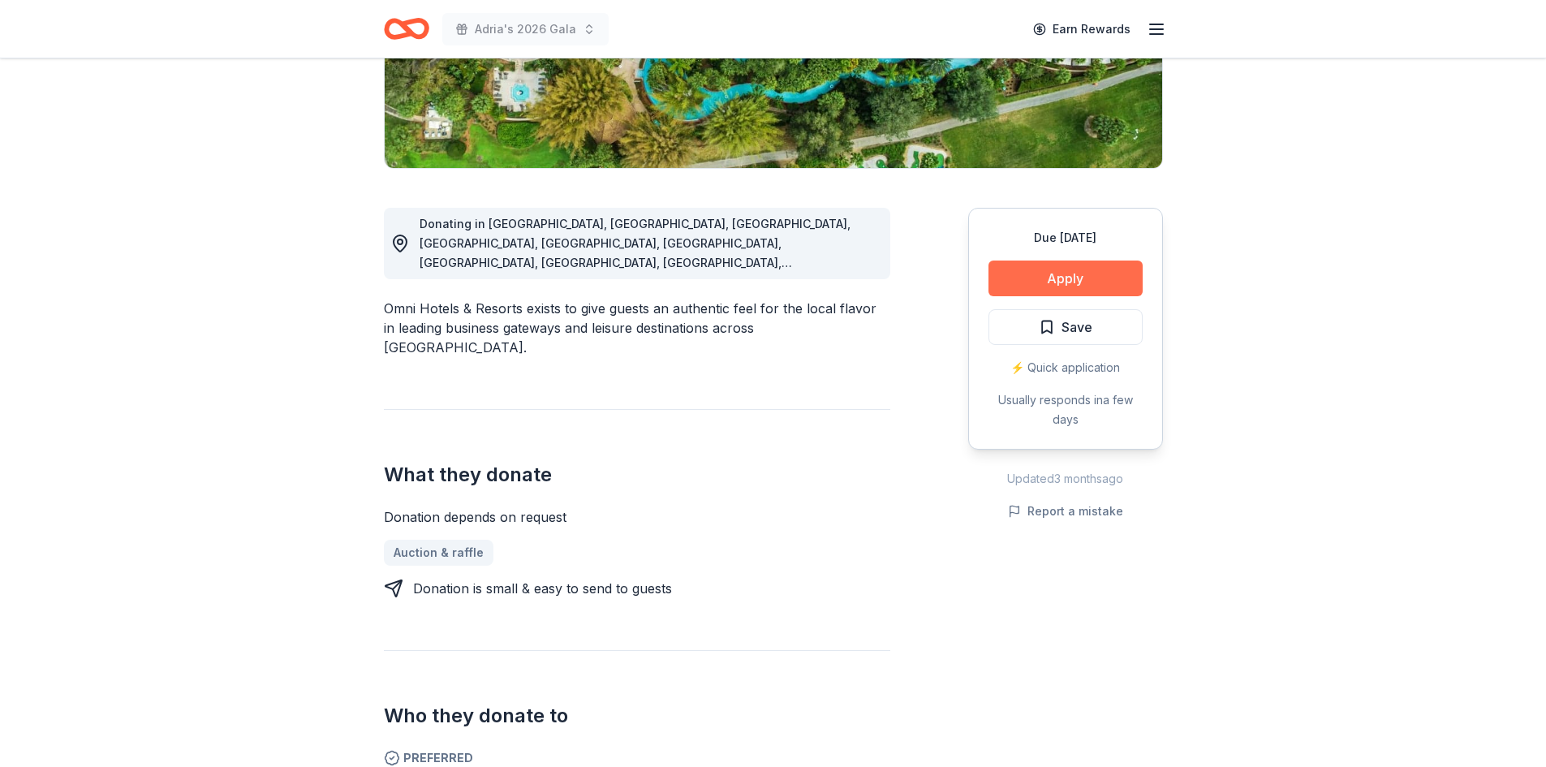
click at [1098, 284] on button "Apply" at bounding box center [1065, 279] width 154 height 36
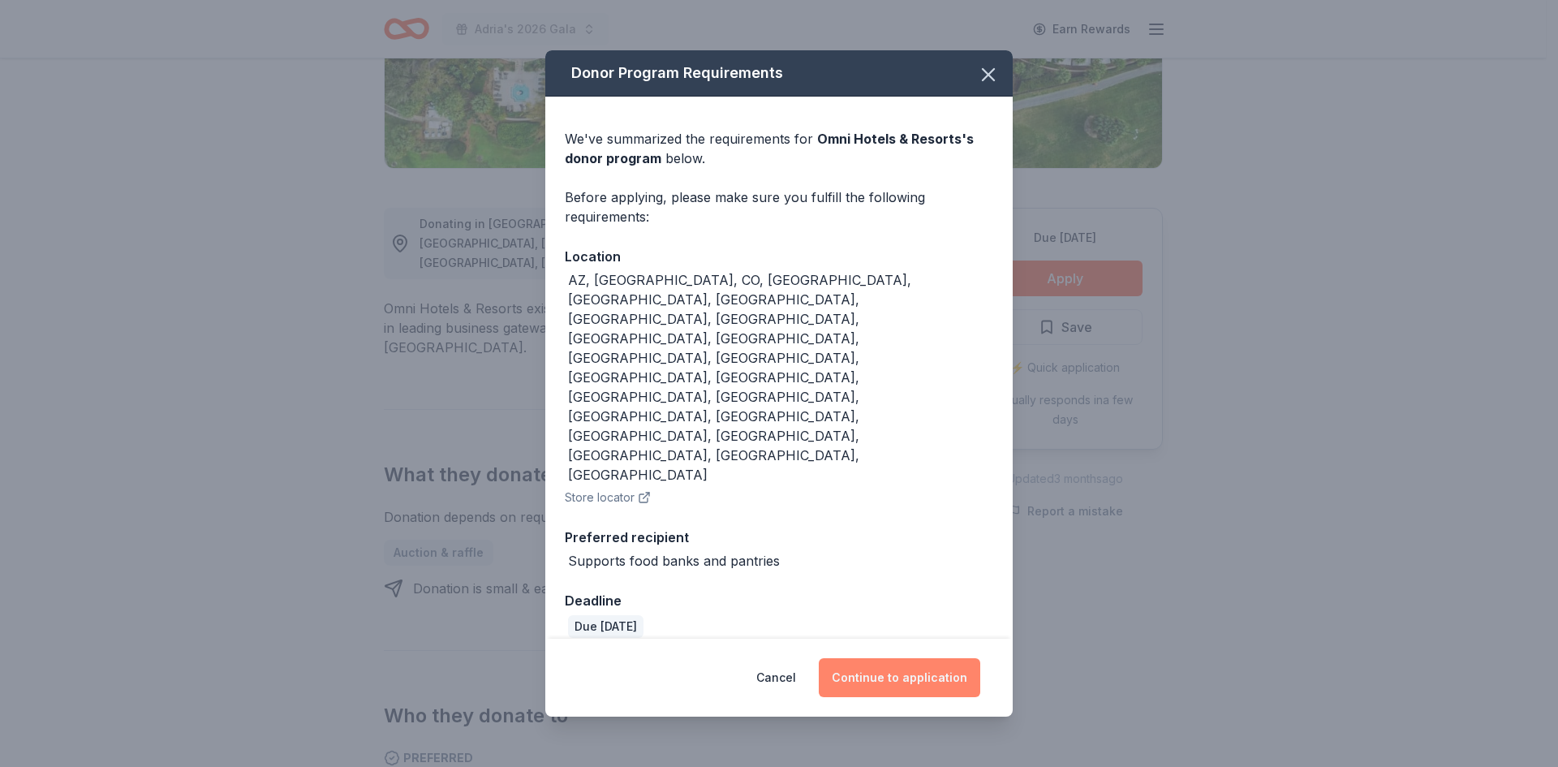
click at [884, 658] on button "Continue to application" at bounding box center [900, 677] width 162 height 39
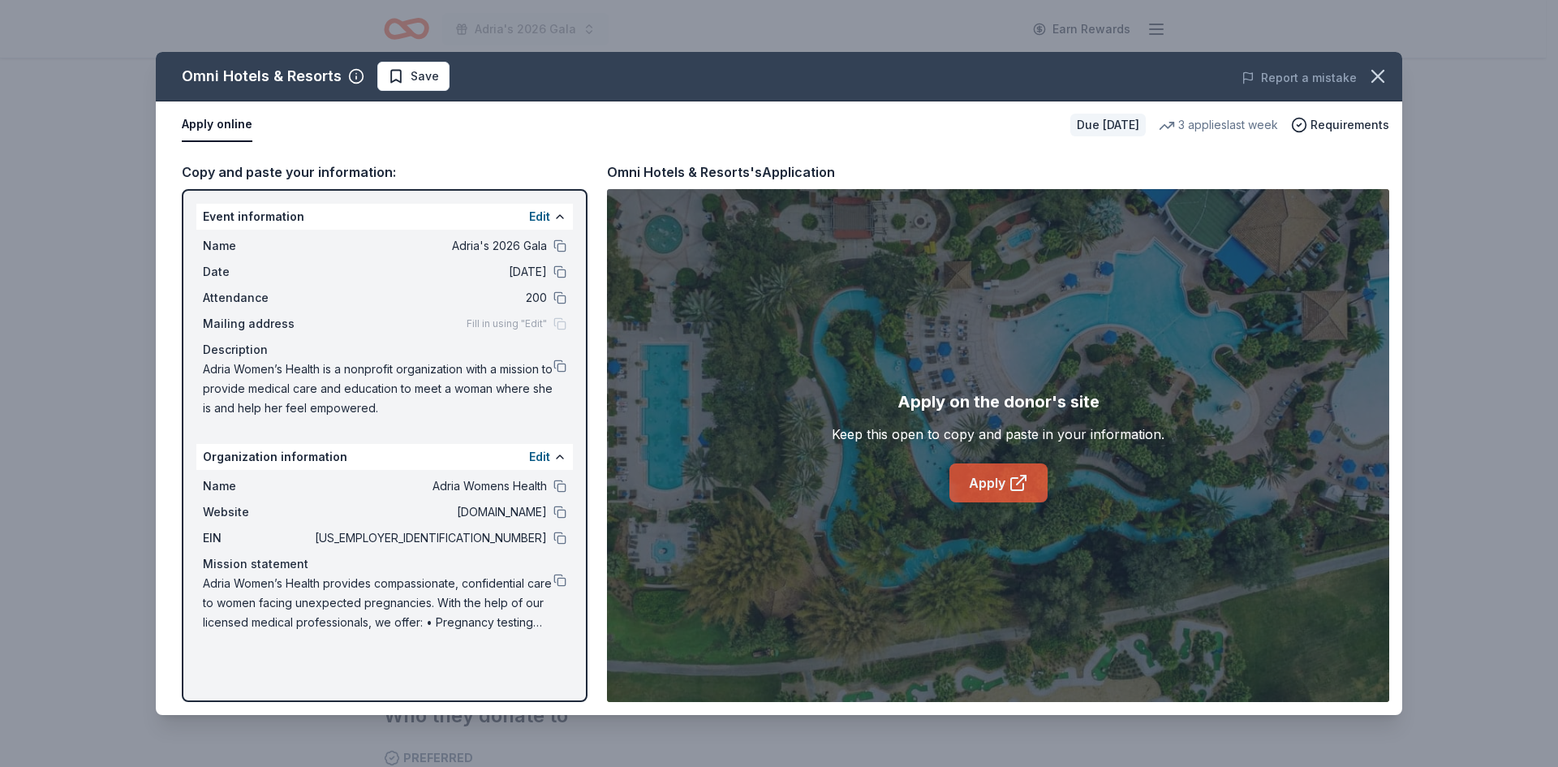
click at [1009, 490] on icon at bounding box center [1018, 482] width 19 height 19
click at [1376, 75] on icon "button" at bounding box center [1377, 76] width 11 height 11
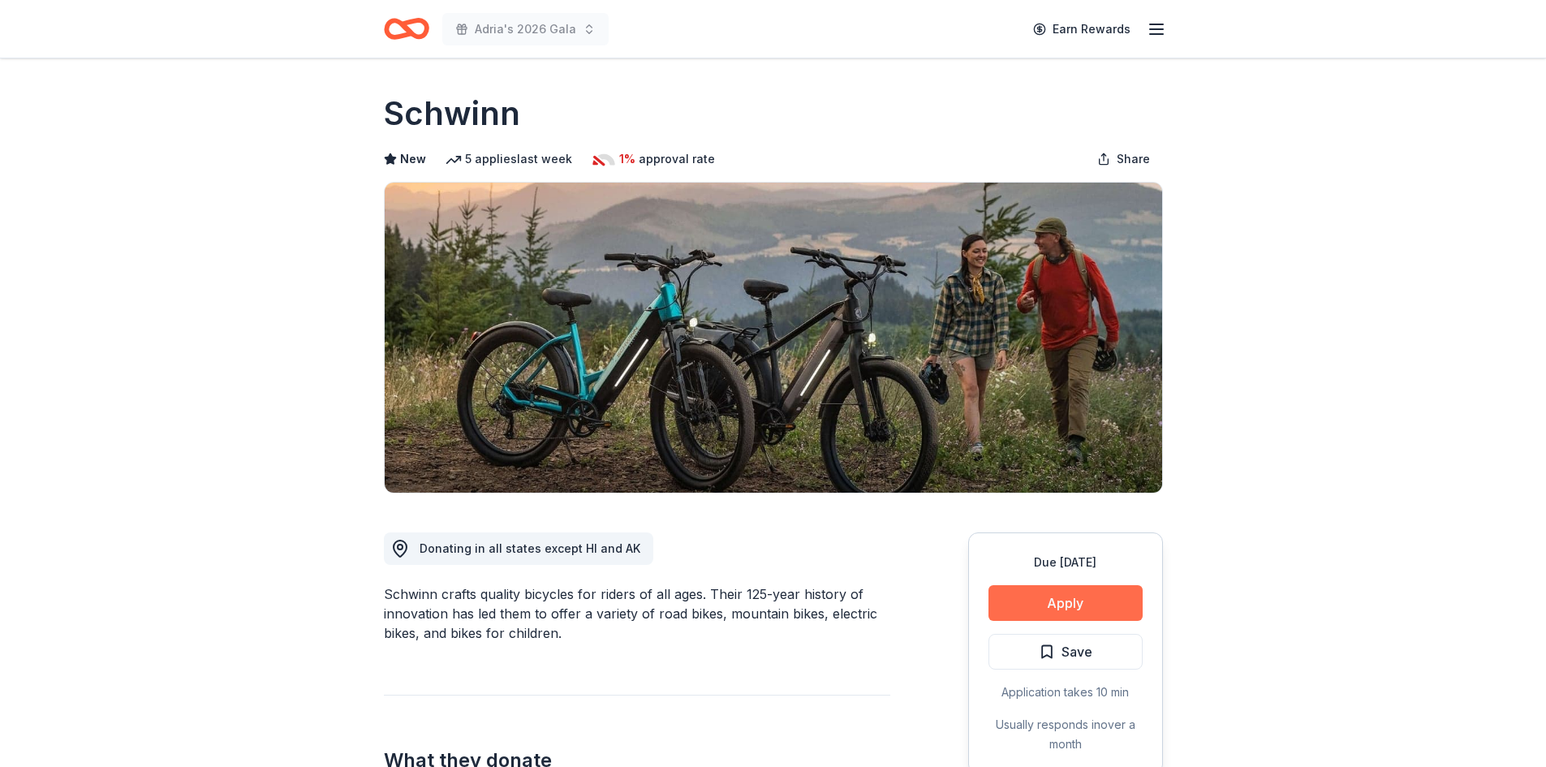
click at [1092, 591] on button "Apply" at bounding box center [1065, 603] width 154 height 36
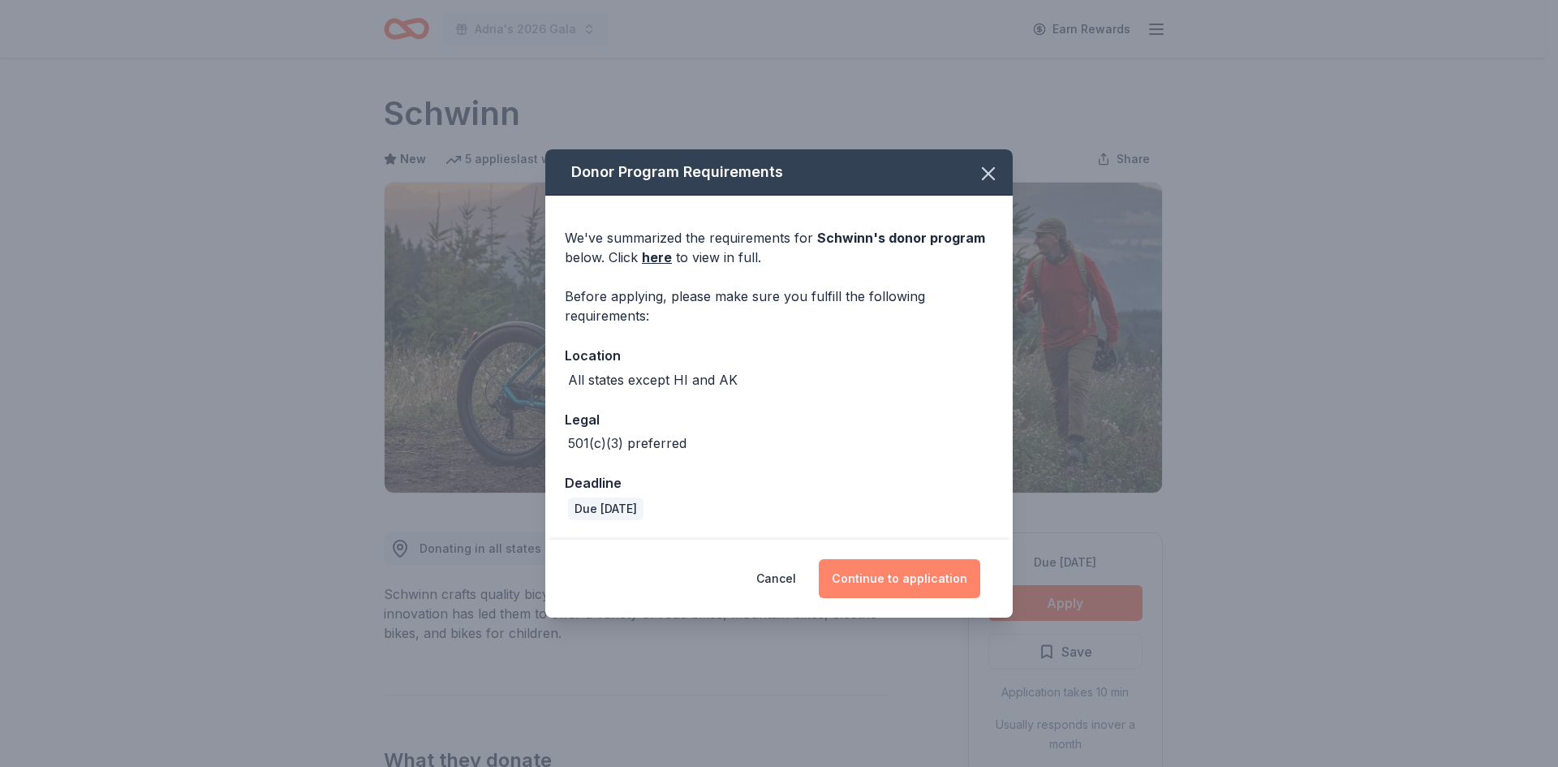
click at [942, 575] on button "Continue to application" at bounding box center [900, 578] width 162 height 39
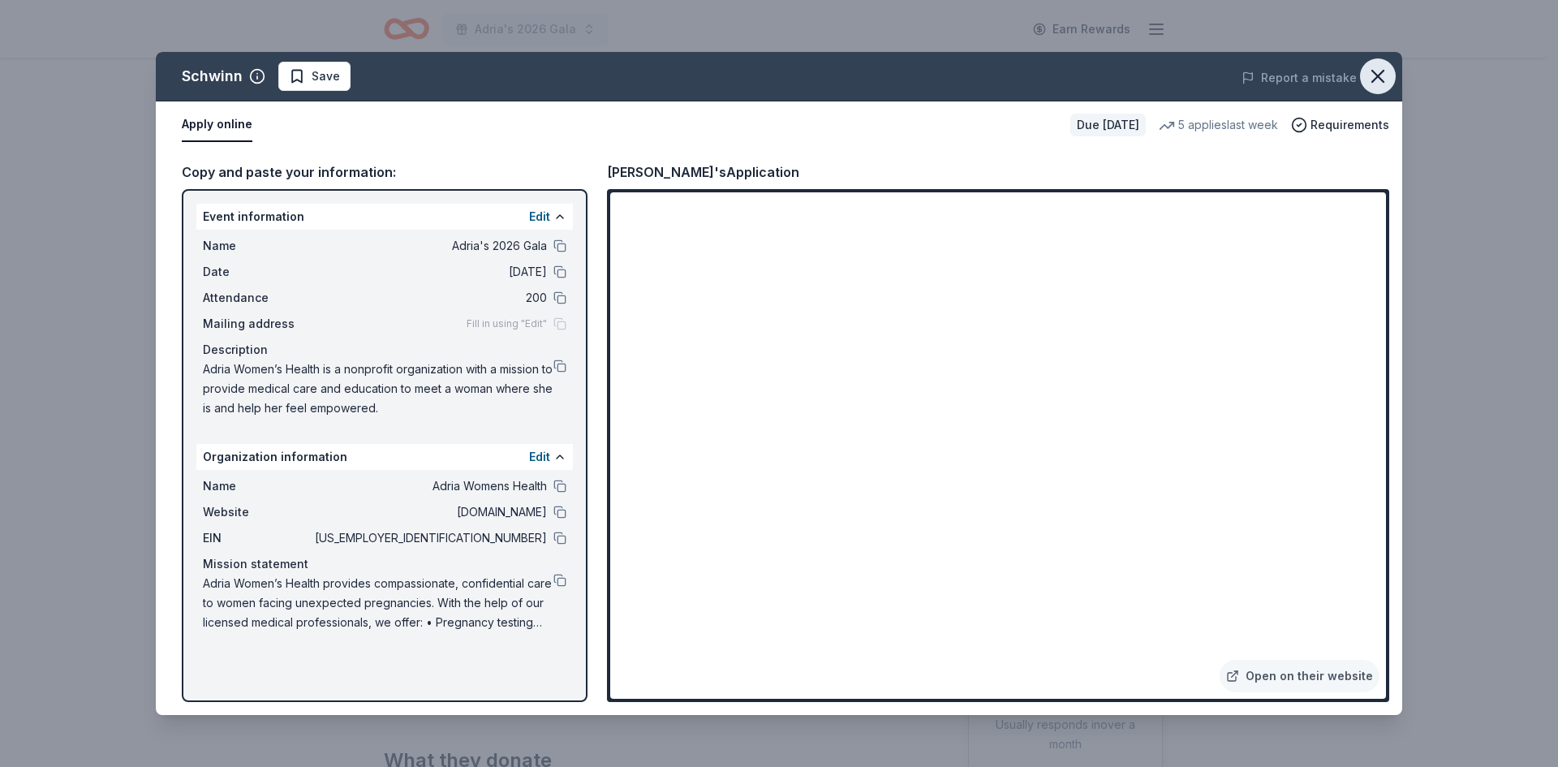
click at [1386, 71] on icon "button" at bounding box center [1378, 76] width 23 height 23
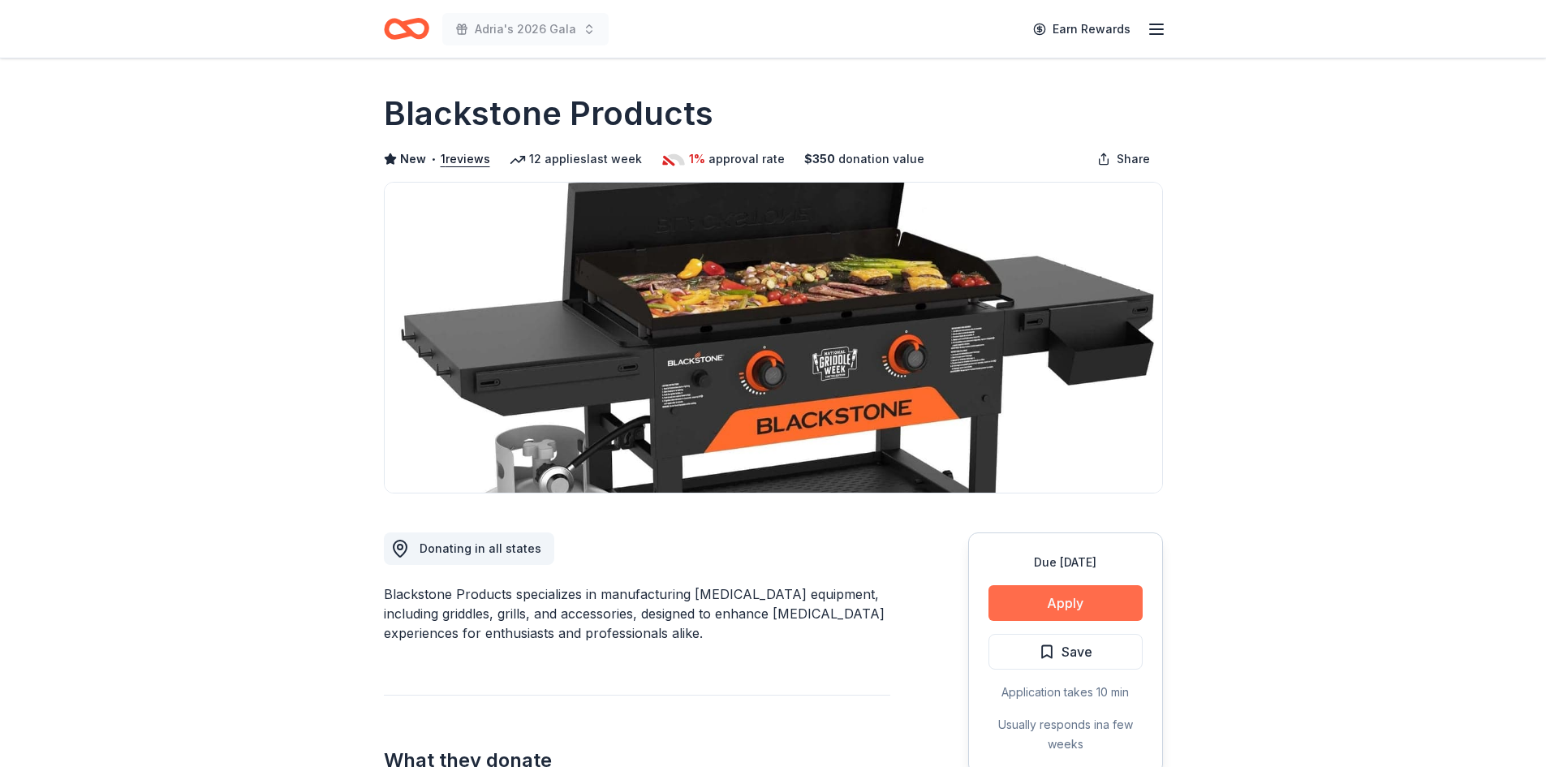
click at [1098, 612] on button "Apply" at bounding box center [1065, 603] width 154 height 36
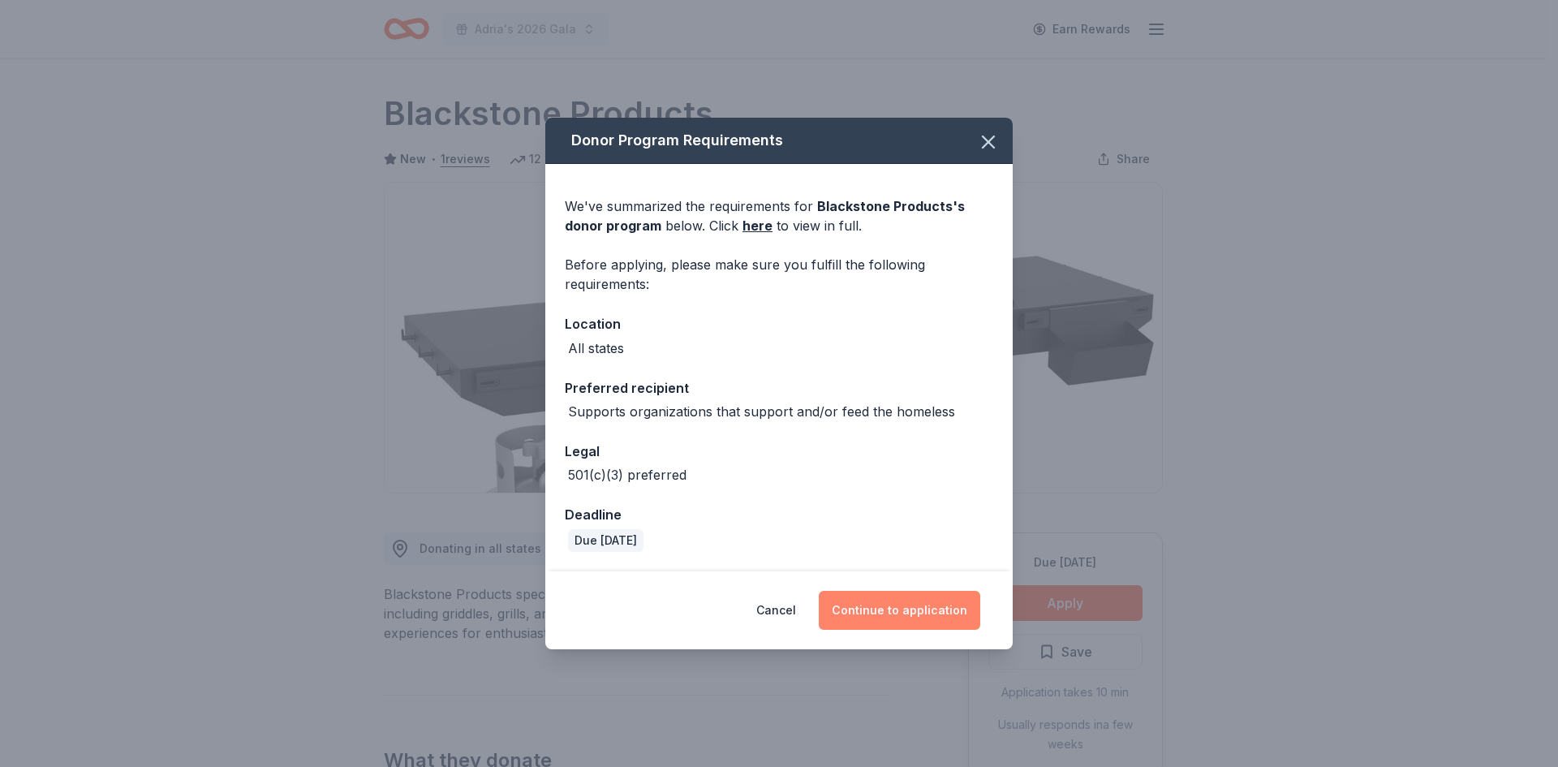
click at [945, 611] on button "Continue to application" at bounding box center [900, 610] width 162 height 39
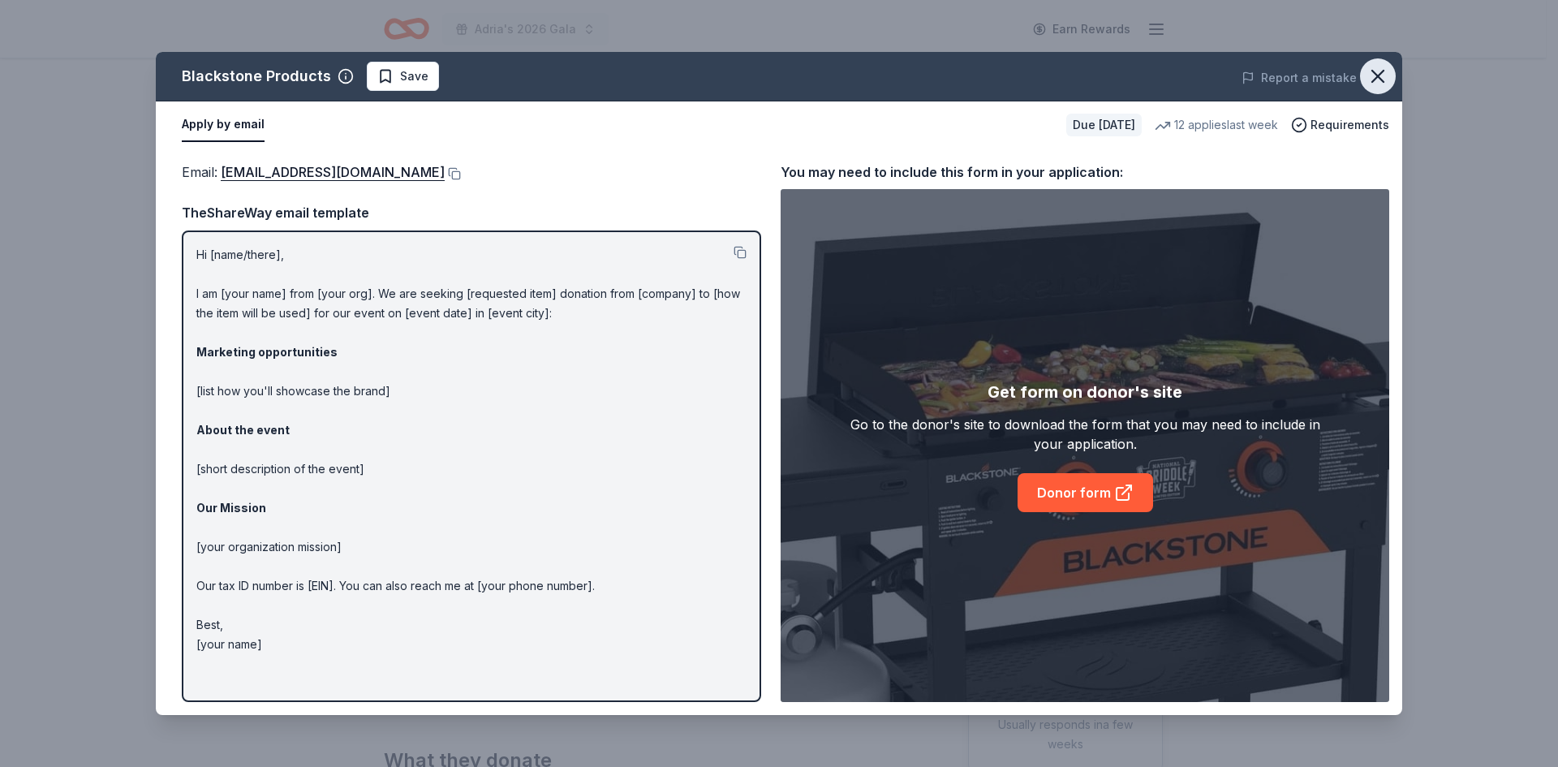
click at [1386, 71] on icon "button" at bounding box center [1378, 76] width 23 height 23
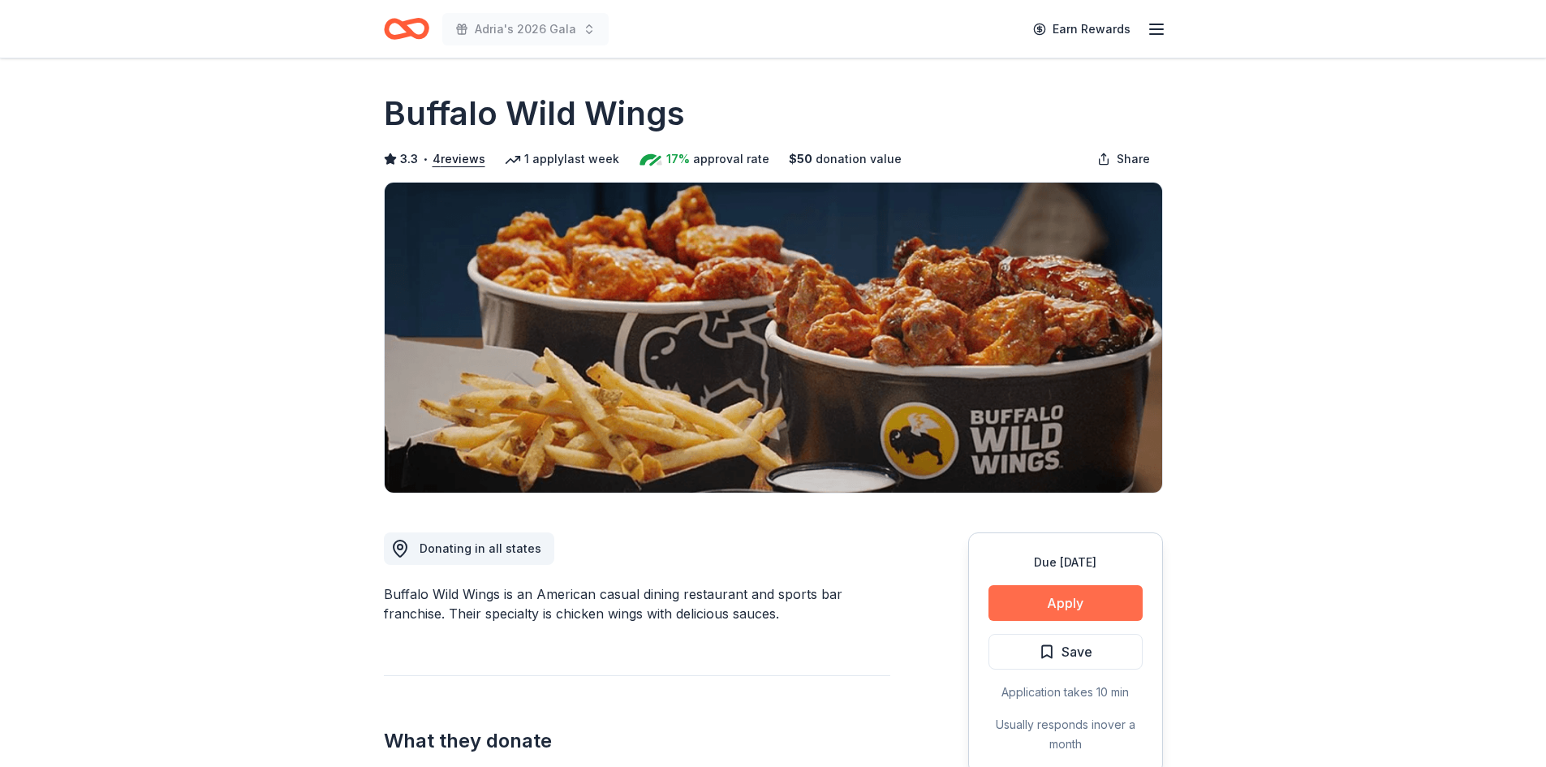
click at [1030, 601] on button "Apply" at bounding box center [1065, 603] width 154 height 36
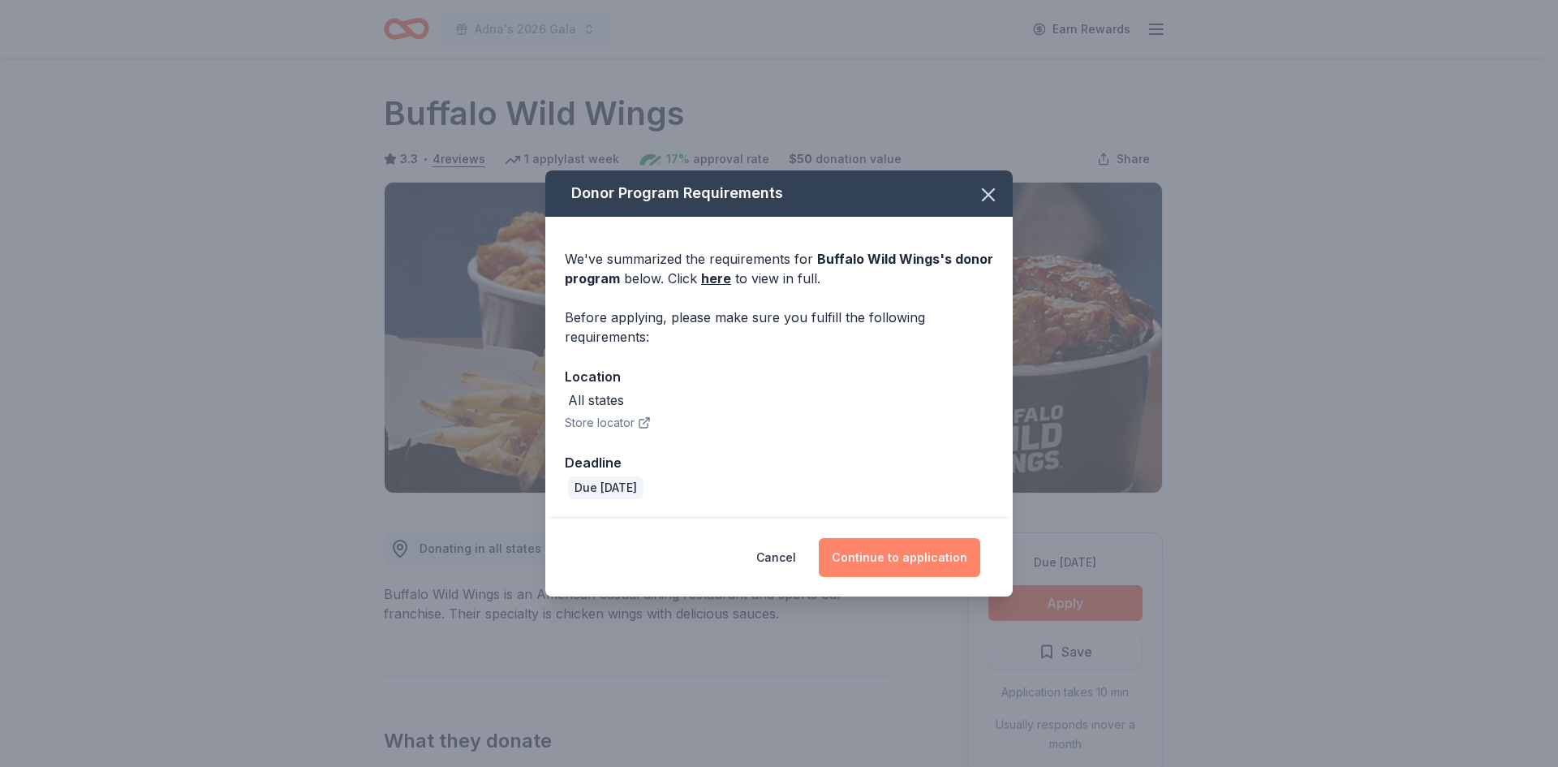
click at [950, 561] on button "Continue to application" at bounding box center [900, 557] width 162 height 39
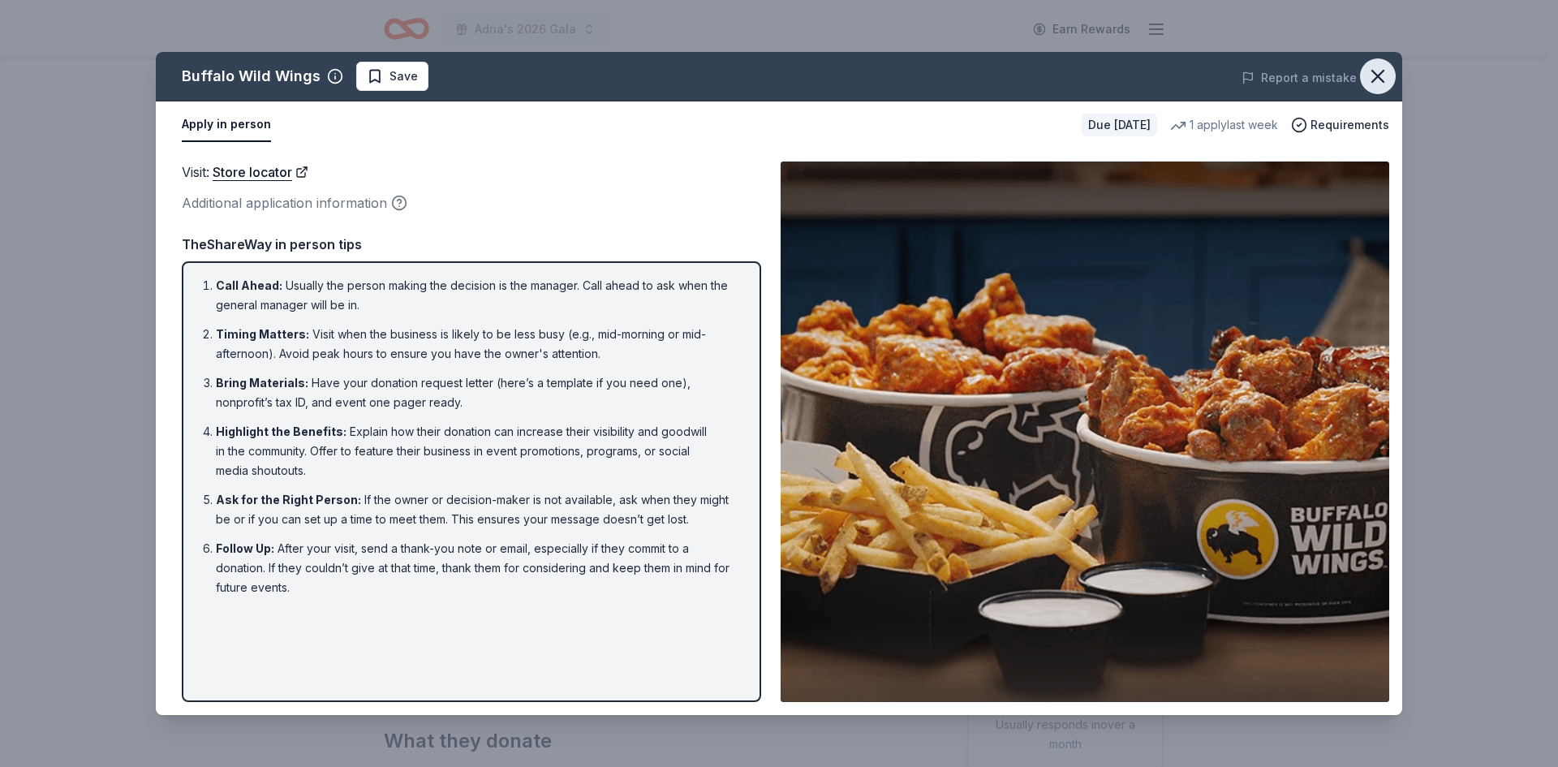
click at [1387, 80] on icon "button" at bounding box center [1378, 76] width 23 height 23
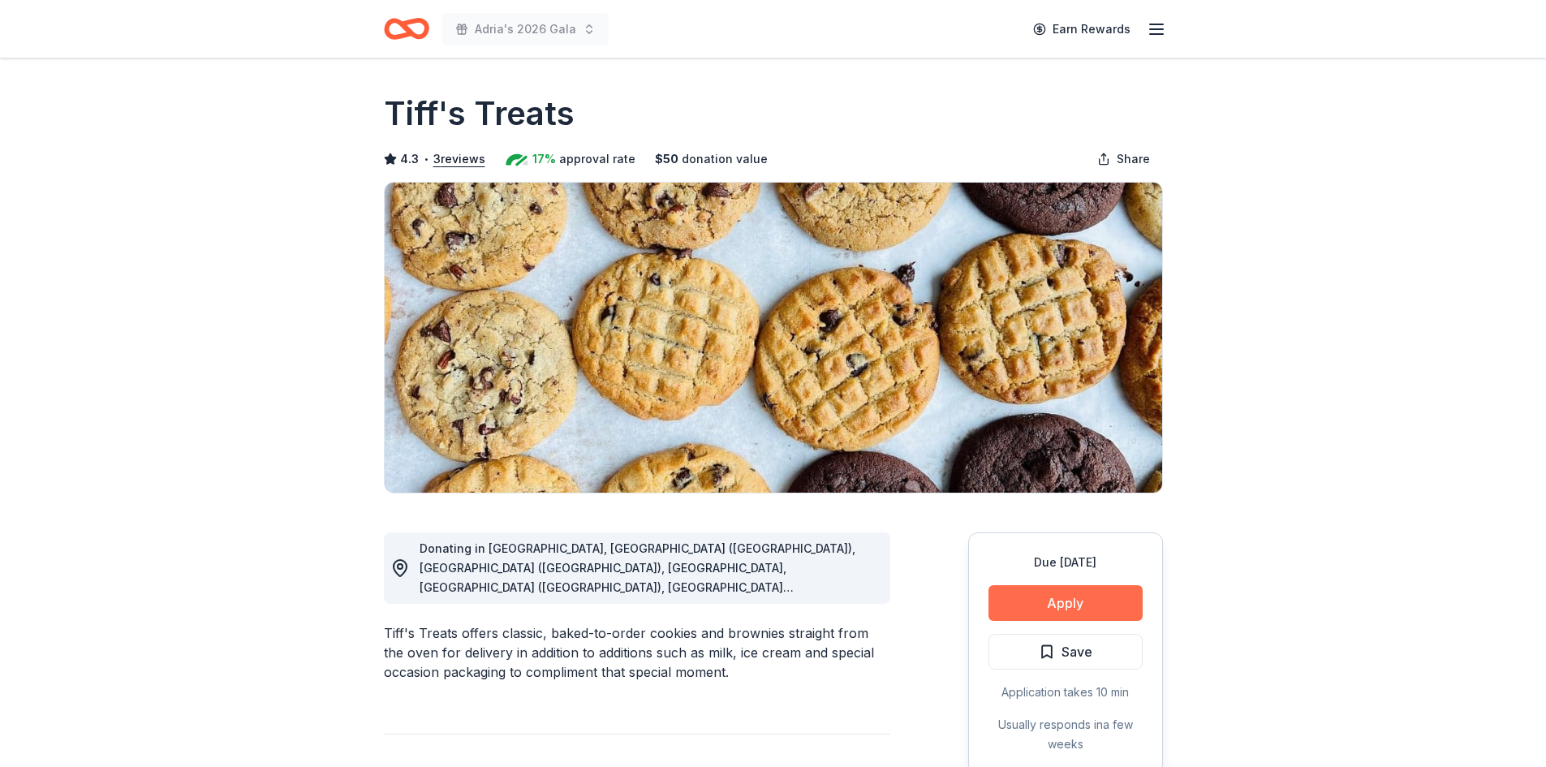
click at [1010, 608] on button "Apply" at bounding box center [1065, 603] width 154 height 36
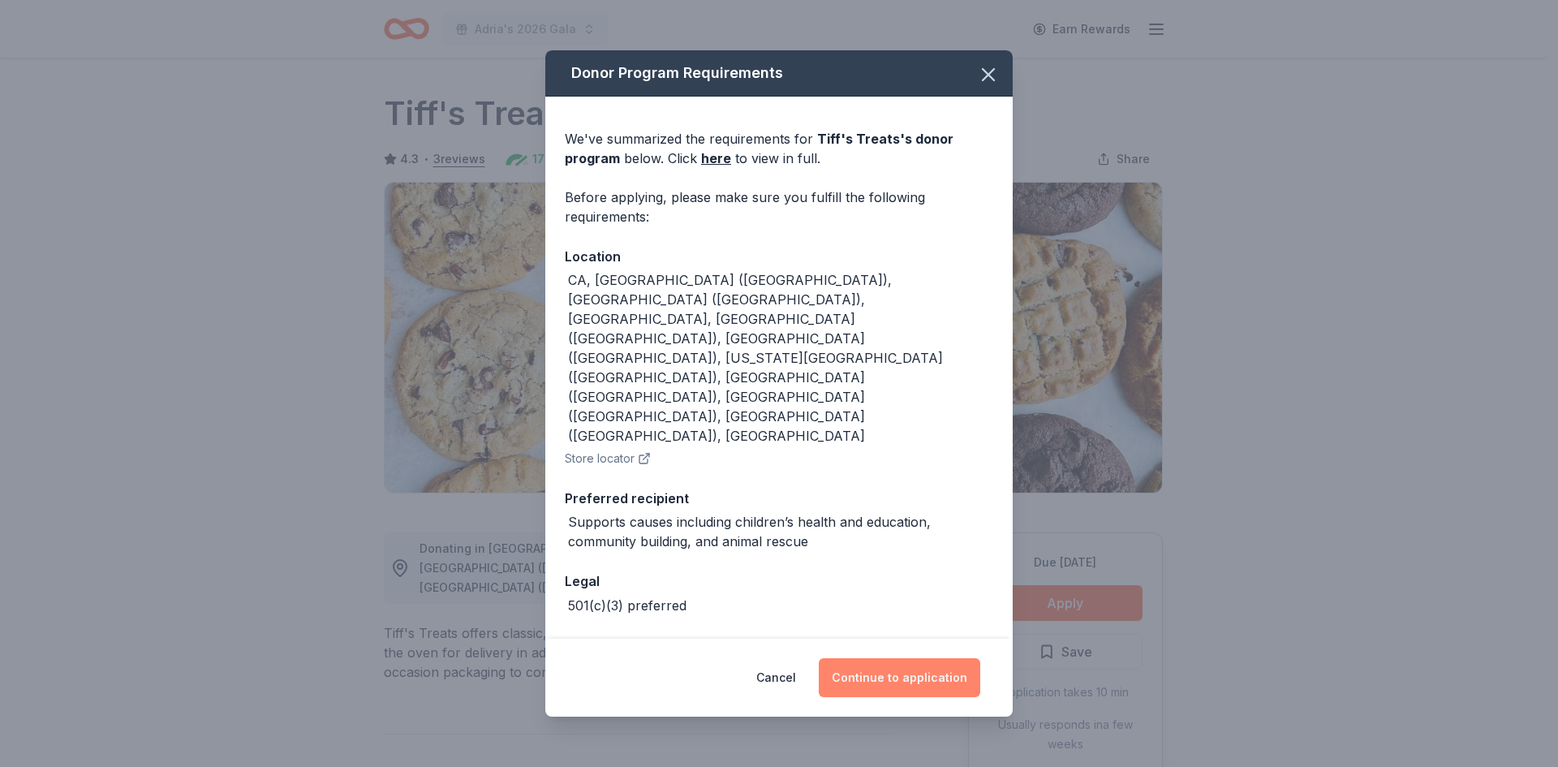
click at [895, 658] on button "Continue to application" at bounding box center [900, 677] width 162 height 39
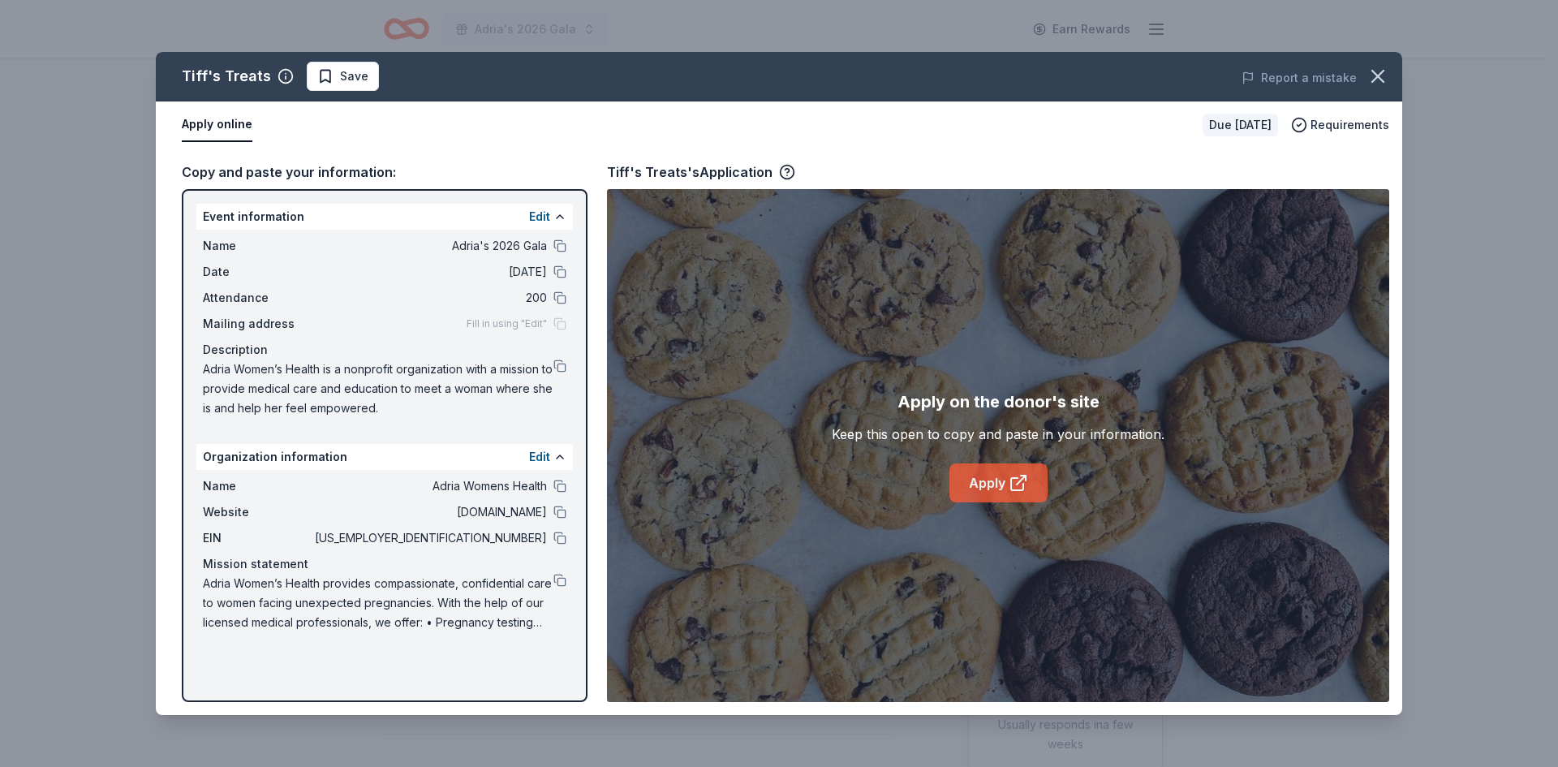
click at [1014, 484] on icon at bounding box center [1018, 482] width 19 height 19
click at [1381, 68] on icon "button" at bounding box center [1378, 76] width 23 height 23
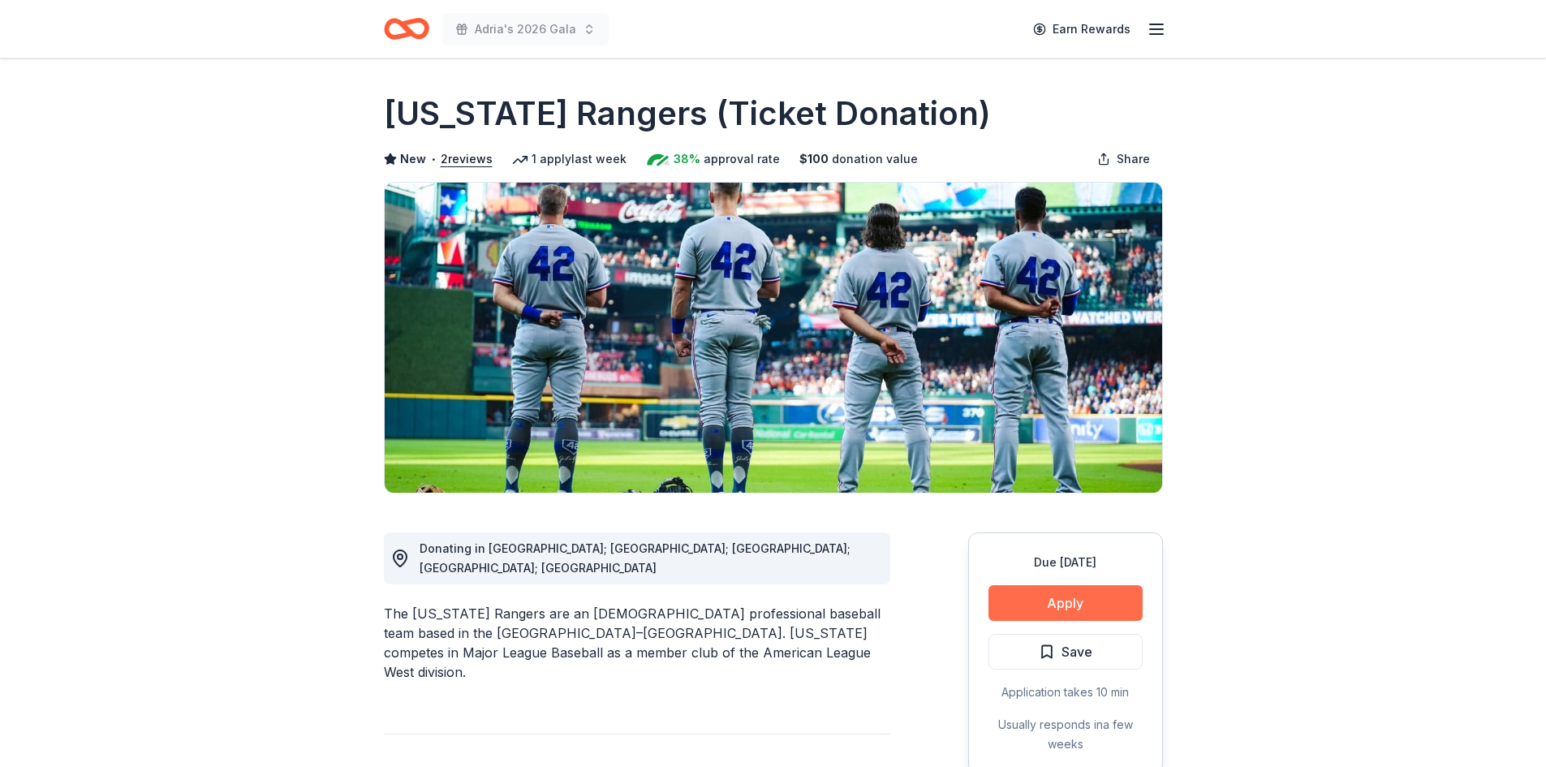
click at [1053, 603] on button "Apply" at bounding box center [1065, 603] width 154 height 36
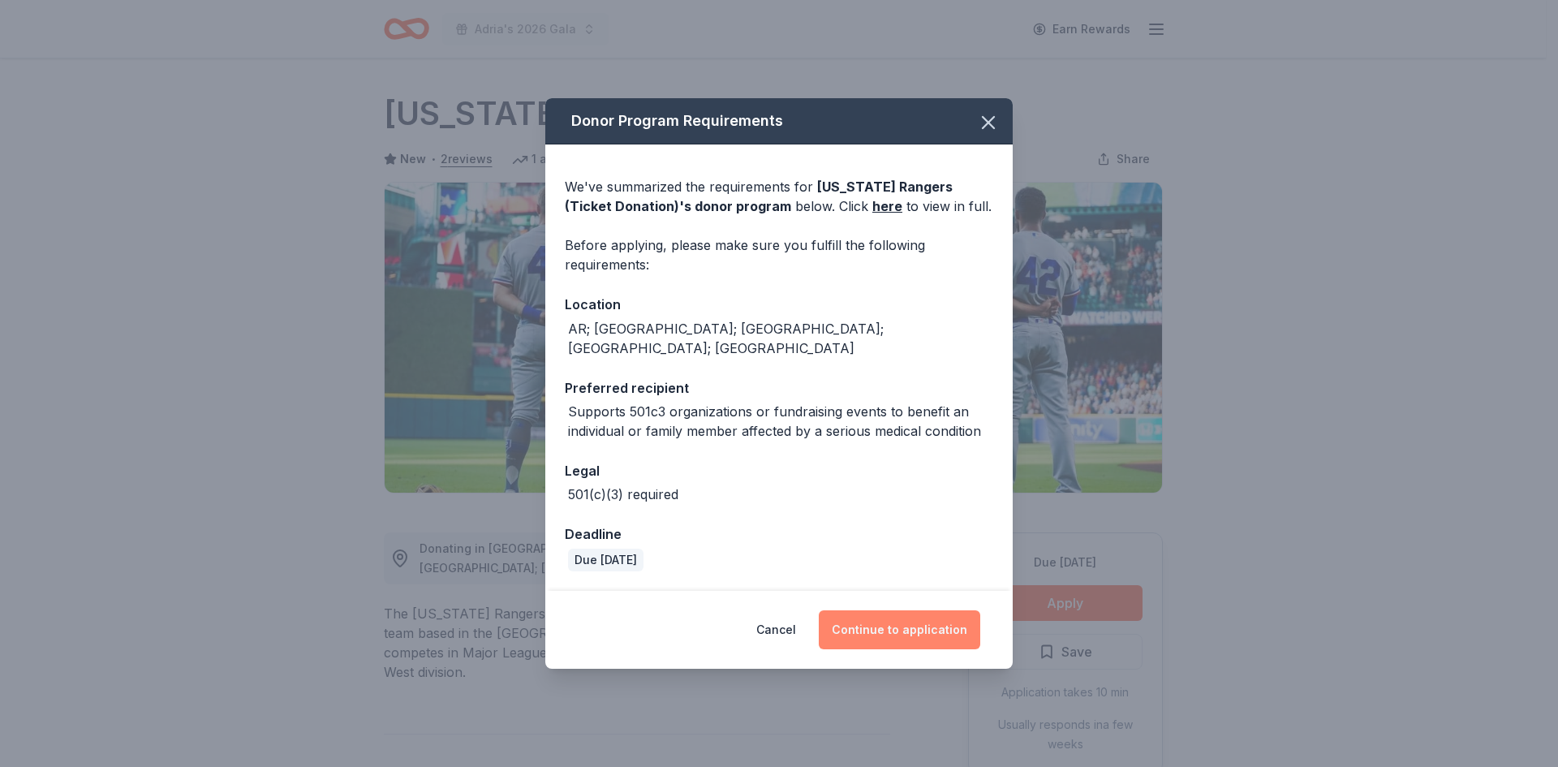
click at [915, 626] on button "Continue to application" at bounding box center [900, 629] width 162 height 39
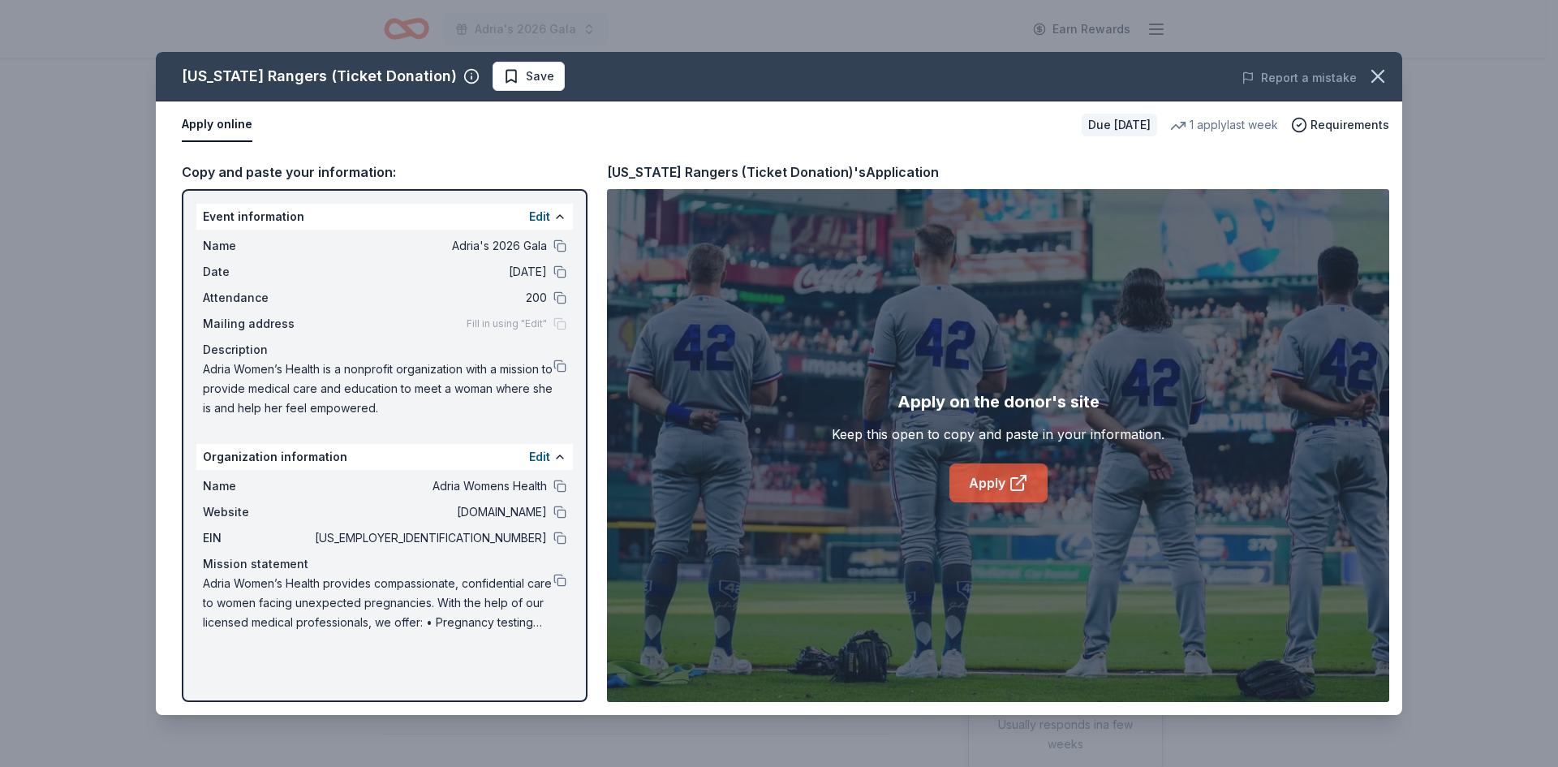
click at [1006, 470] on link "Apply" at bounding box center [999, 482] width 98 height 39
click at [1380, 70] on icon "button" at bounding box center [1378, 76] width 23 height 23
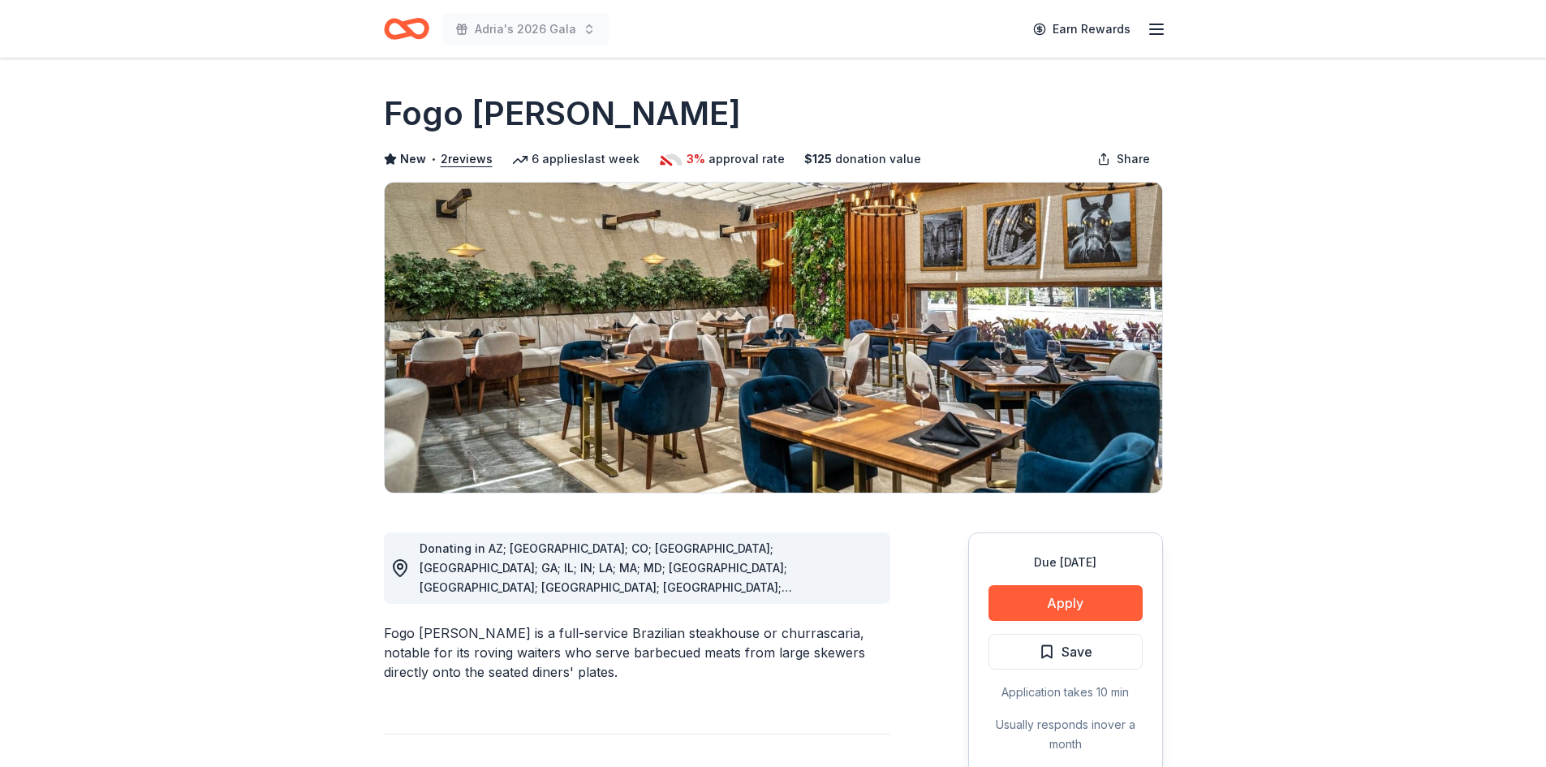
click at [1092, 623] on div "Due [DATE] Apply Save Application takes 10 min Usually responds in over a month" at bounding box center [1065, 653] width 195 height 242
click at [1095, 607] on button "Apply" at bounding box center [1065, 603] width 154 height 36
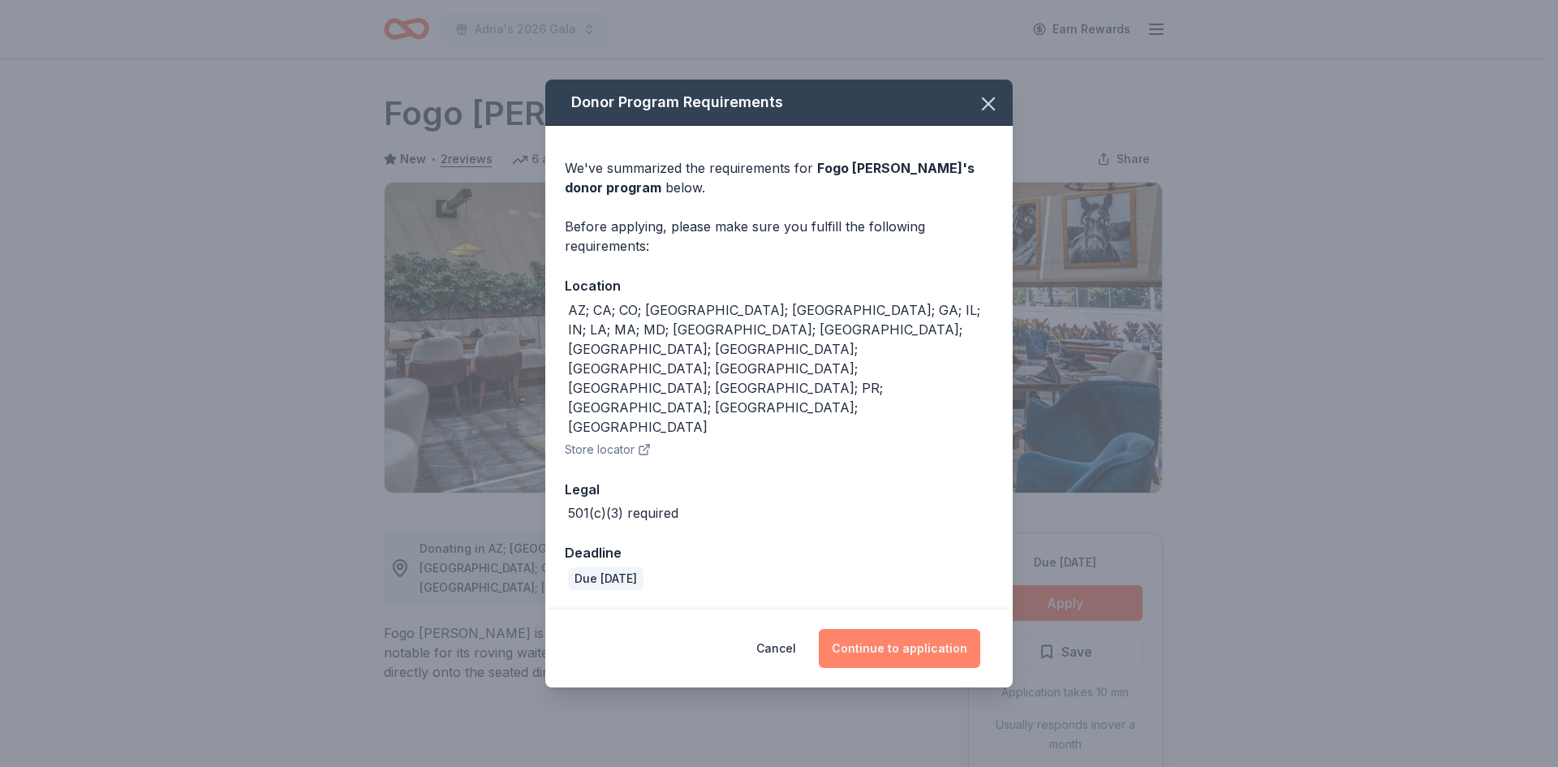
click at [929, 629] on button "Continue to application" at bounding box center [900, 648] width 162 height 39
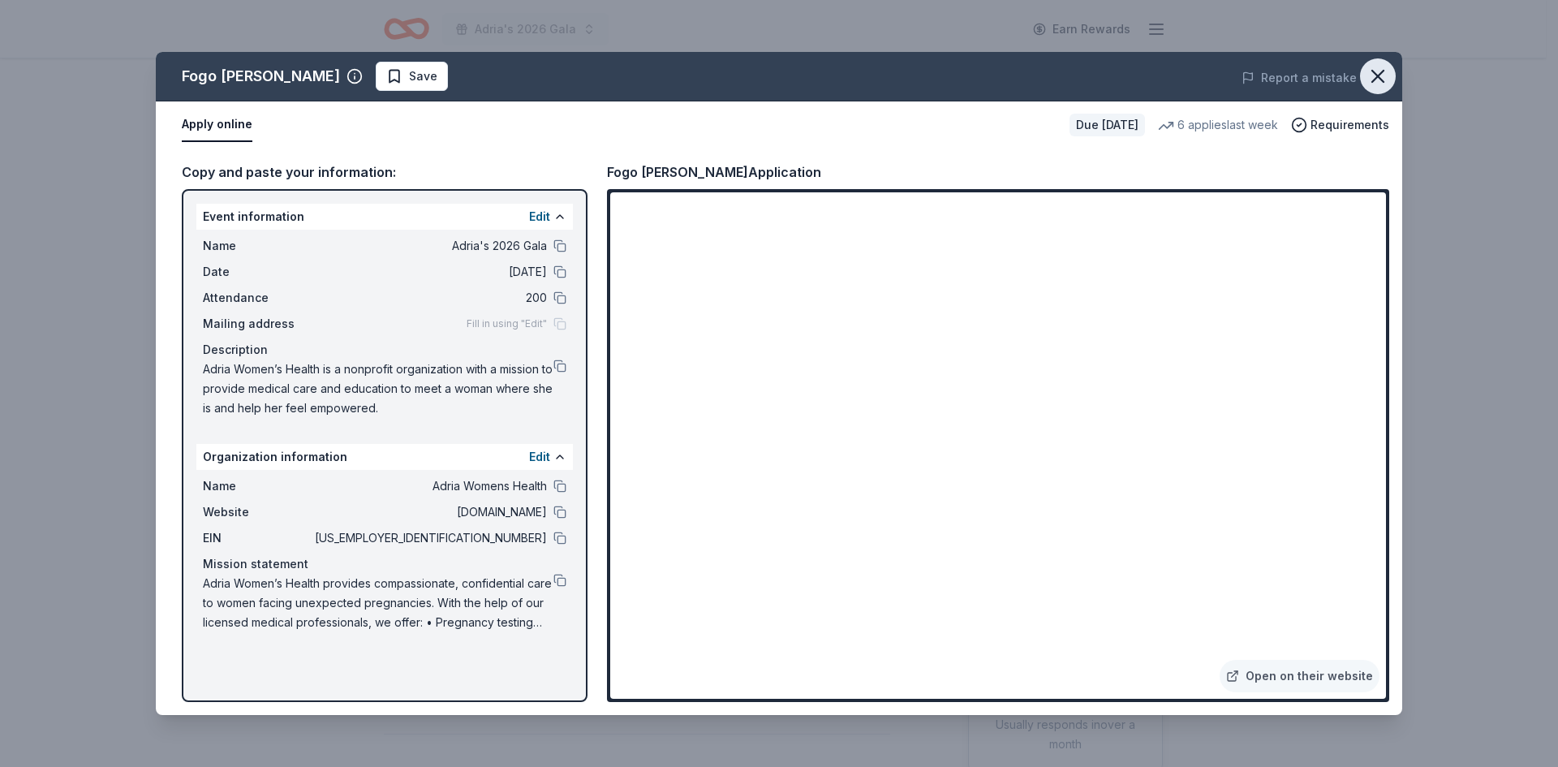
click at [1382, 71] on icon "button" at bounding box center [1378, 76] width 23 height 23
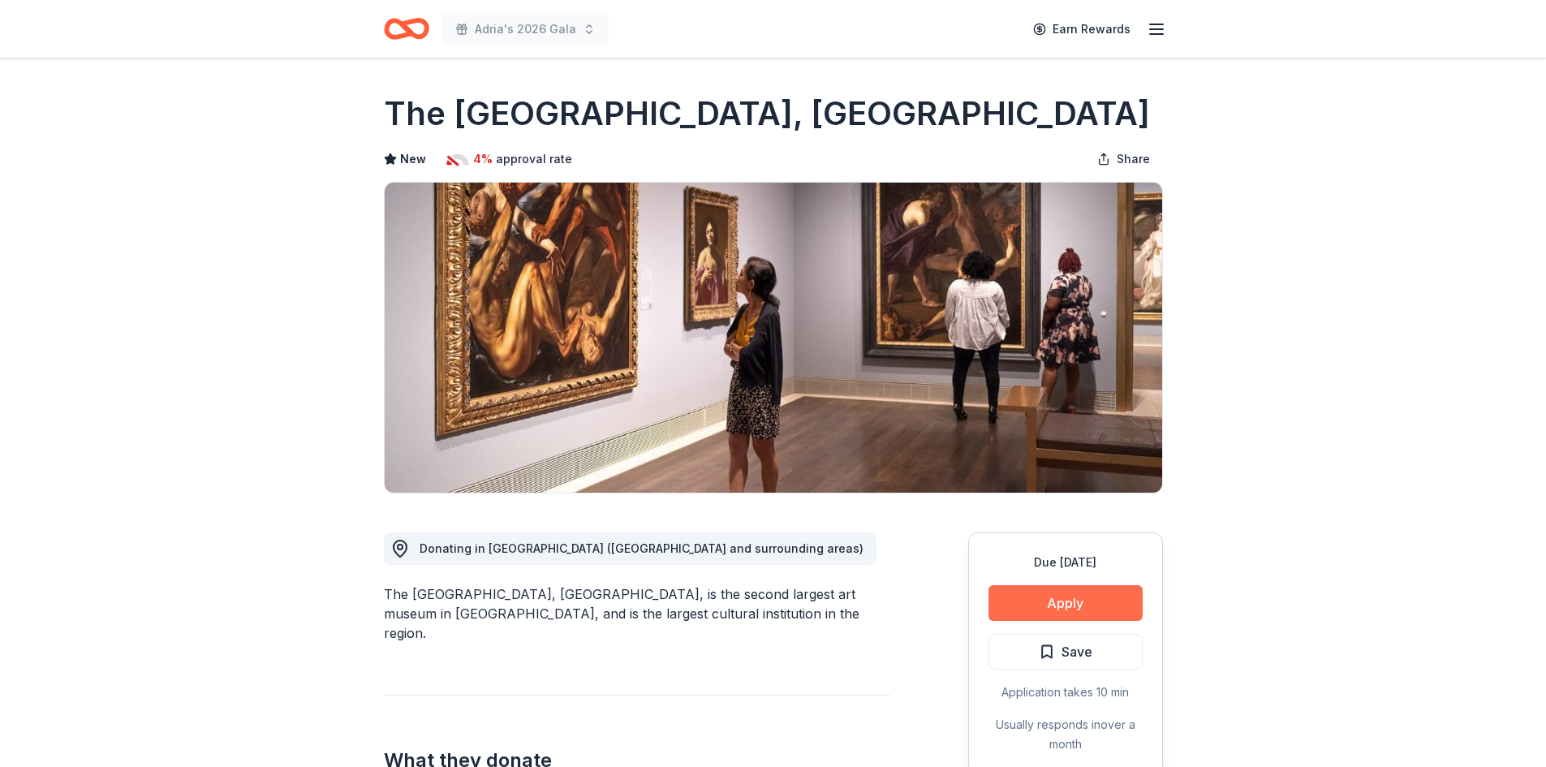
click at [1092, 594] on button "Apply" at bounding box center [1065, 603] width 154 height 36
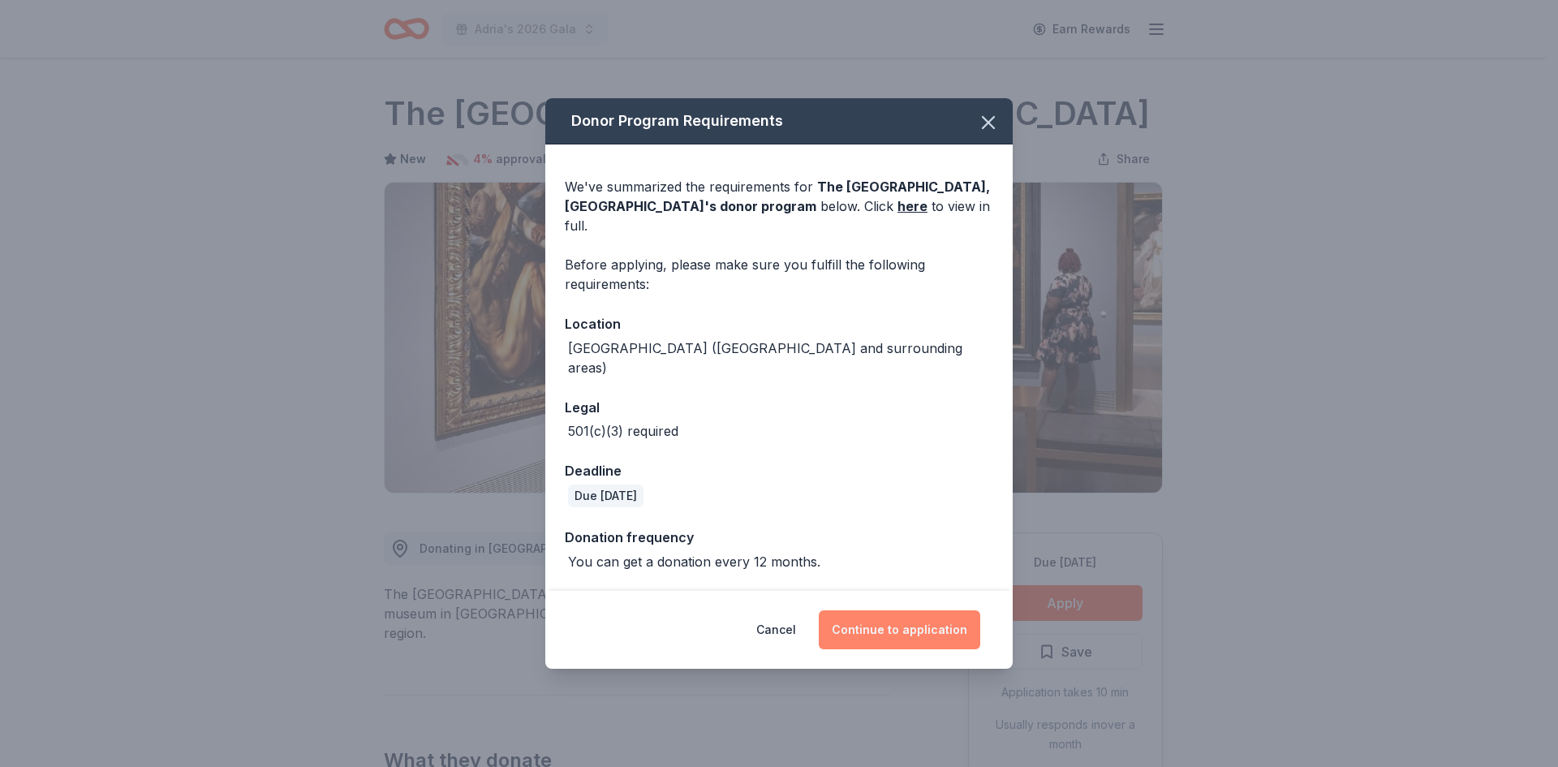
click at [946, 610] on button "Continue to application" at bounding box center [900, 629] width 162 height 39
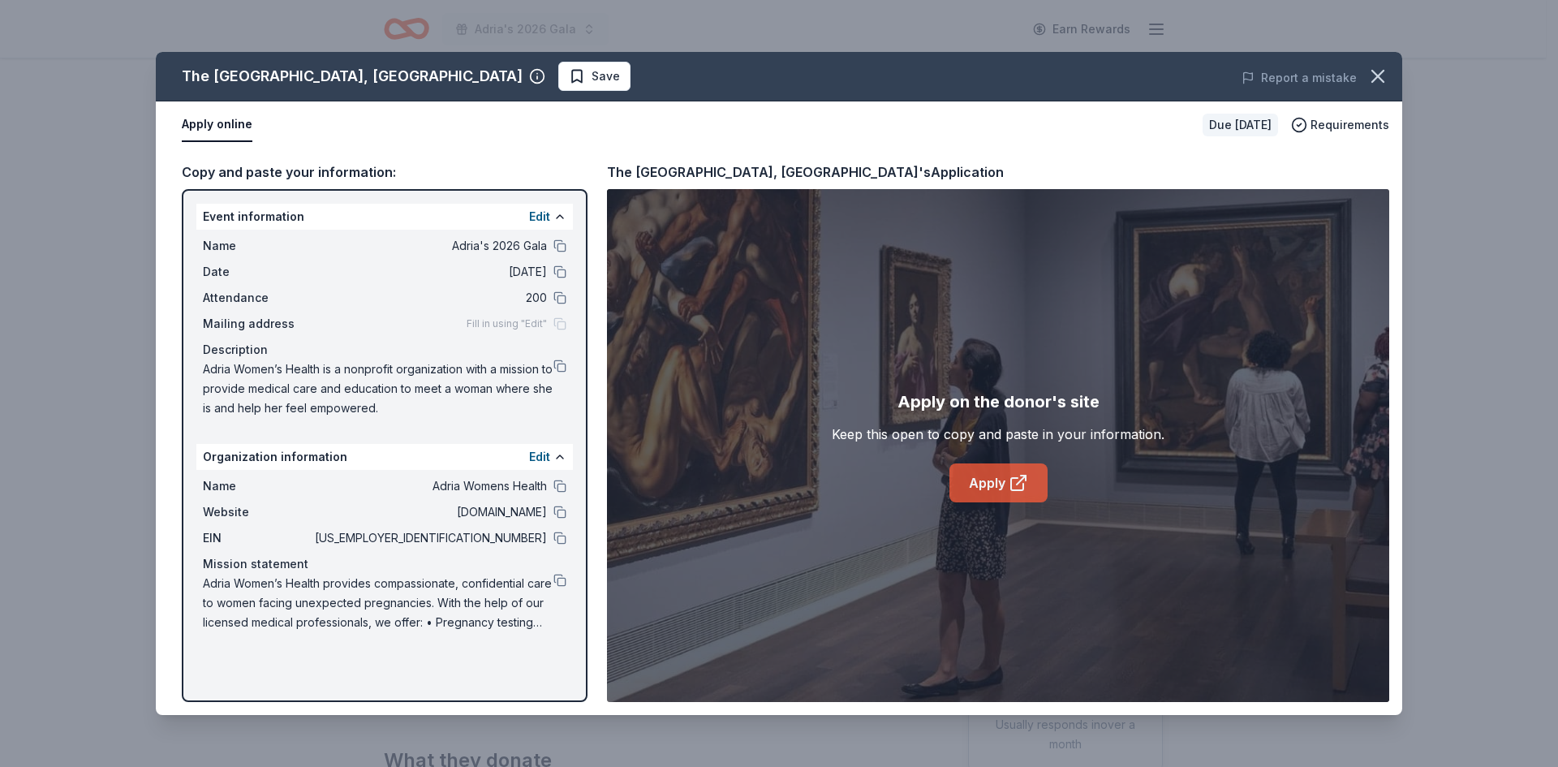
click at [1002, 489] on link "Apply" at bounding box center [999, 482] width 98 height 39
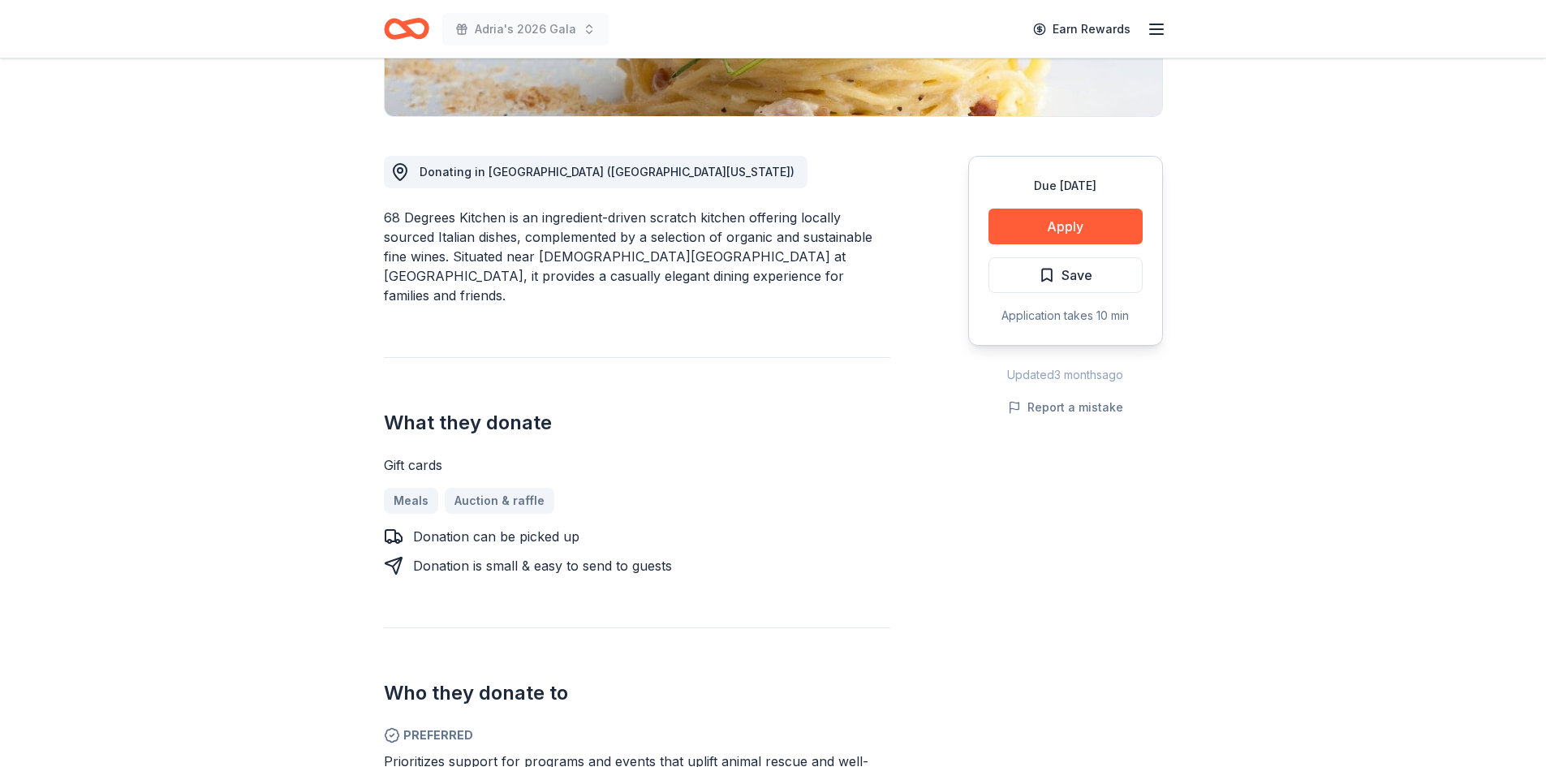
scroll to position [325, 0]
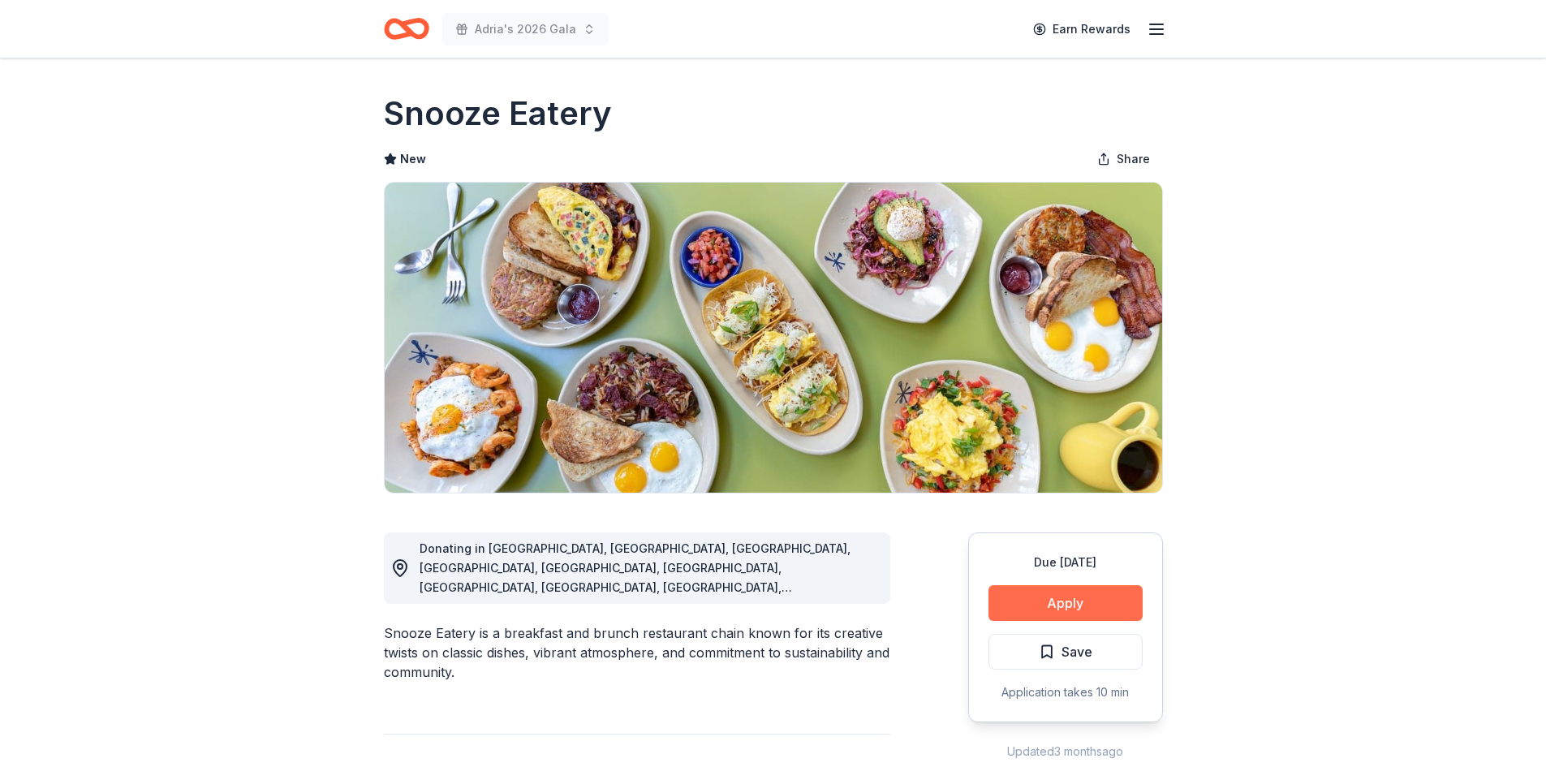
click at [1067, 609] on button "Apply" at bounding box center [1065, 603] width 154 height 36
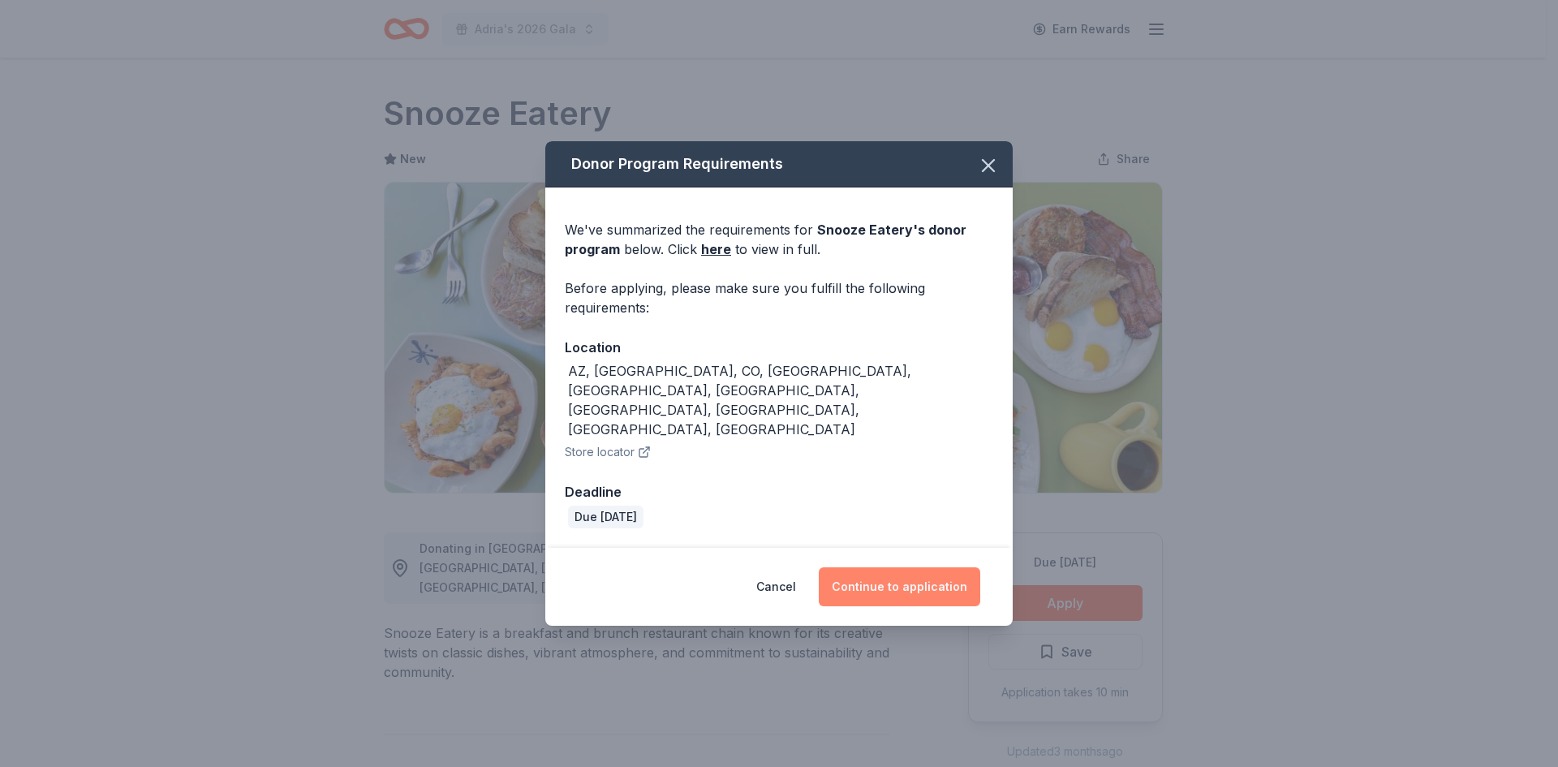
click at [945, 567] on button "Continue to application" at bounding box center [900, 586] width 162 height 39
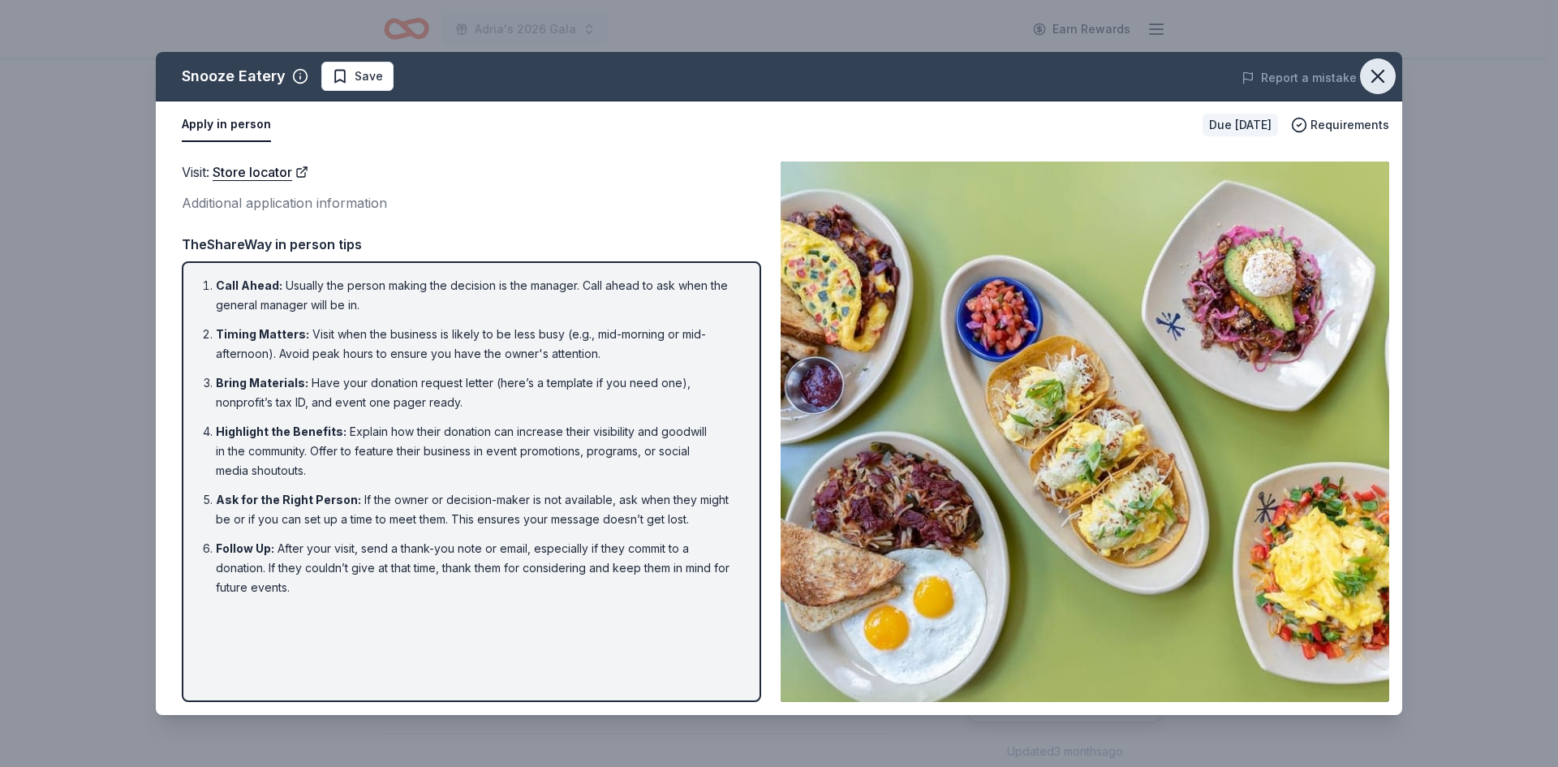
click at [1371, 75] on icon "button" at bounding box center [1378, 76] width 23 height 23
